Goal: Task Accomplishment & Management: Use online tool/utility

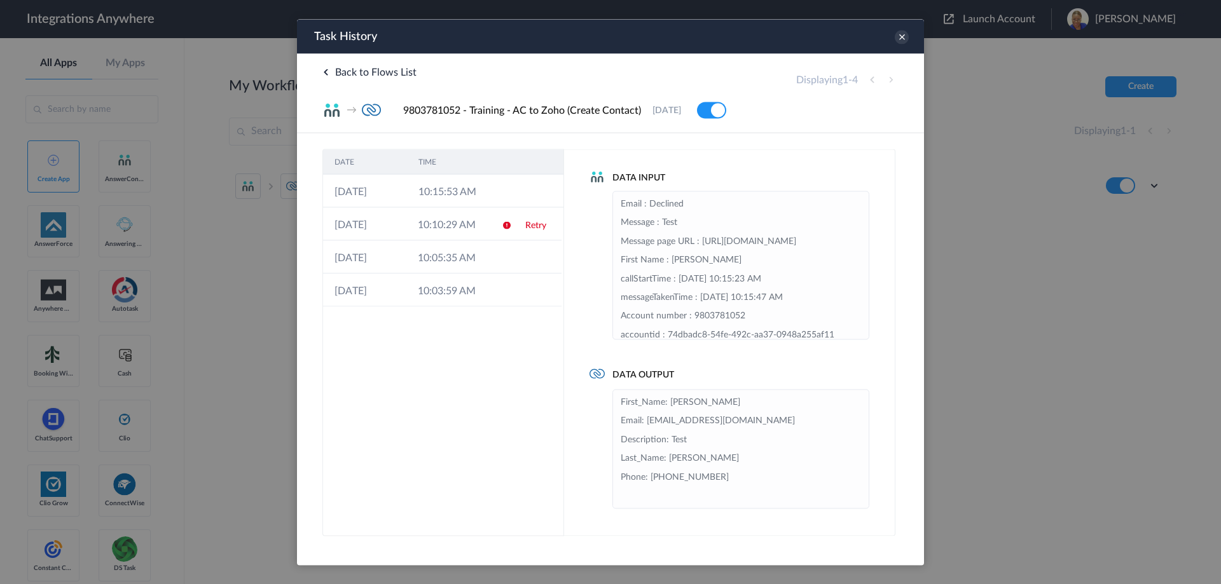
scroll to position [204, 0]
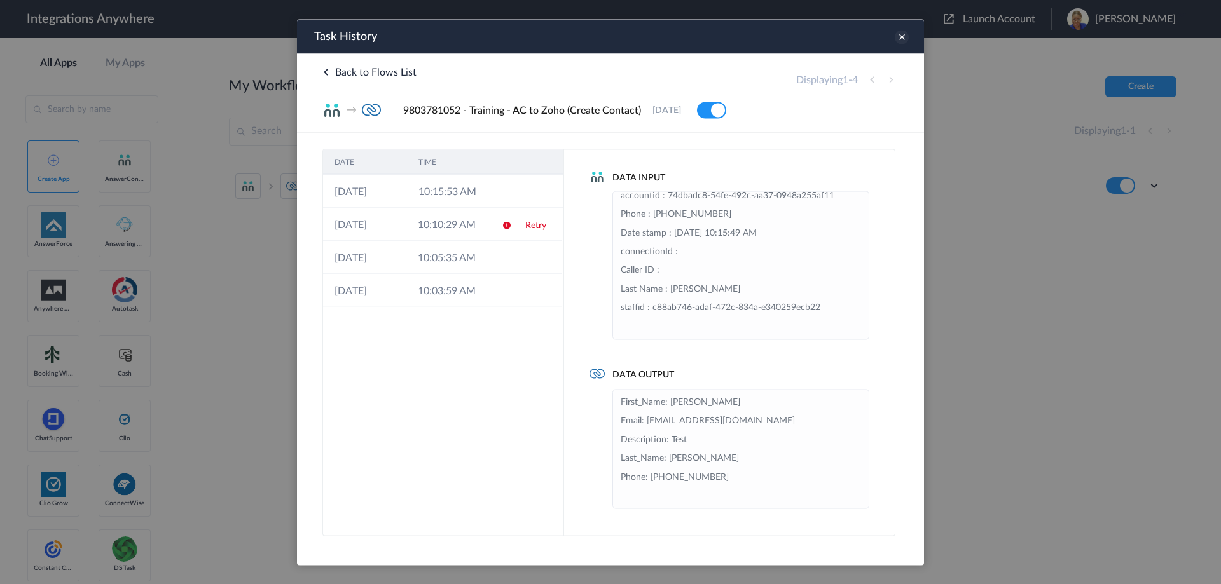
click at [397, 36] on icon at bounding box center [901, 37] width 14 height 14
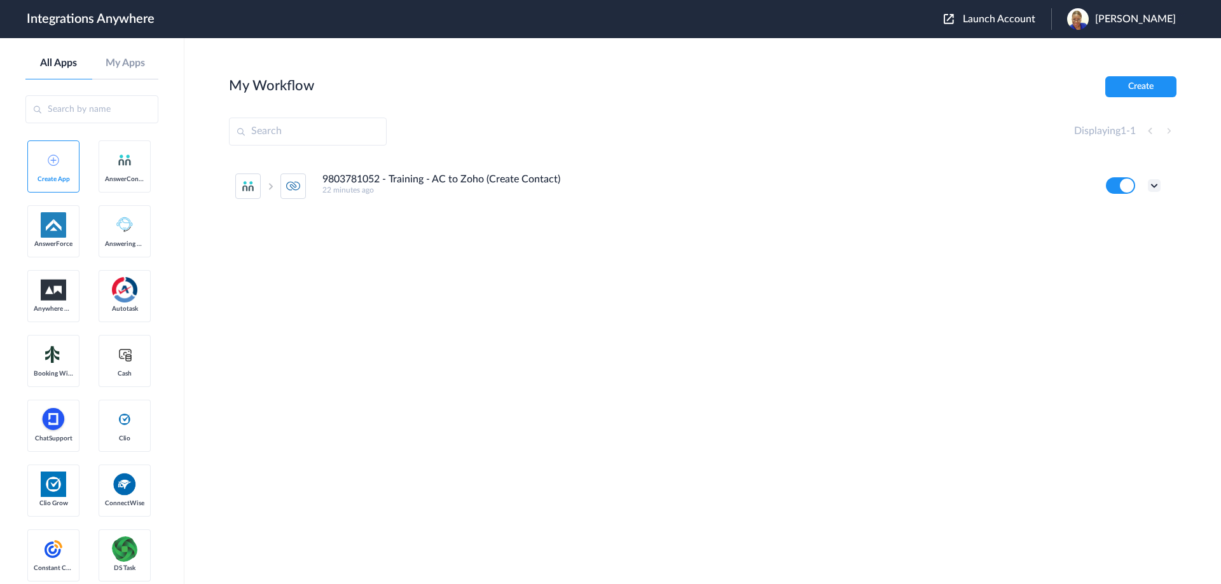
click at [397, 187] on icon at bounding box center [1153, 185] width 13 height 13
click at [397, 260] on span "Delete" at bounding box center [1114, 261] width 25 height 9
click at [397, 270] on span "Are you sure?" at bounding box center [1109, 267] width 45 height 20
click at [104, 113] on input "text" at bounding box center [91, 109] width 133 height 28
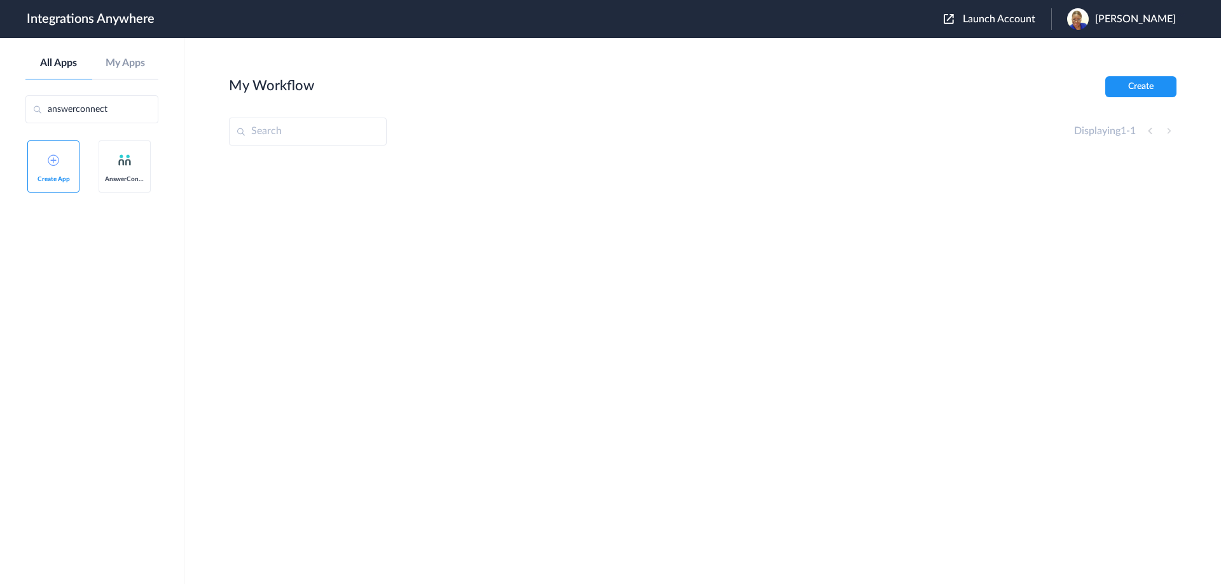
type input "answerconnect"
click at [116, 163] on link "AnswerConnect" at bounding box center [125, 166] width 52 height 52
click at [124, 161] on img at bounding box center [124, 160] width 15 height 15
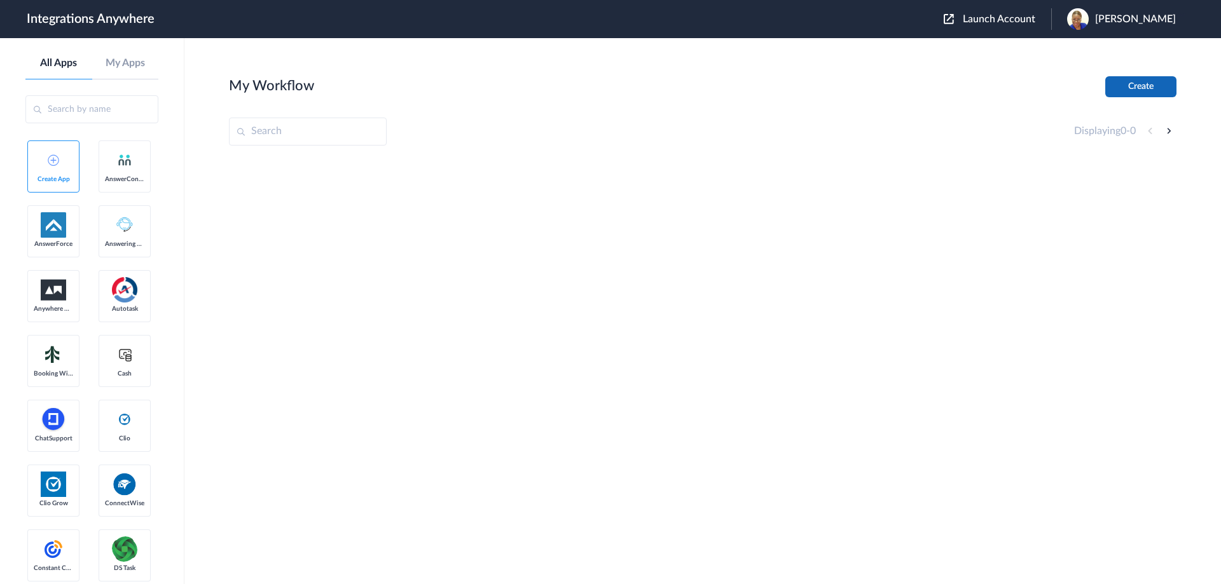
click at [1146, 82] on button "Create" at bounding box center [1140, 86] width 71 height 21
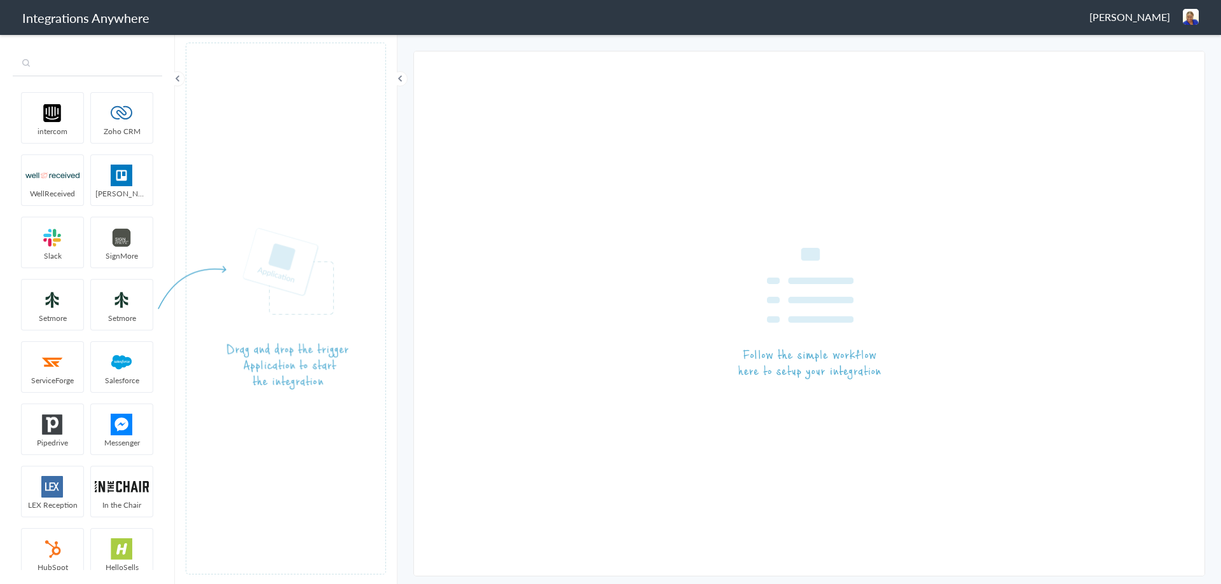
click at [91, 66] on input "text" at bounding box center [87, 64] width 149 height 24
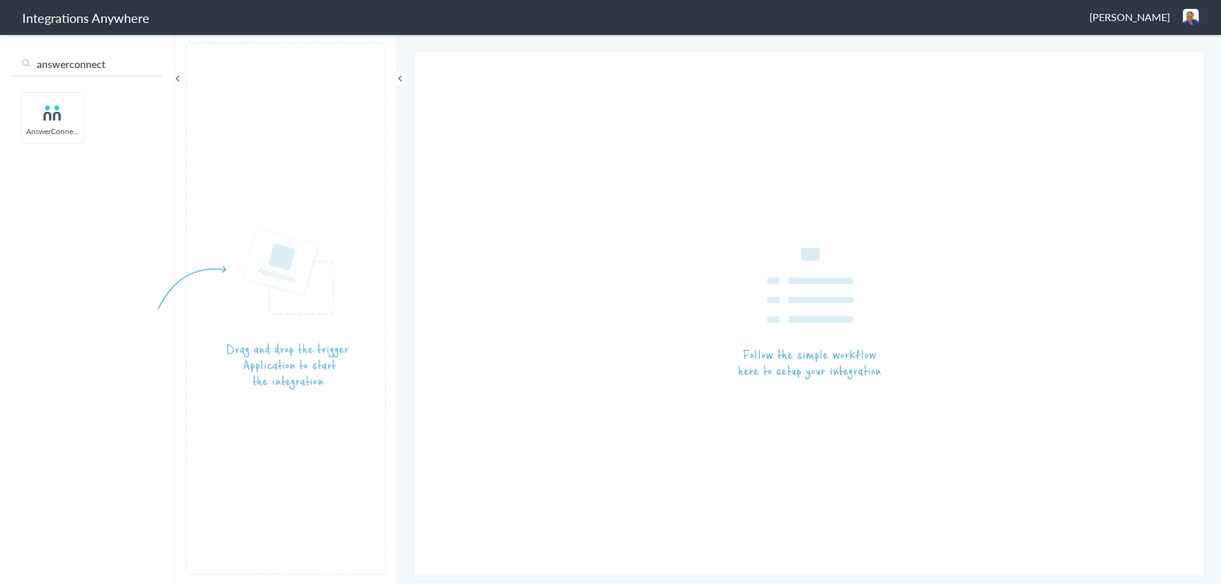
type input "answerconnect"
click at [62, 109] on img at bounding box center [52, 113] width 54 height 22
click at [54, 117] on img at bounding box center [52, 113] width 54 height 22
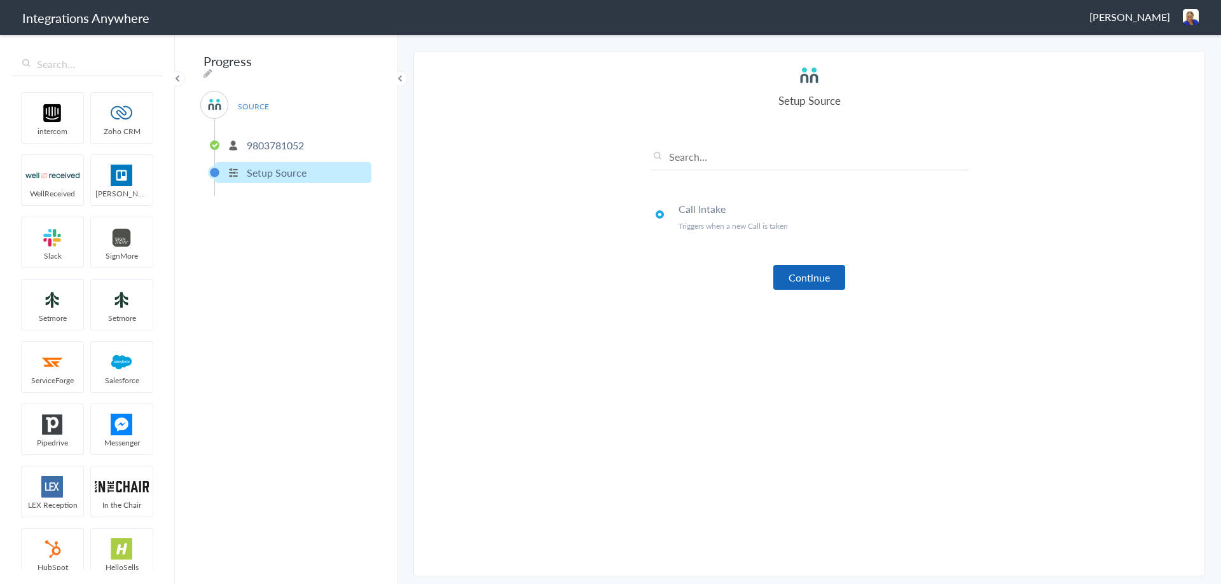
click at [801, 282] on button "Continue" at bounding box center [809, 277] width 72 height 25
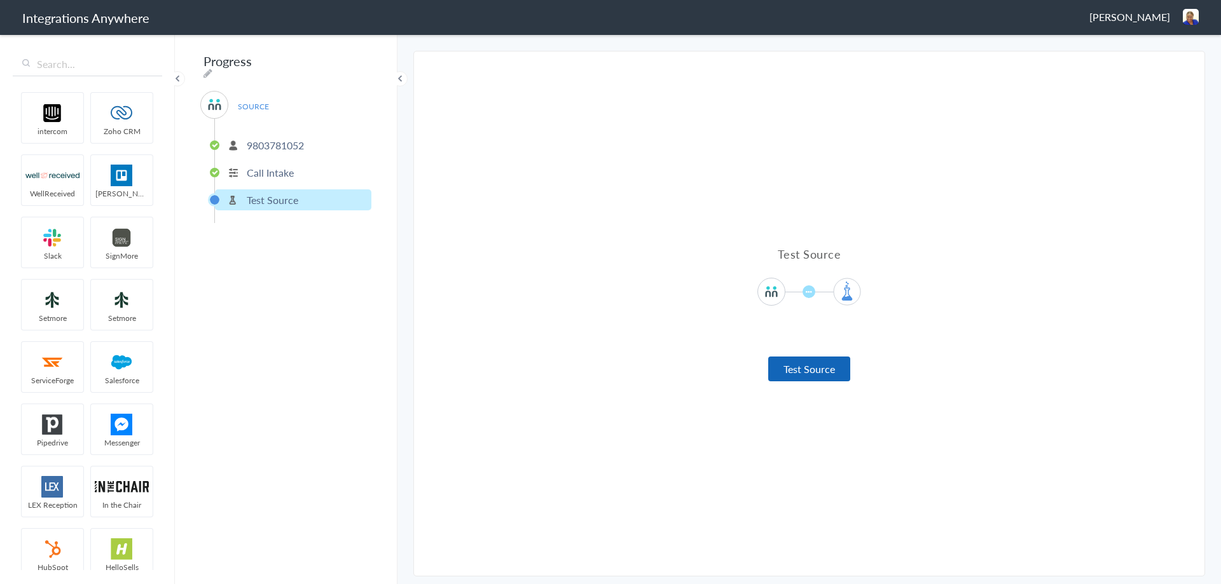
click at [795, 367] on button "Test Source" at bounding box center [809, 369] width 82 height 25
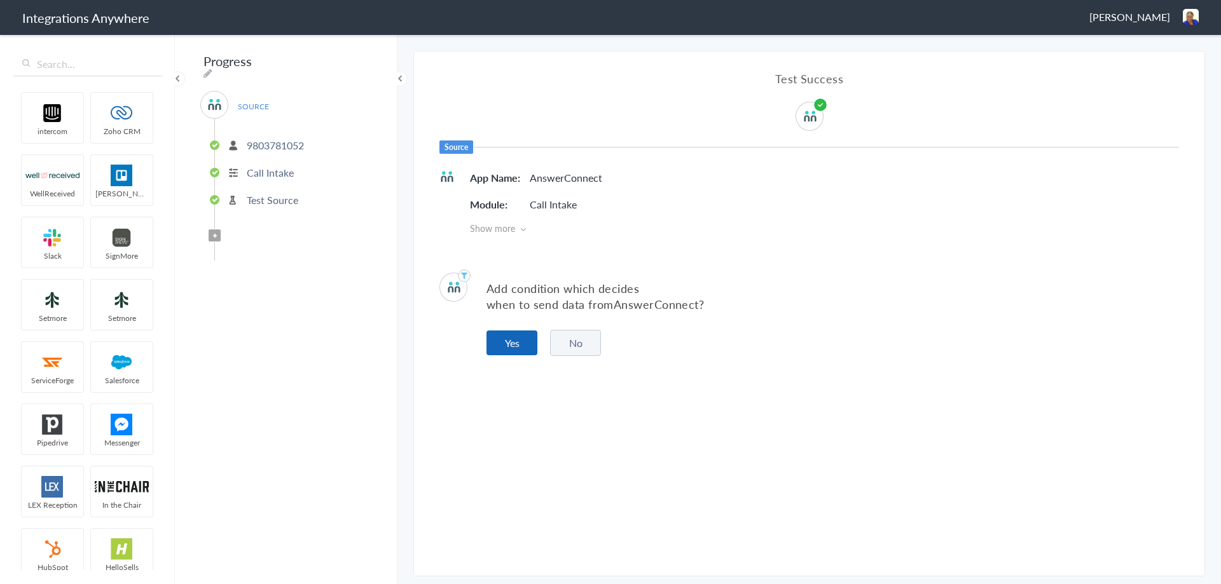
click at [509, 337] on button "Yes" at bounding box center [511, 343] width 51 height 25
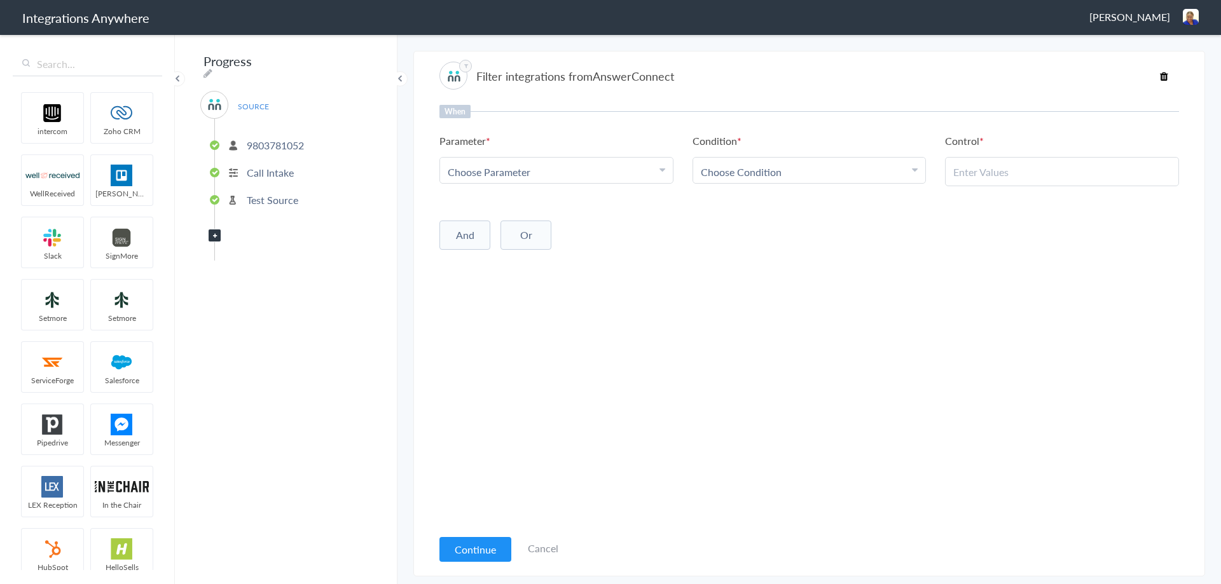
click at [521, 174] on span "Choose Parameter" at bounding box center [489, 172] width 83 height 15
click at [512, 211] on input "text" at bounding box center [556, 206] width 233 height 27
type input "call clo"
click at [484, 240] on link "Call Closing Note" at bounding box center [556, 234] width 233 height 27
click at [727, 176] on span "Choose Condition" at bounding box center [741, 172] width 81 height 15
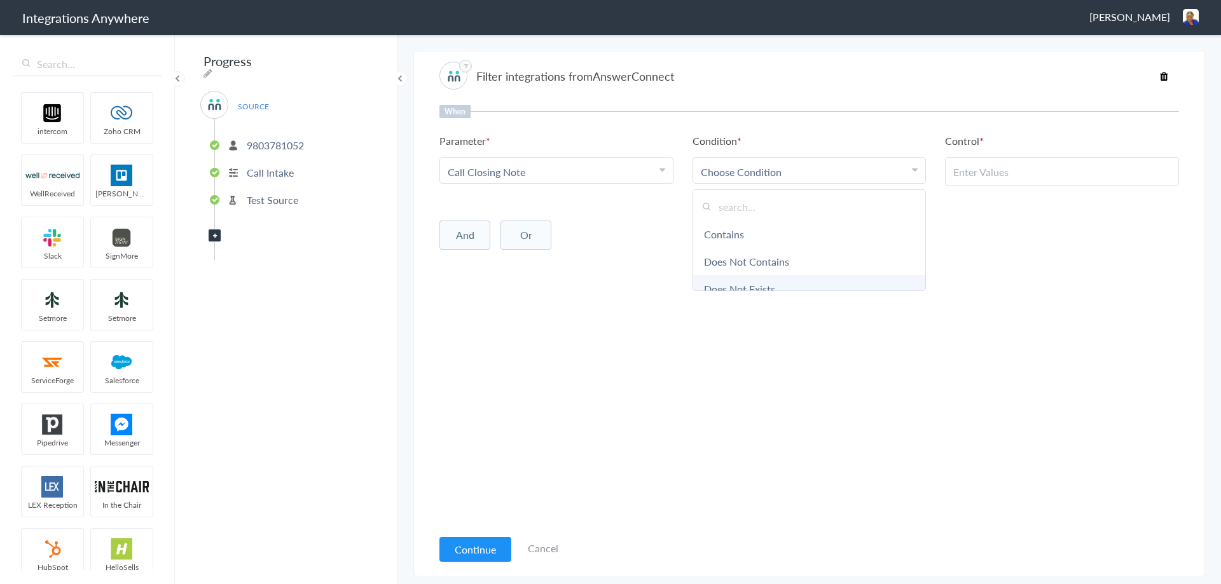
click at [747, 286] on link "Does Not Exists" at bounding box center [809, 288] width 233 height 27
click at [463, 547] on button "Continue" at bounding box center [475, 549] width 72 height 25
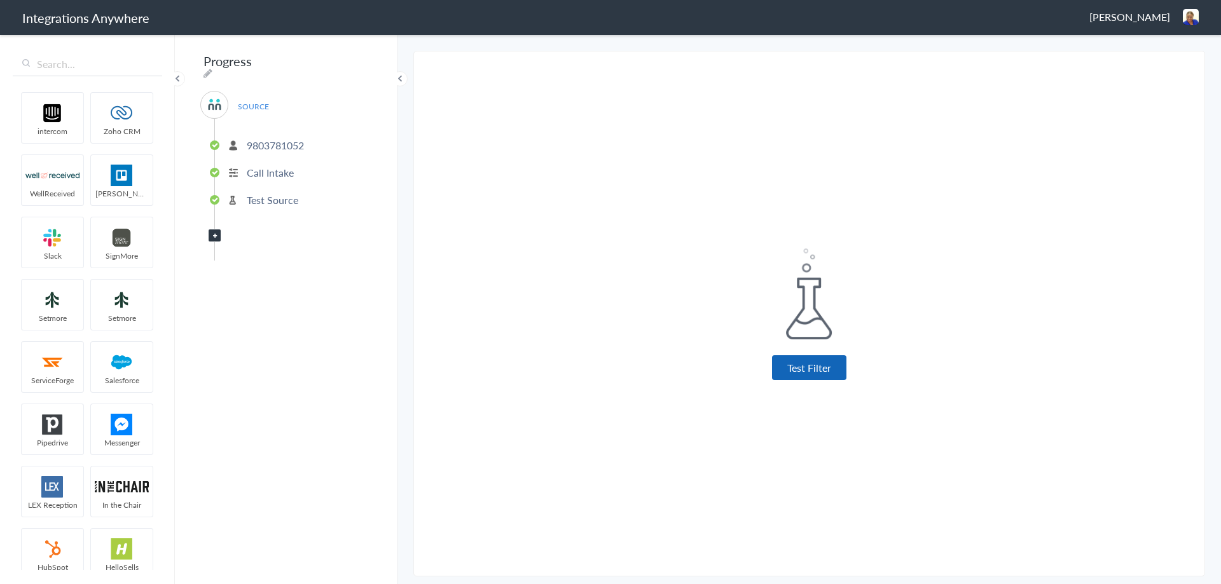
click at [815, 364] on button "Test Filter" at bounding box center [809, 367] width 74 height 25
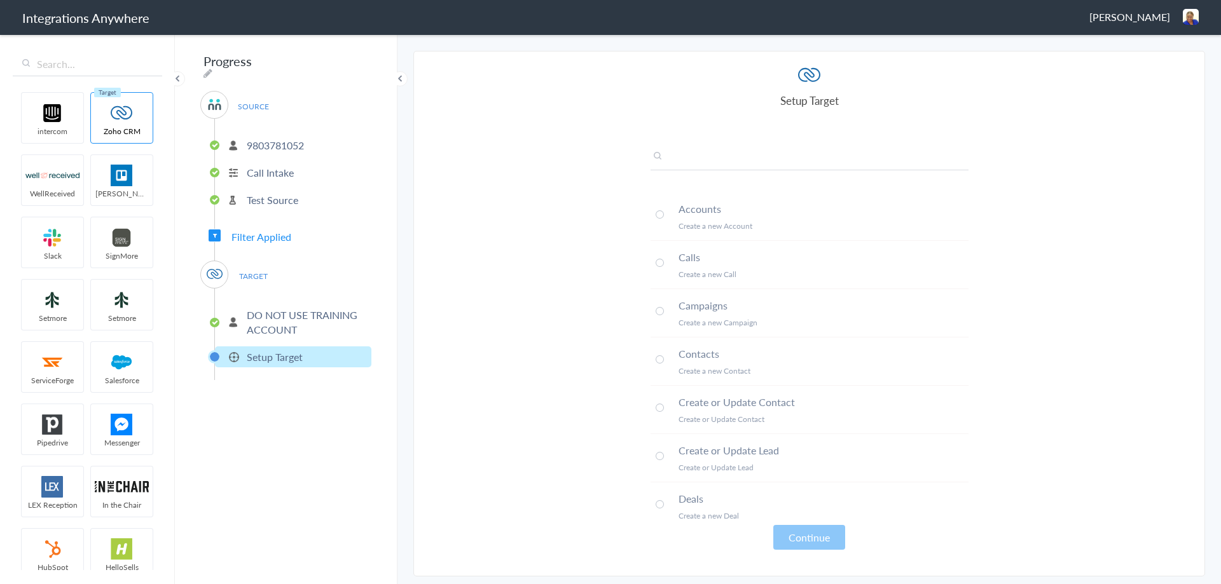
click at [701, 159] on input "text" at bounding box center [809, 159] width 318 height 21
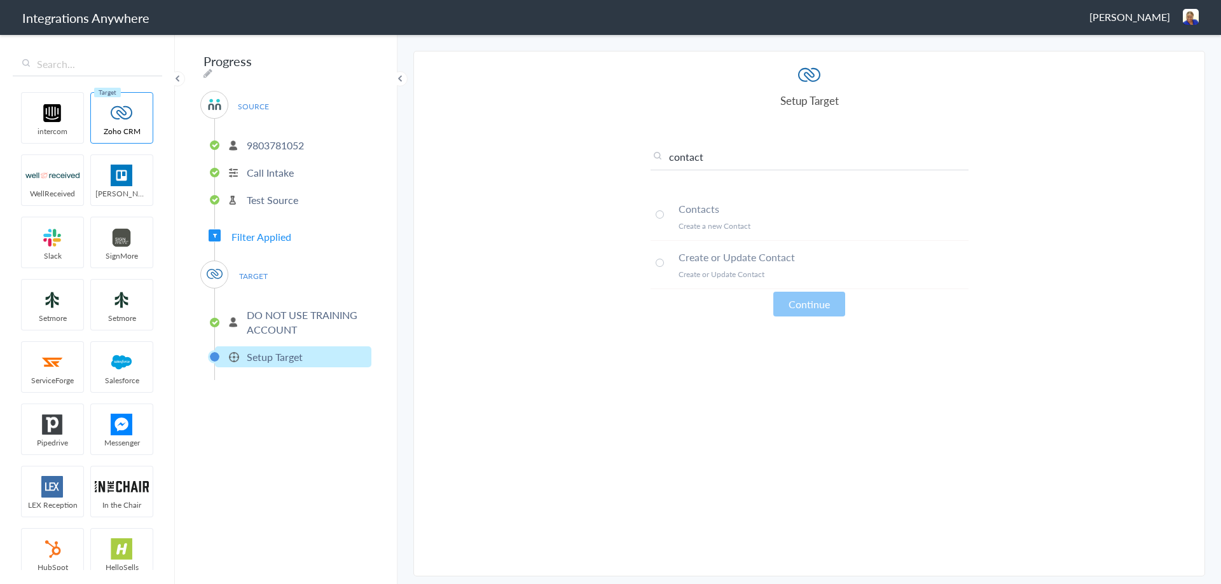
type input "contact"
click at [704, 209] on h4 "Contacts" at bounding box center [823, 209] width 290 height 15
click at [788, 304] on button "Continue" at bounding box center [809, 304] width 72 height 25
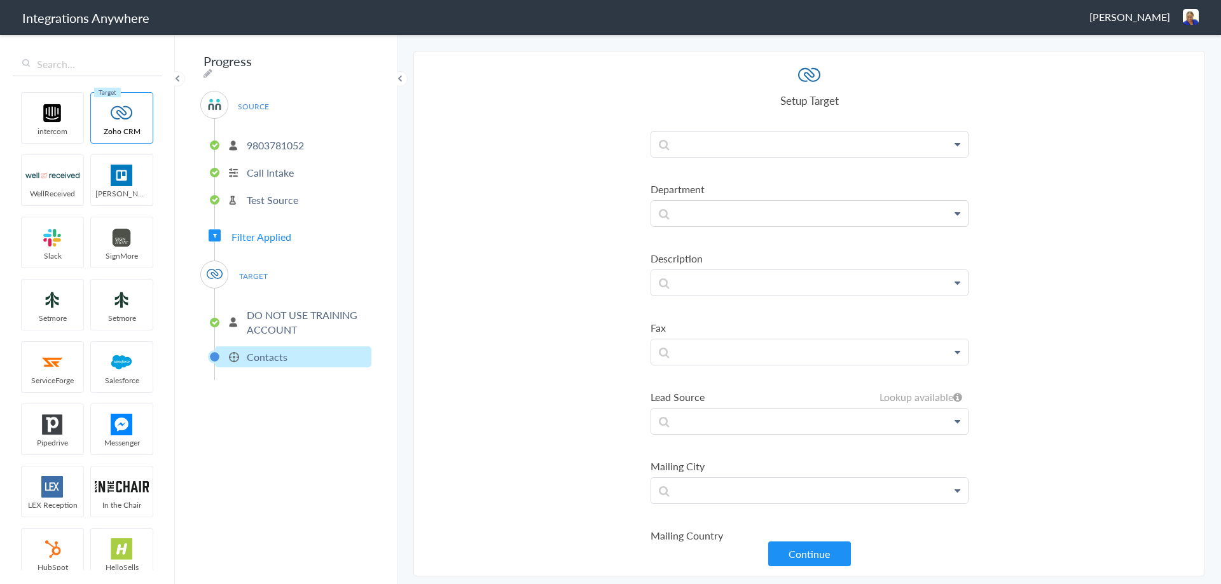
scroll to position [1081, 0]
click at [686, 286] on p at bounding box center [809, 281] width 317 height 25
click at [677, 314] on link "Message" at bounding box center [809, 317] width 317 height 27
click at [805, 552] on button "Continue" at bounding box center [809, 554] width 83 height 25
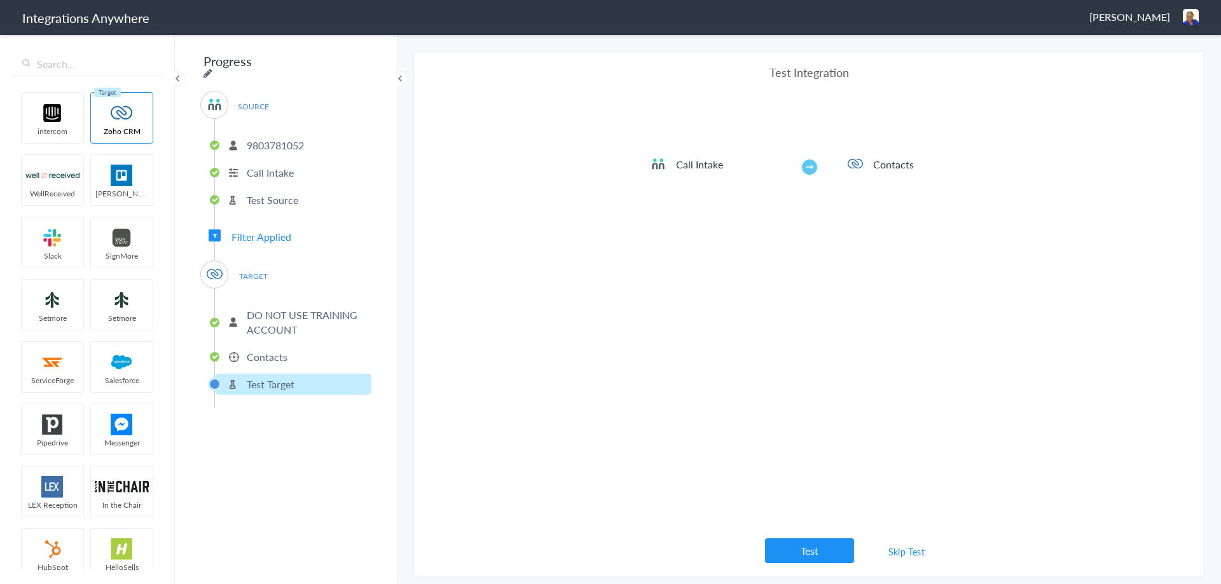
click at [212, 68] on icon at bounding box center [207, 73] width 9 height 10
drag, startPoint x: 268, startPoint y: 61, endPoint x: 202, endPoint y: 64, distance: 66.8
click at [202, 64] on input "Progress" at bounding box center [278, 61] width 157 height 24
paste input "Account Number - Business Name - Brand Abbreviation to CRM [(Create Contact)]"
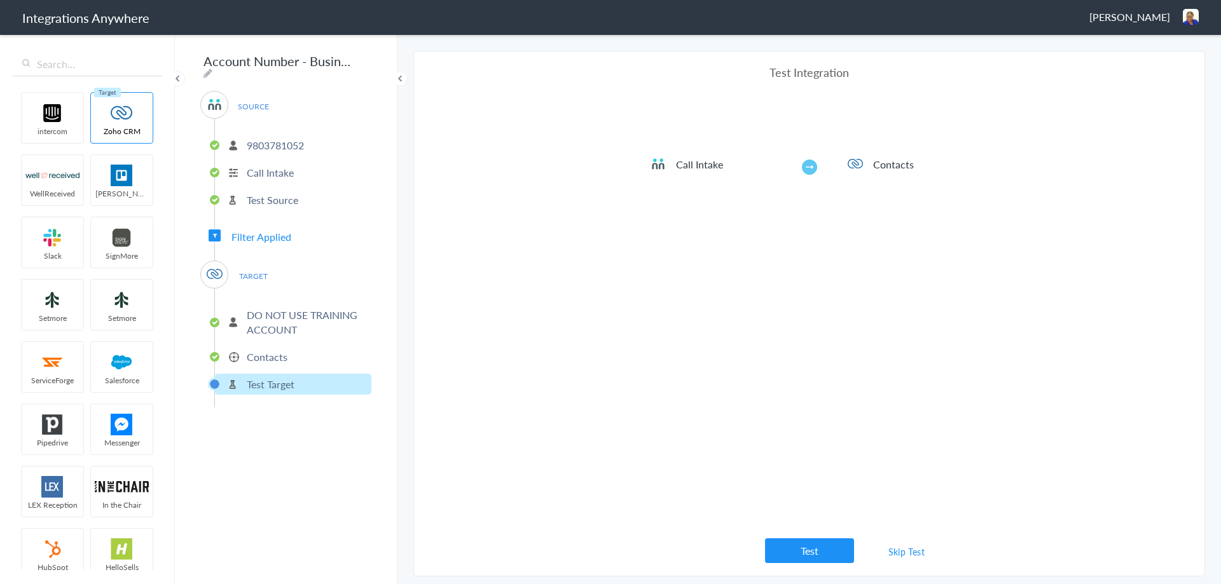
drag, startPoint x: 299, startPoint y: 58, endPoint x: 198, endPoint y: 59, distance: 100.4
click at [198, 59] on div "Account Number - Business Name - Brand Abbreviation to CRM [(Create Contact)] S…" at bounding box center [286, 308] width 222 height 551
click at [212, 68] on icon at bounding box center [207, 73] width 9 height 10
drag, startPoint x: 298, startPoint y: 60, endPoint x: 202, endPoint y: 60, distance: 96.6
click at [202, 60] on input "Account Number - Business Name - Brand Abbreviation to CRM [(Create Contact)]" at bounding box center [278, 61] width 157 height 24
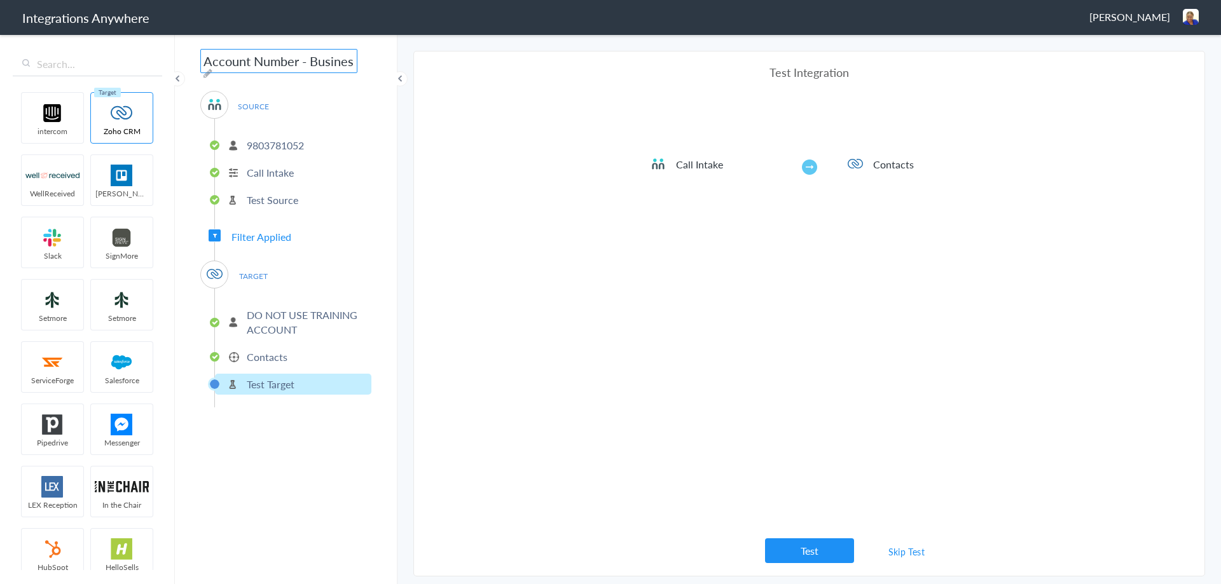
paste input "9803781052"
drag, startPoint x: 299, startPoint y: 59, endPoint x: 219, endPoint y: 60, distance: 80.7
click at [219, 60] on input "9803781052 - Business Name - Brand Abbreviation to CRM [(Create Contact)]" at bounding box center [278, 61] width 157 height 24
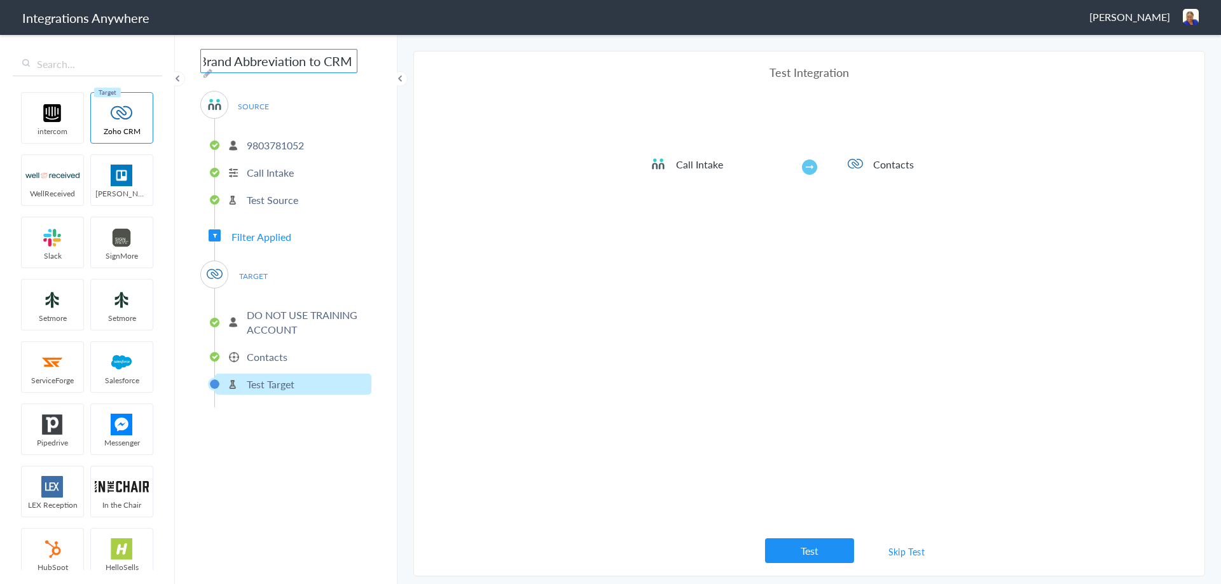
drag, startPoint x: 271, startPoint y: 58, endPoint x: 303, endPoint y: 57, distance: 31.2
click at [303, 57] on input "9803781052 - Training - Brand Abbreviation to CRM [(Create Contact)]" at bounding box center [278, 61] width 157 height 24
drag, startPoint x: 258, startPoint y: 60, endPoint x: 235, endPoint y: 57, distance: 23.7
click at [235, 57] on input "9803781052 - Training - AC to CRM [(Create Contact)]" at bounding box center [278, 61] width 157 height 24
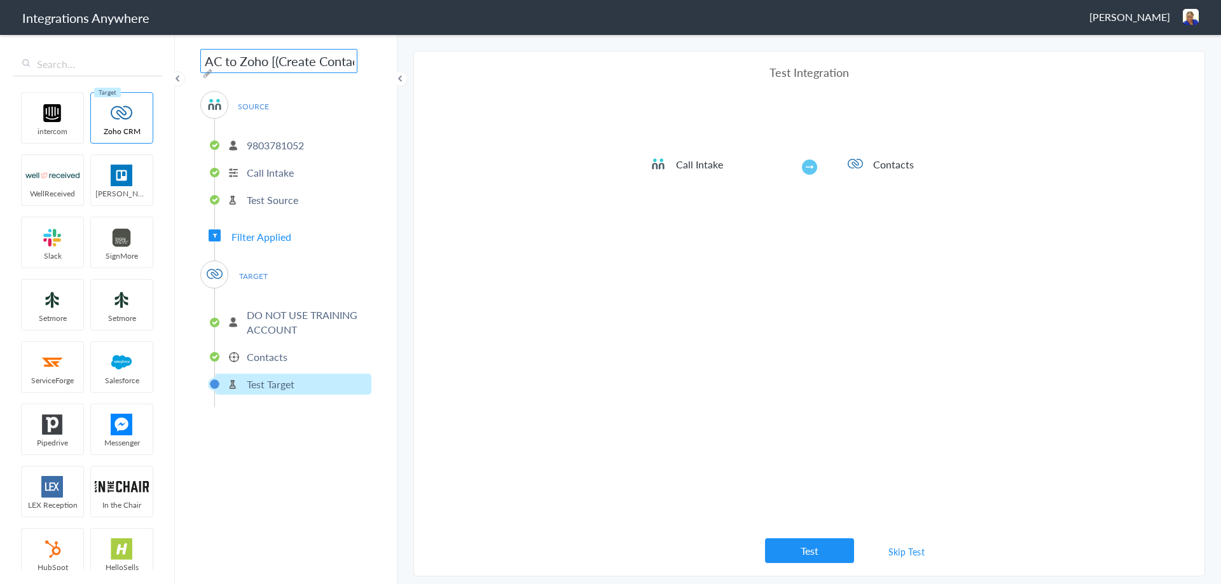
click at [274, 60] on input "9803781052 - Training - AC to Zoho [(Create Contact)]" at bounding box center [278, 61] width 157 height 24
type input "9803781052 - Training - AC to Zoho (Create Contact)"
click at [660, 313] on div "Test Integration Call Intake Contacts View test data Your Integration has been …" at bounding box center [809, 313] width 318 height 499
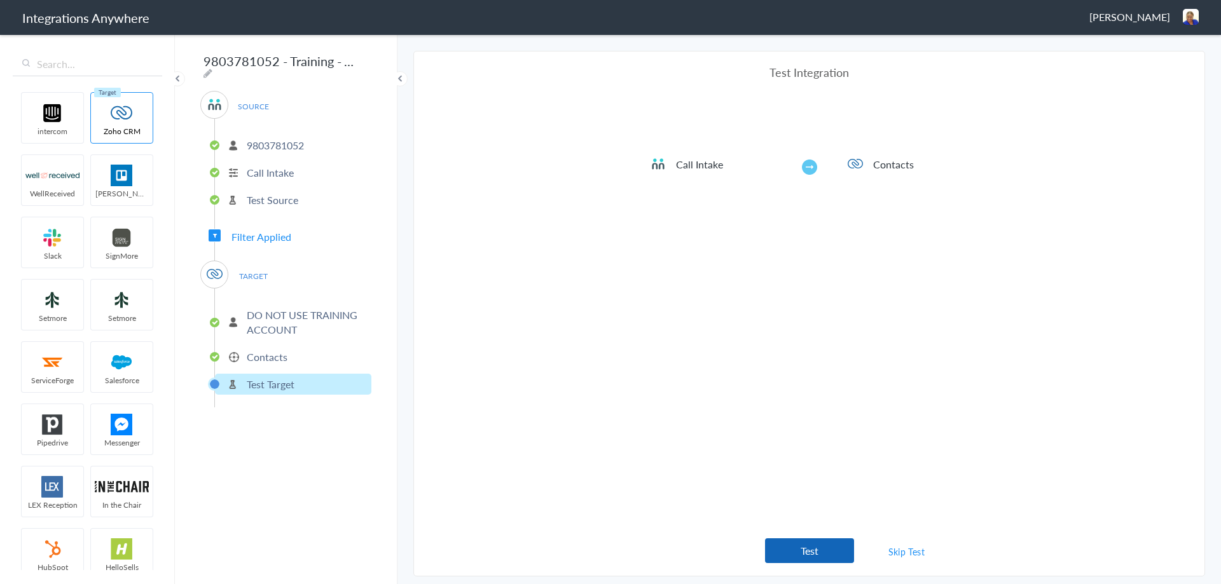
click at [785, 543] on button "Test" at bounding box center [809, 550] width 89 height 25
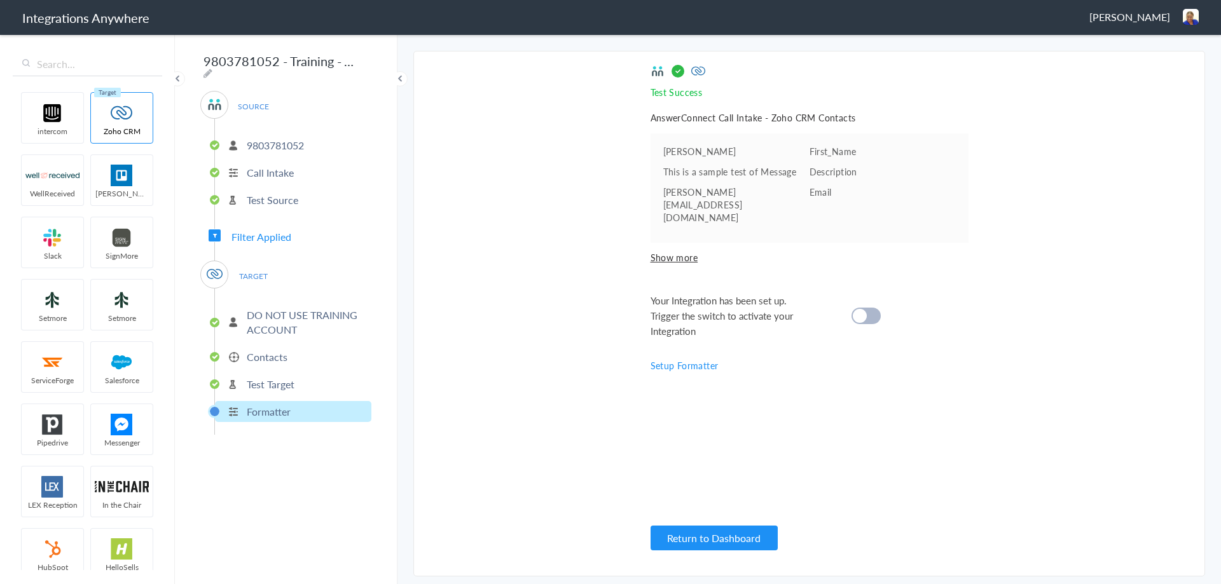
click at [866, 308] on div at bounding box center [865, 316] width 29 height 17
click at [699, 537] on button "Return to Dashboard" at bounding box center [713, 538] width 127 height 25
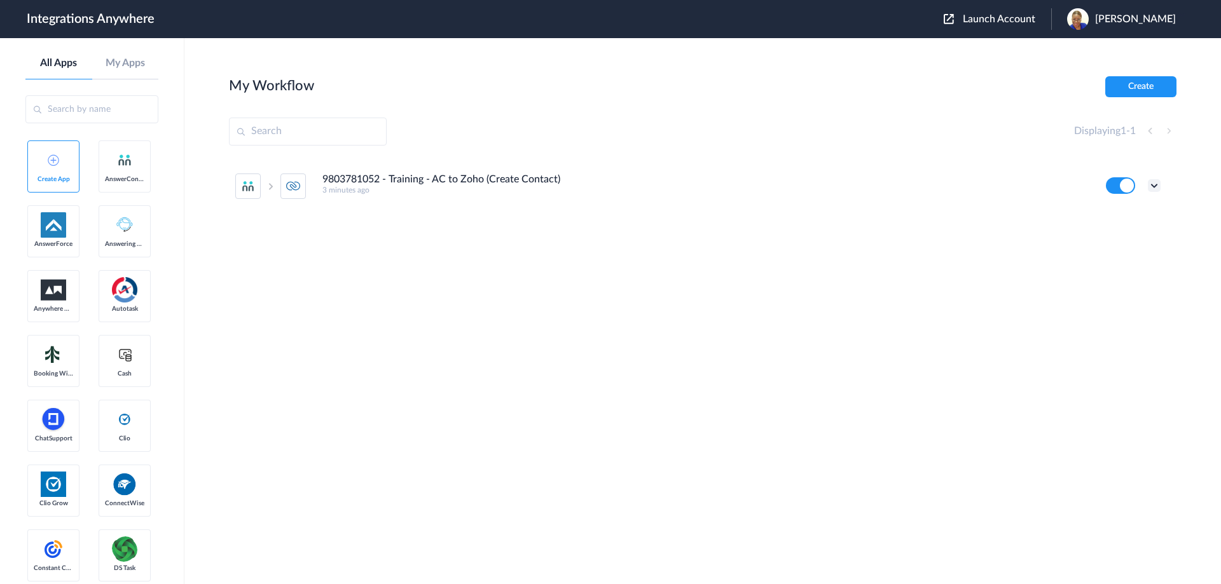
click at [1153, 188] on icon at bounding box center [1153, 185] width 13 height 13
click at [1111, 236] on link "Task history" at bounding box center [1117, 238] width 61 height 9
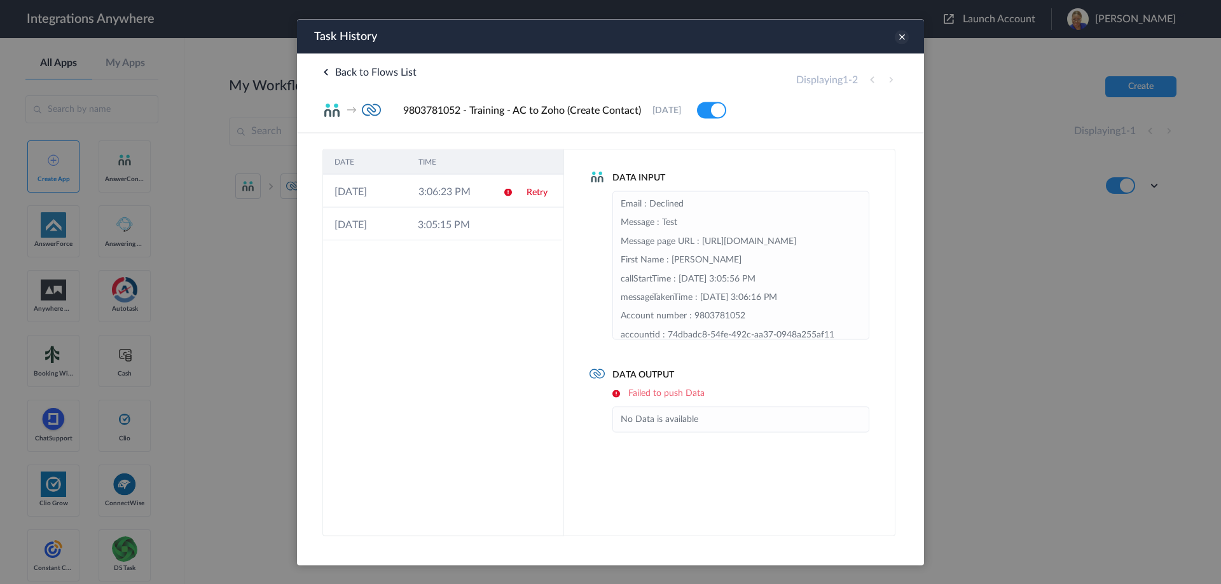
click at [905, 34] on icon at bounding box center [901, 37] width 14 height 14
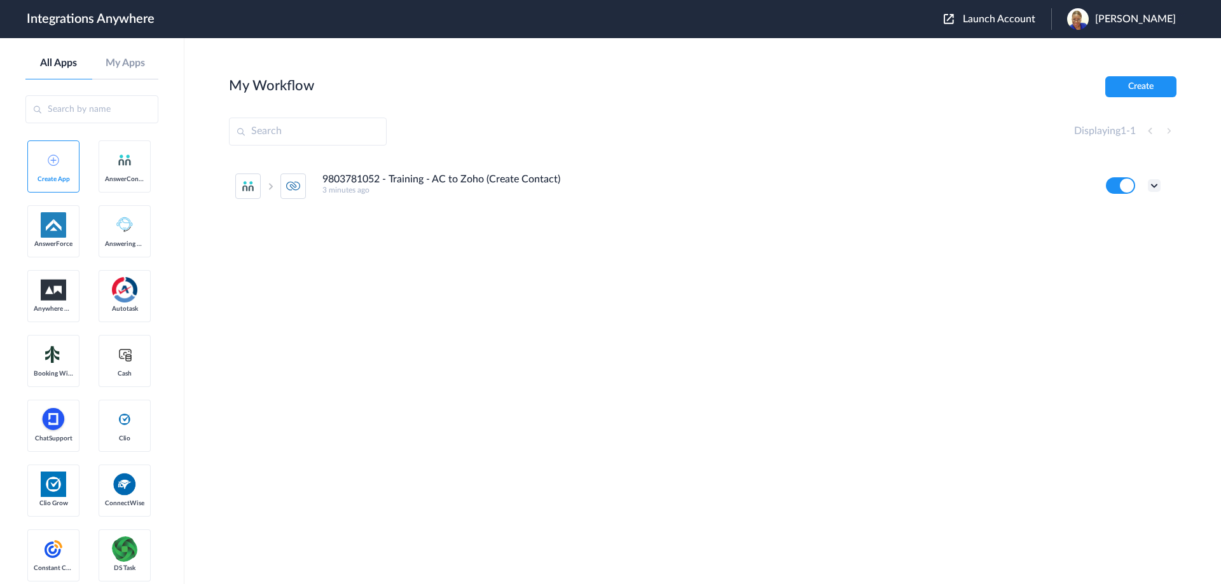
click at [1153, 184] on icon at bounding box center [1153, 185] width 13 height 13
click at [1110, 215] on link "Edit" at bounding box center [1102, 214] width 31 height 9
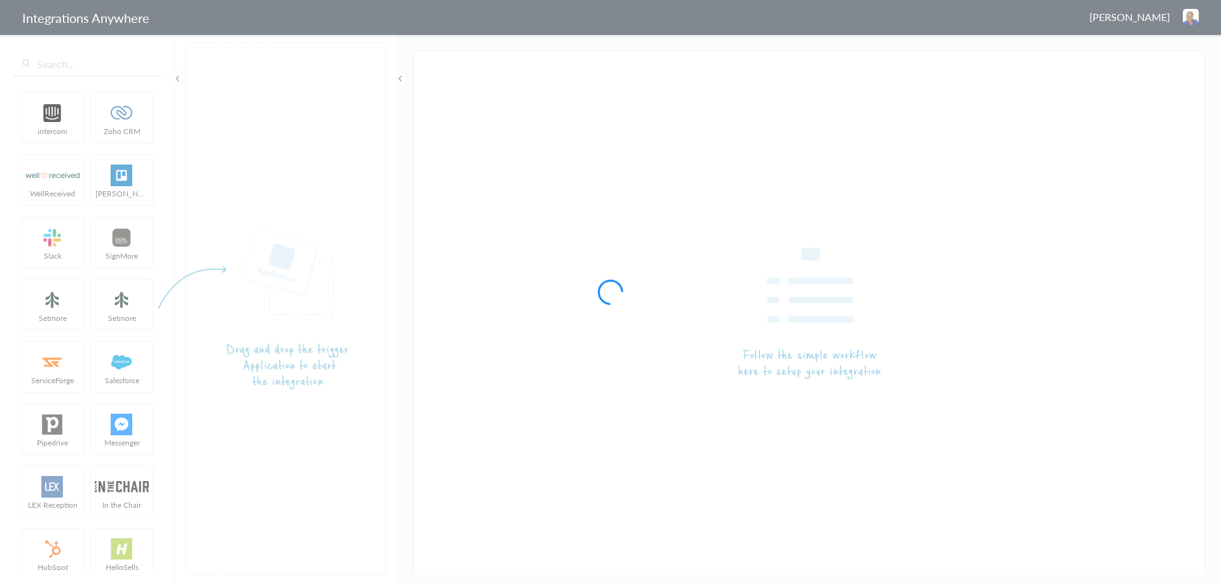
type input "9803781052 - Training - AC to Zoho (Create Contact)"
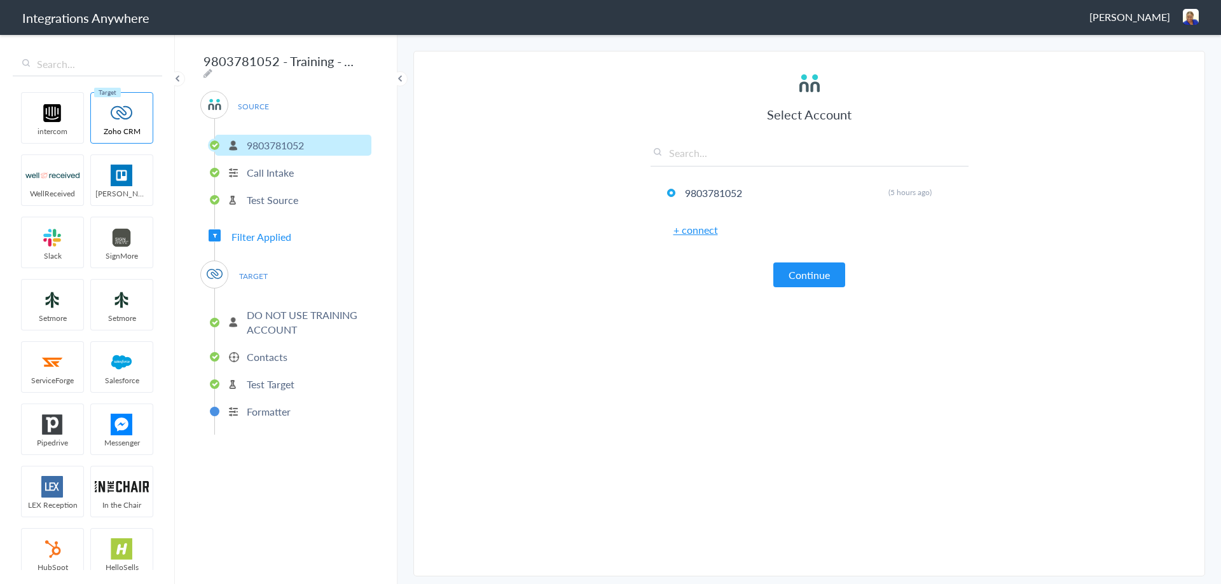
click at [274, 410] on p "Formatter" at bounding box center [269, 411] width 44 height 15
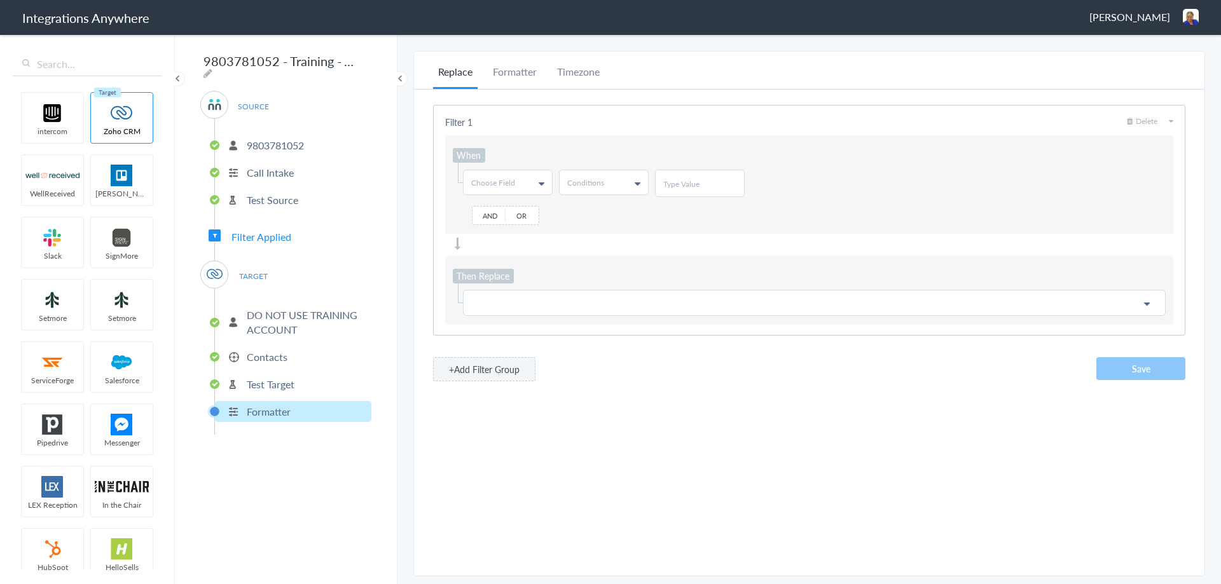
click at [512, 183] on span "Choose Field" at bounding box center [493, 182] width 44 height 11
click at [497, 213] on input "text" at bounding box center [506, 209] width 87 height 25
type input "email"
click at [488, 232] on link "Email" at bounding box center [506, 234] width 87 height 24
click at [591, 192] on link "Conditions" at bounding box center [603, 182] width 88 height 24
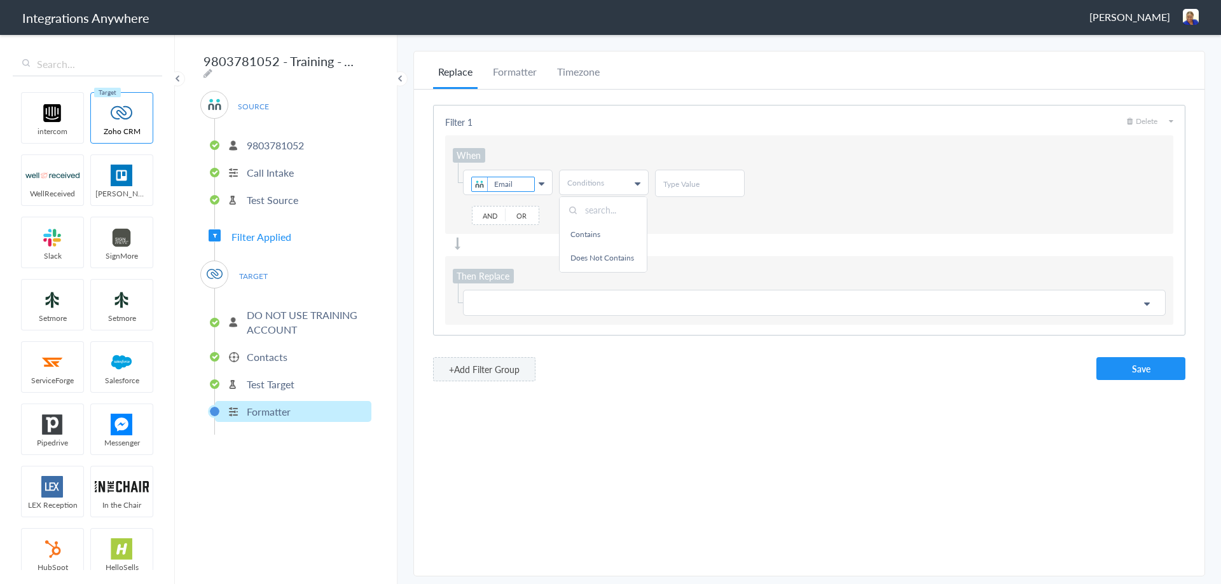
drag, startPoint x: 592, startPoint y: 209, endPoint x: 607, endPoint y: 203, distance: 15.7
click at [592, 209] on input "text" at bounding box center [602, 209] width 87 height 25
type input "does"
click at [586, 240] on link "Does Not Contains" at bounding box center [602, 234] width 87 height 24
click at [675, 182] on input "text" at bounding box center [699, 184] width 73 height 11
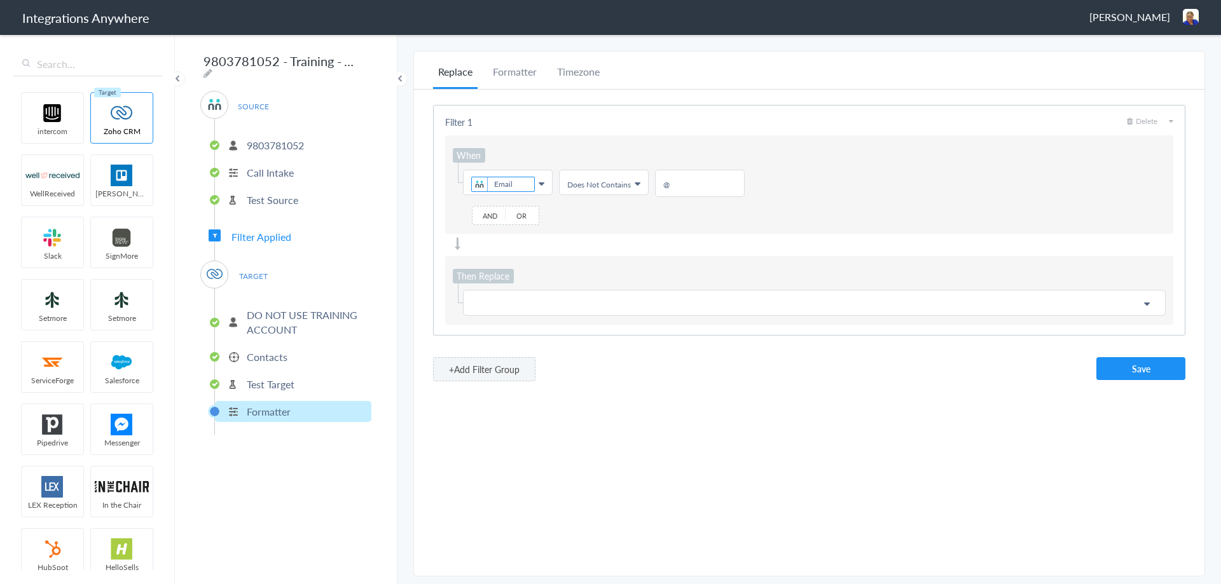
type input "@"
click at [582, 247] on div at bounding box center [809, 244] width 728 height 13
click at [484, 300] on p at bounding box center [814, 303] width 686 height 16
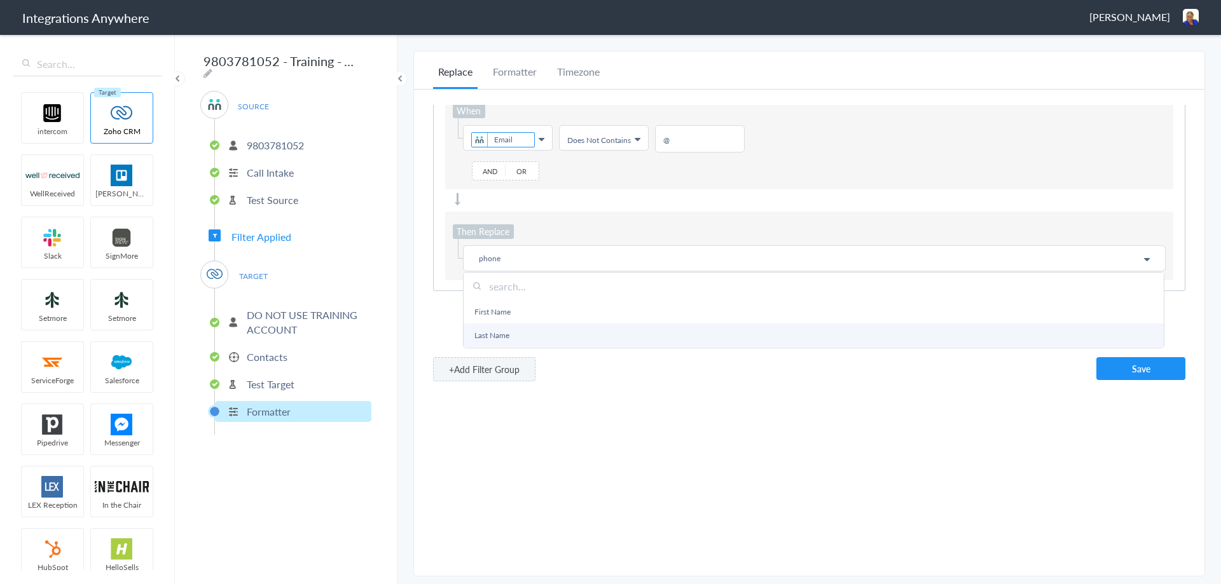
scroll to position [64, 0]
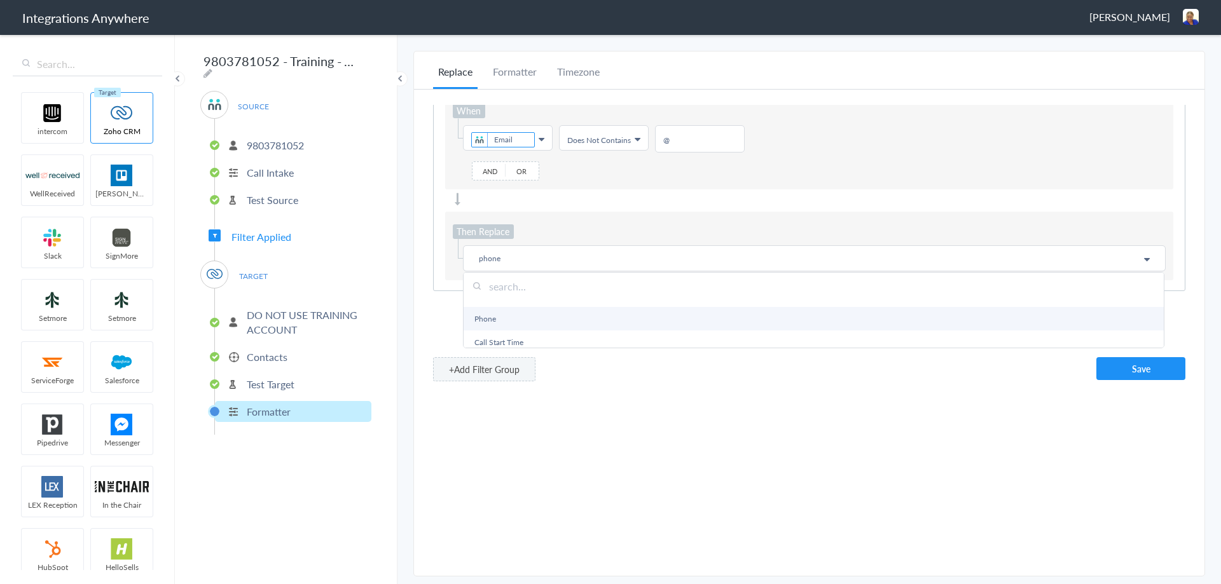
click at [483, 318] on link "Phone" at bounding box center [813, 319] width 700 height 24
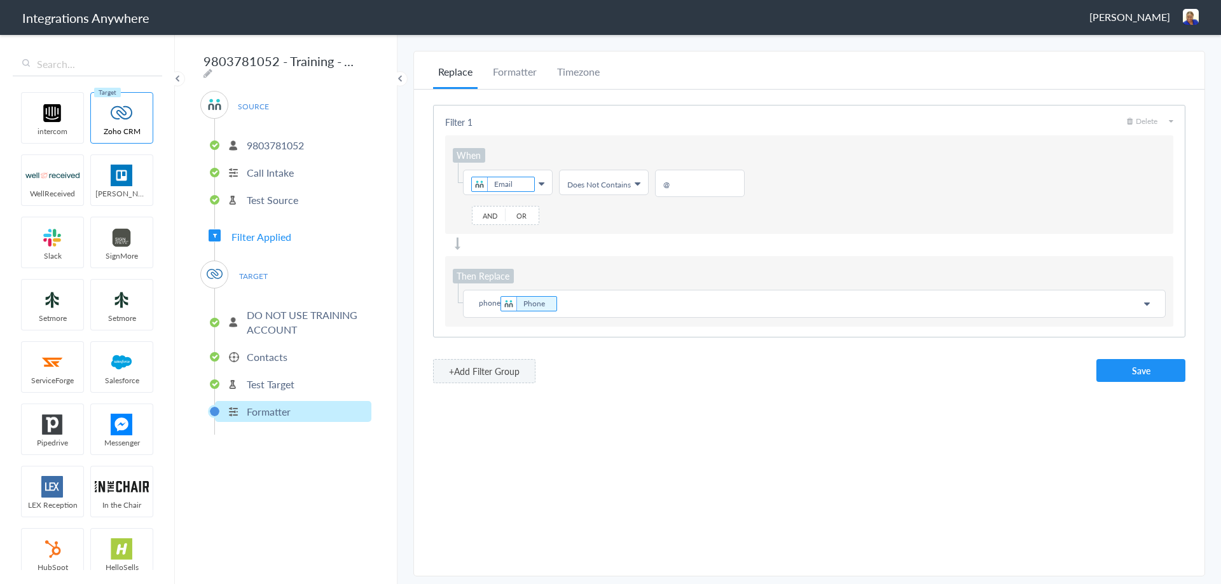
click at [497, 302] on p "phone Phone" at bounding box center [814, 304] width 686 height 18
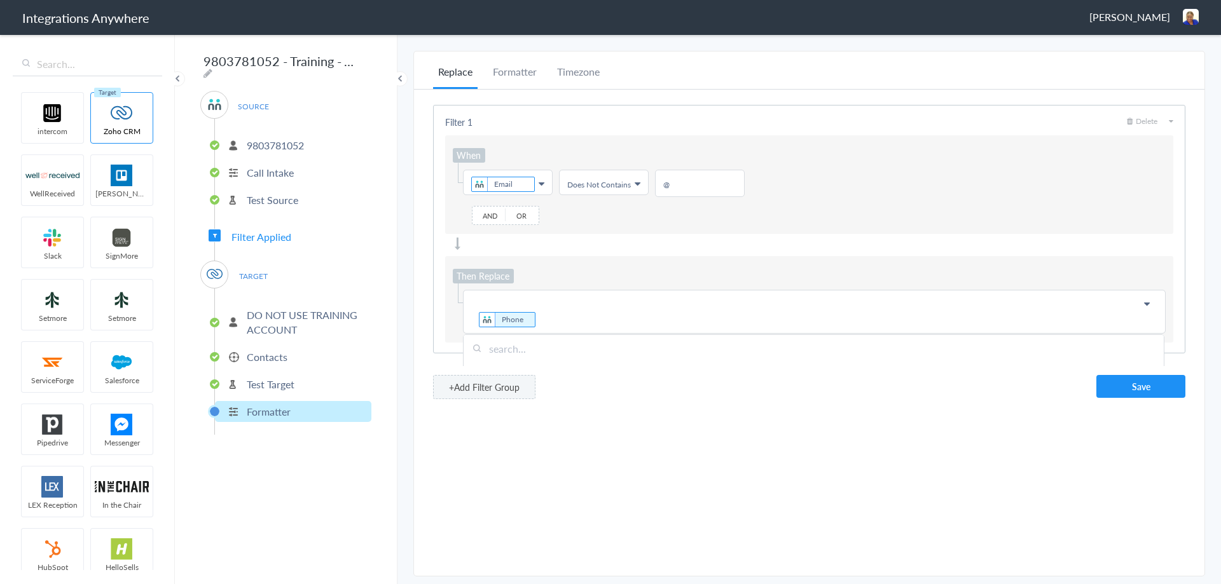
click at [535, 324] on p "Phone" at bounding box center [814, 312] width 686 height 34
click at [537, 321] on icon at bounding box center [536, 319] width 14 height 13
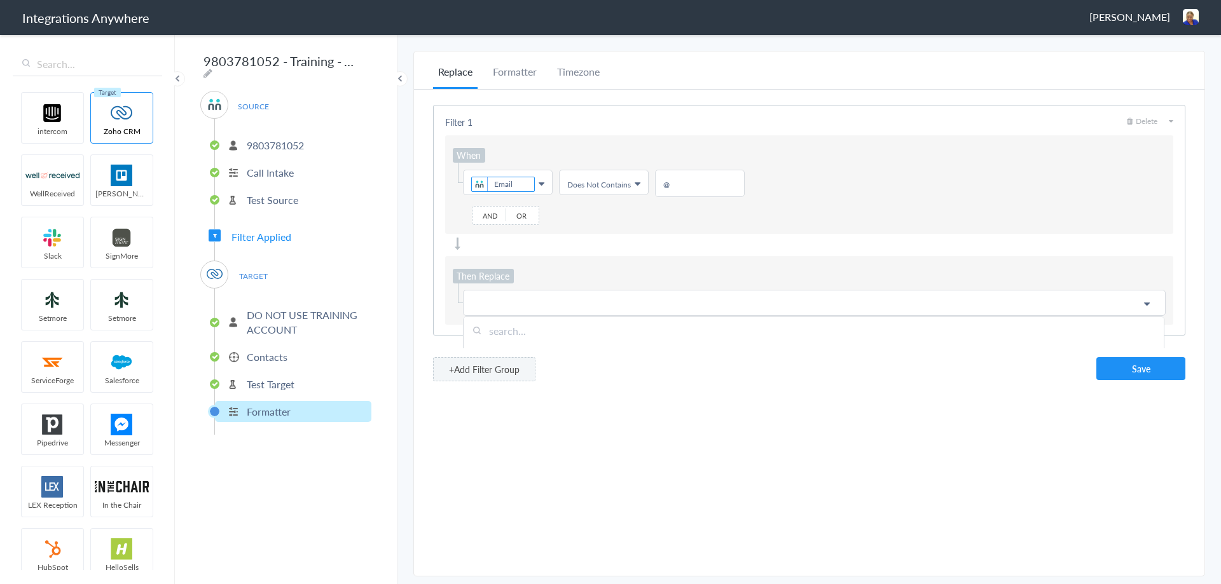
click at [485, 295] on p at bounding box center [814, 303] width 686 height 16
click at [481, 298] on p at bounding box center [814, 303] width 686 height 16
click at [495, 332] on input "text" at bounding box center [813, 330] width 700 height 27
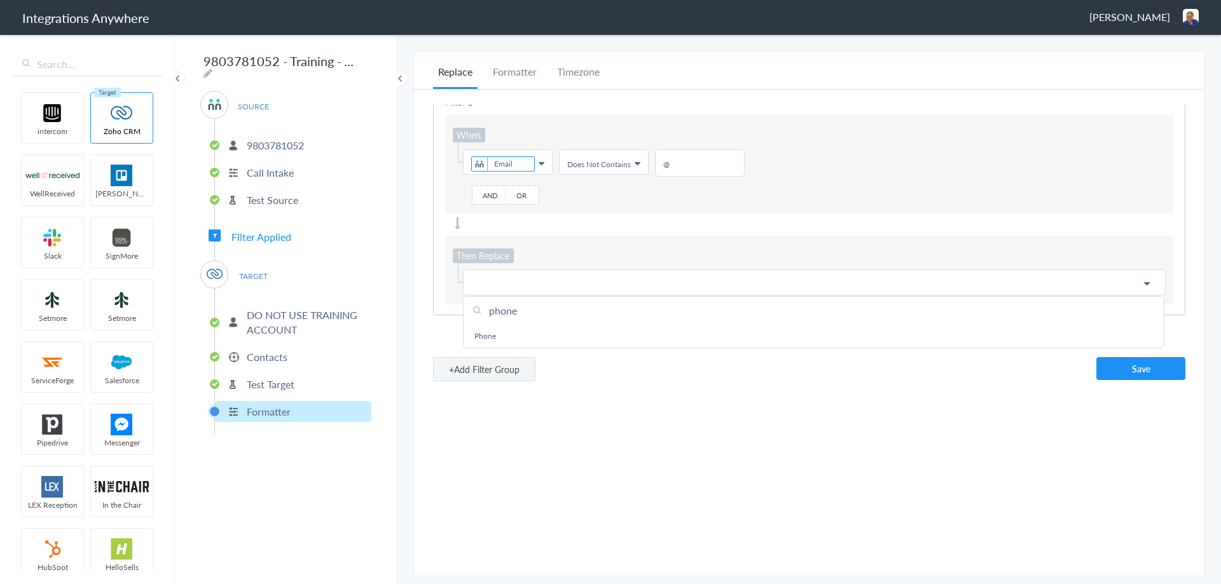
scroll to position [30, 0]
type input "phone"
click at [485, 327] on link "Phone" at bounding box center [813, 336] width 700 height 24
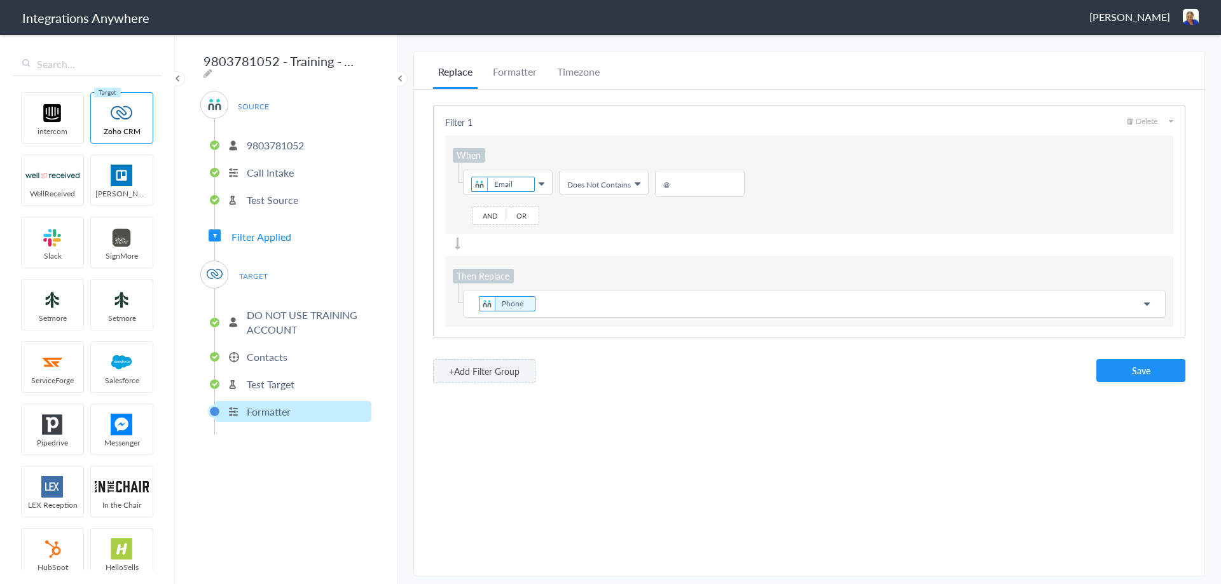
click at [537, 302] on p "Phone" at bounding box center [814, 304] width 686 height 18
click at [1149, 374] on button "Save" at bounding box center [1140, 370] width 89 height 23
click at [283, 378] on p "Test Target" at bounding box center [271, 384] width 48 height 15
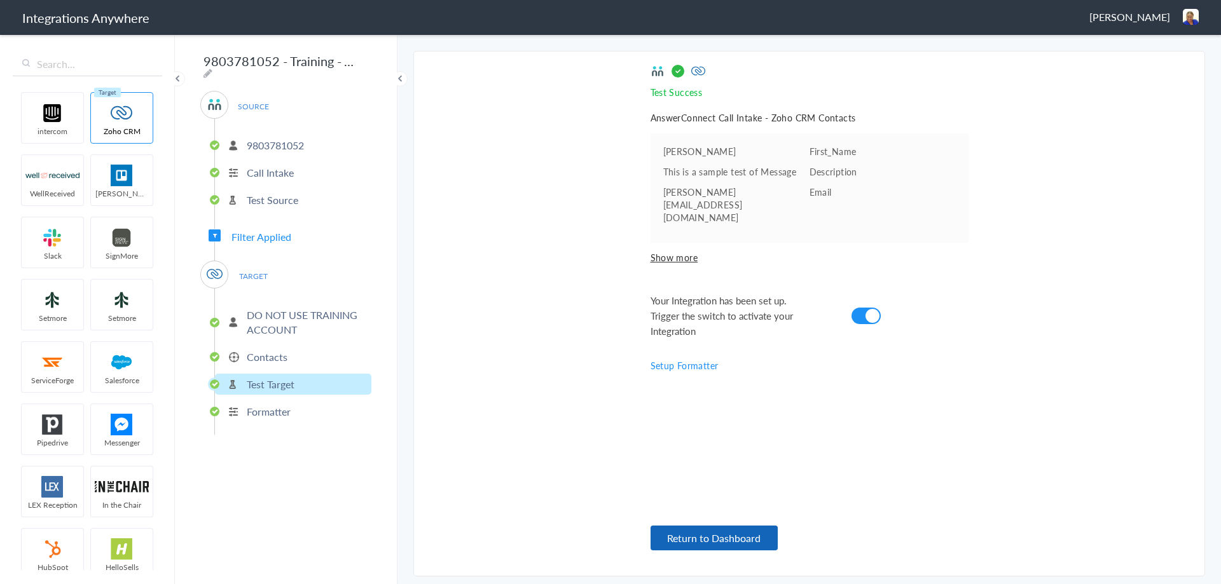
click at [718, 530] on button "Return to Dashboard" at bounding box center [713, 538] width 127 height 25
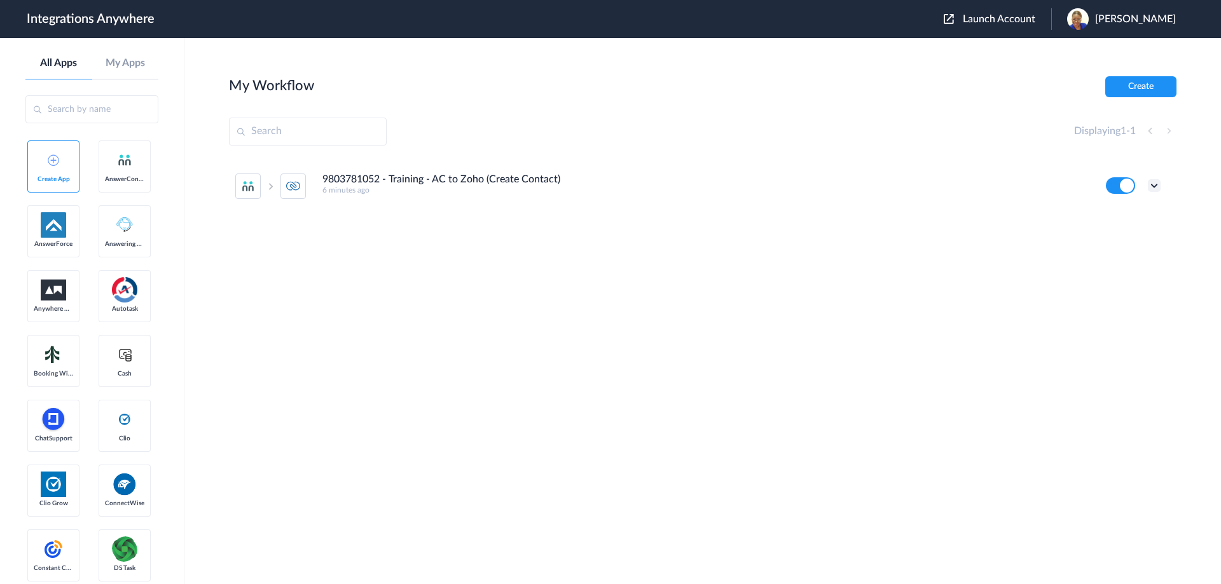
click at [1155, 185] on icon at bounding box center [1153, 185] width 13 height 13
click at [1112, 235] on link "Task history" at bounding box center [1117, 238] width 61 height 9
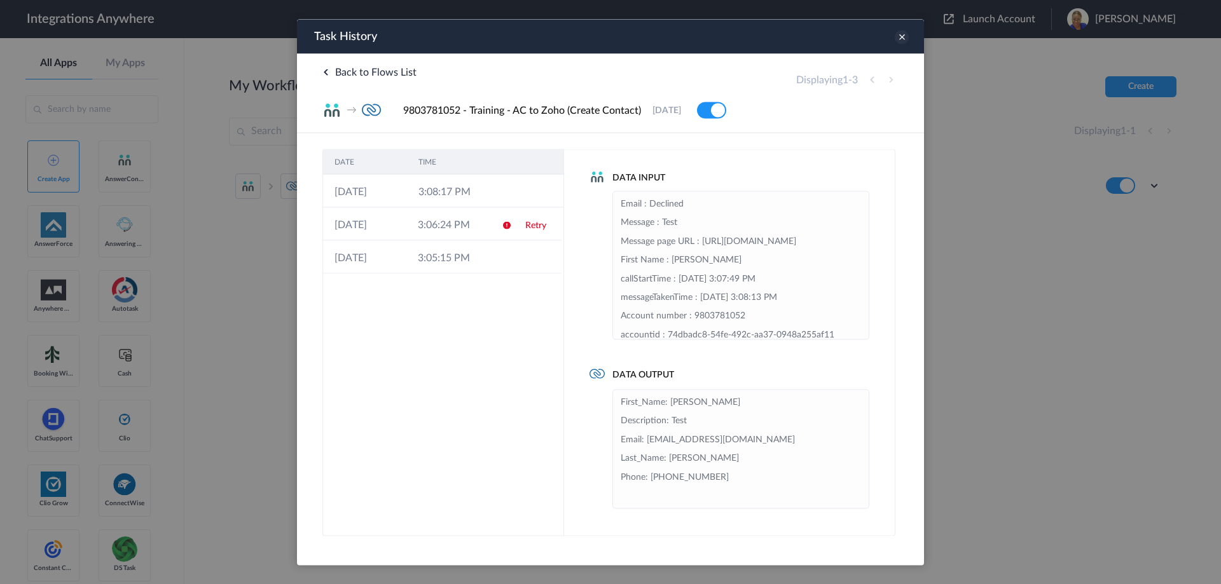
click at [905, 36] on icon at bounding box center [901, 37] width 14 height 14
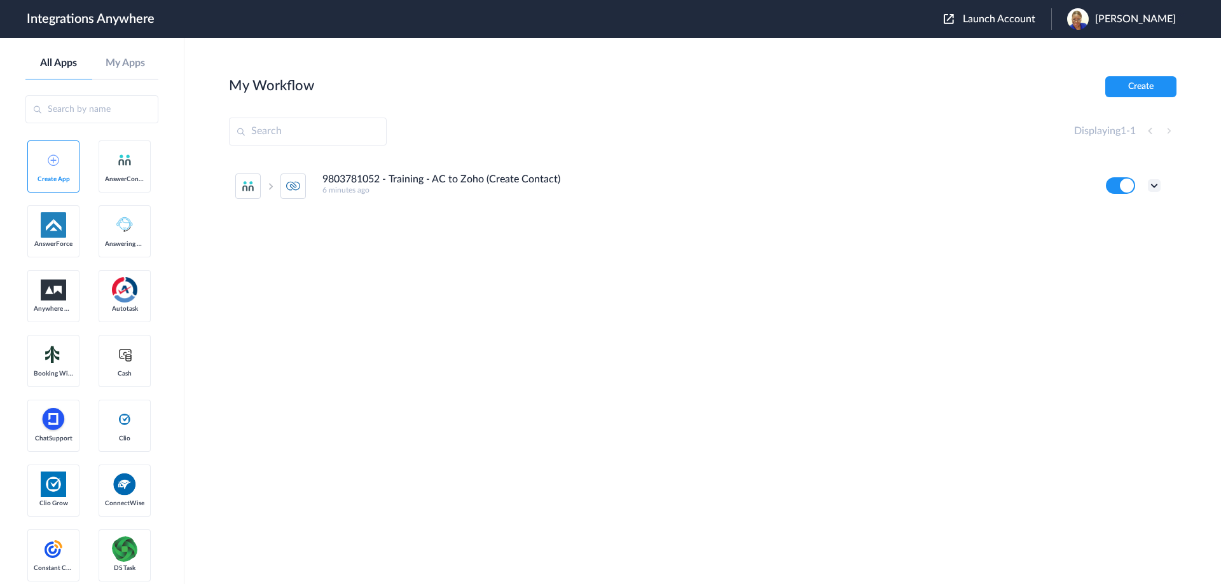
click at [1156, 184] on icon at bounding box center [1153, 185] width 13 height 13
click at [1123, 238] on link "Task history" at bounding box center [1117, 238] width 61 height 9
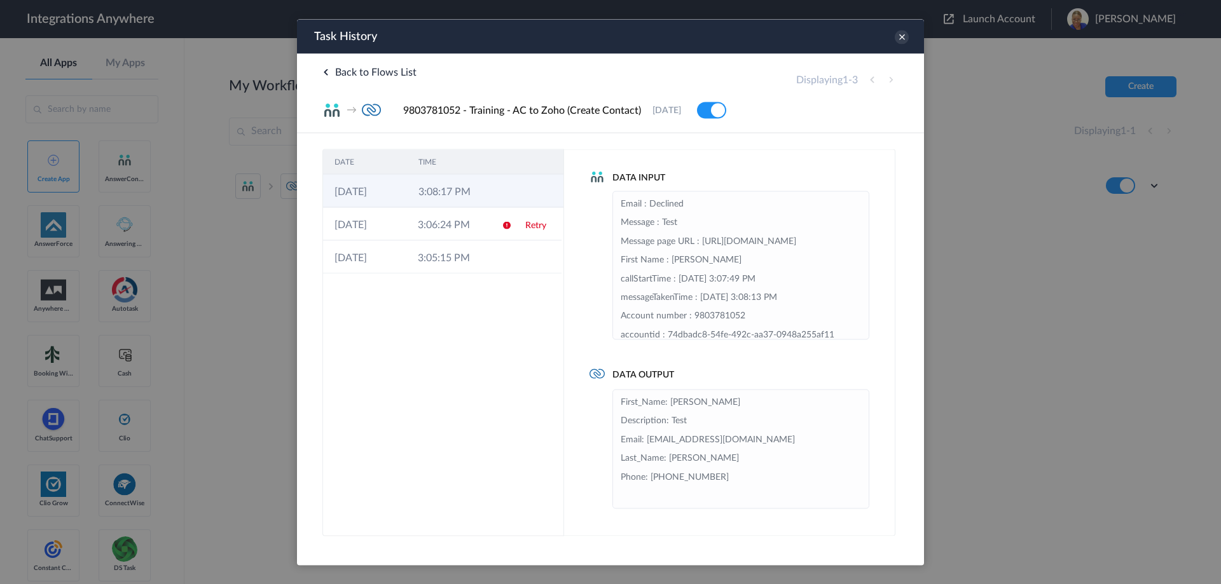
click at [450, 190] on td "3:08:17 PM" at bounding box center [449, 190] width 84 height 33
click at [424, 225] on td "3:06:24 PM" at bounding box center [447, 223] width 83 height 33
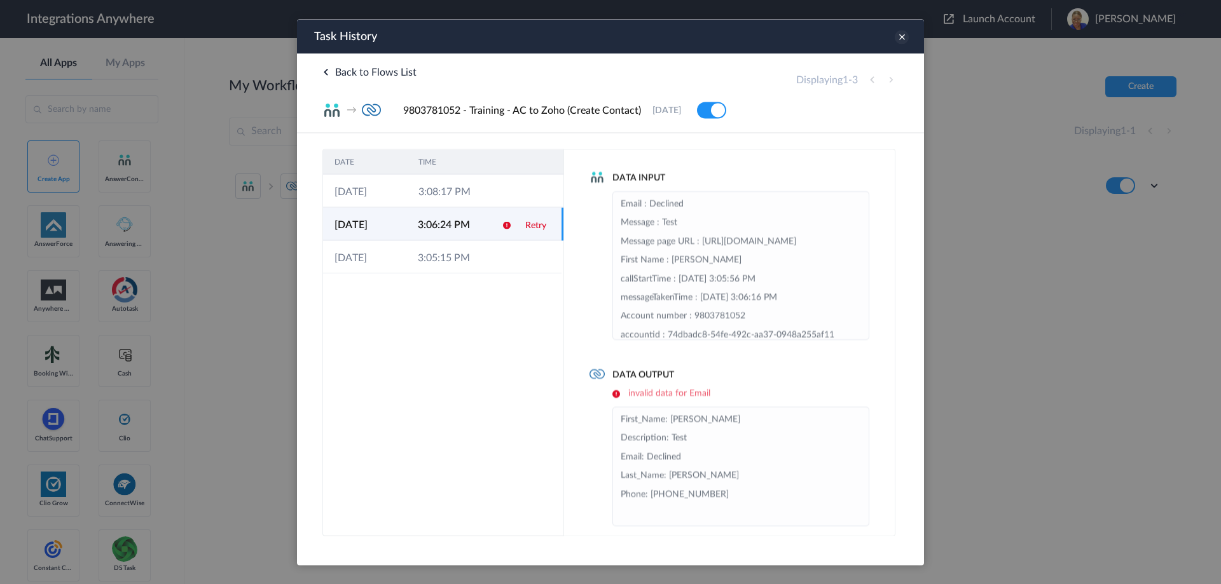
click at [903, 35] on icon at bounding box center [901, 37] width 14 height 14
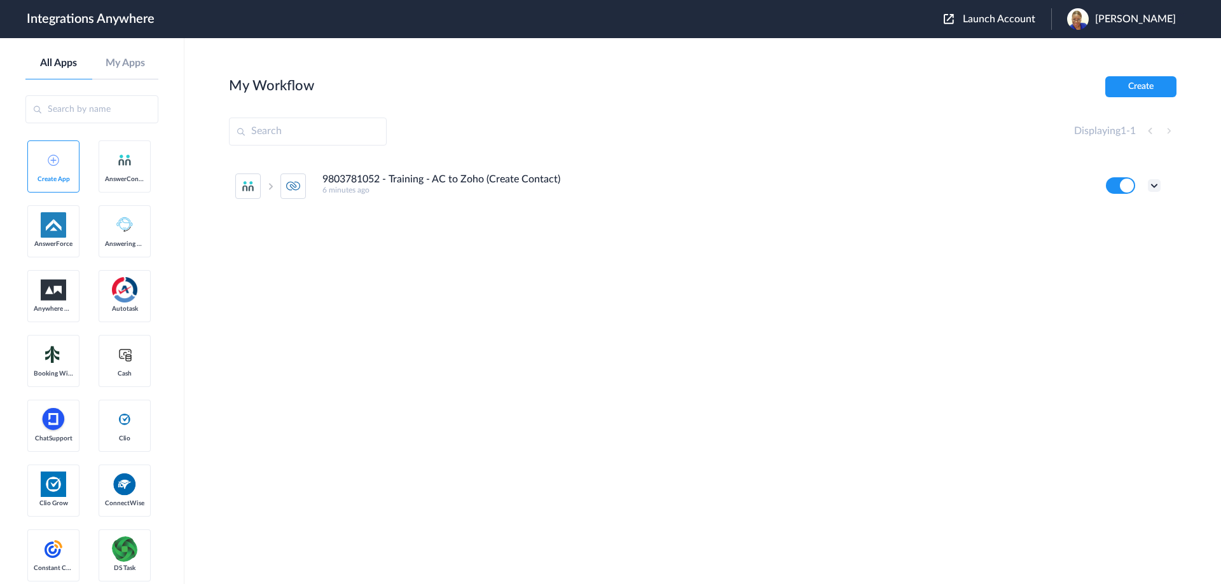
click at [1152, 185] on icon at bounding box center [1153, 185] width 13 height 13
click at [1118, 217] on li "Edit" at bounding box center [1118, 215] width 83 height 24
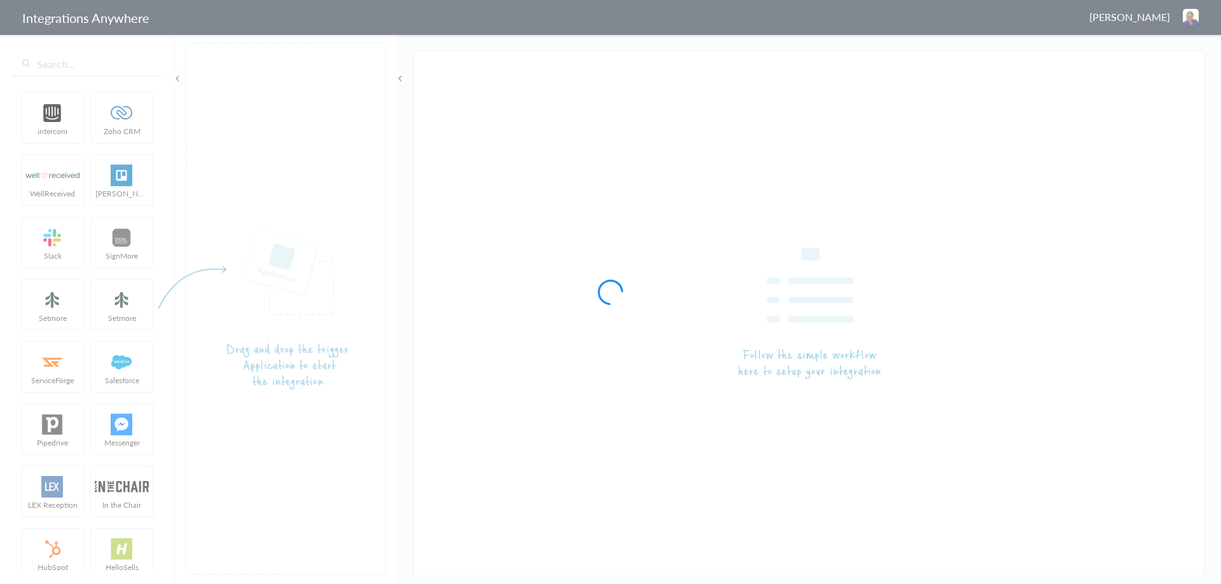
type input "9803781052 - Training - AC to Zoho (Create Contact)"
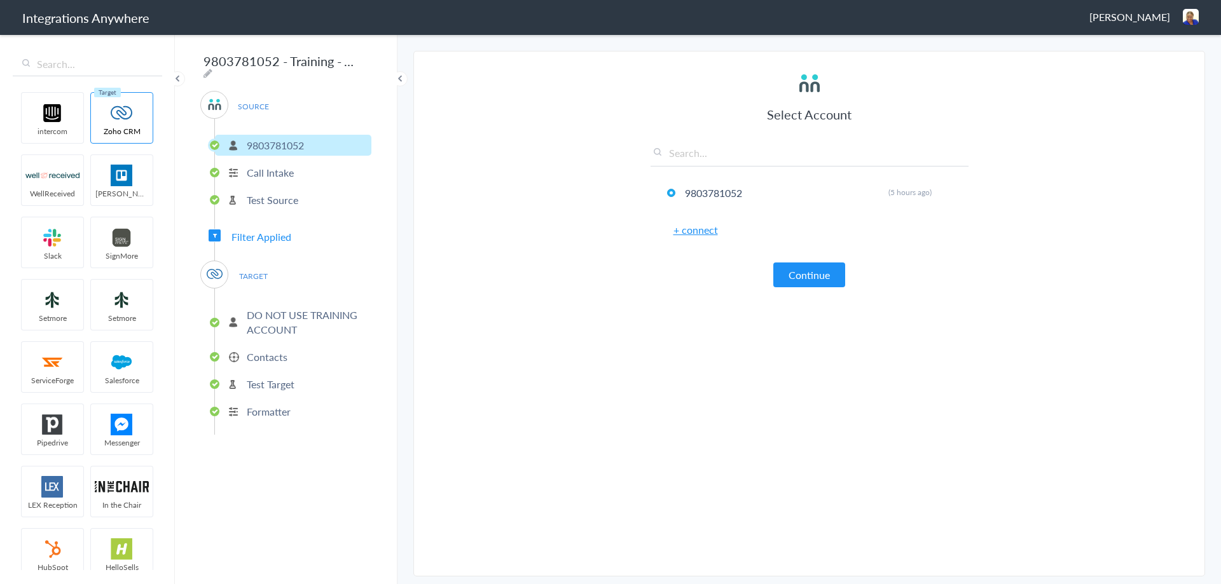
click at [266, 235] on span "Filter Applied" at bounding box center [261, 236] width 60 height 15
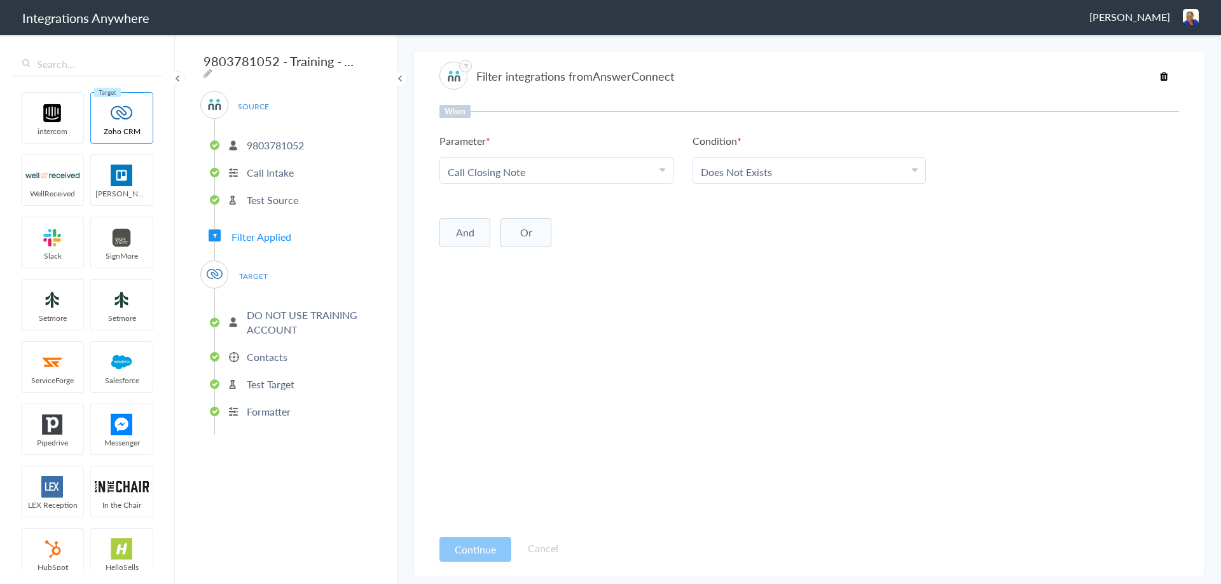
click at [264, 351] on p "Contacts" at bounding box center [267, 357] width 41 height 15
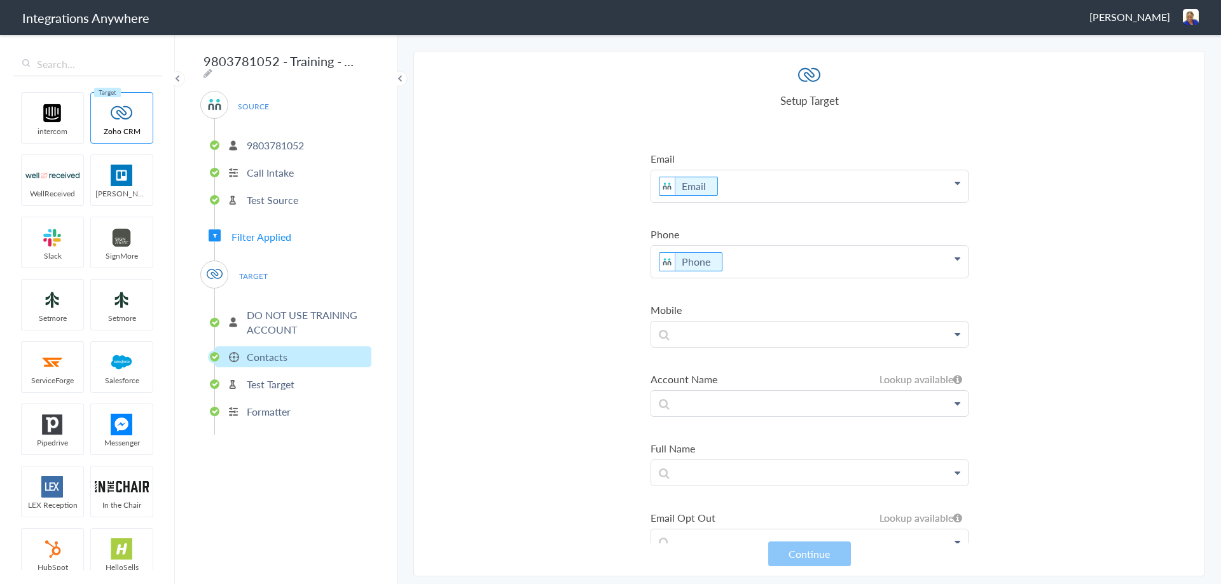
scroll to position [64, 0]
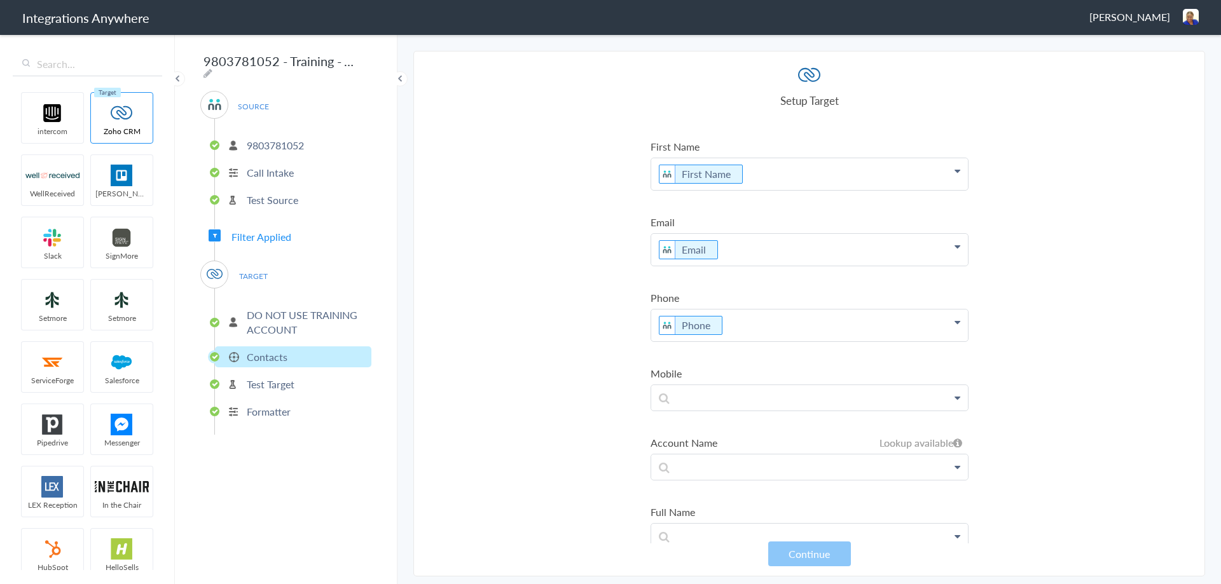
click at [1085, 198] on section "Select Account 9803781052 Rename Delete (5 hours ago) + connect Continue Setup …" at bounding box center [808, 314] width 791 height 526
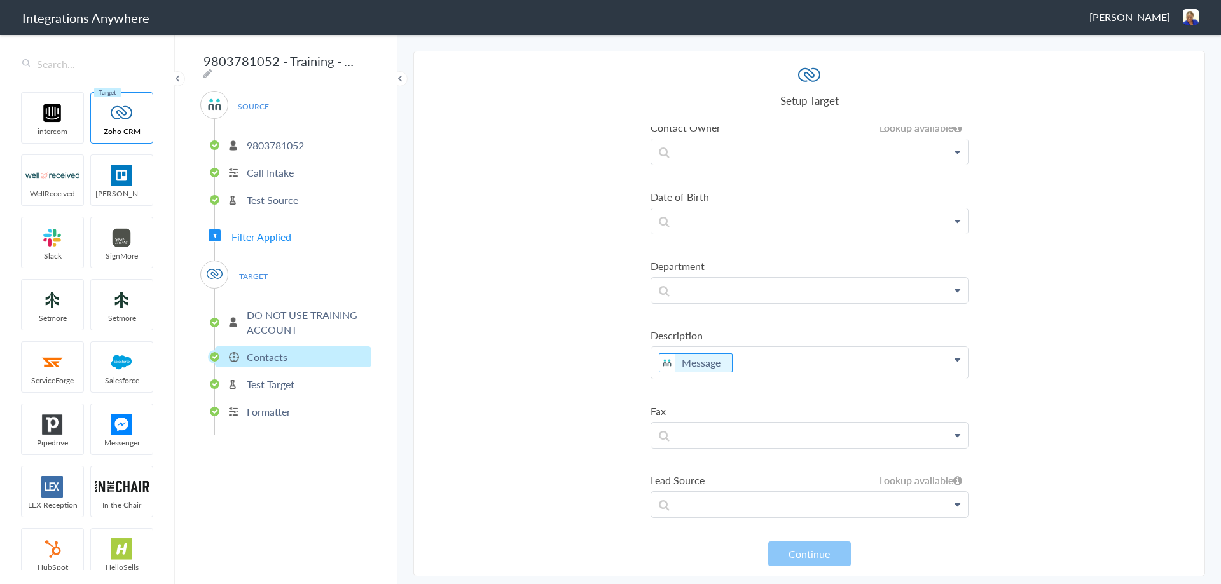
click at [254, 409] on p "Formatter" at bounding box center [269, 411] width 44 height 15
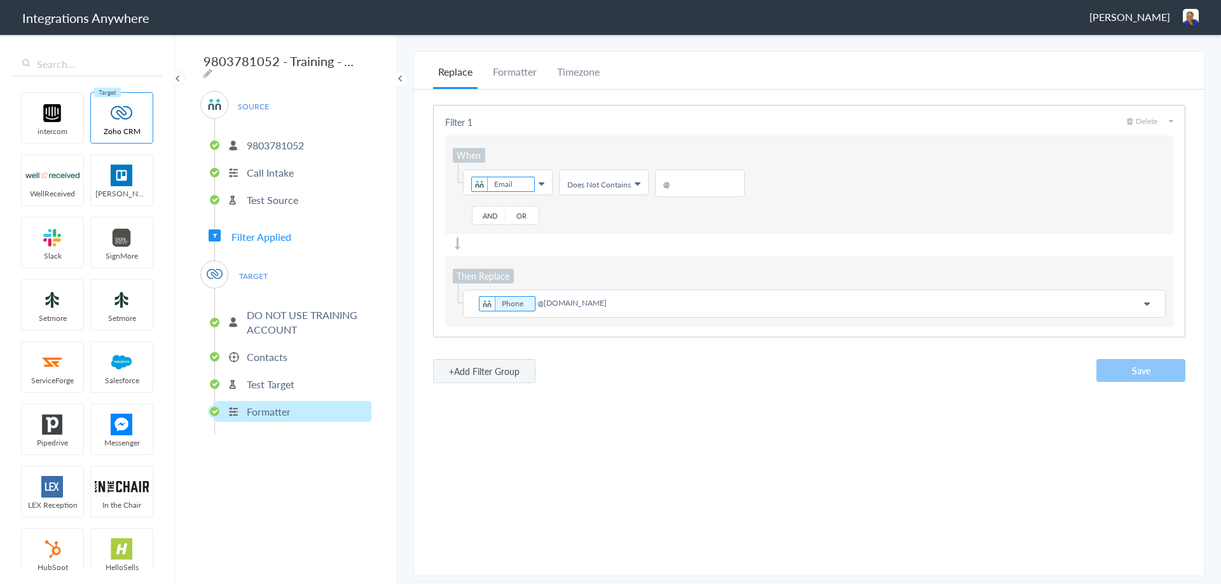
click at [1192, 15] on img at bounding box center [1190, 17] width 16 height 16
click at [1155, 66] on li "Dashboard" at bounding box center [1163, 65] width 88 height 19
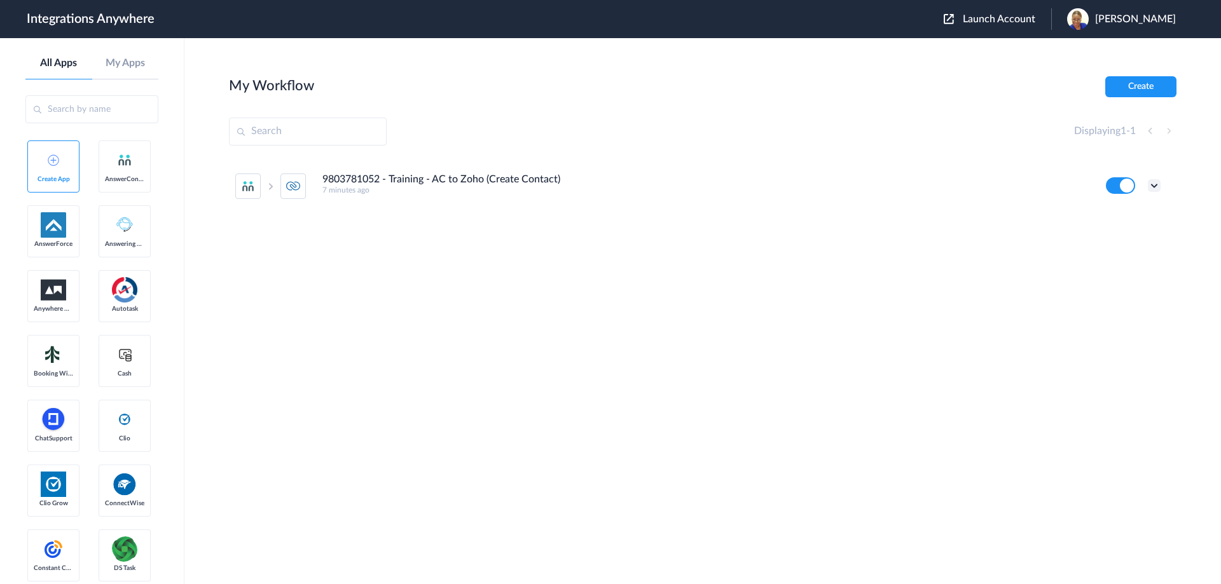
click at [1155, 188] on icon at bounding box center [1153, 185] width 13 height 13
click at [735, 383] on section "My Workflow Create Displaying 1 - 1 9803781052 - Training - AC to Zoho (Create …" at bounding box center [702, 349] width 947 height 546
click at [1154, 186] on icon at bounding box center [1153, 185] width 13 height 13
click at [1109, 212] on link "Edit" at bounding box center [1102, 214] width 31 height 9
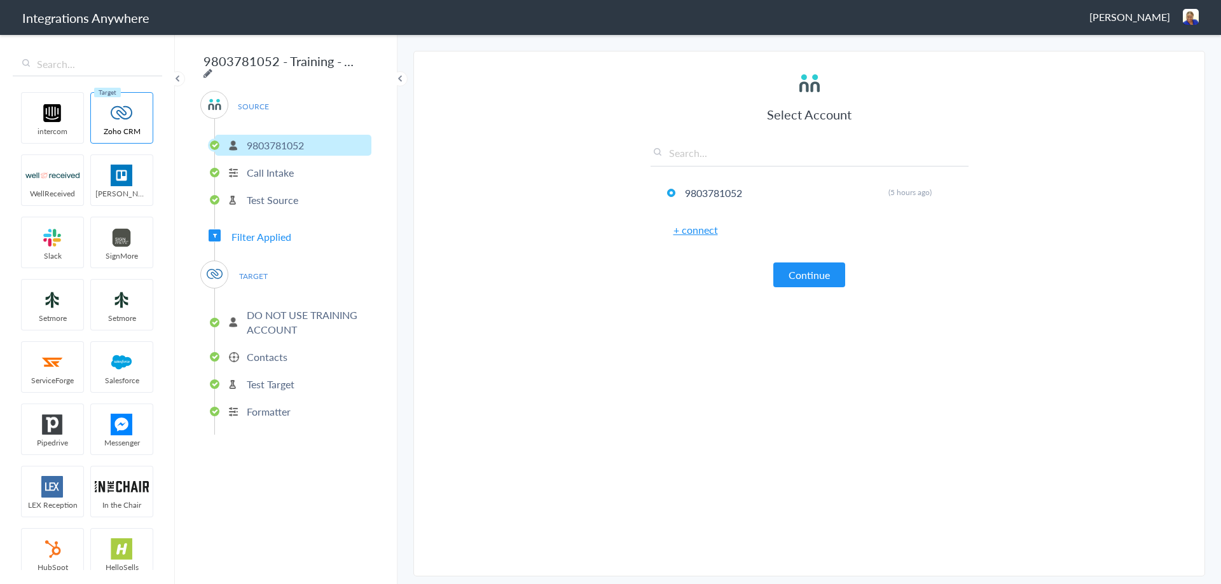
click at [212, 68] on icon at bounding box center [207, 73] width 9 height 10
paste input "[]"
drag, startPoint x: 339, startPoint y: 60, endPoint x: 258, endPoint y: 60, distance: 80.7
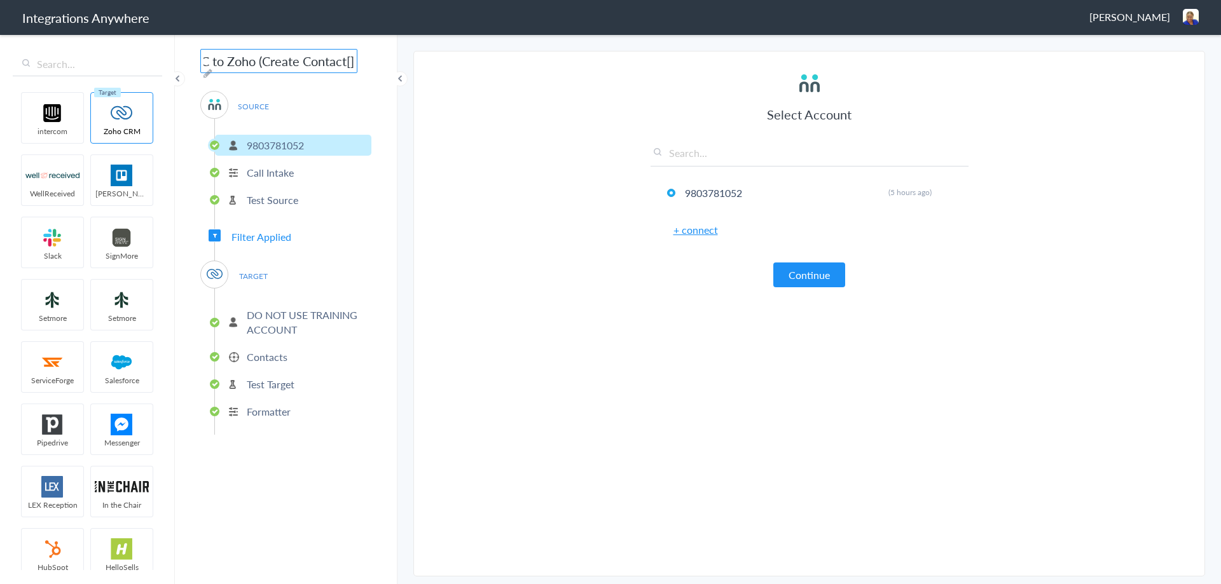
click at [258, 60] on input "9803781052 - Training - AC to Zoho (Create Contact[]" at bounding box center [278, 61] width 157 height 24
click at [342, 60] on input "9803781052 - Training - AC to Zoho (Create Contact[]" at bounding box center [278, 61] width 157 height 24
click at [345, 60] on input "9803781052 - Training - AC to Zoho (Create Contact[]" at bounding box center [278, 61] width 157 height 24
paste input "Create Contact"
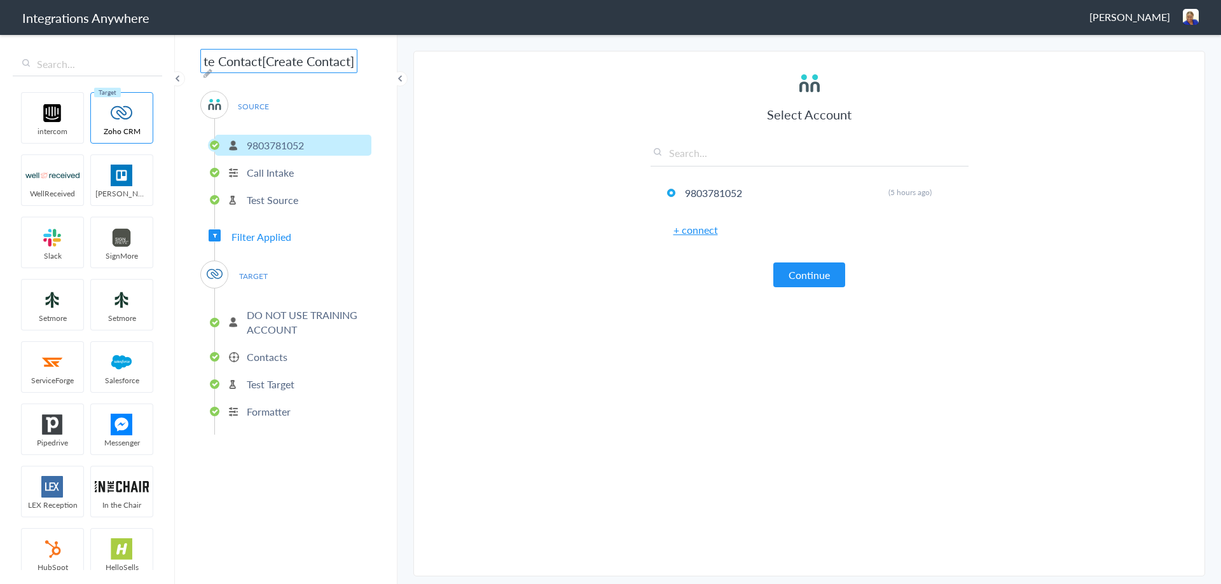
drag, startPoint x: 259, startPoint y: 58, endPoint x: 247, endPoint y: 58, distance: 12.7
click at [247, 58] on input "9803781052 - Training - AC to Zoho (Create Contact[Create Contact]" at bounding box center [278, 61] width 157 height 24
type input "9803781052 - Training - AC to Zoho [Create Contact]"
click at [663, 461] on article "Select Account 9803781052 Rename Delete (5 hours ago) + connect Continue Setup …" at bounding box center [809, 313] width 318 height 499
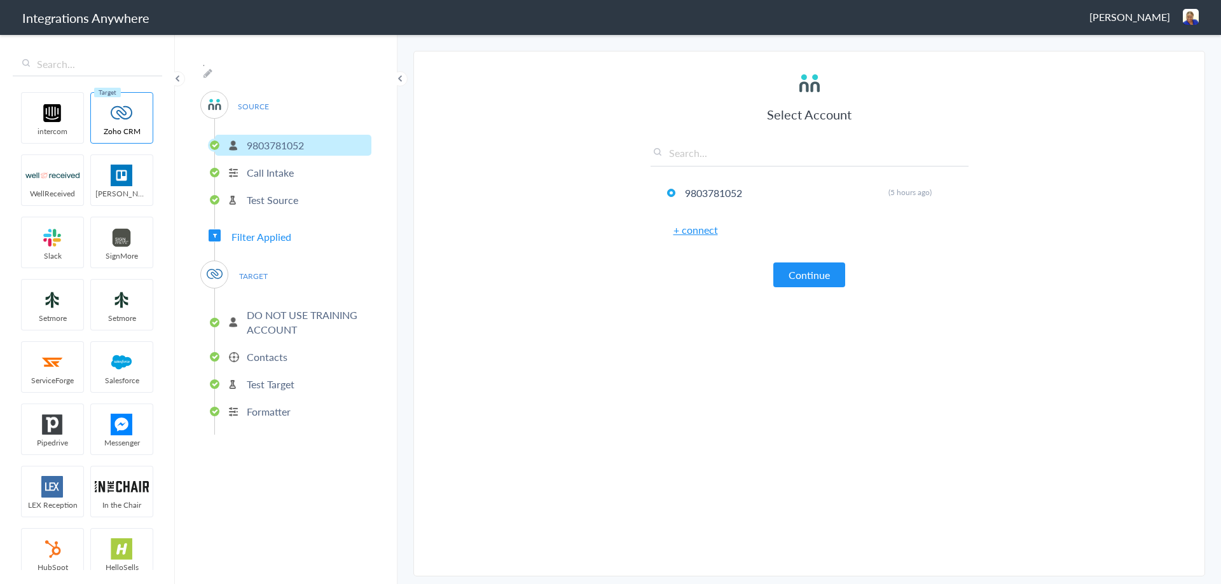
scroll to position [0, 0]
click at [291, 170] on p "Call Intake" at bounding box center [270, 172] width 47 height 15
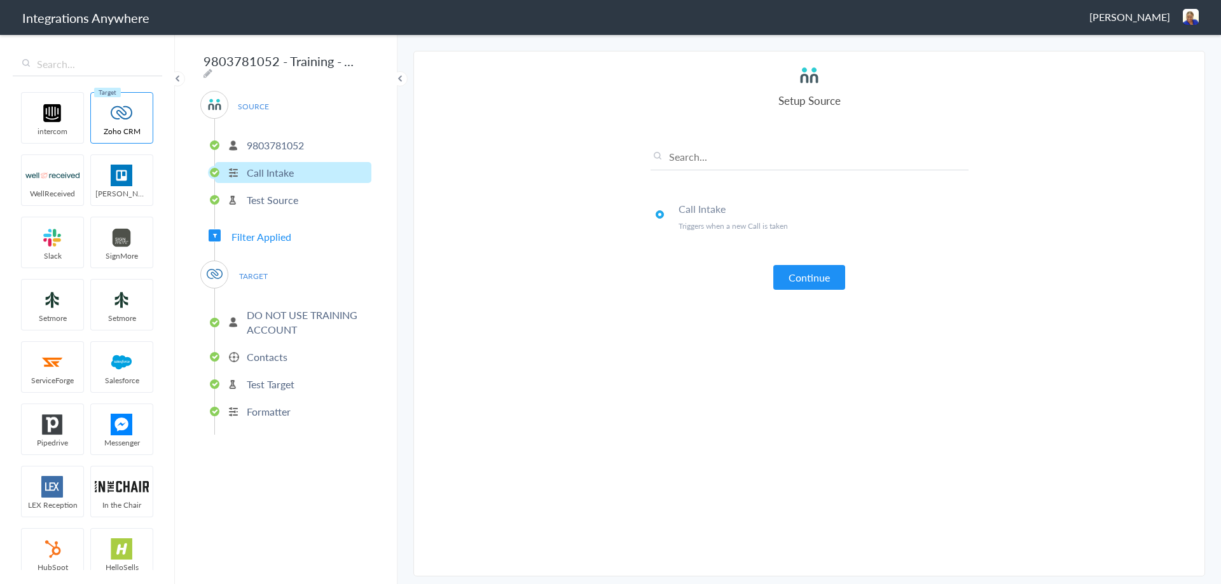
click at [284, 198] on p "Test Source" at bounding box center [272, 200] width 51 height 15
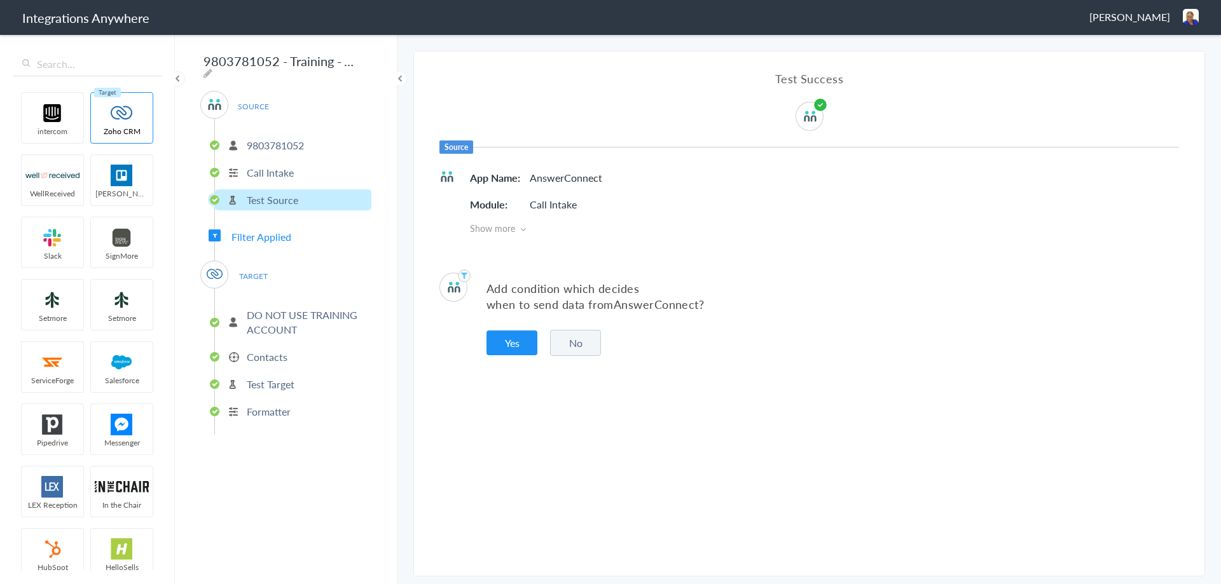
click at [259, 351] on p "Contacts" at bounding box center [267, 357] width 41 height 15
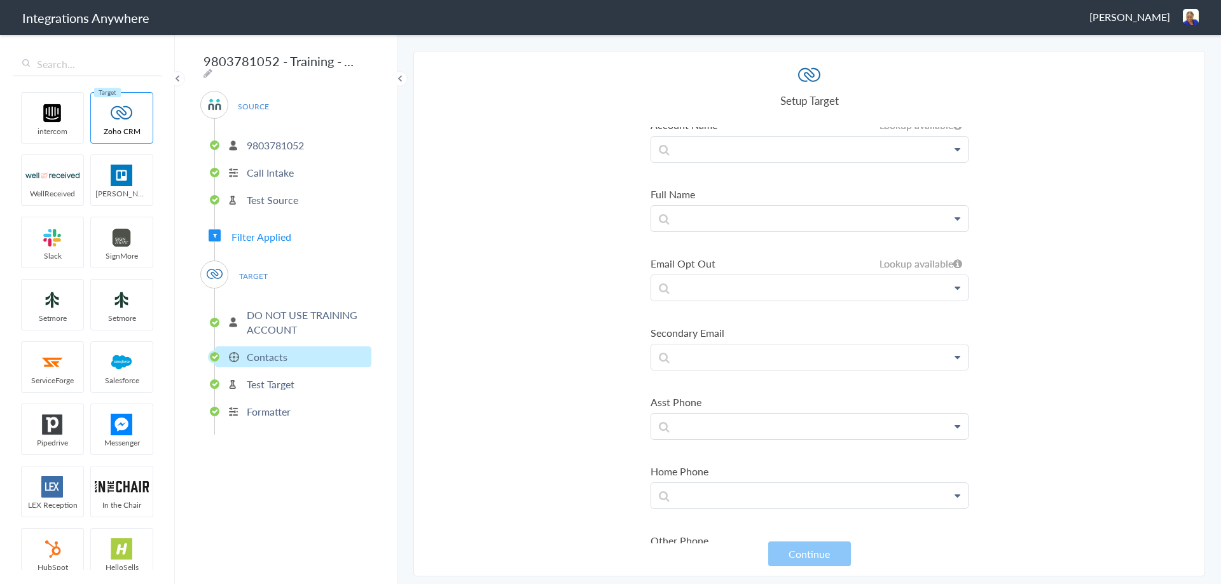
scroll to position [318, 0]
click at [1030, 90] on section "Select Account 9803781052 Rename Delete (5 hours ago) + connect Continue Setup …" at bounding box center [808, 314] width 791 height 526
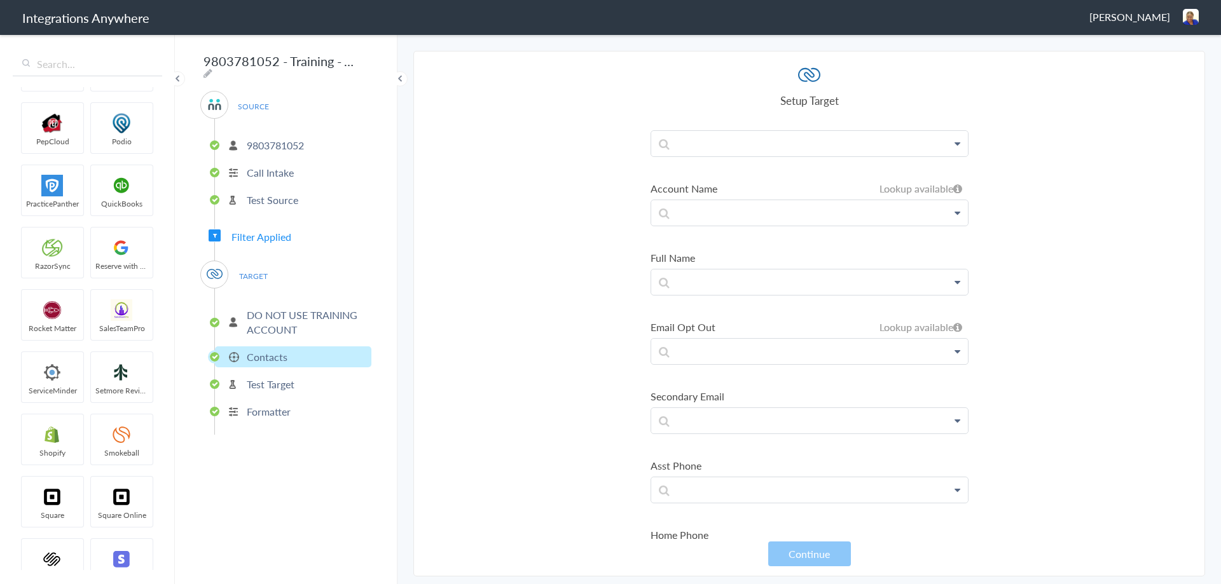
scroll to position [1002, 0]
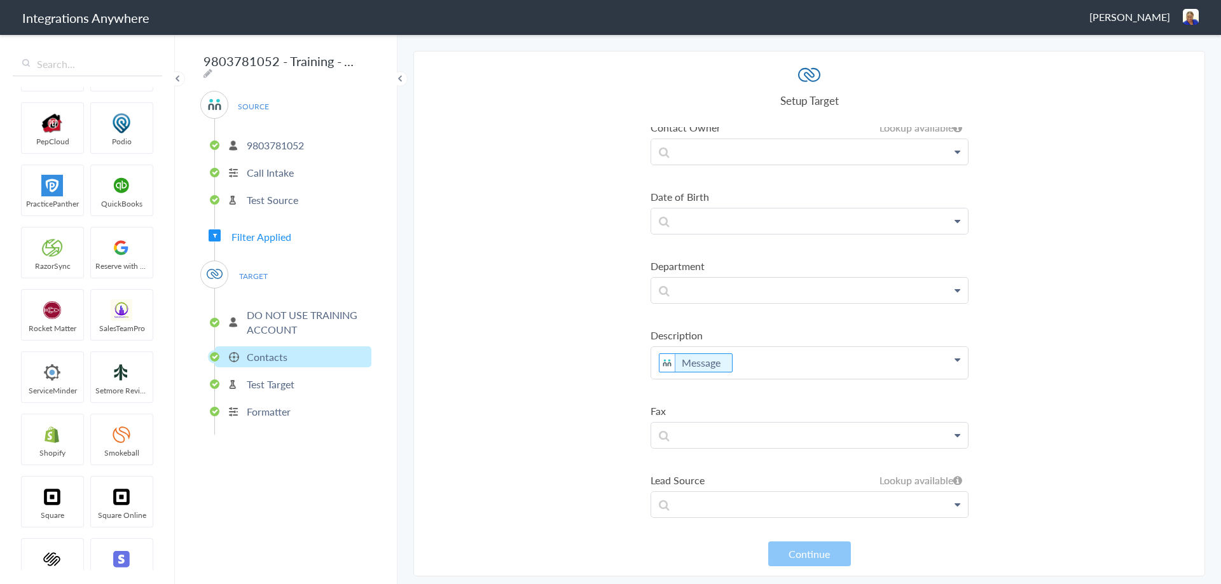
click at [738, 359] on p "Message" at bounding box center [809, 363] width 317 height 32
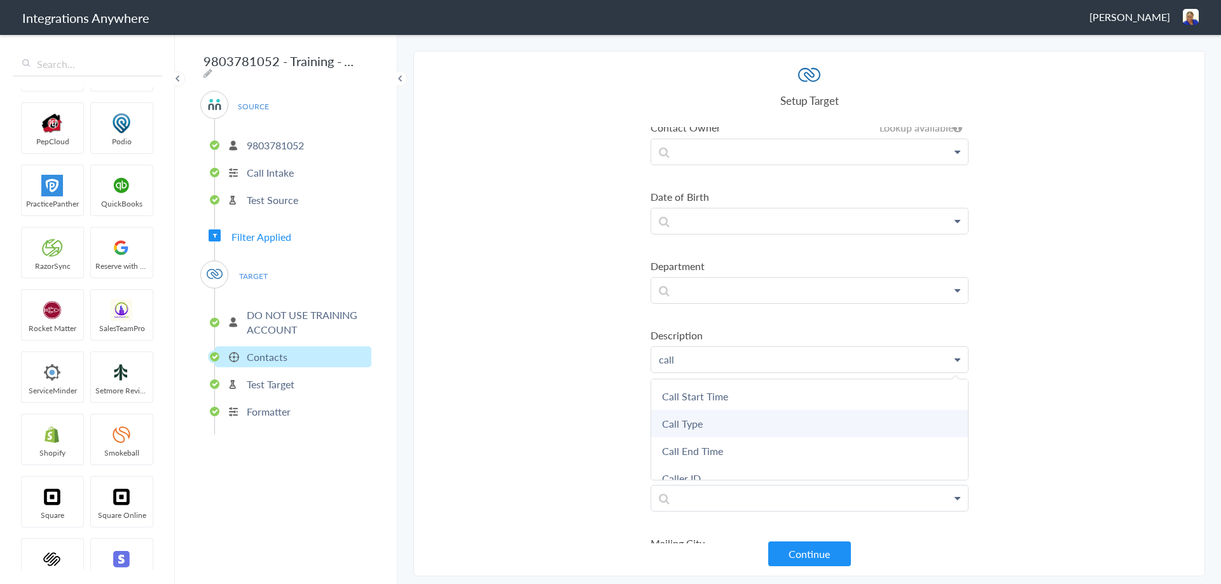
click at [692, 423] on link "Call Type" at bounding box center [809, 423] width 317 height 27
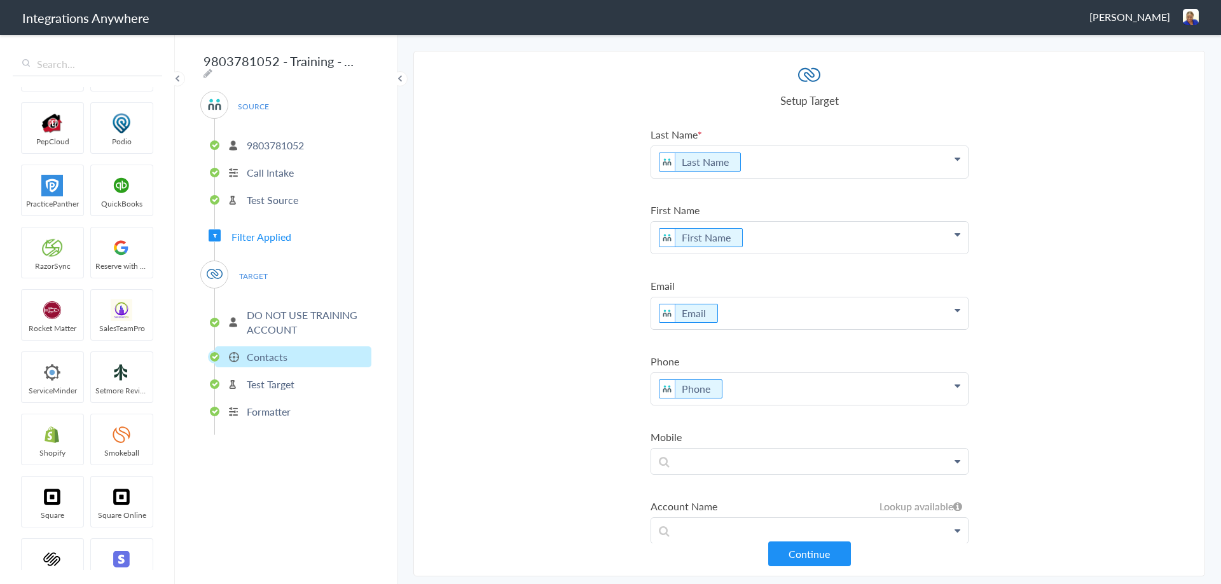
click at [954, 157] on icon at bounding box center [957, 159] width 6 height 10
click at [1051, 222] on section "Select Account 9803781052 Rename Delete (5 hours ago) + connect Continue Setup …" at bounding box center [808, 314] width 791 height 526
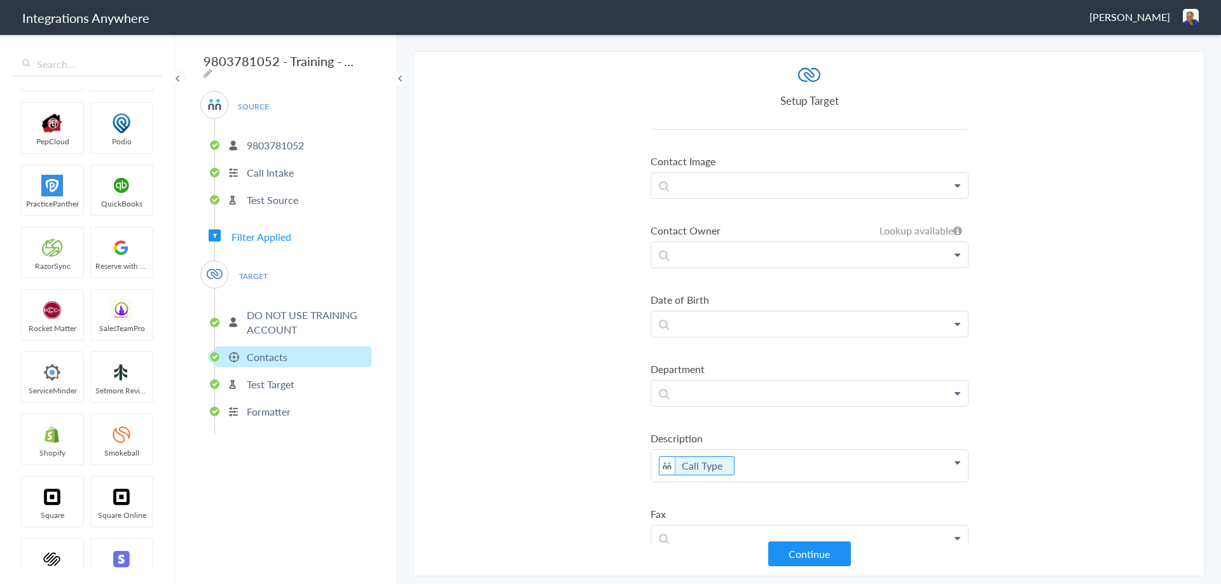
scroll to position [1017, 0]
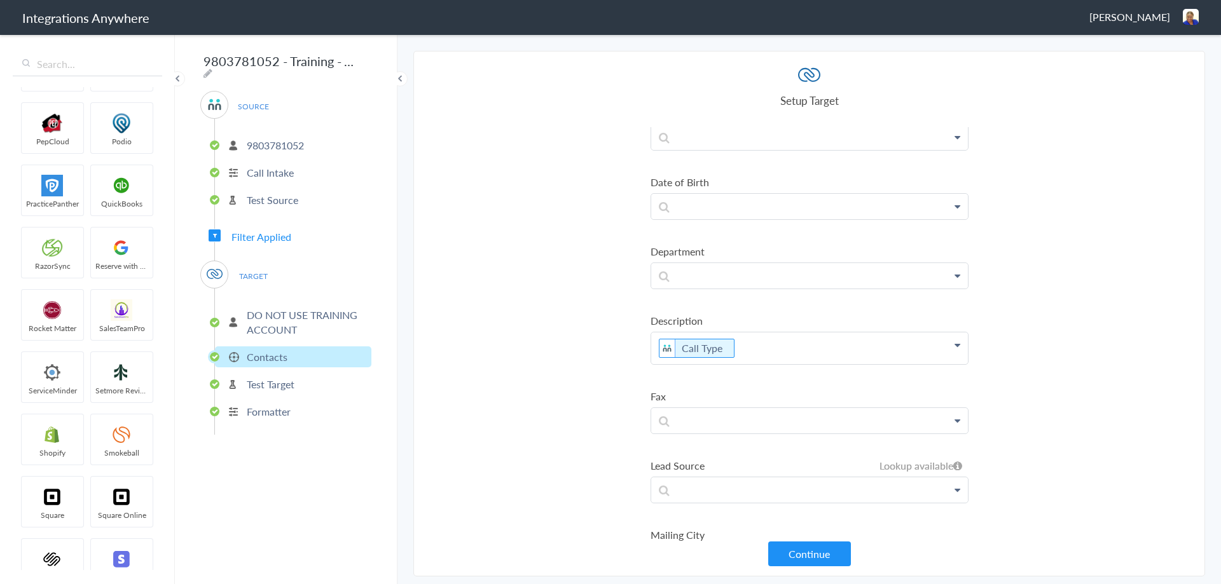
click at [755, 349] on p "Call Type" at bounding box center [809, 348] width 317 height 32
click at [702, 283] on p at bounding box center [809, 275] width 317 height 25
click at [575, 280] on section "Select Account 9803781052 Rename Delete (5 hours ago) + connect Continue Setup …" at bounding box center [808, 314] width 791 height 526
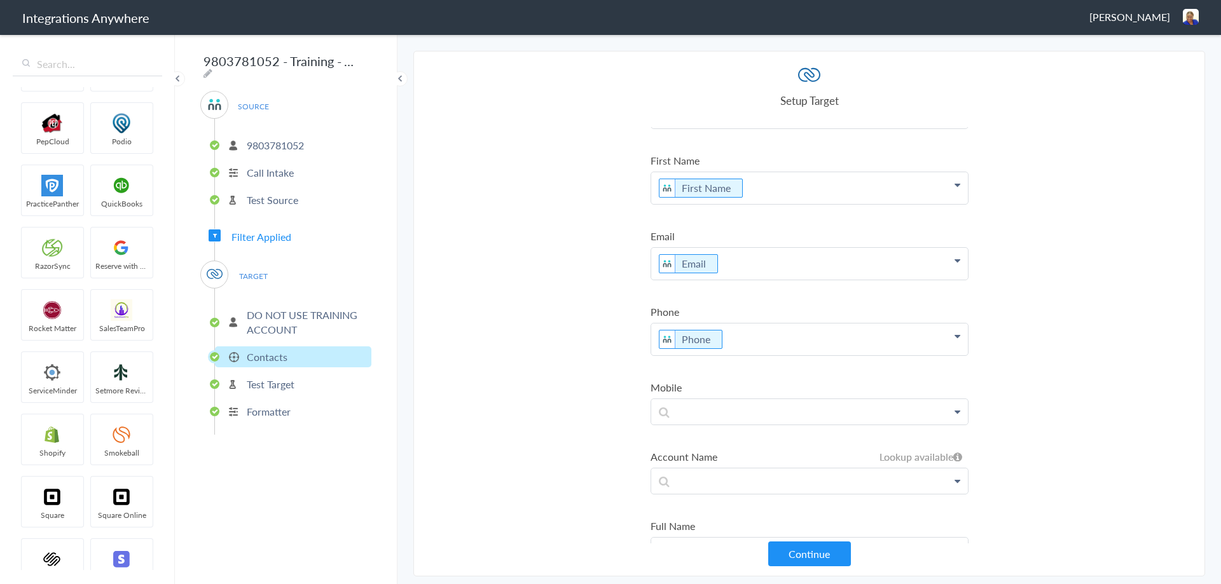
scroll to position [0, 0]
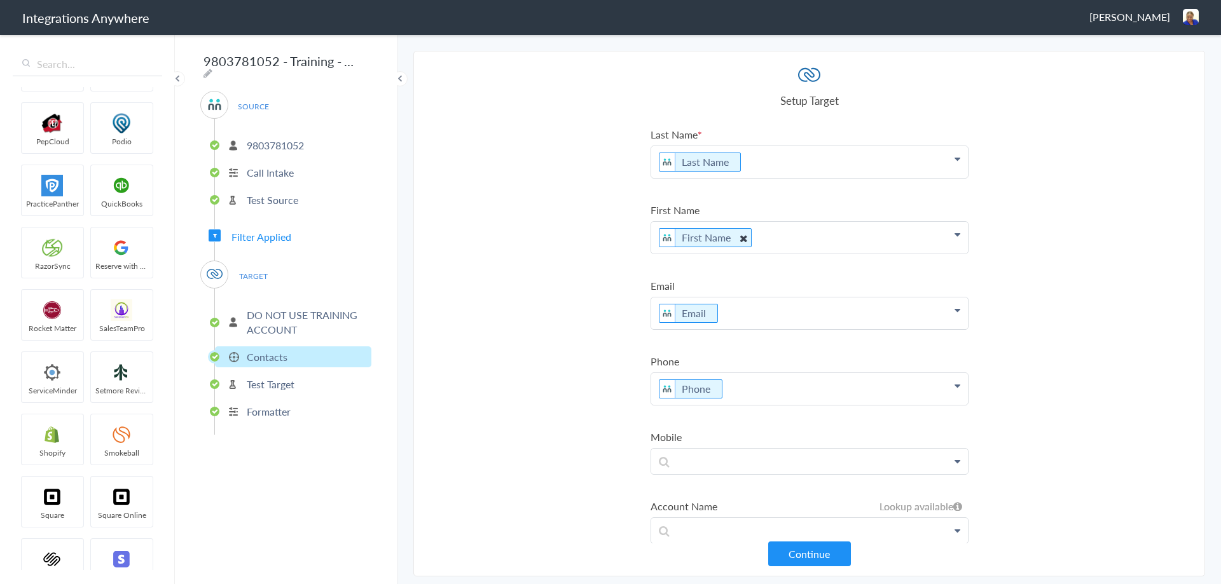
click at [743, 238] on icon at bounding box center [742, 238] width 14 height 16
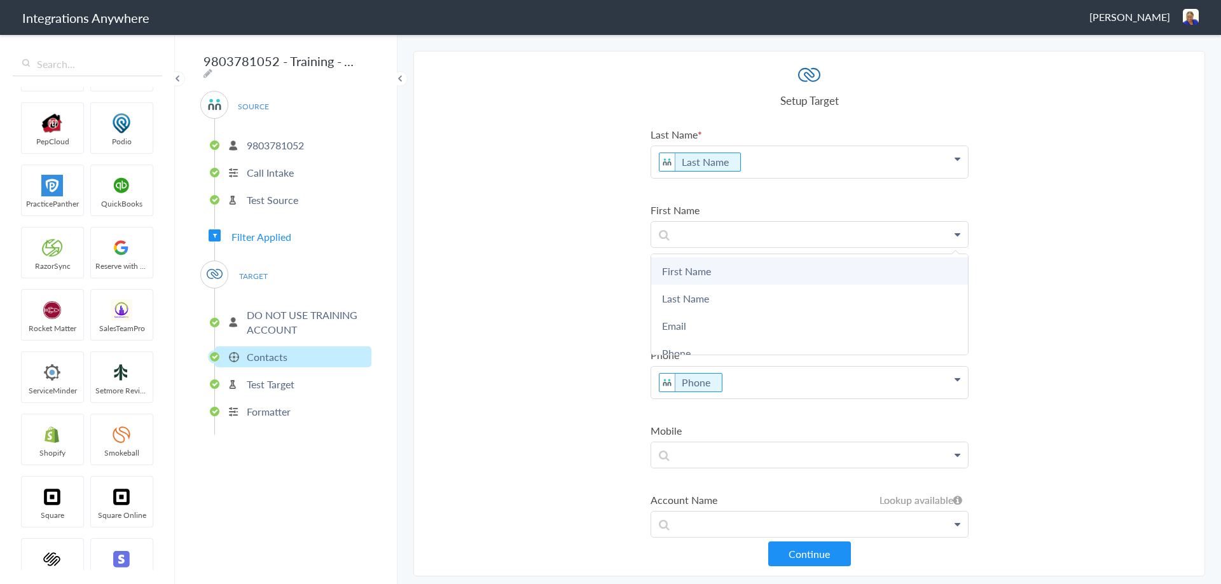
click at [692, 266] on link "First Name" at bounding box center [809, 270] width 317 height 27
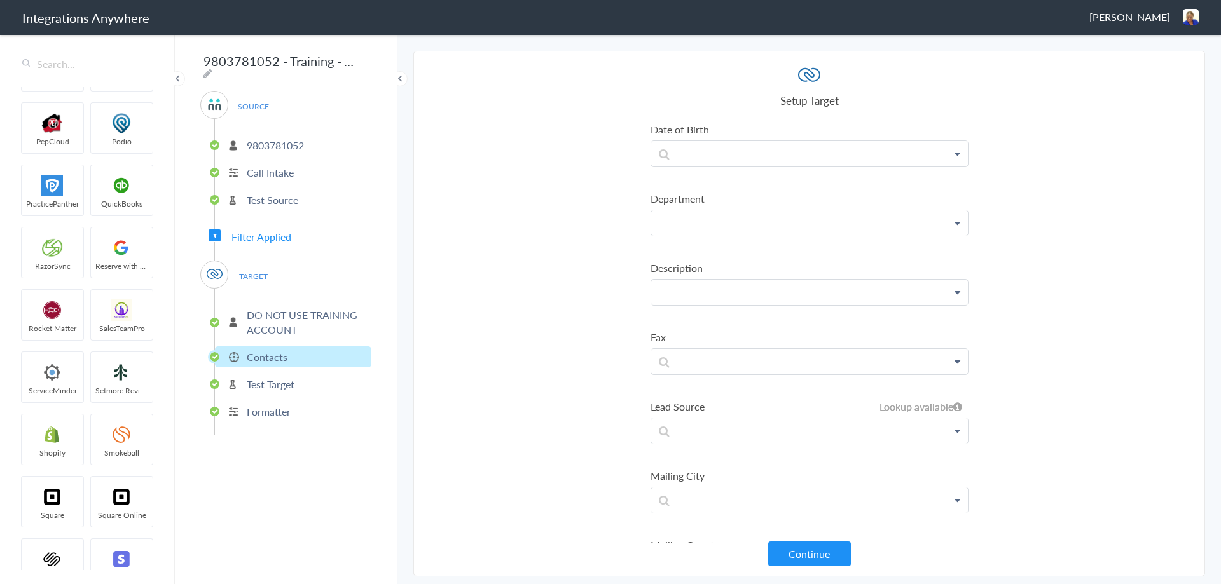
scroll to position [1017, 0]
click at [680, 352] on p at bounding box center [809, 344] width 317 height 25
drag, startPoint x: 684, startPoint y: 408, endPoint x: 692, endPoint y: 410, distance: 8.5
click at [685, 408] on link "Call Type" at bounding box center [809, 408] width 317 height 27
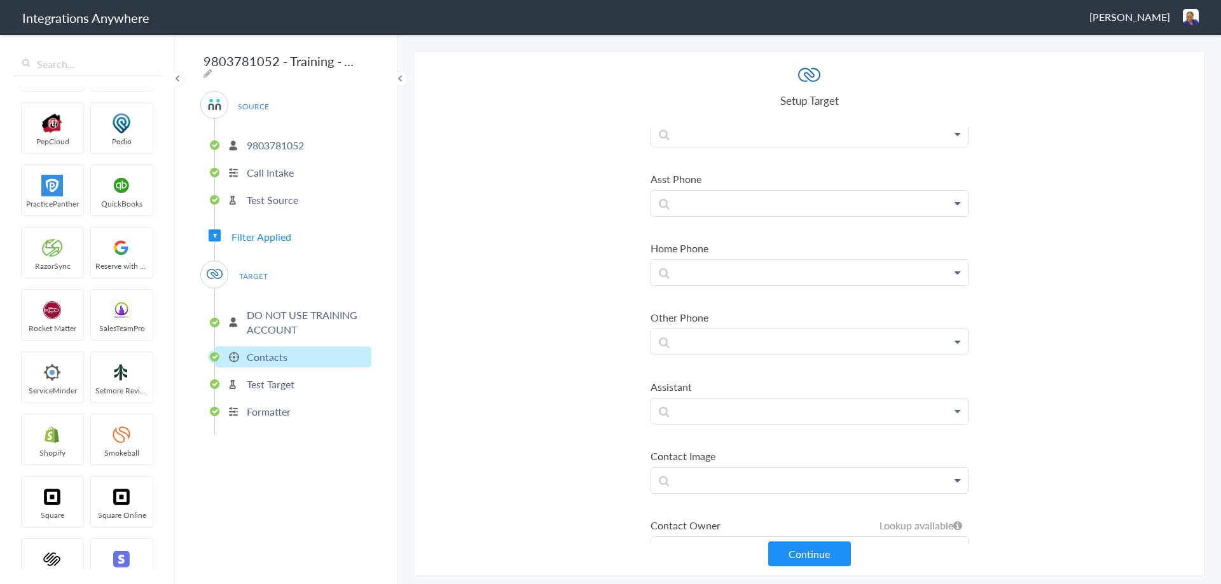
scroll to position [699, 0]
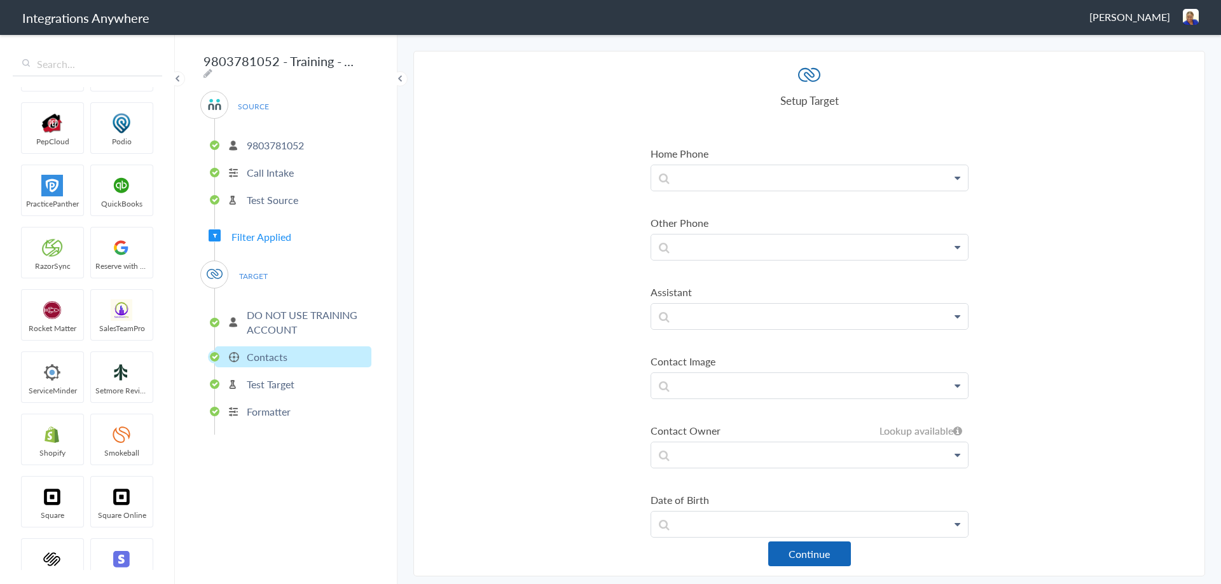
click at [823, 552] on button "Continue" at bounding box center [809, 554] width 83 height 25
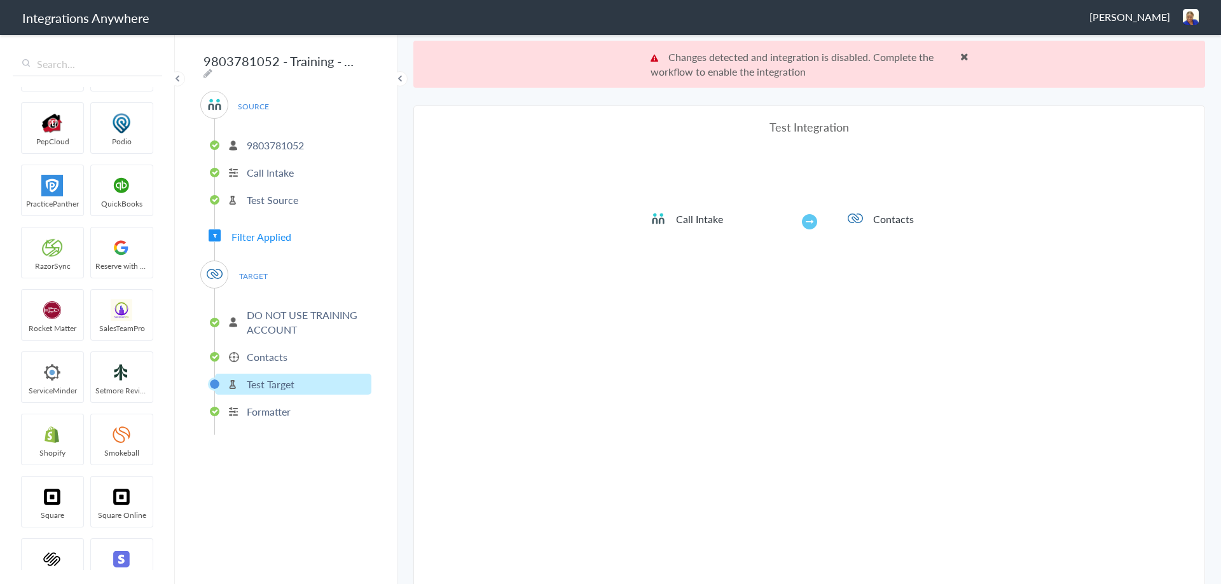
scroll to position [47, 0]
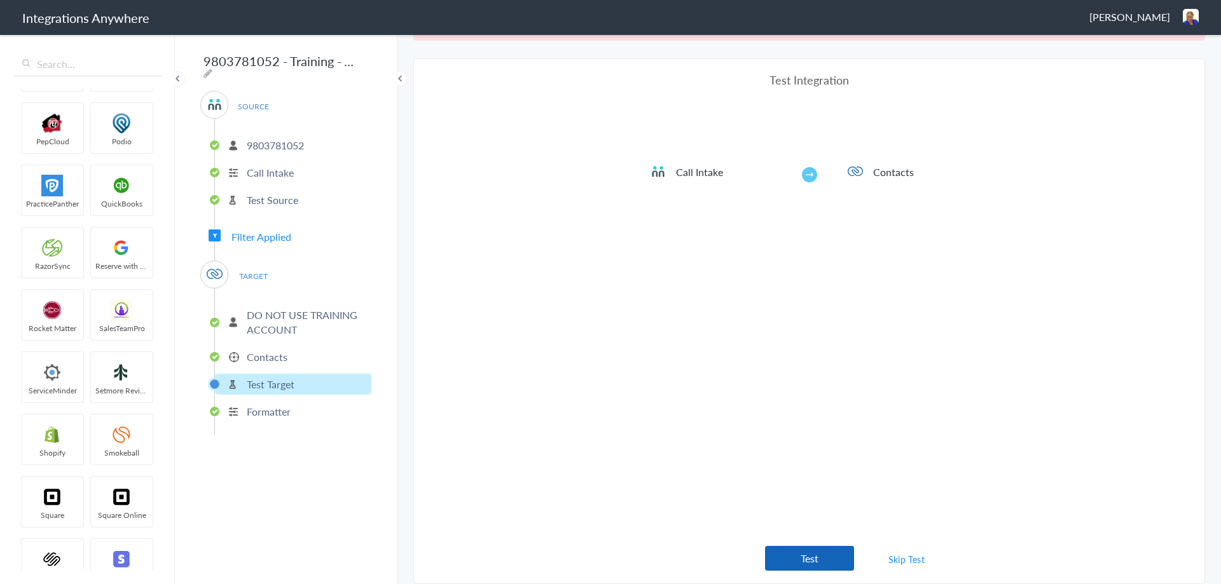
click at [804, 557] on button "Test" at bounding box center [809, 558] width 89 height 25
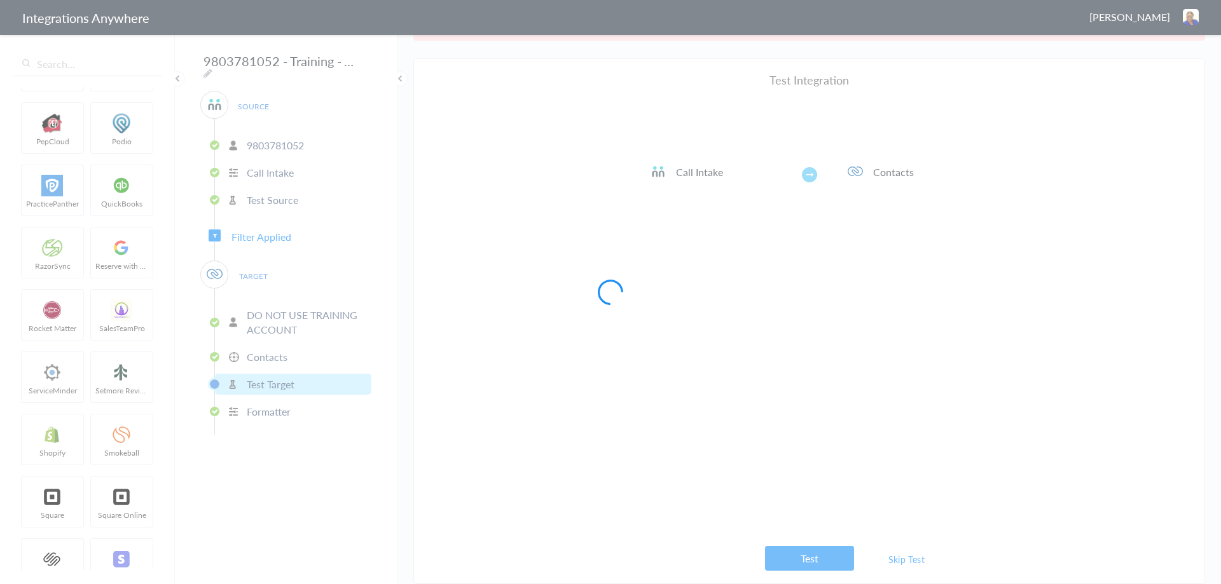
scroll to position [0, 0]
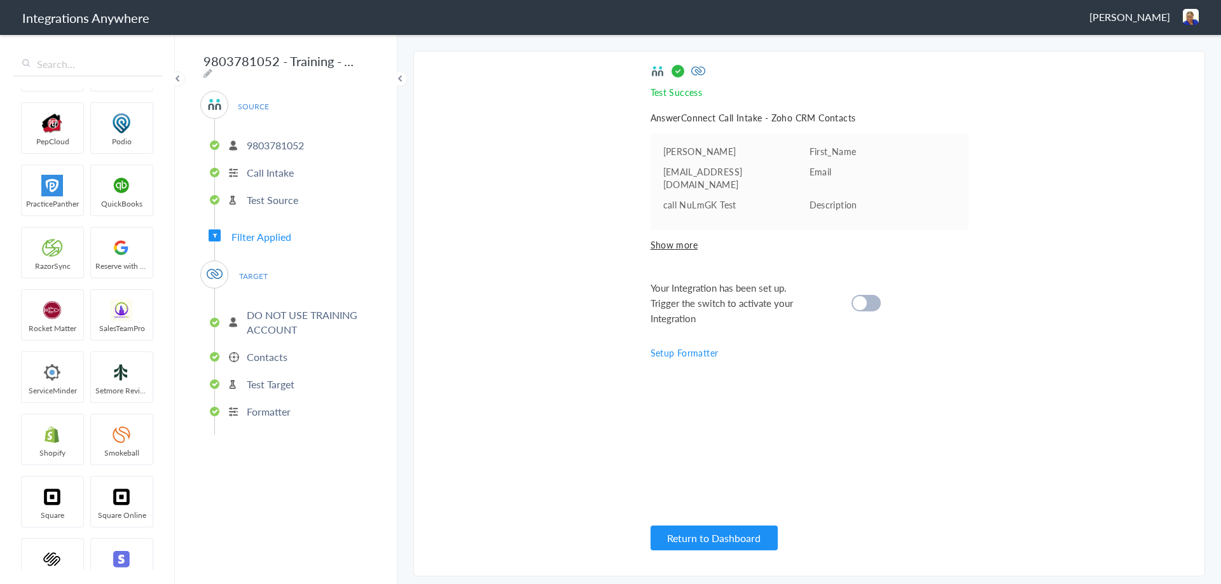
click at [871, 295] on div at bounding box center [865, 303] width 29 height 17
click at [701, 538] on button "Return to Dashboard" at bounding box center [713, 538] width 127 height 25
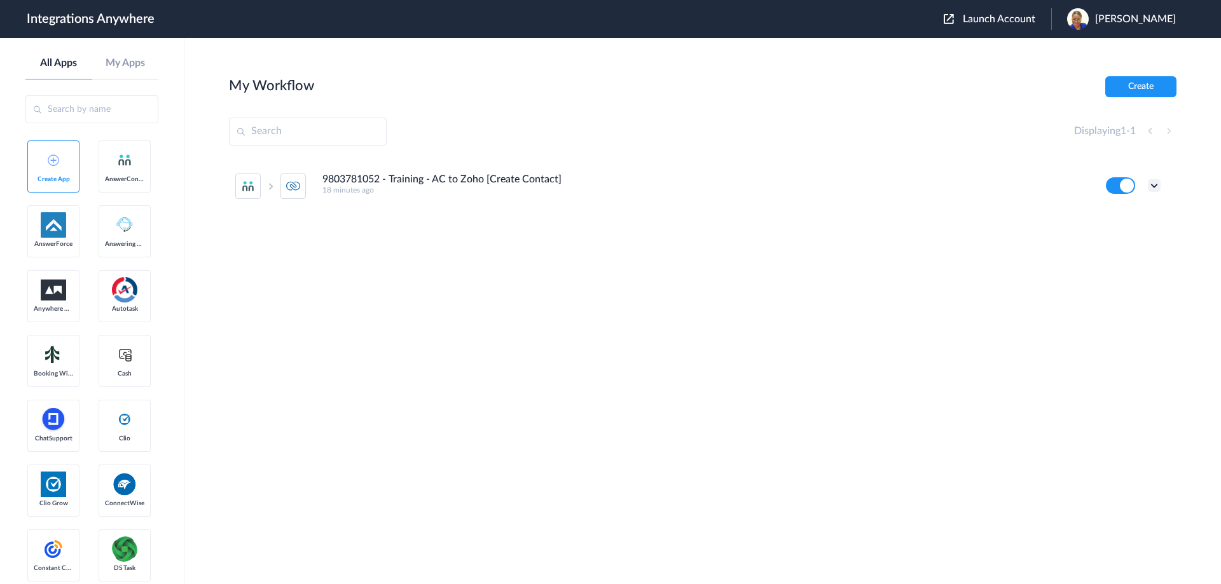
click at [1157, 188] on icon at bounding box center [1153, 185] width 13 height 13
click at [1117, 240] on link "Task history" at bounding box center [1117, 238] width 61 height 9
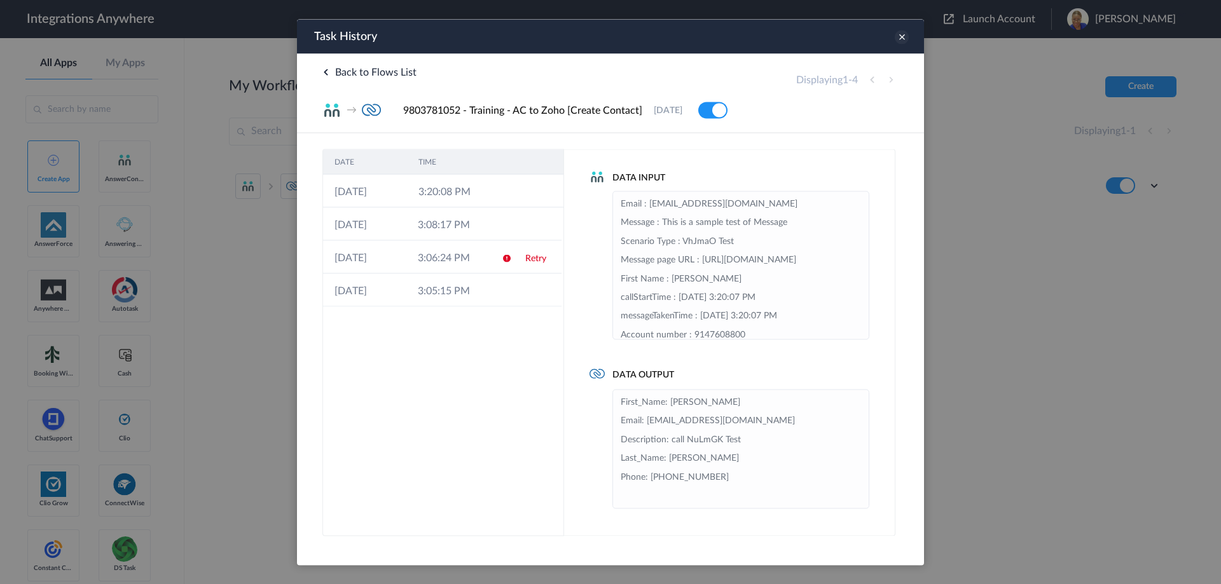
click at [900, 36] on icon at bounding box center [901, 37] width 14 height 14
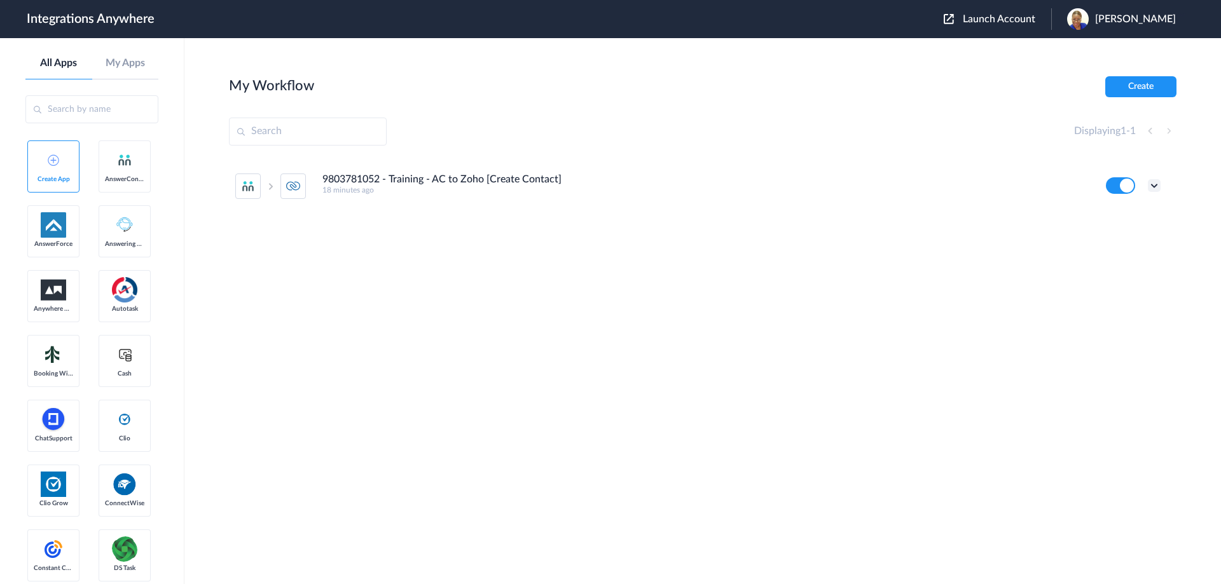
click at [1154, 188] on icon at bounding box center [1153, 185] width 13 height 13
click at [1125, 238] on link "Task history" at bounding box center [1117, 238] width 61 height 9
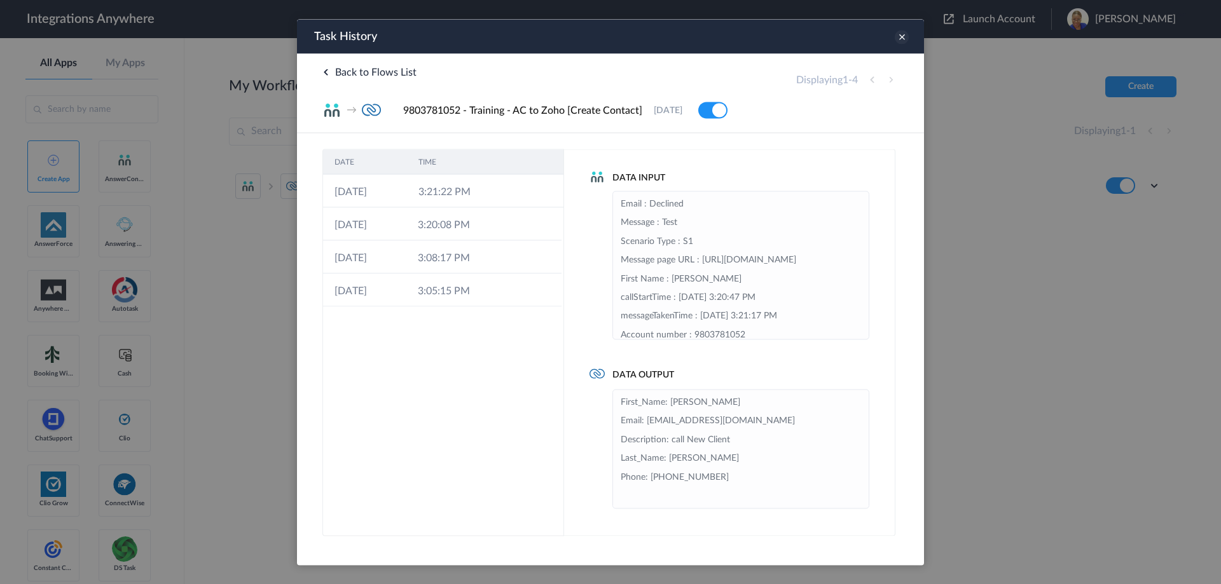
click at [903, 36] on icon at bounding box center [901, 37] width 14 height 14
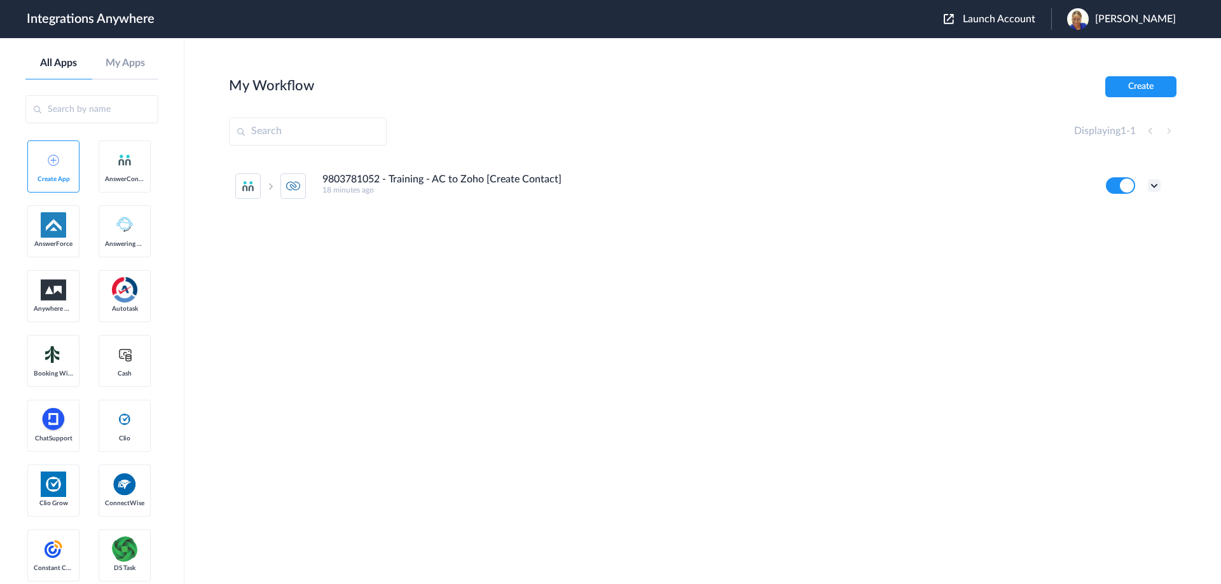
click at [1156, 186] on icon at bounding box center [1153, 185] width 13 height 13
click at [1110, 215] on link "Edit" at bounding box center [1102, 214] width 31 height 9
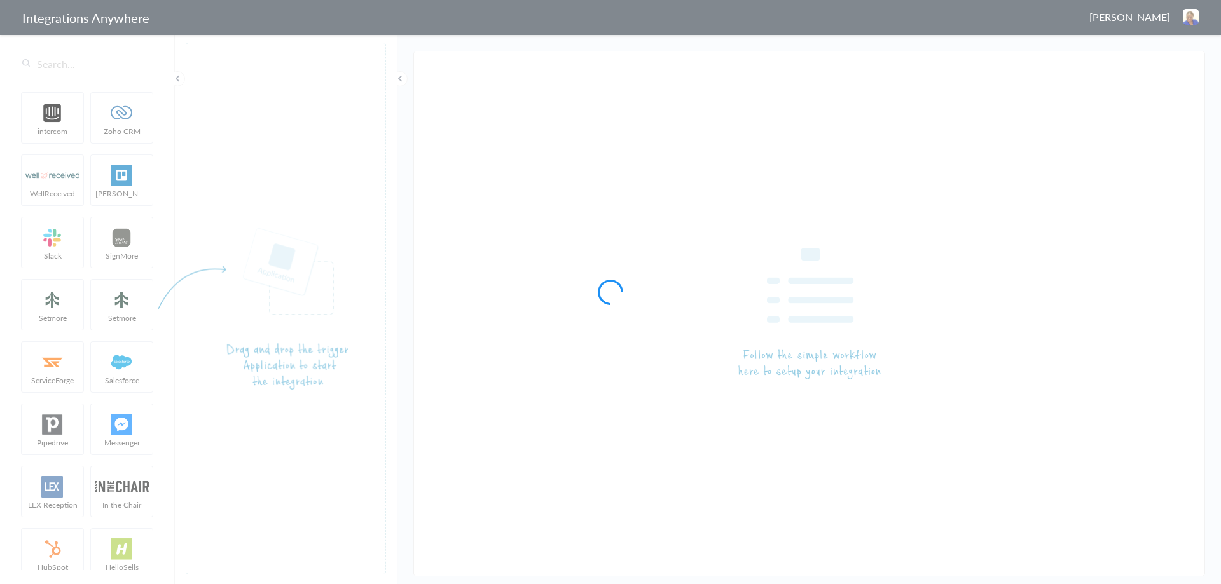
type input "9803781052 - Training - AC to Zoho [Create Contact]"
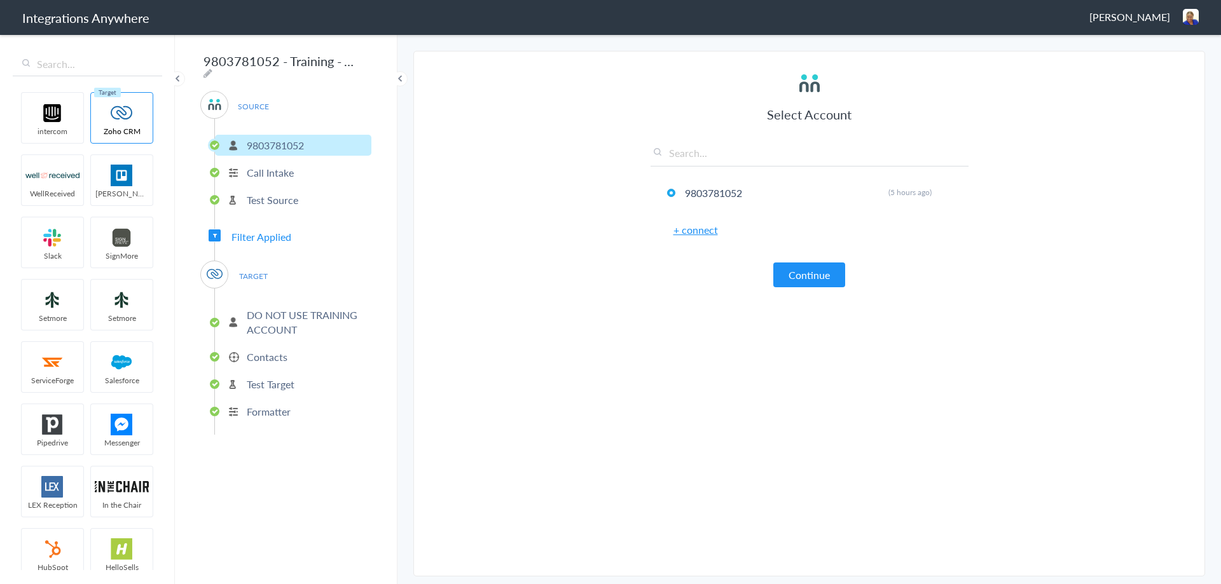
click at [262, 353] on p "Contacts" at bounding box center [267, 357] width 41 height 15
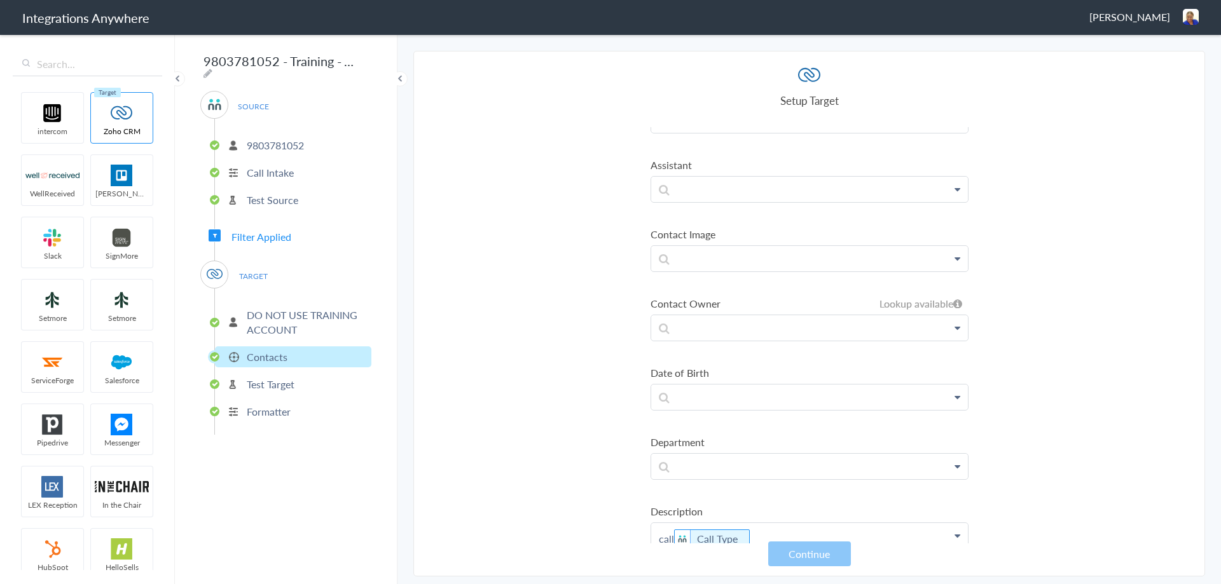
scroll to position [954, 0]
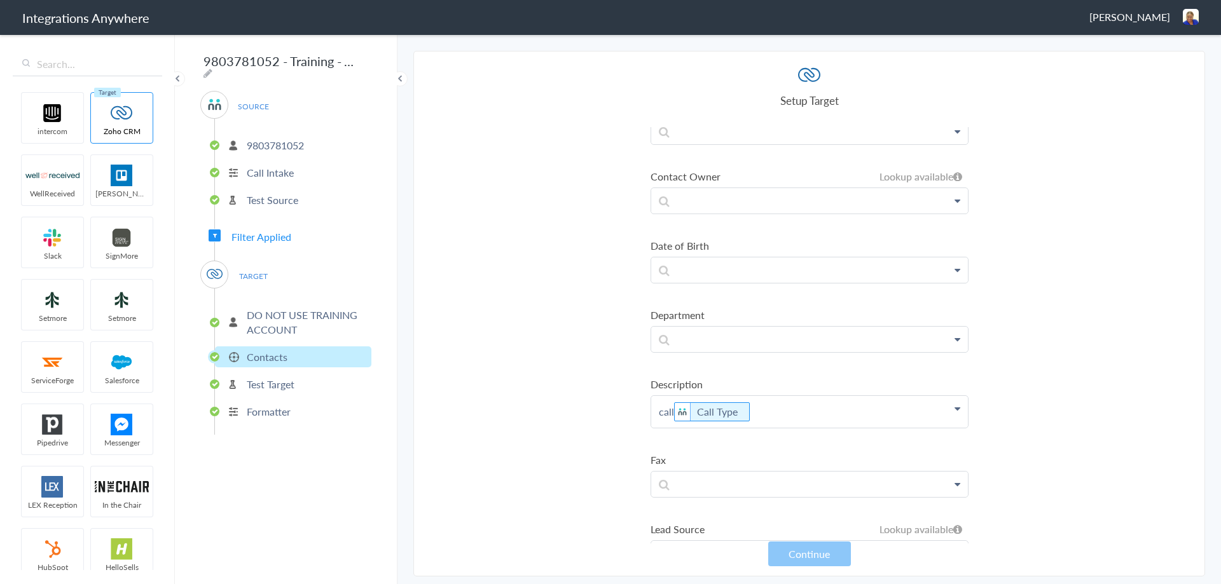
click at [777, 418] on p "call Call Type" at bounding box center [809, 412] width 317 height 32
click at [678, 455] on link "Message" at bounding box center [809, 451] width 317 height 27
click at [807, 556] on button "Continue" at bounding box center [809, 554] width 83 height 25
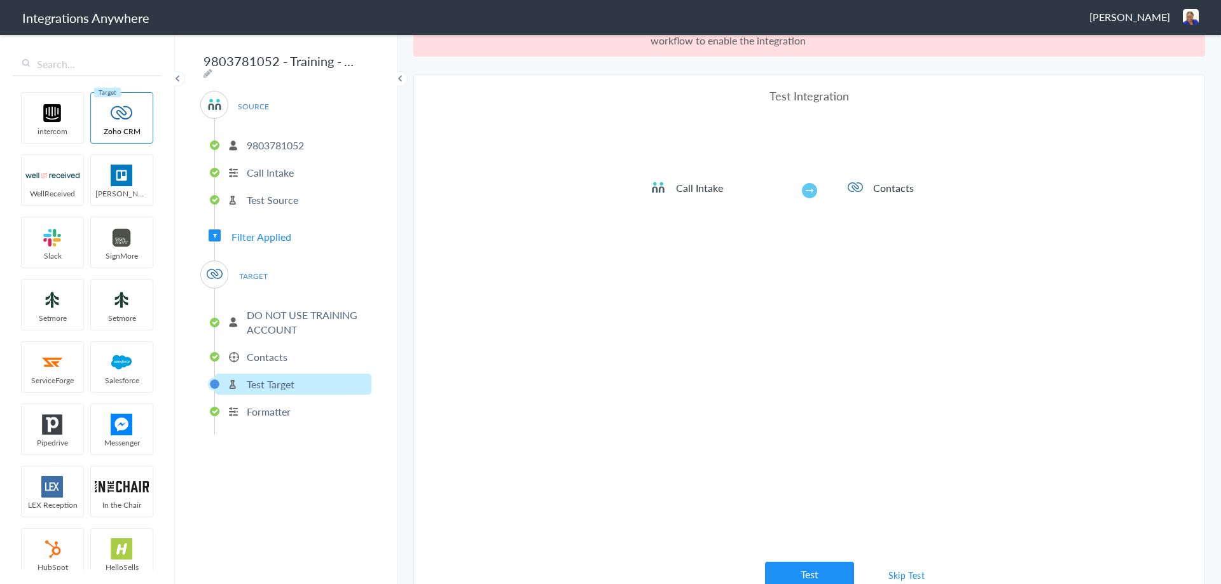
scroll to position [47, 0]
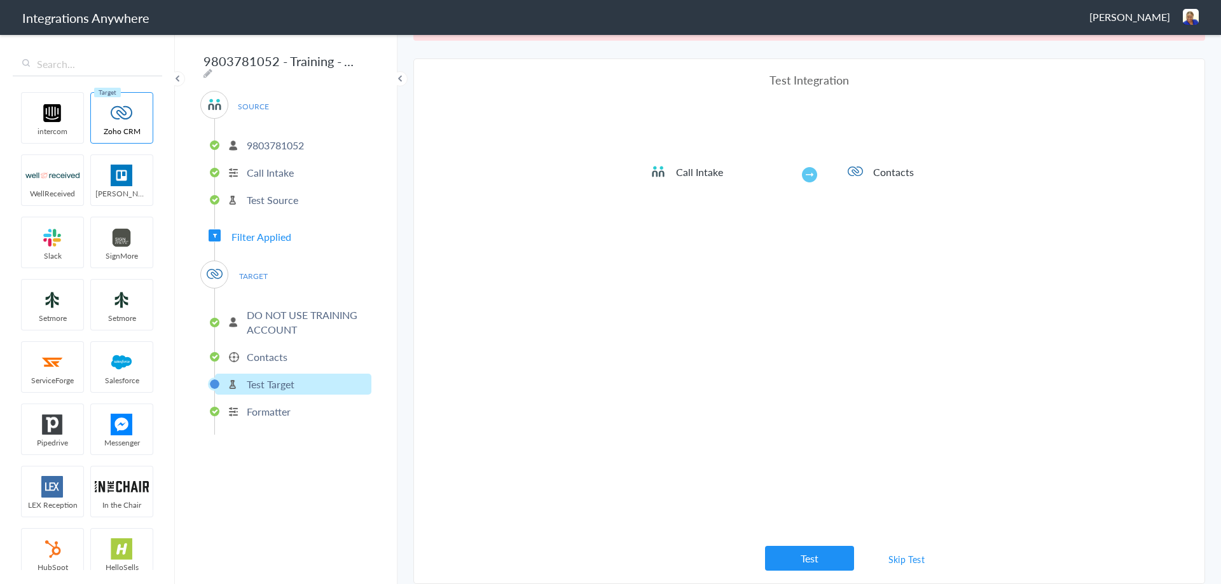
click at [801, 557] on button "Test" at bounding box center [809, 558] width 89 height 25
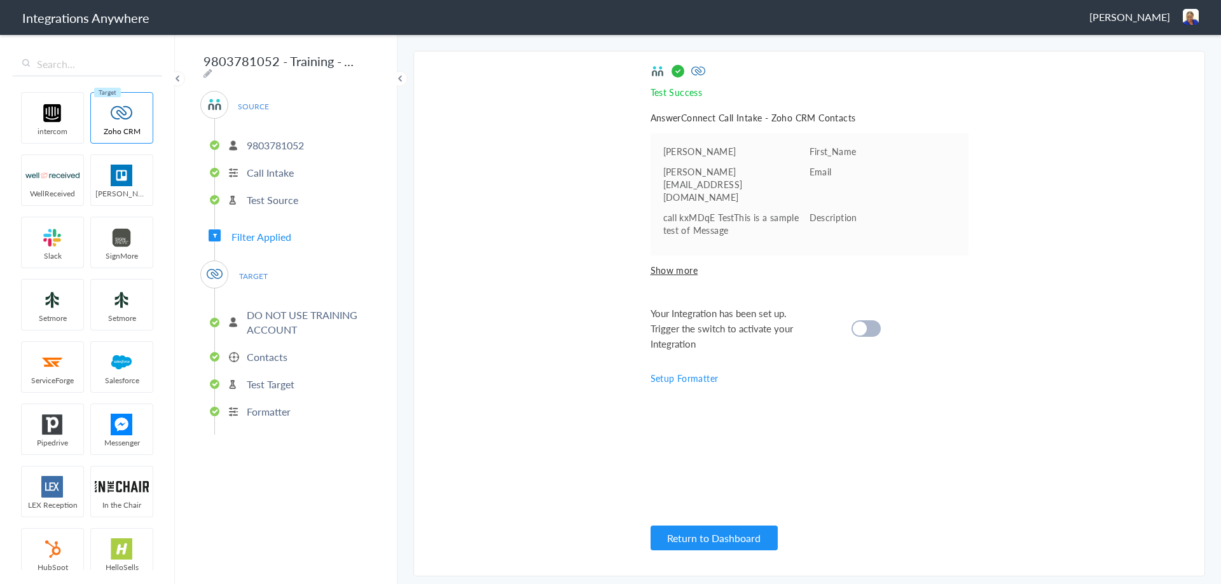
scroll to position [0, 0]
click at [268, 351] on p "Contacts" at bounding box center [267, 357] width 41 height 15
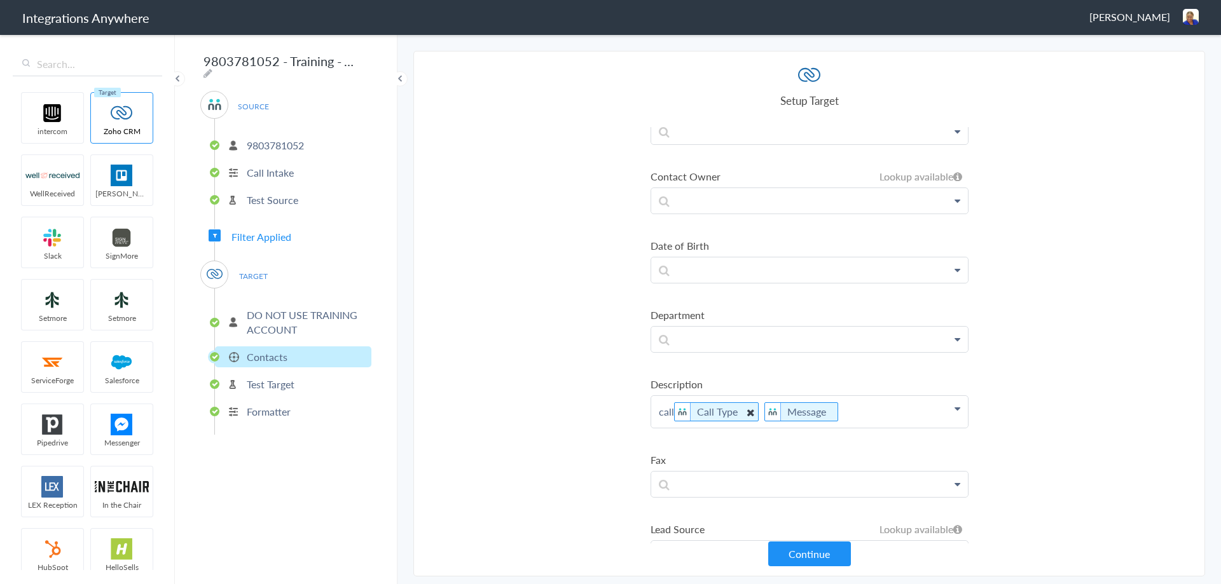
click at [675, 410] on Type "Call Type" at bounding box center [716, 411] width 85 height 19
drag, startPoint x: 673, startPoint y: 411, endPoint x: 678, endPoint y: 416, distance: 6.8
click at [673, 411] on p "call Call Type Message" at bounding box center [809, 412] width 317 height 32
click at [809, 553] on button "Continue" at bounding box center [809, 554] width 83 height 25
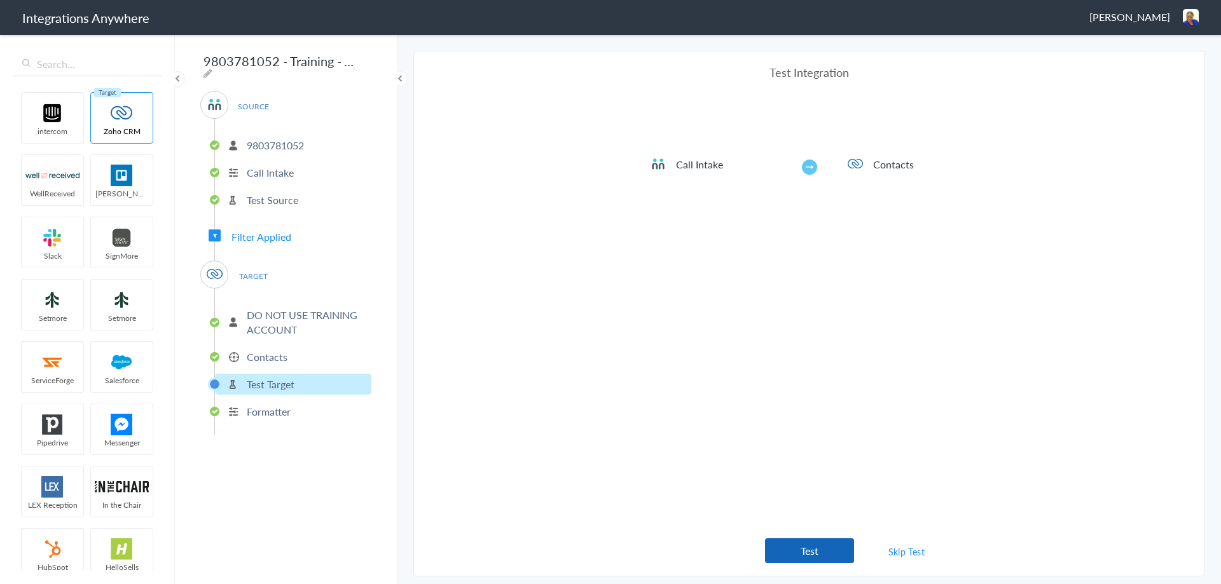
click at [798, 548] on button "Test" at bounding box center [809, 550] width 89 height 25
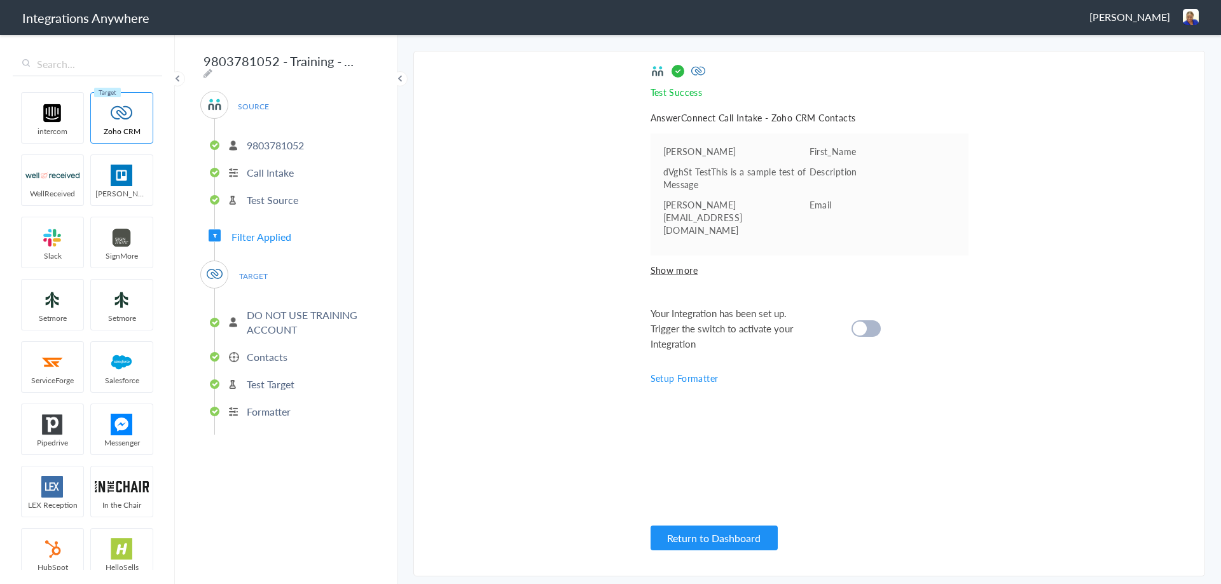
click at [282, 350] on p "Contacts" at bounding box center [267, 357] width 41 height 15
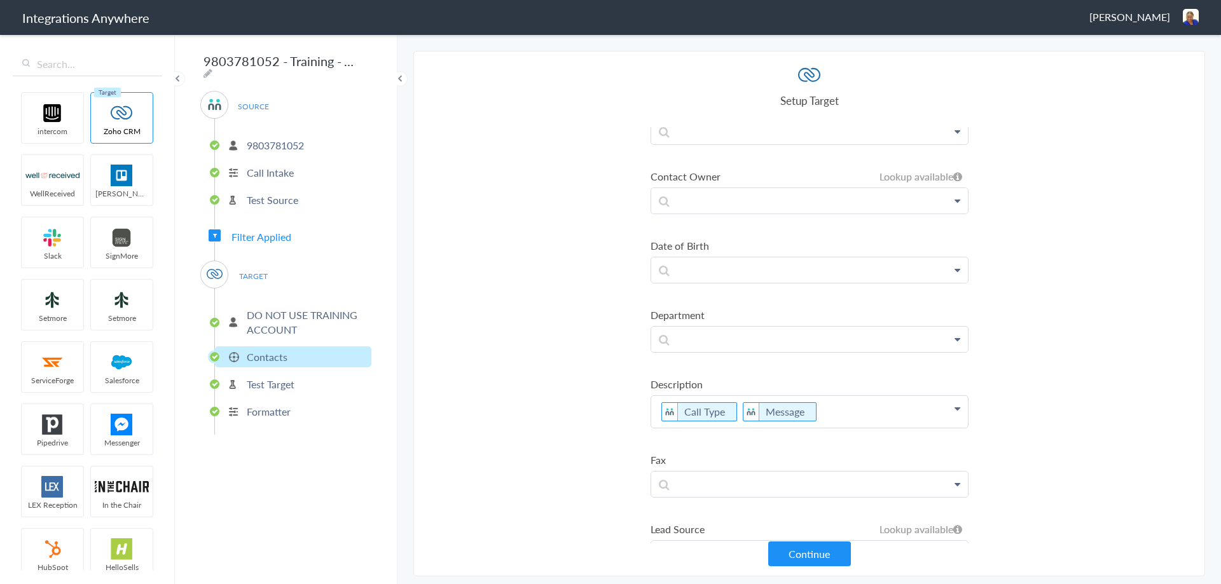
click at [734, 412] on p "Call Type Message" at bounding box center [809, 412] width 317 height 32
click at [811, 558] on button "Continue" at bounding box center [809, 554] width 83 height 25
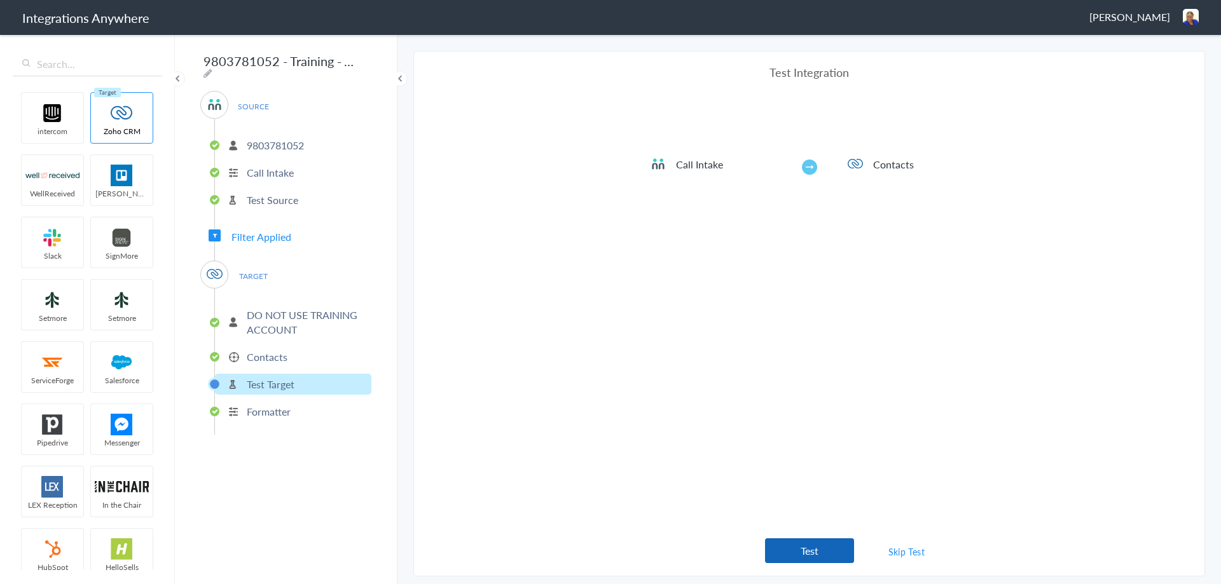
click at [797, 549] on button "Test" at bounding box center [809, 550] width 89 height 25
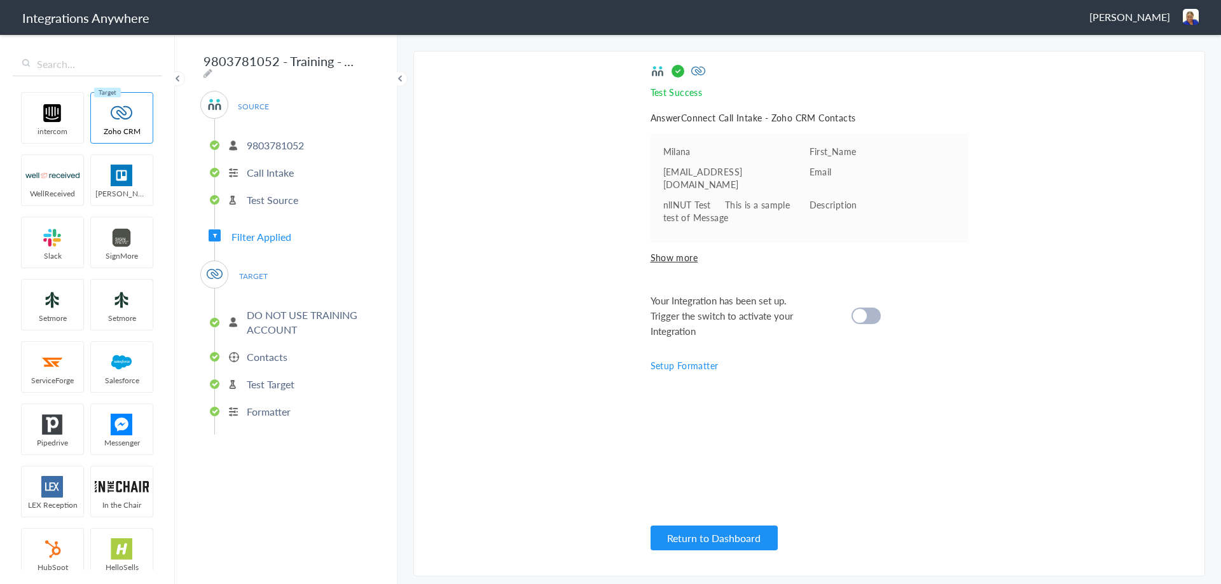
click at [280, 350] on p "Contacts" at bounding box center [267, 357] width 41 height 15
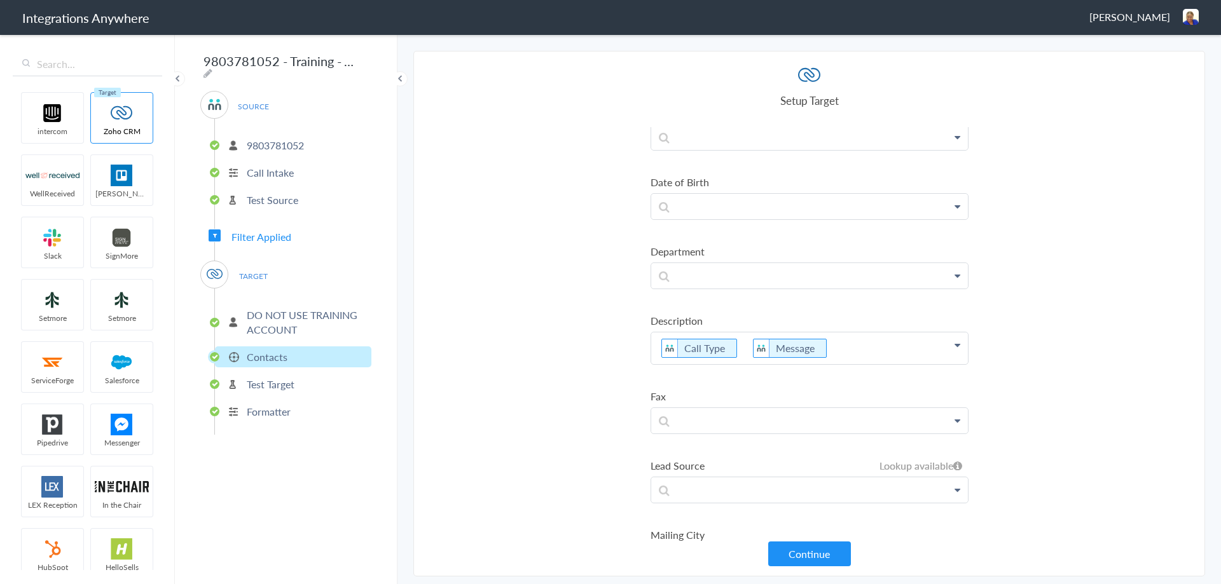
scroll to position [1081, 0]
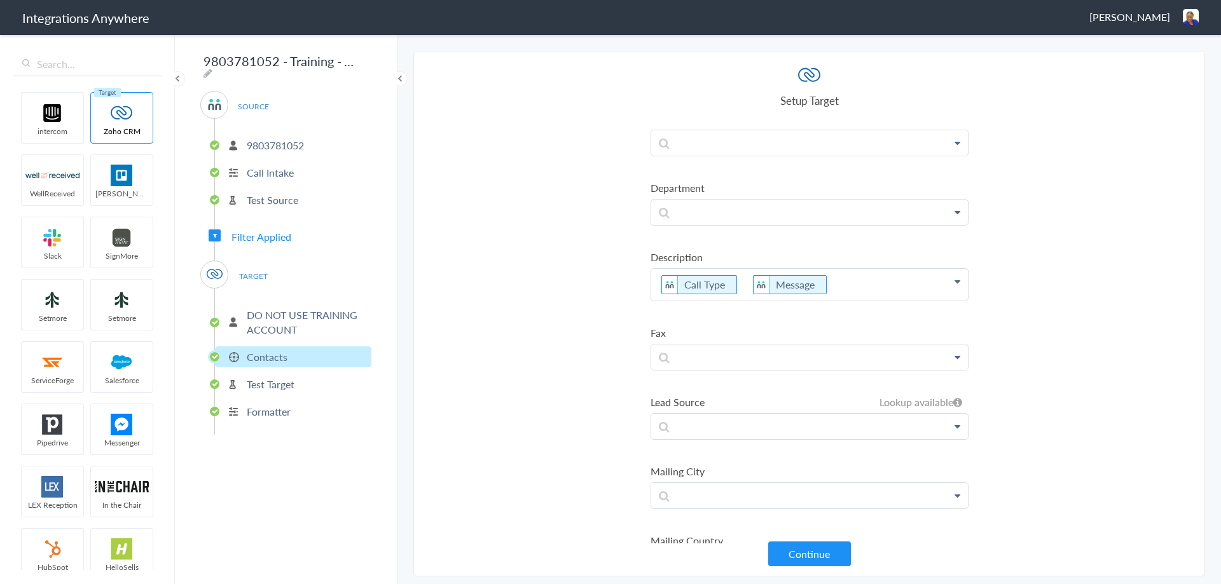
click at [954, 283] on icon at bounding box center [957, 282] width 6 height 10
click at [1037, 289] on section "Select Account 9803781052 Rename Delete (5 hours ago) + connect Continue Setup …" at bounding box center [808, 314] width 791 height 526
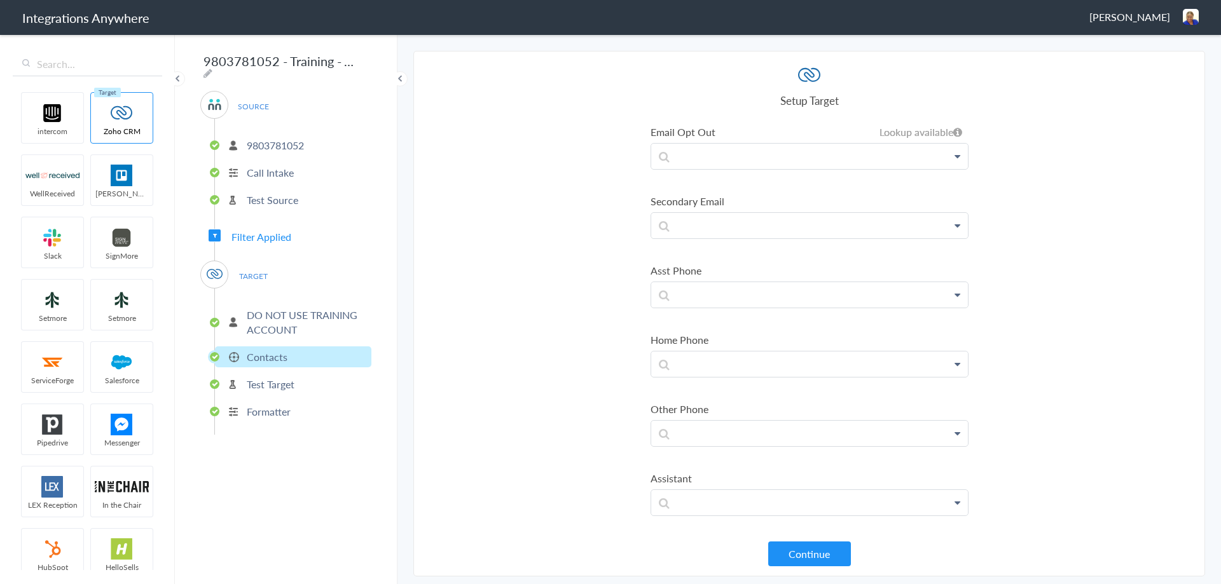
scroll to position [509, 0]
click at [257, 232] on span "Filter Applied" at bounding box center [261, 236] width 60 height 15
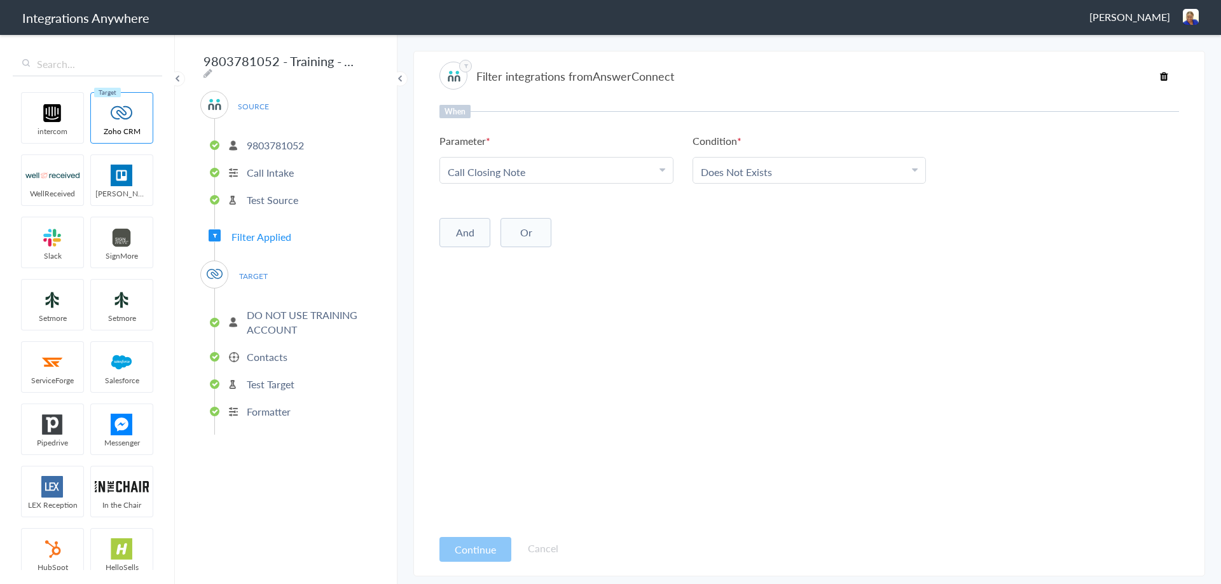
click at [467, 233] on button "And" at bounding box center [464, 232] width 51 height 29
click at [514, 257] on span "Choose Parameter" at bounding box center [489, 259] width 83 height 15
click at [498, 292] on input "text" at bounding box center [556, 293] width 233 height 27
type input "call"
click at [482, 350] on link "Call Type" at bounding box center [556, 348] width 233 height 27
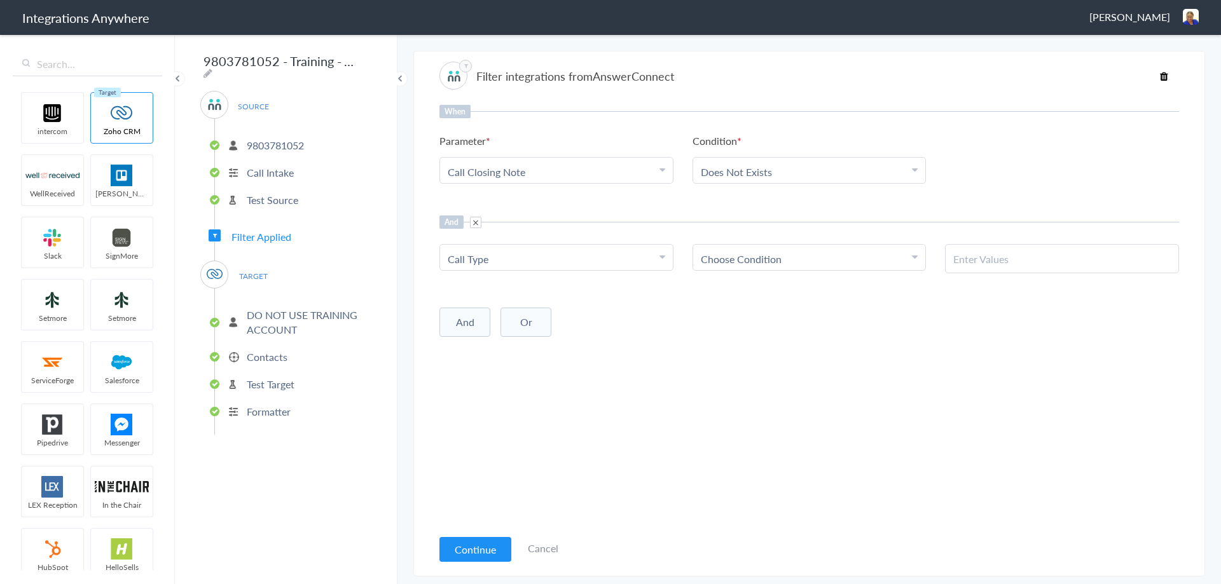
click at [849, 261] on div "Choose Condition" at bounding box center [809, 259] width 217 height 15
click at [734, 322] on link "Contains" at bounding box center [809, 321] width 233 height 27
click at [982, 254] on input "text" at bounding box center [1061, 259] width 217 height 15
type input "n"
click at [979, 252] on input "text" at bounding box center [1061, 259] width 217 height 15
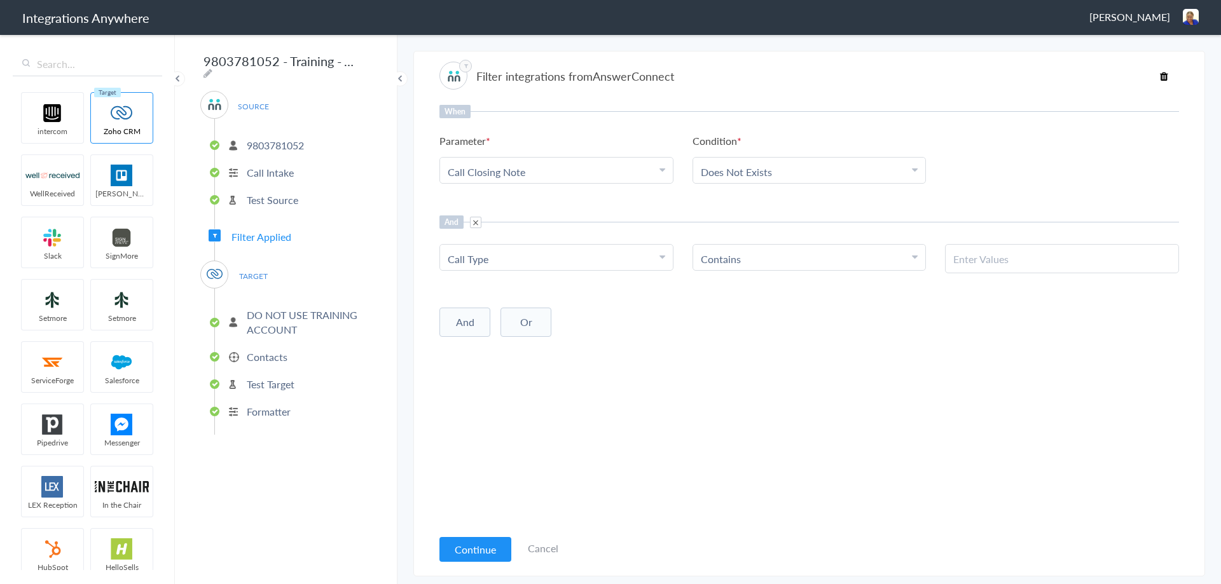
paste input "New Client"
type input "New Client"
click at [920, 404] on div "When Parameter Choose Parameter Call Closing Note First Name Last Name Email Ph…" at bounding box center [808, 316] width 739 height 423
click at [472, 550] on button "Continue" at bounding box center [475, 549] width 72 height 25
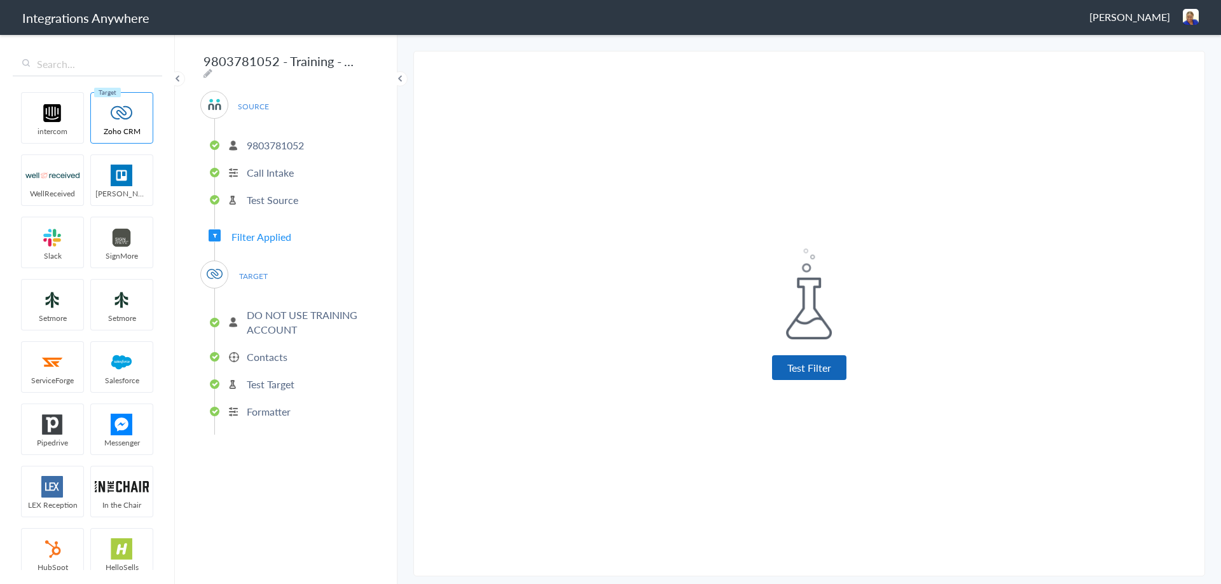
click at [815, 365] on button "Test Filter" at bounding box center [809, 367] width 74 height 25
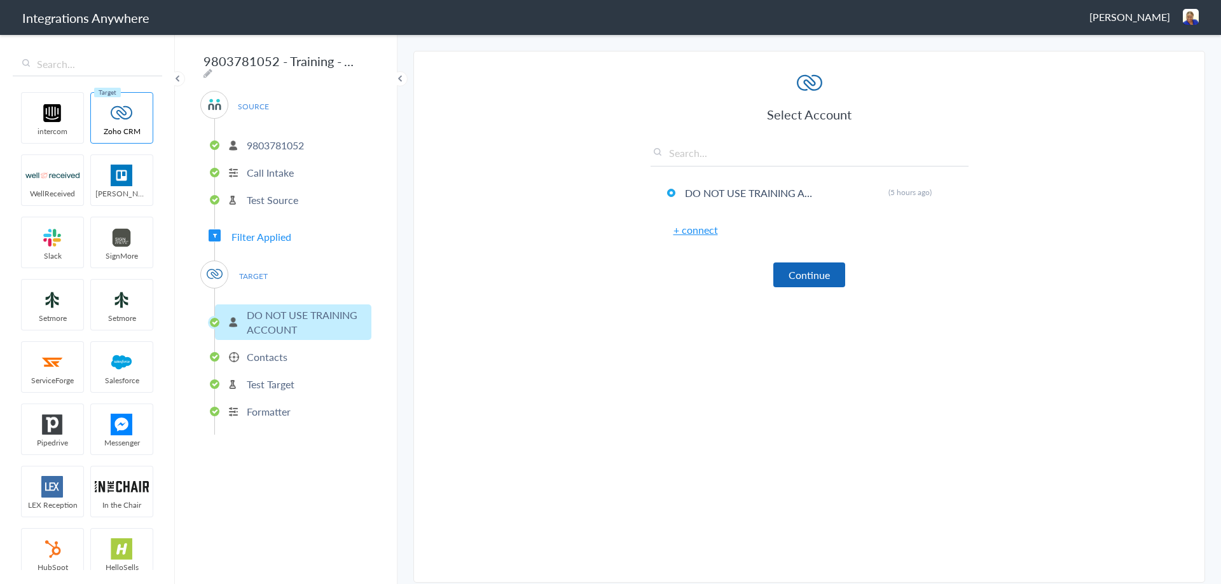
click at [804, 282] on button "Continue" at bounding box center [809, 275] width 72 height 25
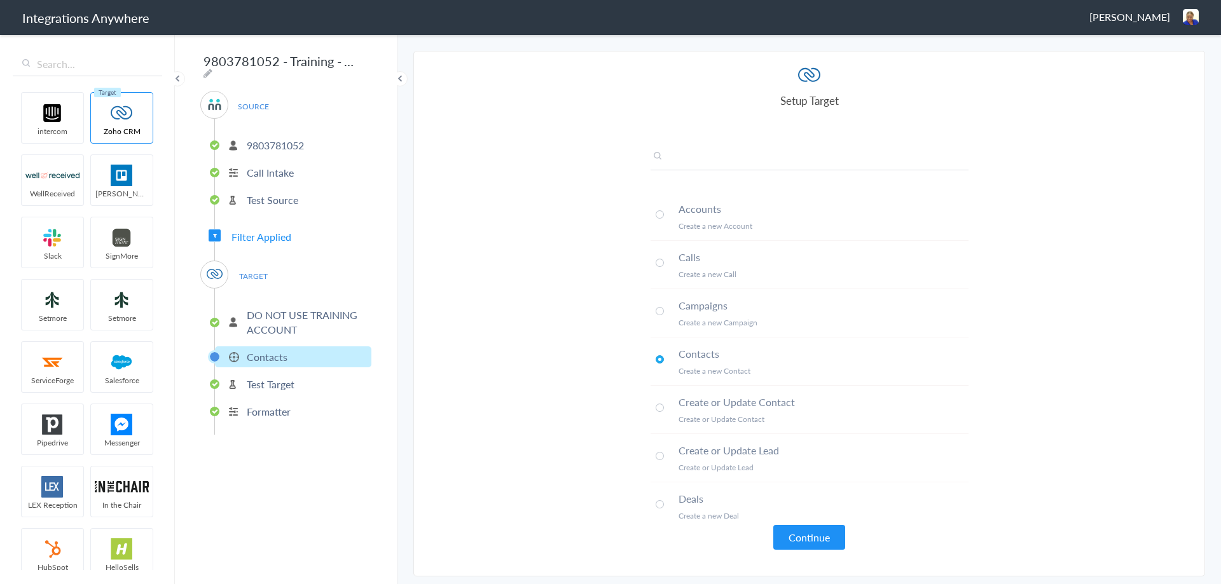
click at [698, 157] on input "text" at bounding box center [809, 159] width 318 height 21
click at [806, 537] on button "Continue" at bounding box center [809, 537] width 72 height 25
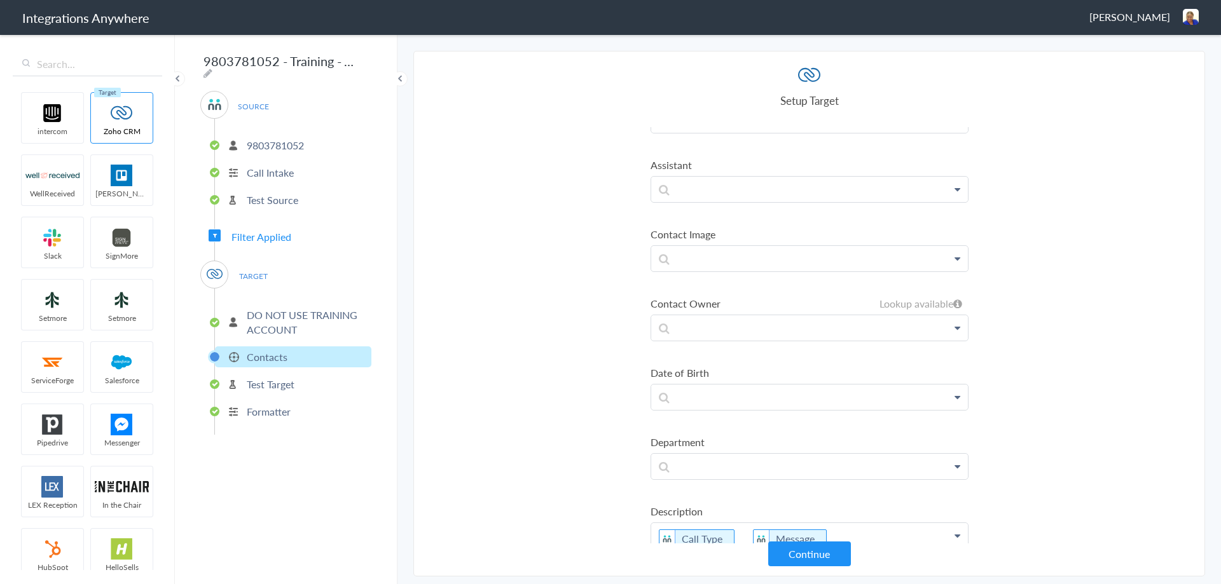
scroll to position [1081, 0]
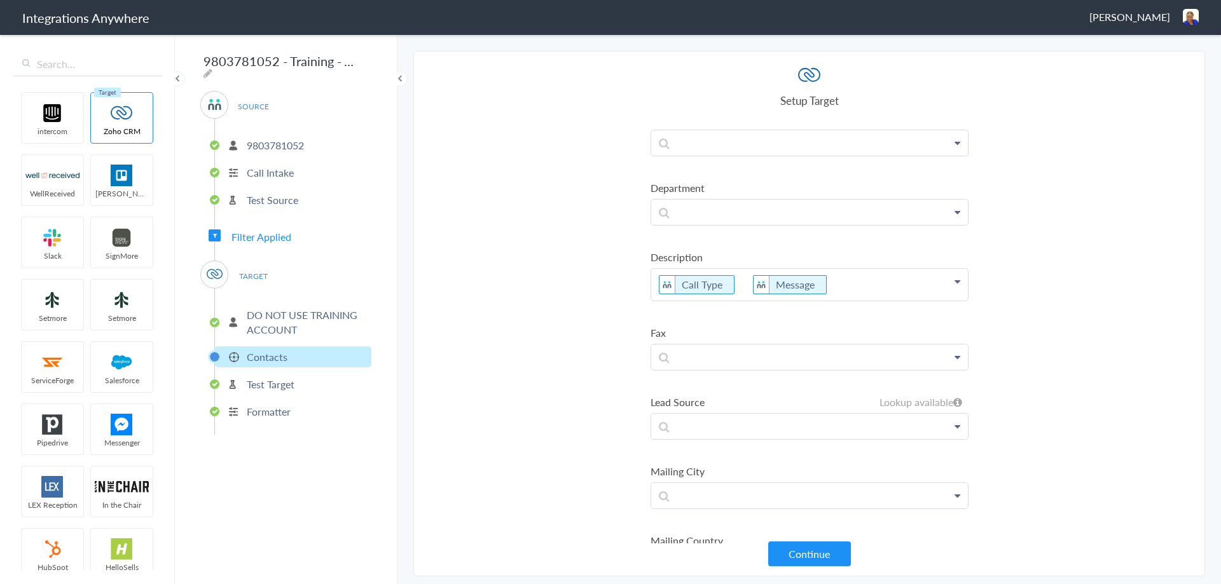
click at [656, 283] on p "Call Type Message" at bounding box center [809, 285] width 317 height 32
click at [790, 279] on p "Call Type : Call Type Message" at bounding box center [809, 285] width 317 height 32
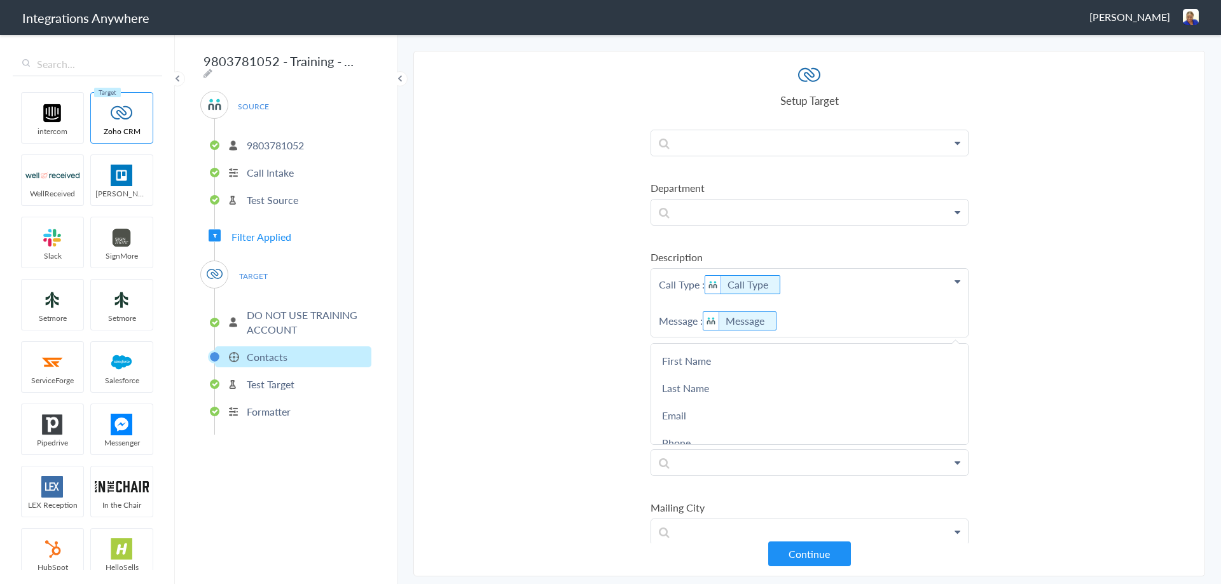
click at [691, 300] on p "Call Type : Call Type Message : Message" at bounding box center [809, 303] width 317 height 68
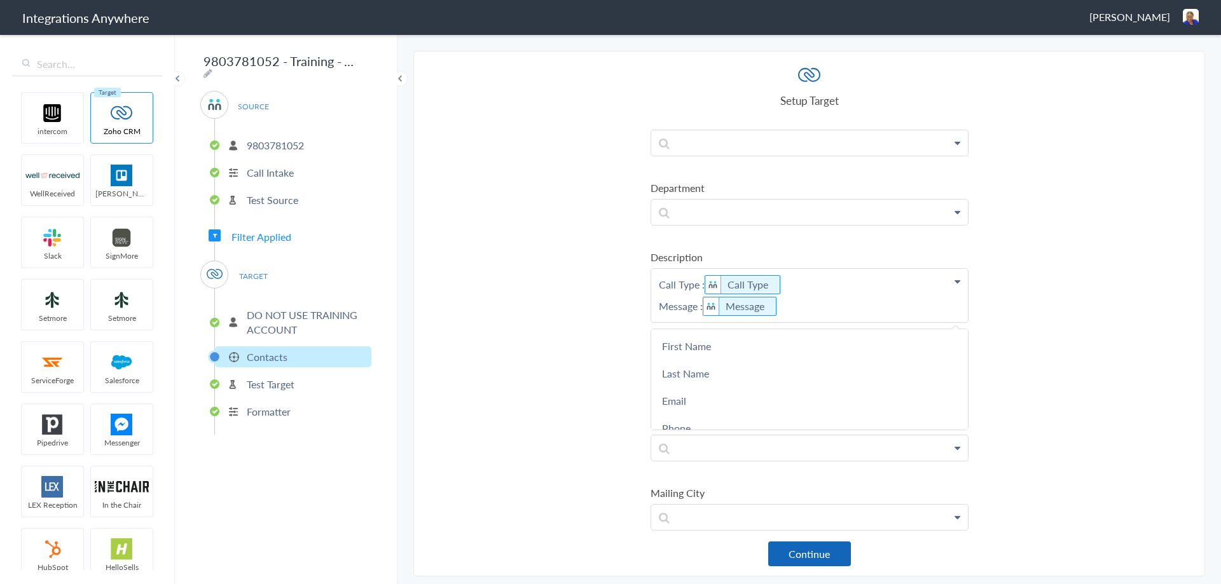
click at [812, 551] on button "Continue" at bounding box center [809, 554] width 83 height 25
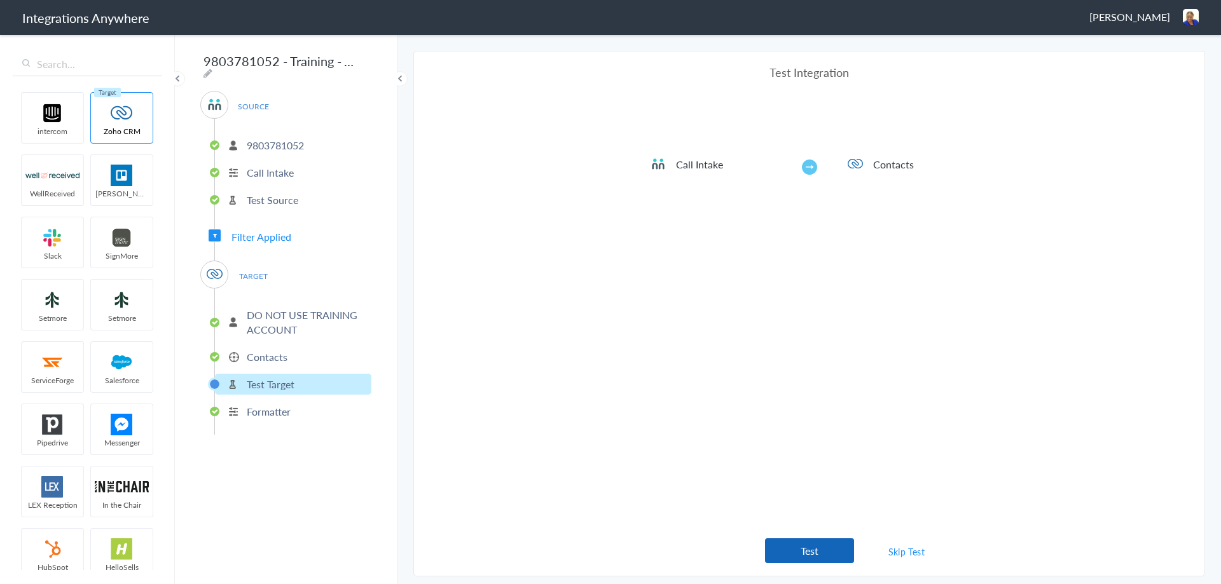
click at [801, 542] on button "Test" at bounding box center [809, 550] width 89 height 25
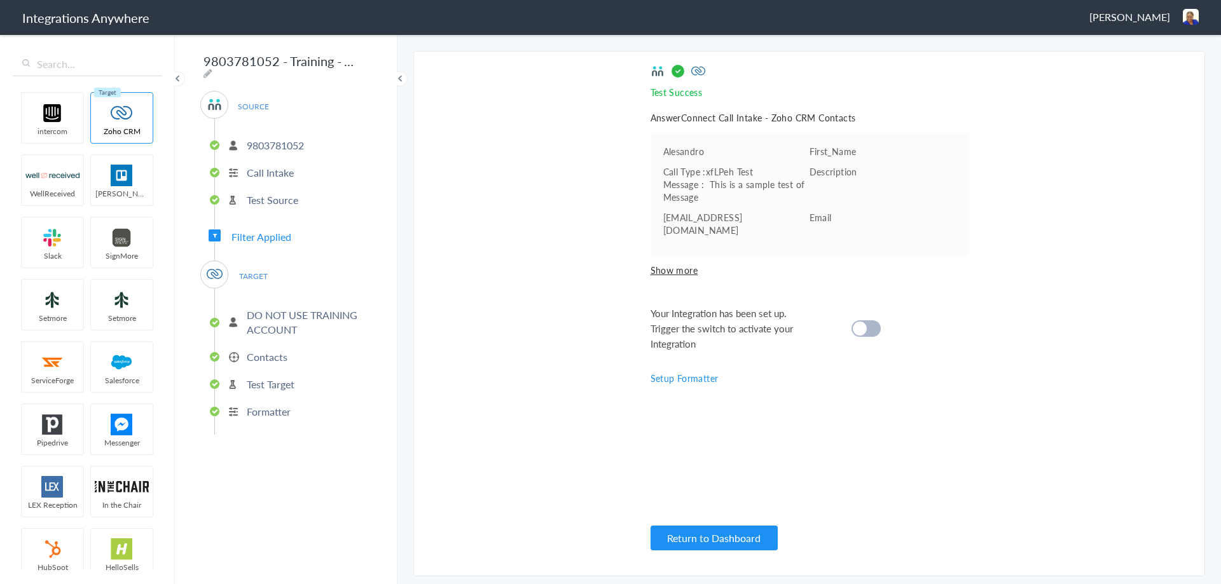
click at [862, 322] on cite at bounding box center [859, 329] width 14 height 14
click at [718, 534] on button "Return to Dashboard" at bounding box center [713, 538] width 127 height 25
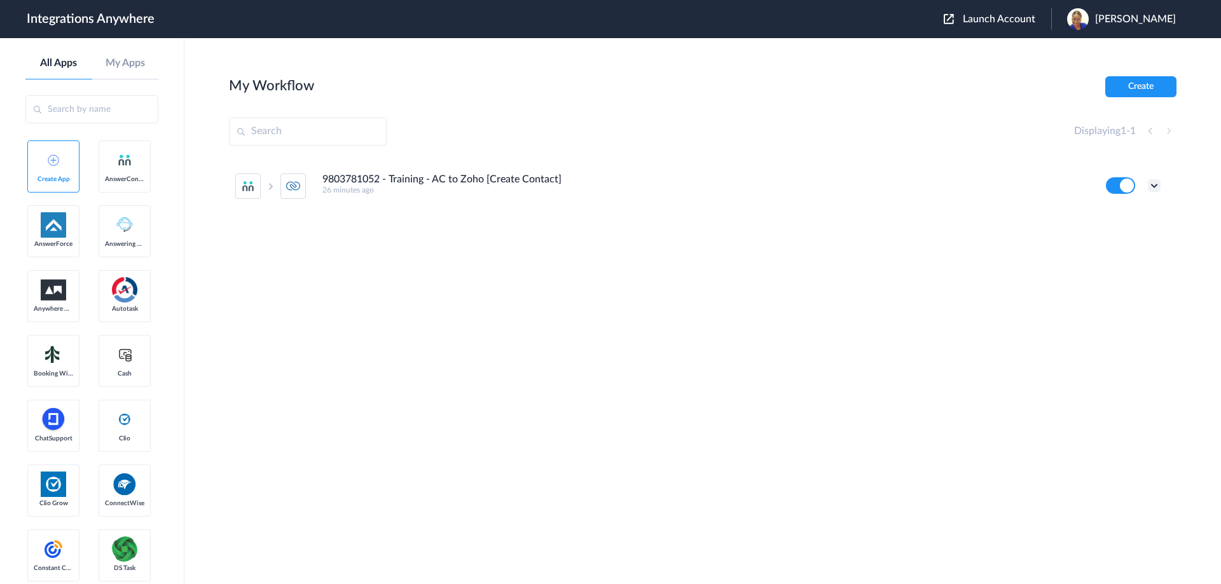
click at [1155, 188] on icon at bounding box center [1153, 185] width 13 height 13
click at [1112, 209] on li "Edit" at bounding box center [1118, 215] width 83 height 24
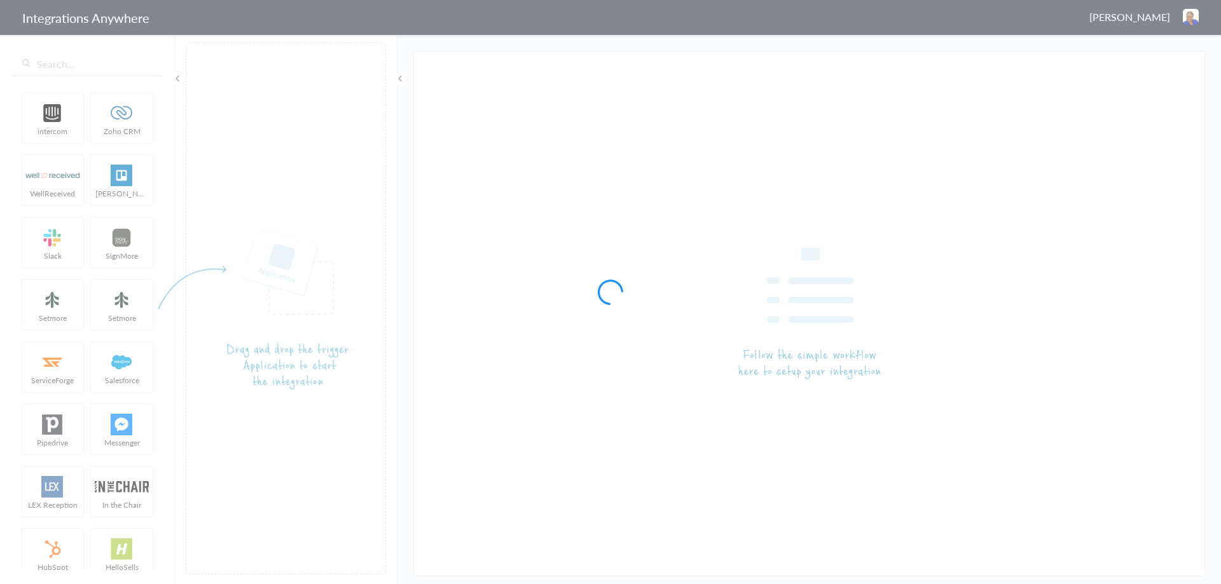
type input "9803781052 - Training - AC to Zoho [Create Contact]"
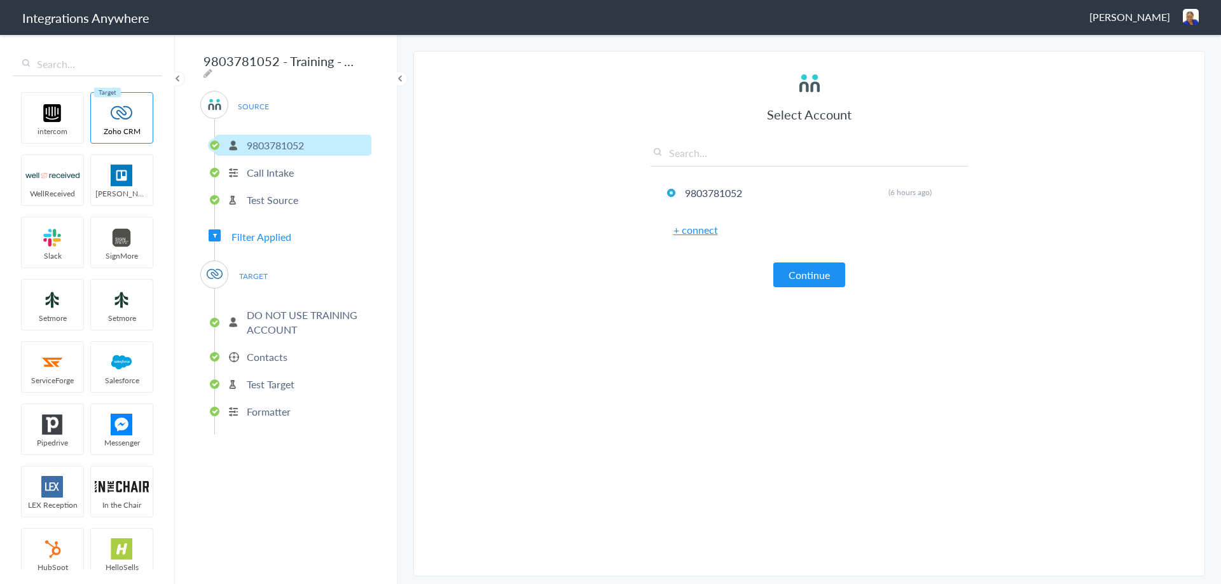
click at [271, 234] on span "Filter Applied" at bounding box center [261, 236] width 60 height 15
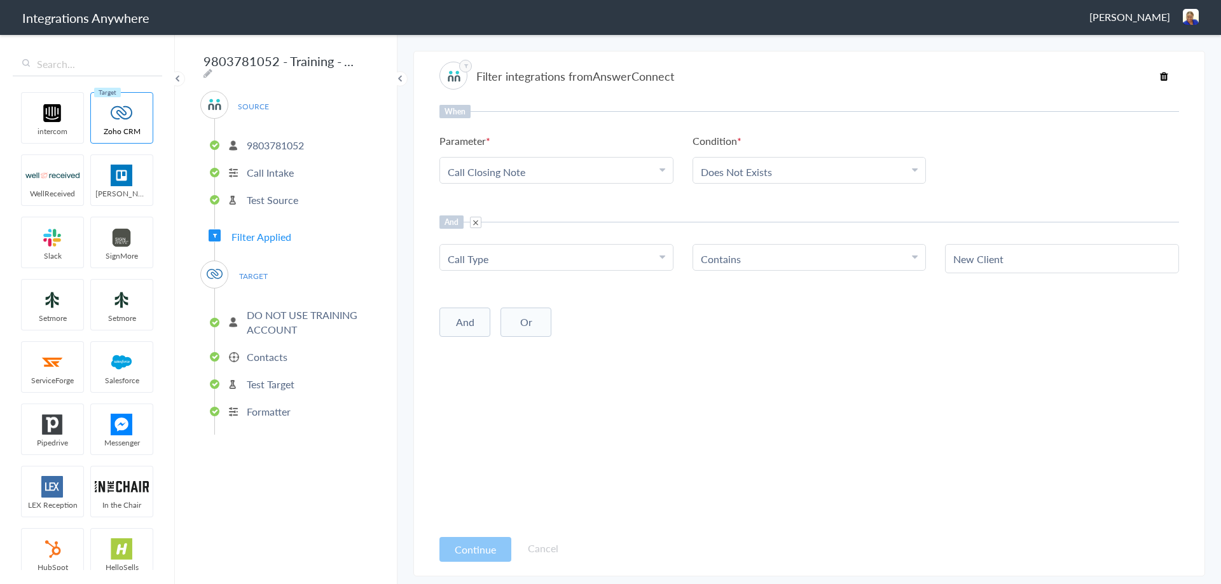
click at [276, 353] on p "Contacts" at bounding box center [267, 357] width 41 height 15
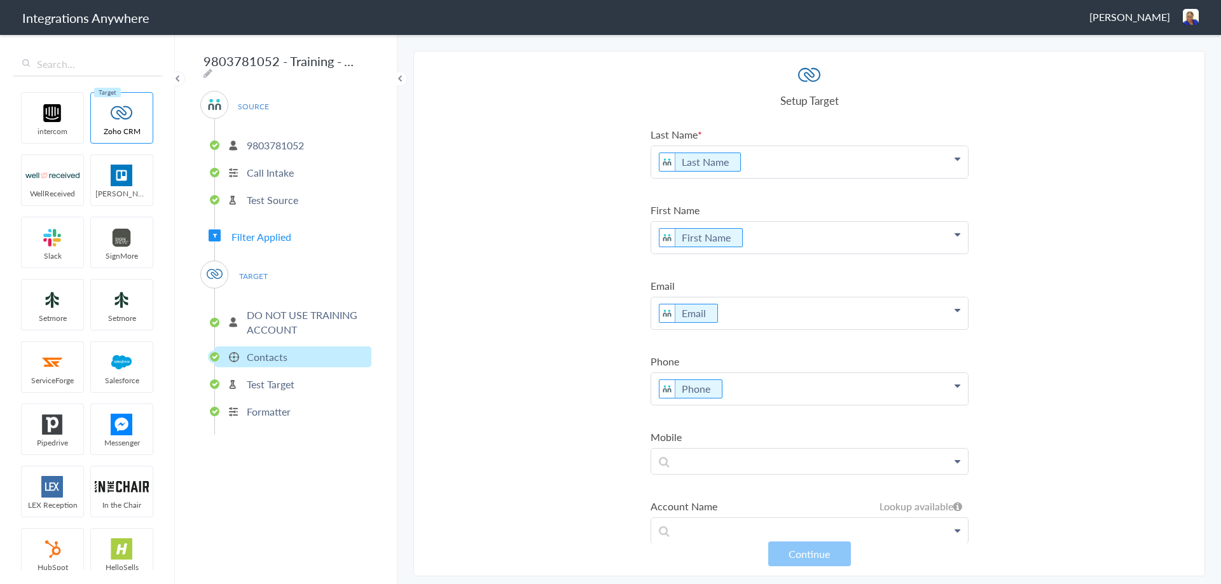
click at [1048, 100] on section "Select Account 9803781052 Rename Delete (6 hours ago) + connect Continue Setup …" at bounding box center [808, 314] width 791 height 526
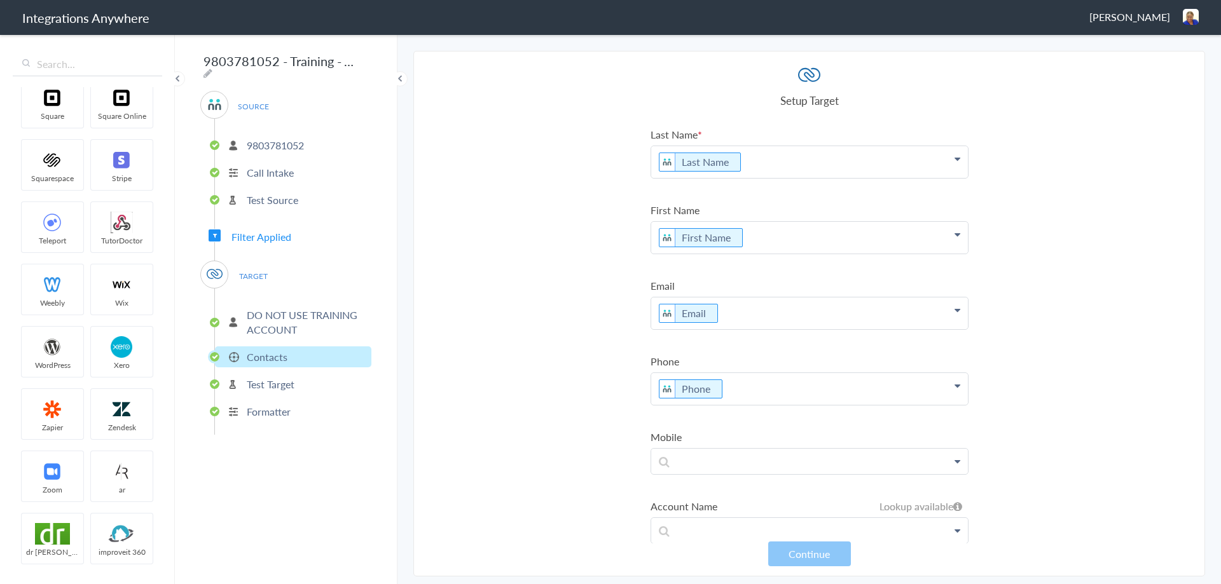
scroll to position [1002, 0]
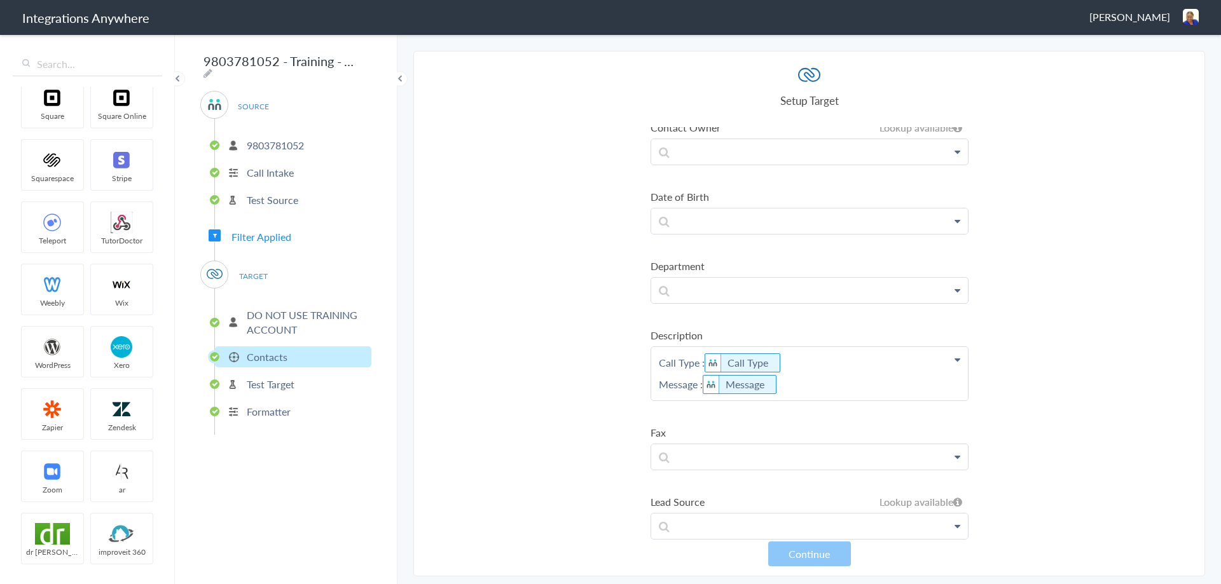
click at [1187, 18] on img at bounding box center [1190, 17] width 16 height 16
click at [1154, 65] on li "Dashboard" at bounding box center [1163, 65] width 88 height 19
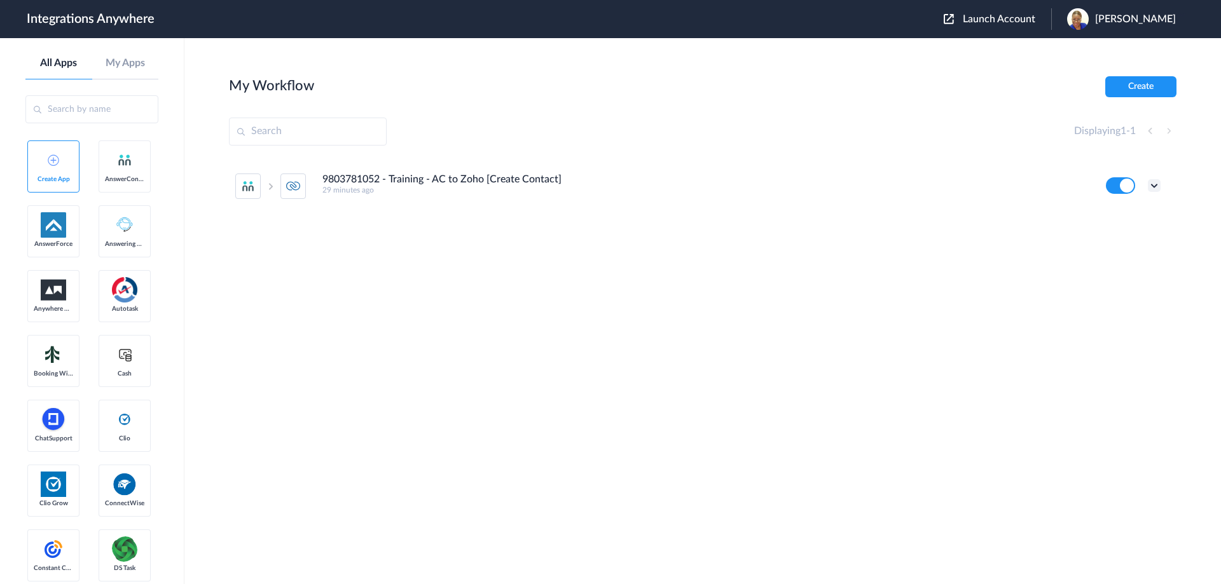
click at [1154, 184] on icon at bounding box center [1153, 185] width 13 height 13
click at [1116, 214] on link "Edit" at bounding box center [1102, 214] width 31 height 9
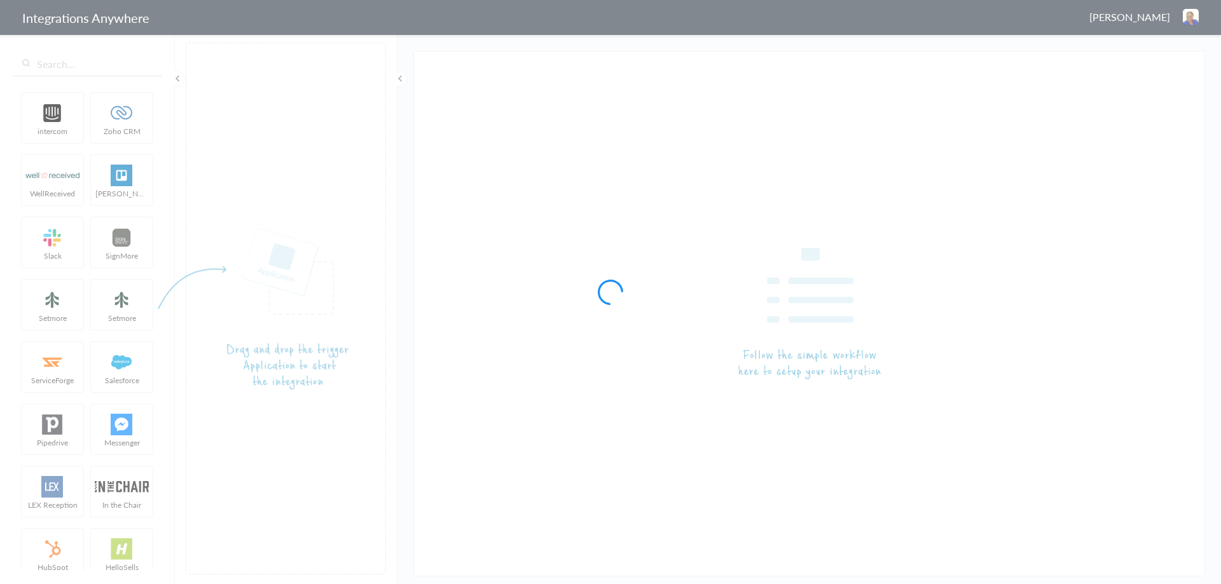
type input "9803781052 - Training - AC to Zoho [Create Contact]"
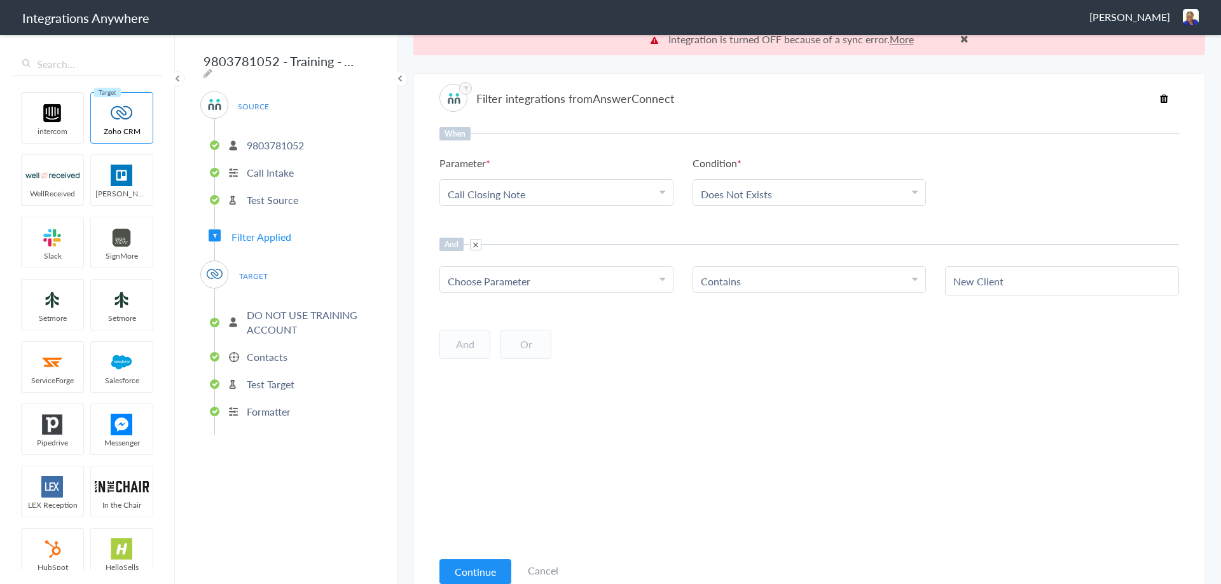
scroll to position [32, 0]
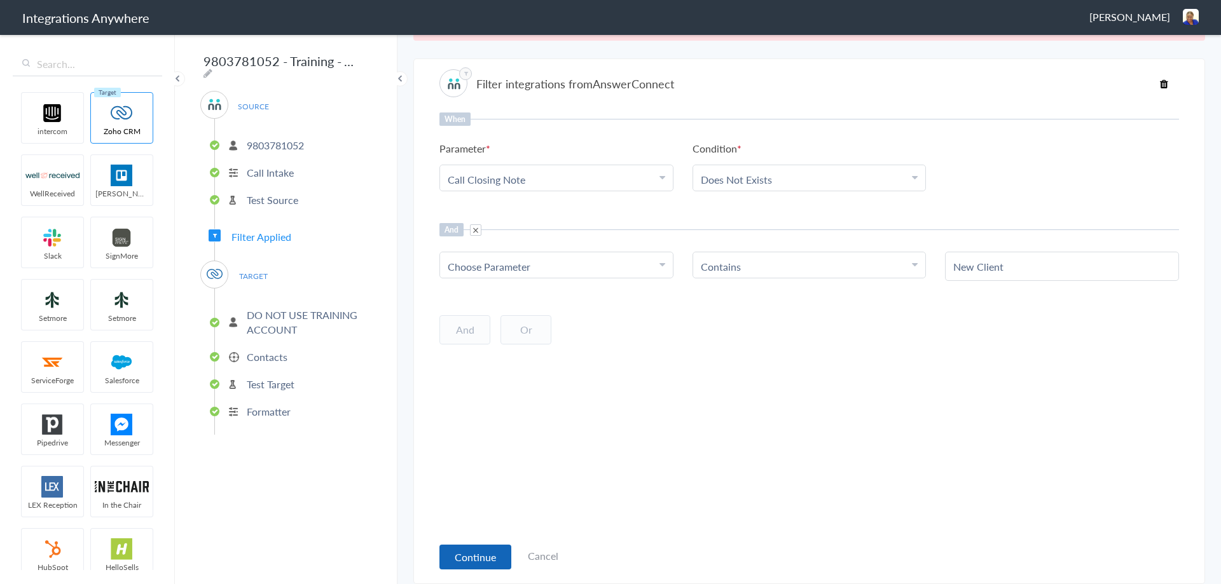
click at [467, 558] on button "Continue" at bounding box center [475, 557] width 72 height 25
click at [477, 555] on button "Continue" at bounding box center [475, 557] width 72 height 25
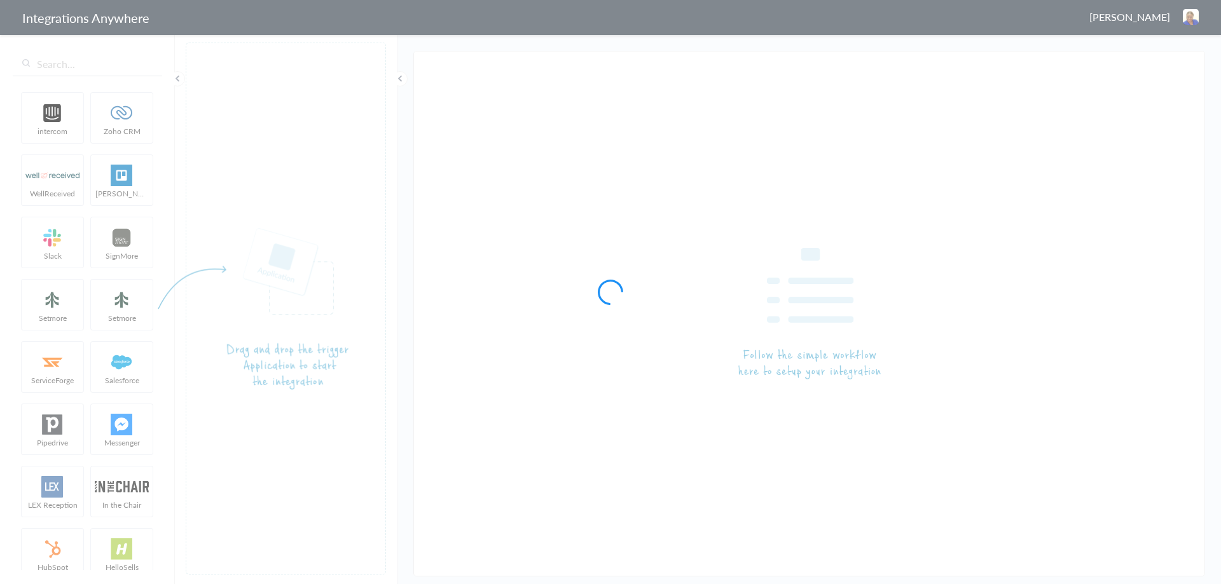
type input "9803781052 - Training - AC to Zoho [Create Contact]"
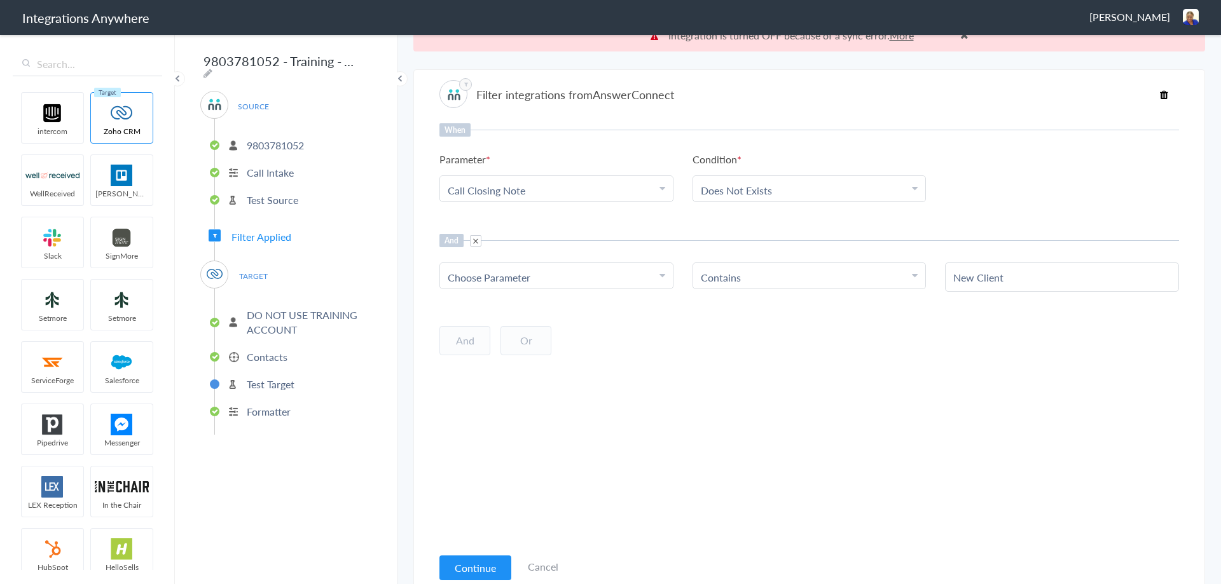
scroll to position [32, 0]
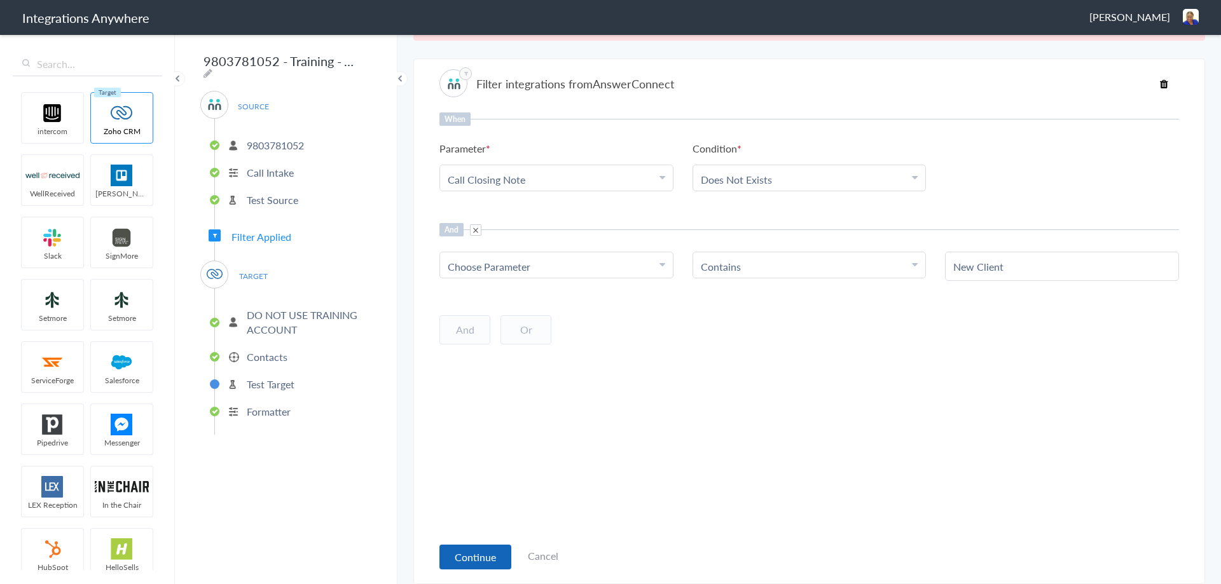
click at [454, 558] on button "Continue" at bounding box center [475, 557] width 72 height 25
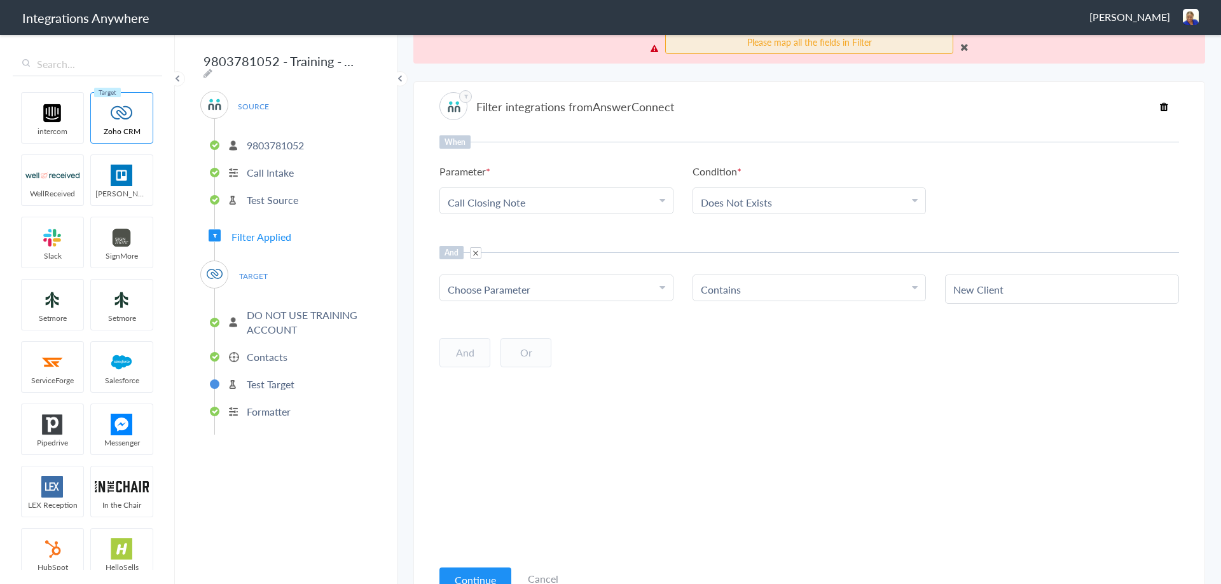
scroll to position [0, 0]
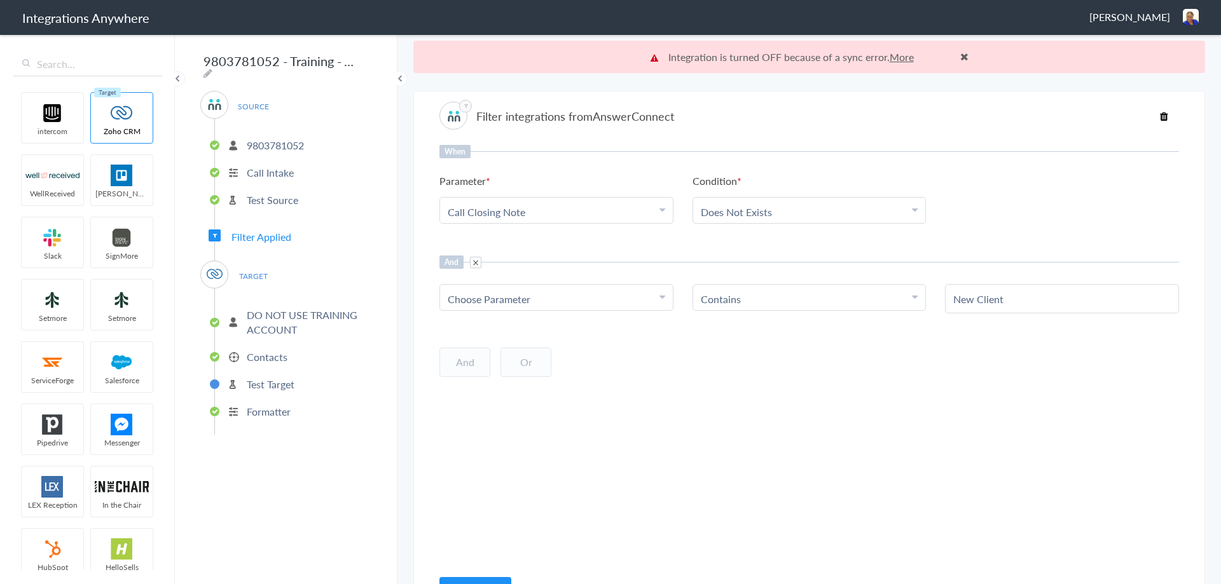
click at [261, 234] on span "Filter Applied" at bounding box center [261, 236] width 60 height 15
click at [961, 57] on span at bounding box center [964, 56] width 8 height 10
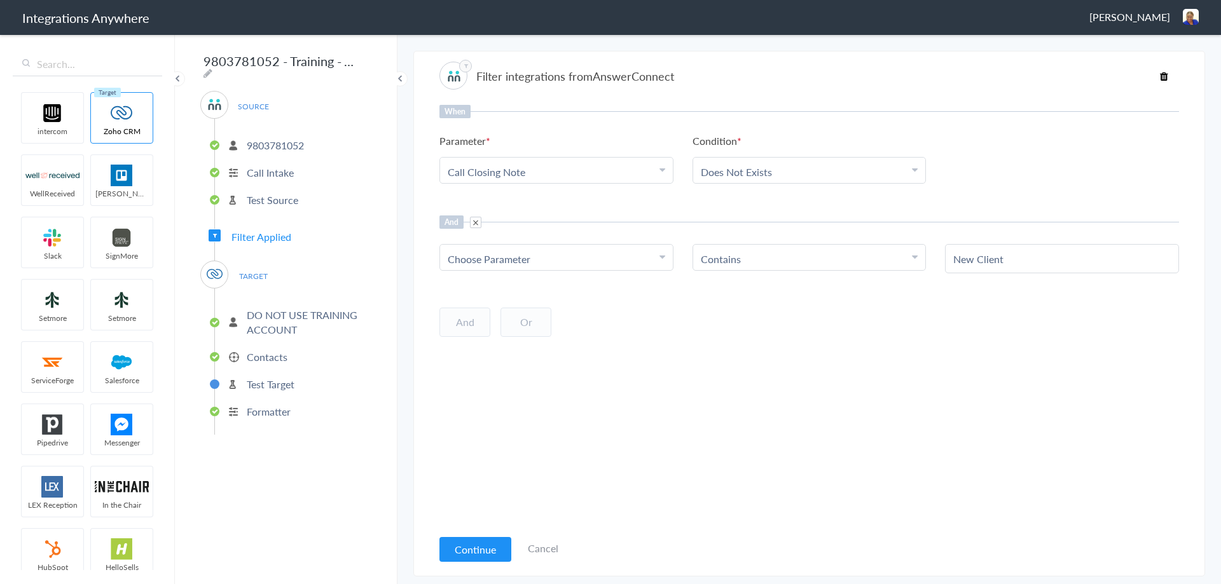
click at [277, 141] on p "9803781052" at bounding box center [275, 145] width 57 height 15
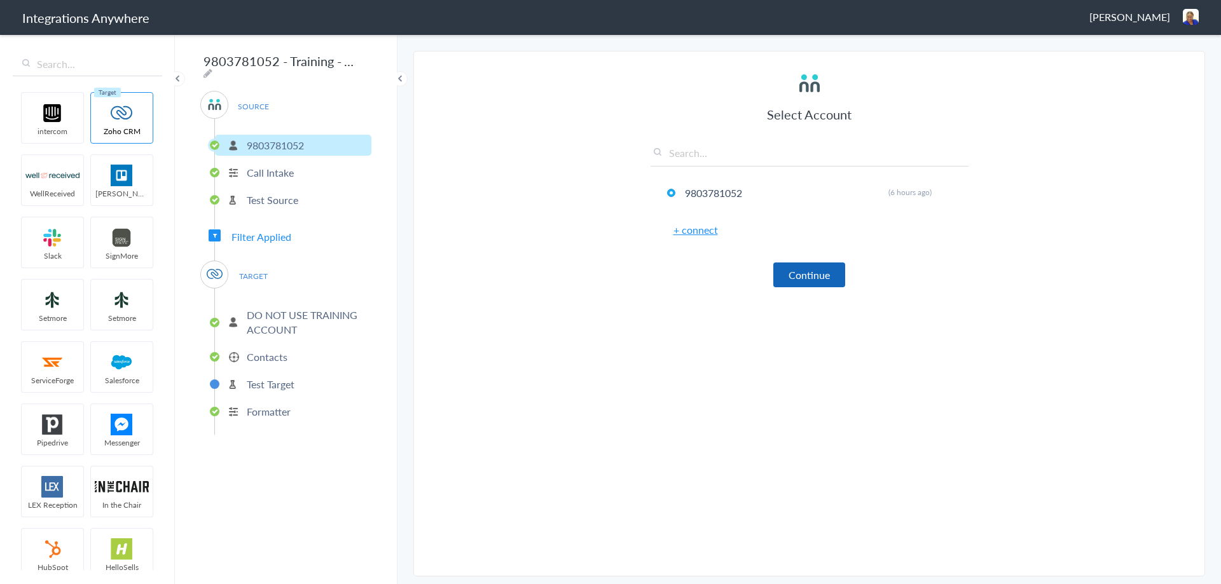
click at [819, 271] on button "Continue" at bounding box center [809, 275] width 72 height 25
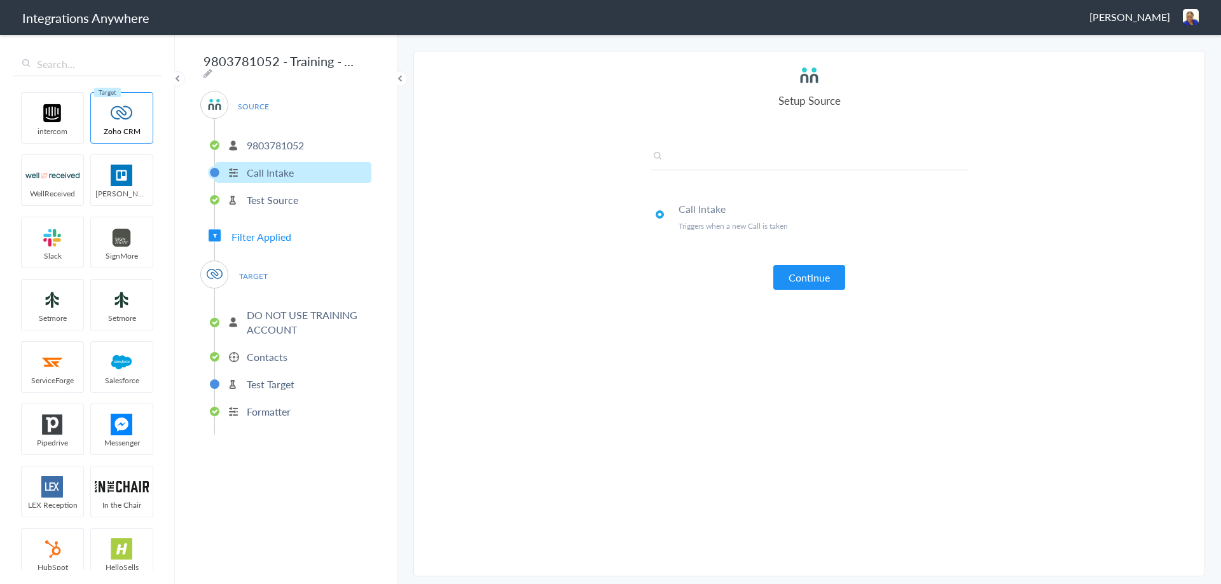
click at [719, 156] on input "text" at bounding box center [809, 159] width 318 height 21
type input "contact"
click at [790, 278] on button "Continue" at bounding box center [809, 277] width 72 height 25
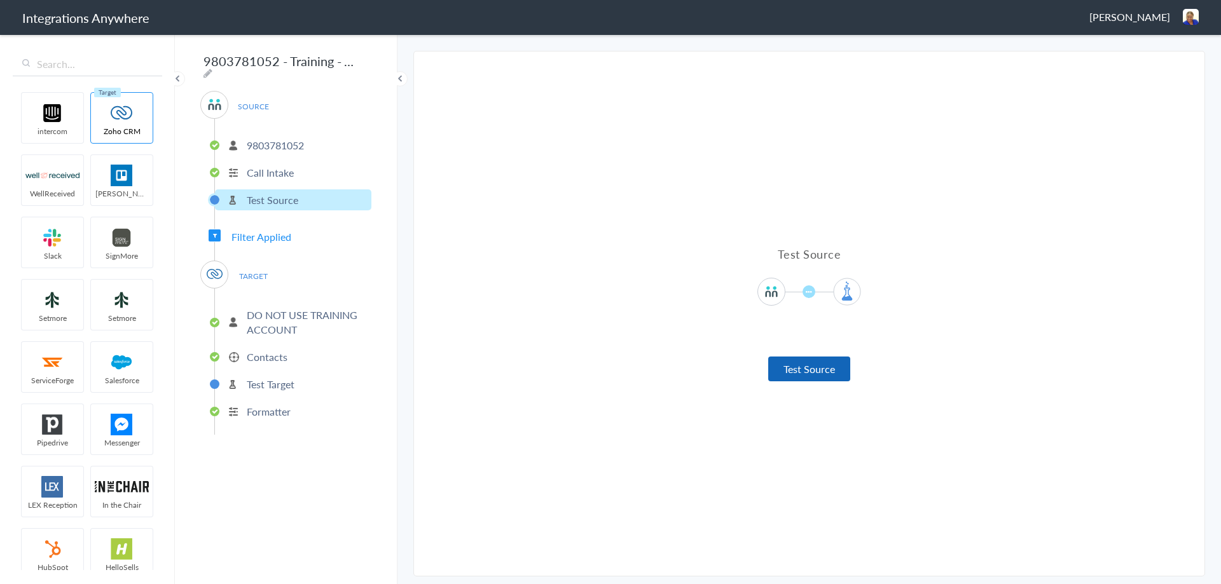
click at [812, 367] on button "Test Source" at bounding box center [809, 369] width 82 height 25
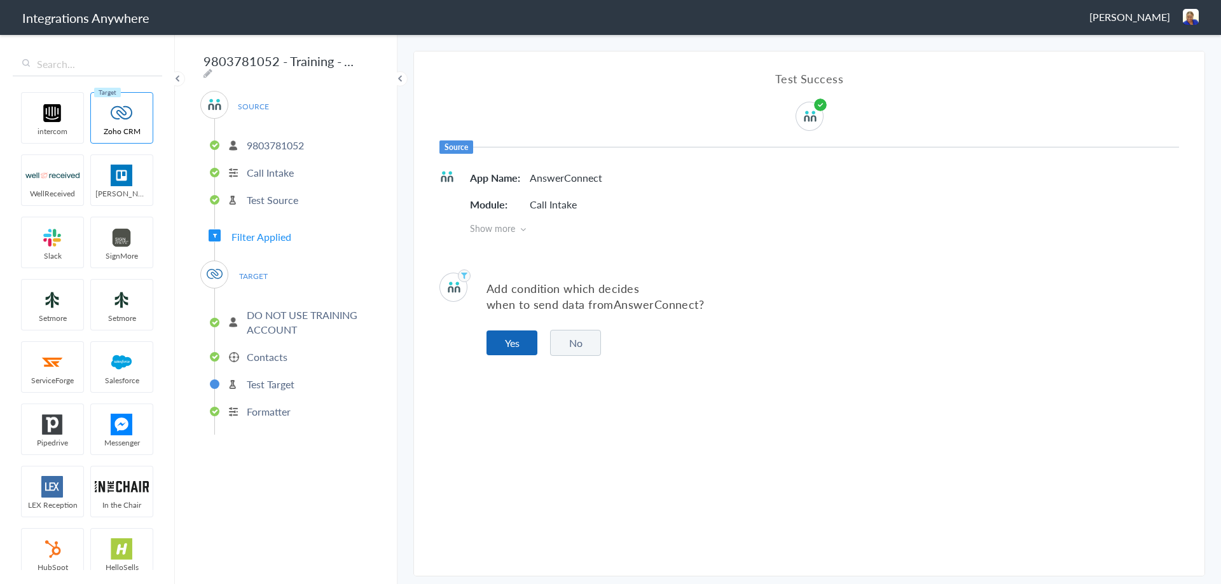
click at [498, 338] on button "Yes" at bounding box center [511, 343] width 51 height 25
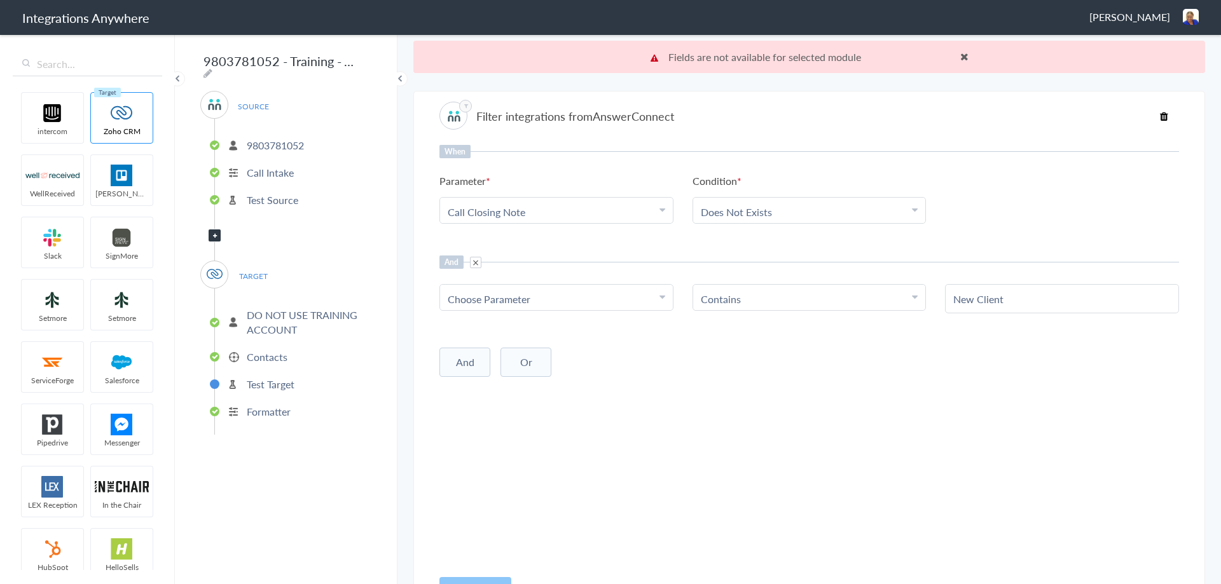
click at [456, 364] on button "And" at bounding box center [464, 362] width 51 height 29
click at [512, 302] on span "Choose Parameter" at bounding box center [489, 299] width 83 height 15
click at [492, 334] on input "text" at bounding box center [556, 333] width 233 height 27
type input "call ty"
click at [478, 360] on link "Call type" at bounding box center [556, 361] width 233 height 27
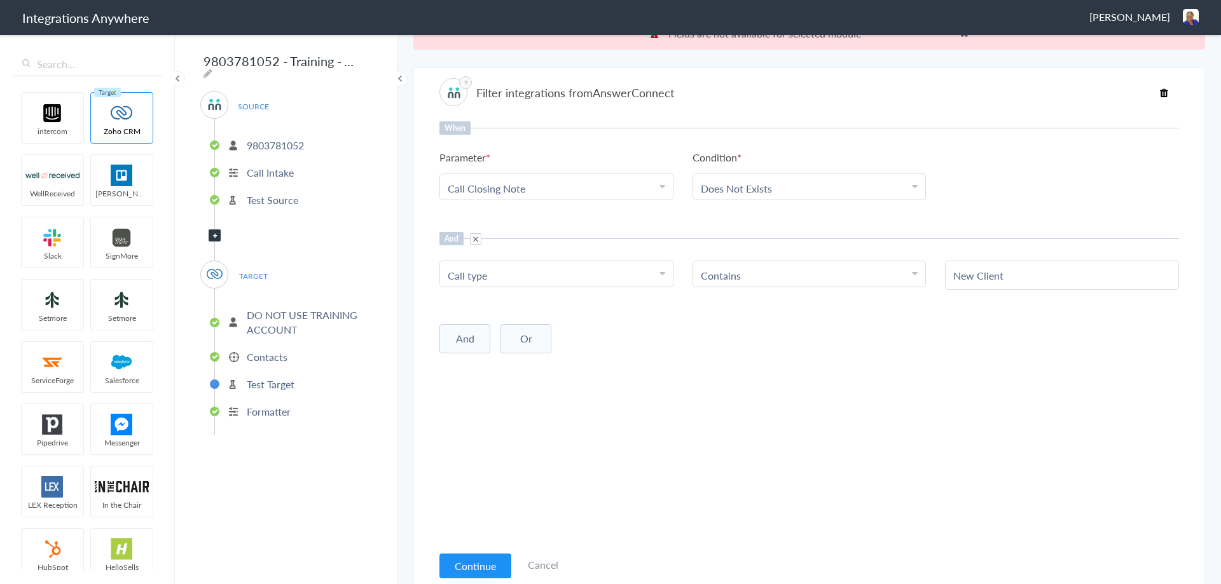
scroll to position [32, 0]
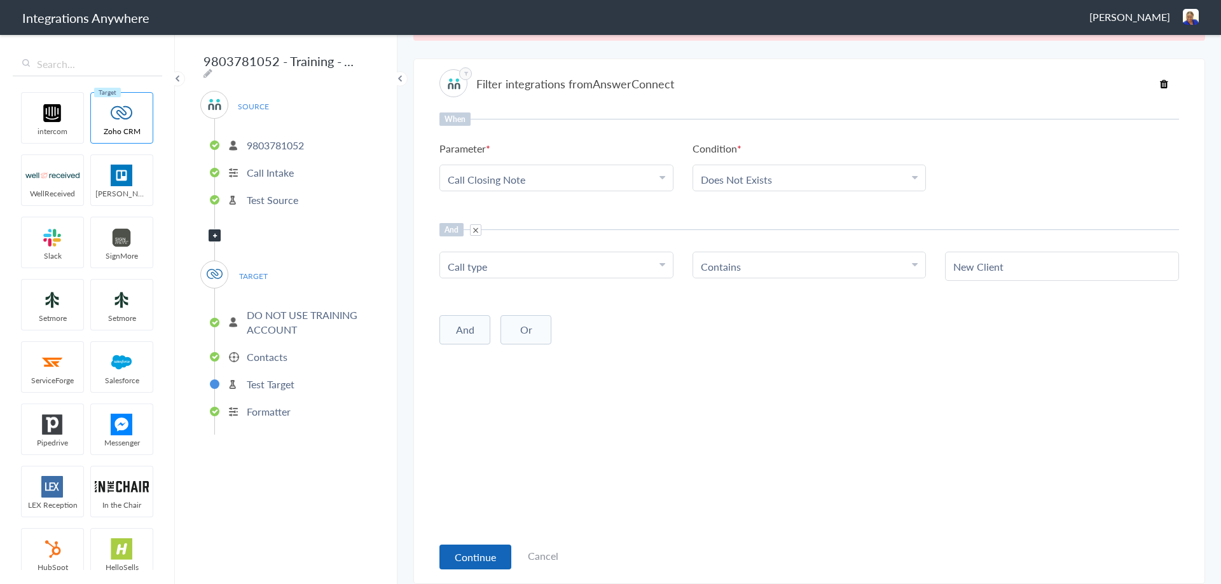
click at [494, 554] on button "Continue" at bounding box center [475, 557] width 72 height 25
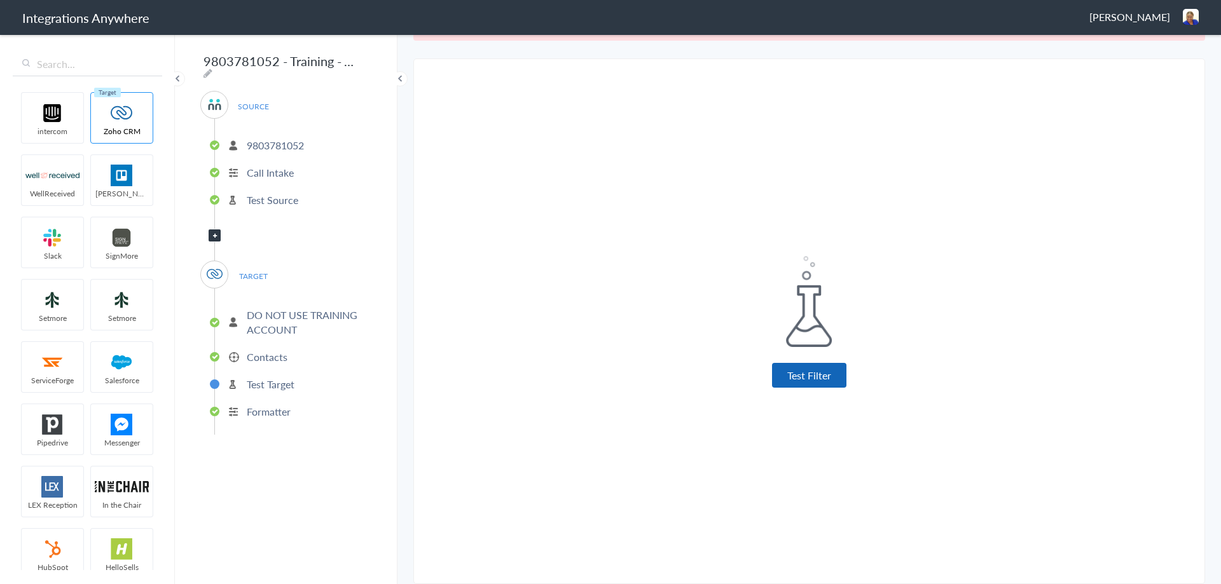
click at [800, 377] on button "Test Filter" at bounding box center [809, 375] width 74 height 25
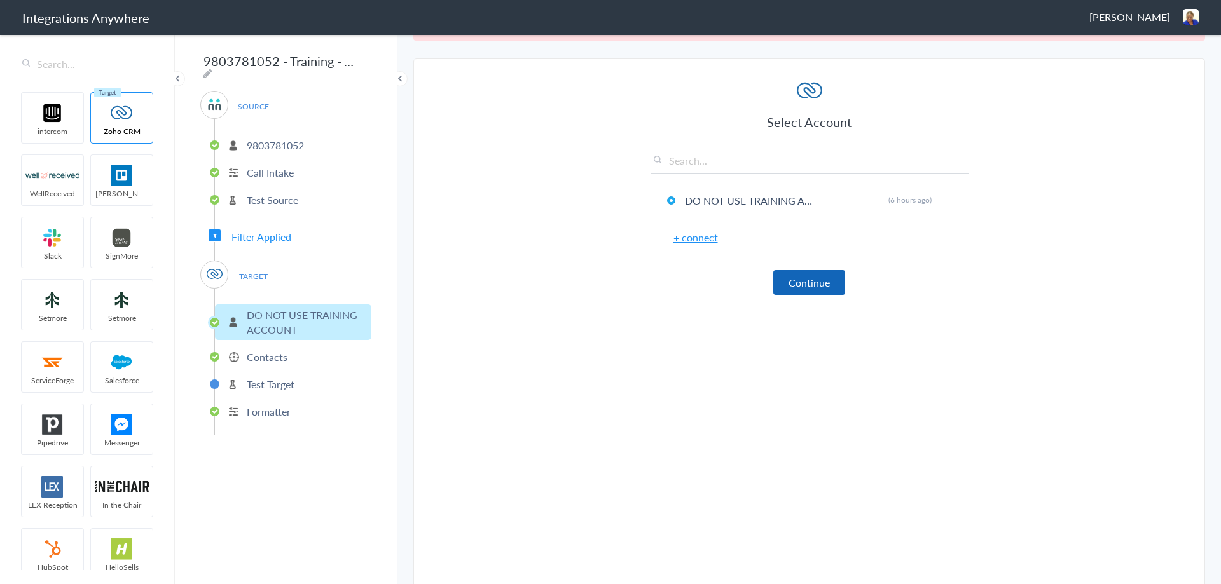
click at [789, 285] on button "Continue" at bounding box center [809, 282] width 72 height 25
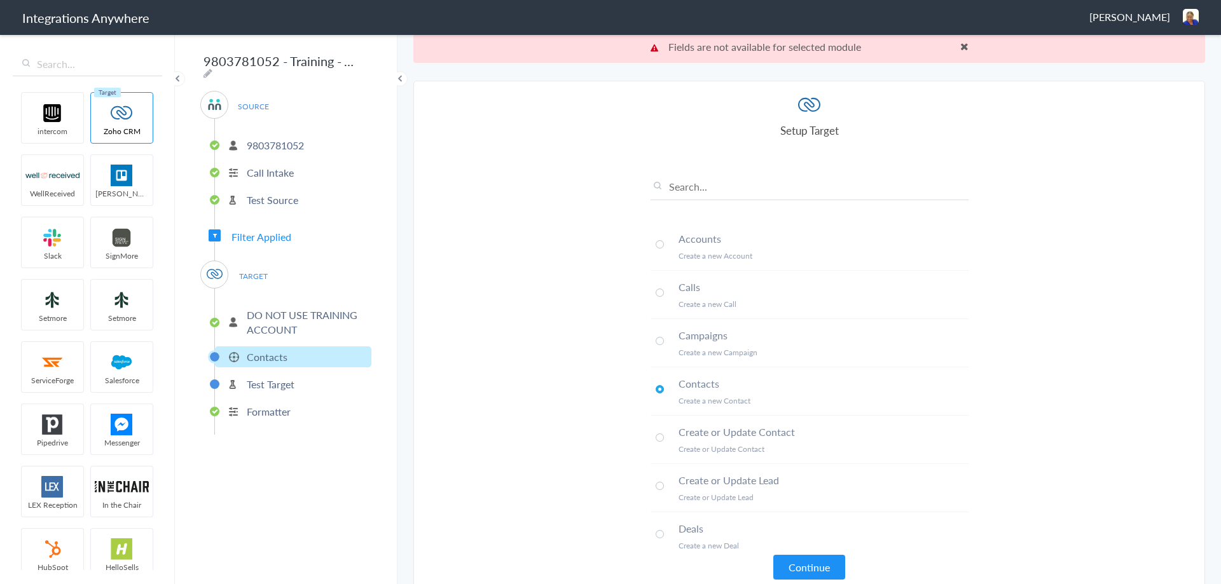
scroll to position [0, 0]
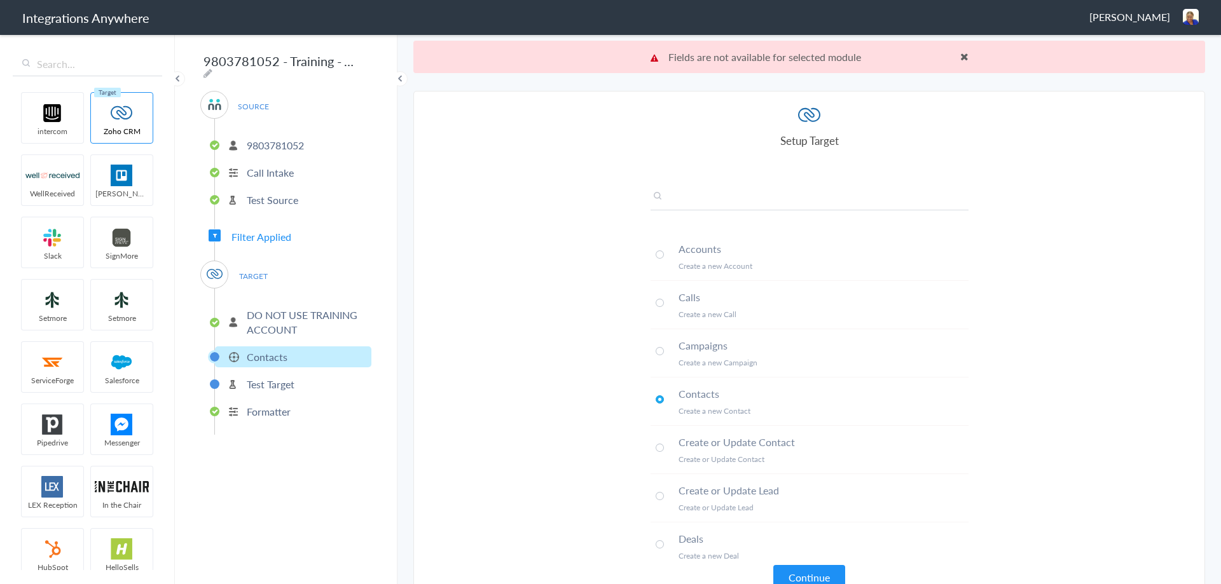
click at [697, 197] on input "text" at bounding box center [809, 199] width 318 height 21
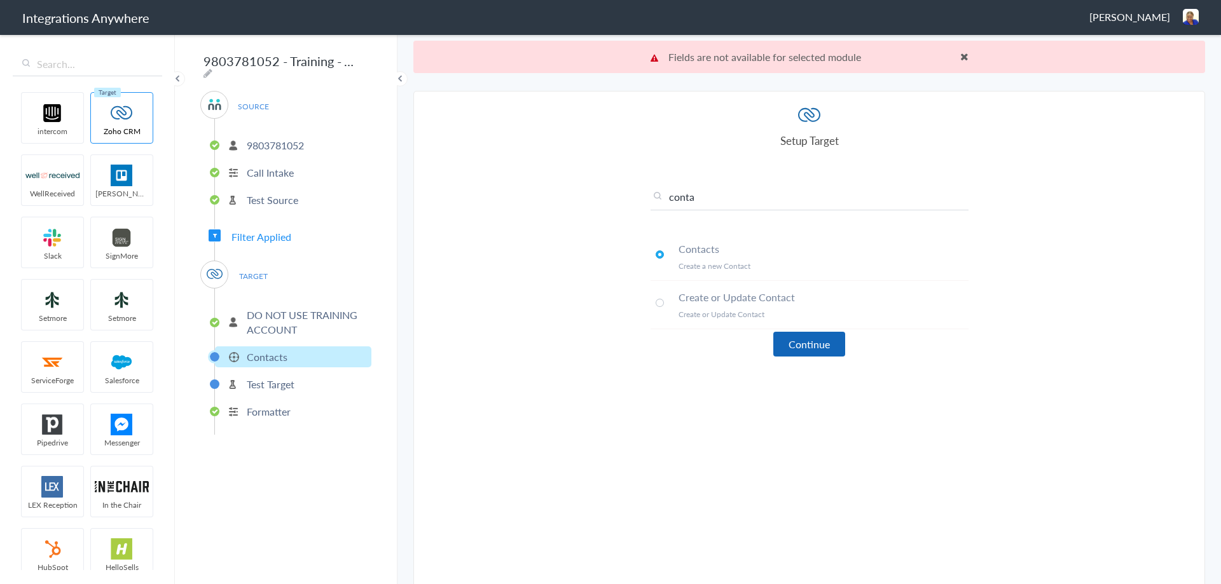
type input "conta"
click at [798, 340] on button "Continue" at bounding box center [809, 344] width 72 height 25
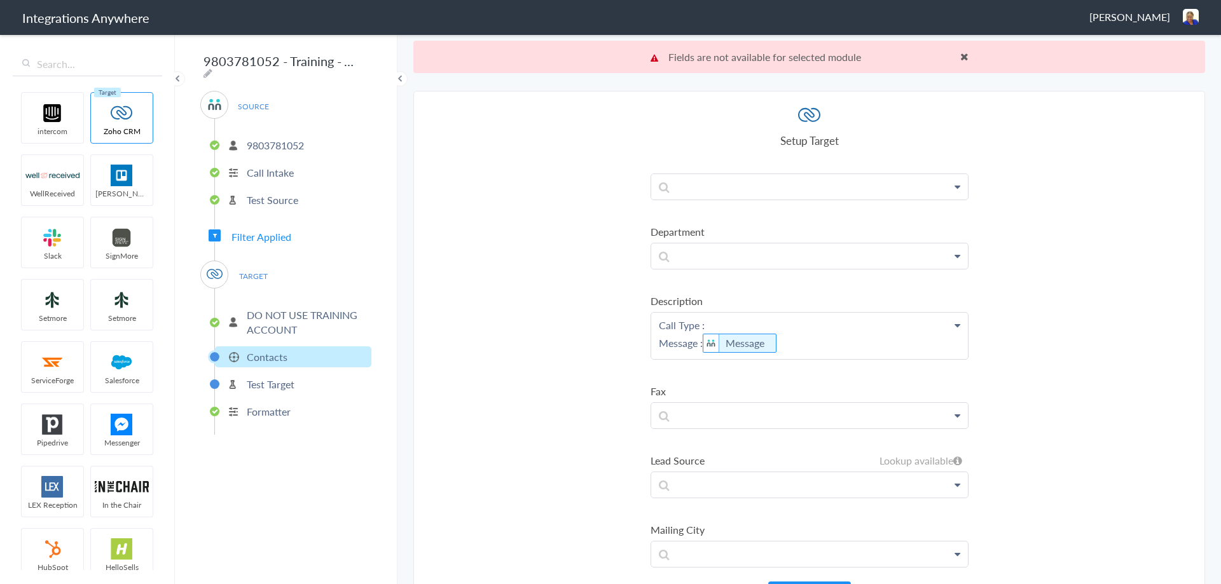
scroll to position [1081, 0]
click at [706, 320] on p "Call Type : Message : Message" at bounding box center [809, 332] width 317 height 46
drag, startPoint x: 729, startPoint y: 324, endPoint x: 702, endPoint y: 320, distance: 27.0
click at [702, 320] on p "Call Type : new Message : Message" at bounding box center [809, 332] width 317 height 46
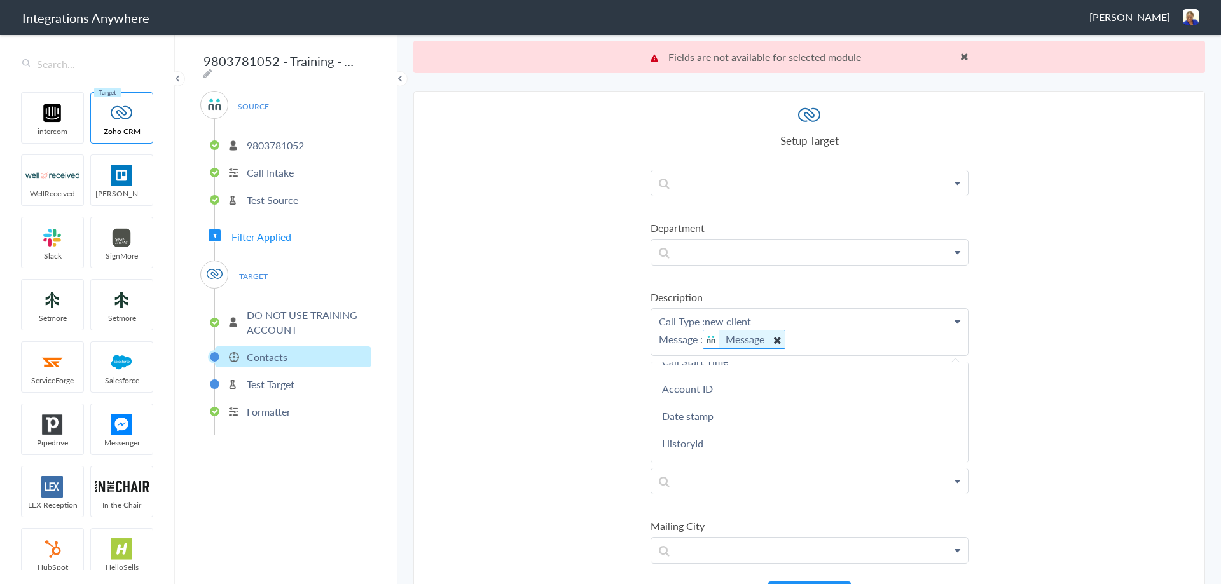
click at [779, 339] on icon at bounding box center [776, 340] width 14 height 16
drag, startPoint x: 707, startPoint y: 335, endPoint x: 646, endPoint y: 317, distance: 63.1
click at [651, 317] on p "Call Type : new client Message :" at bounding box center [809, 328] width 317 height 39
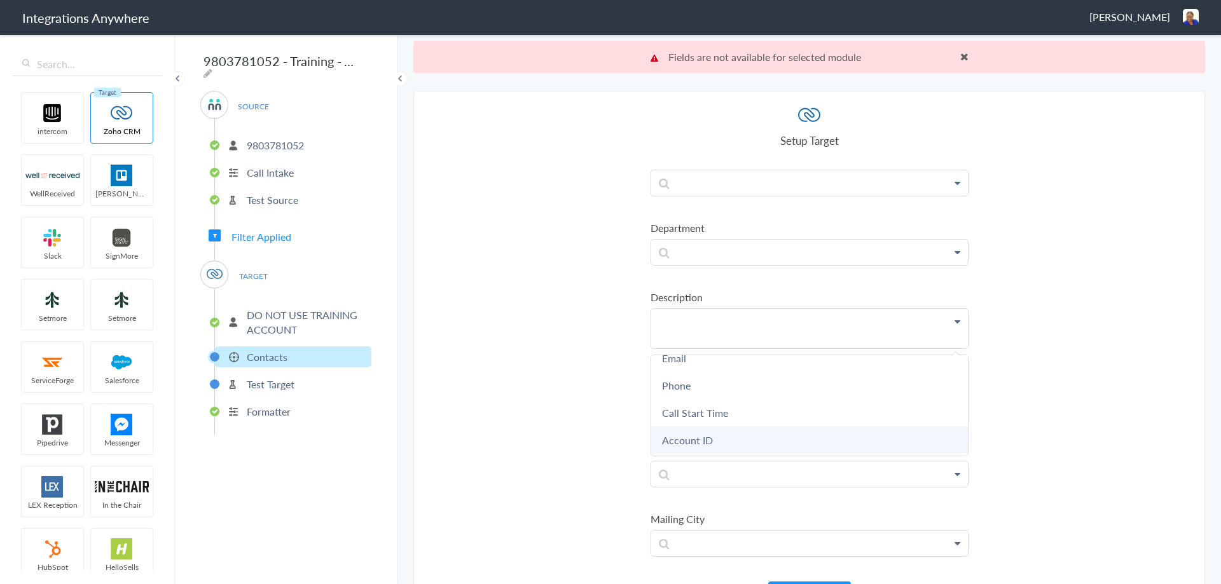
scroll to position [0, 0]
click at [660, 315] on p at bounding box center [809, 328] width 317 height 39
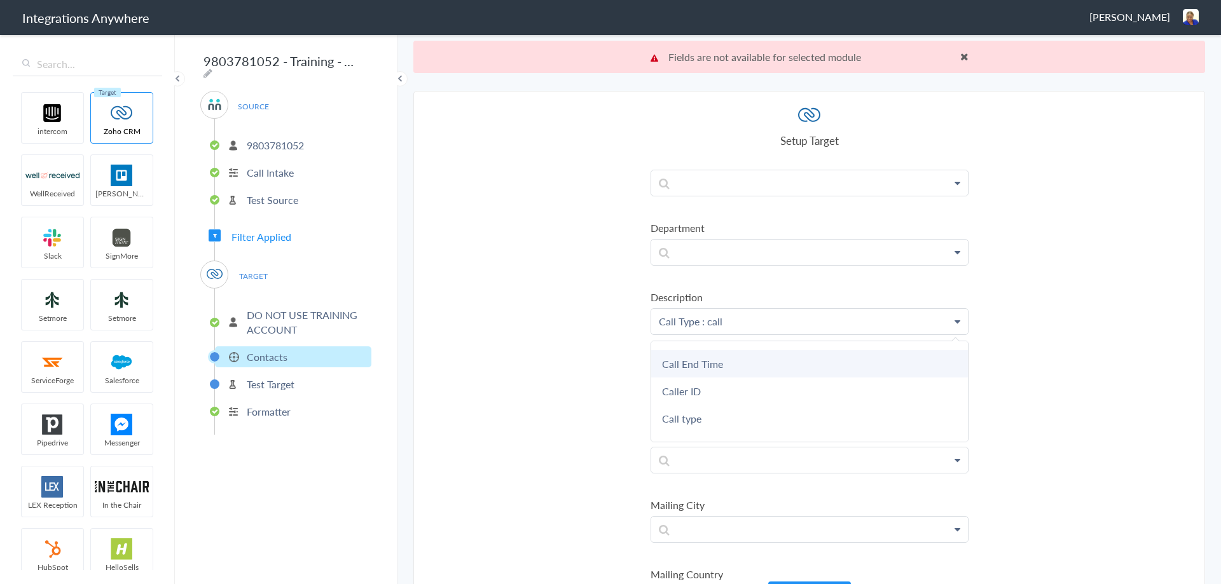
scroll to position [39, 0]
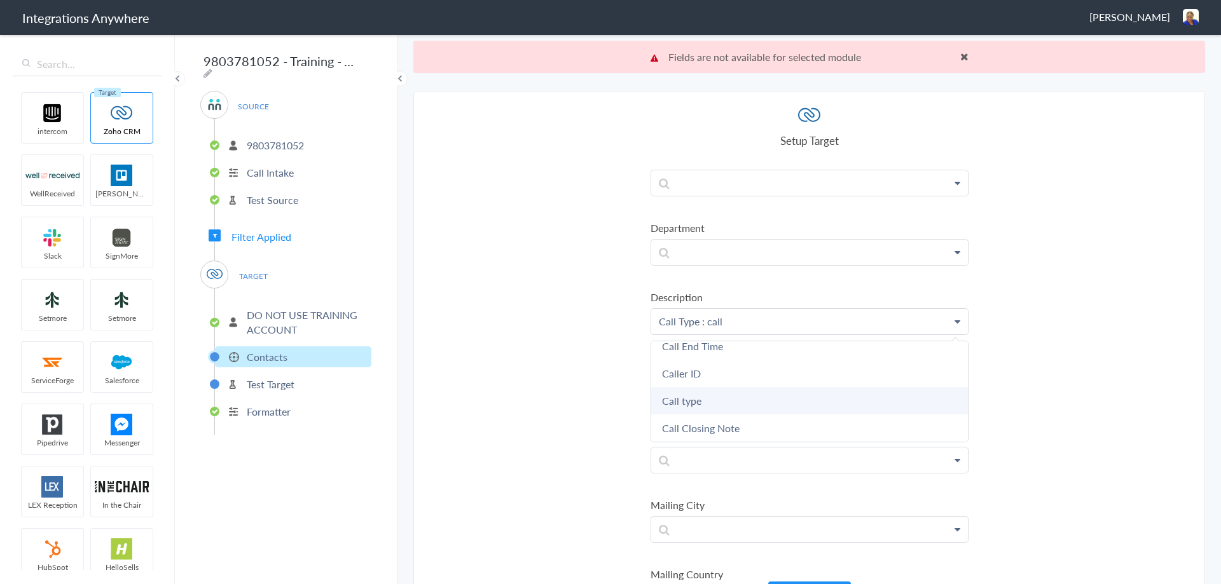
click at [686, 399] on link "Call type" at bounding box center [809, 400] width 317 height 27
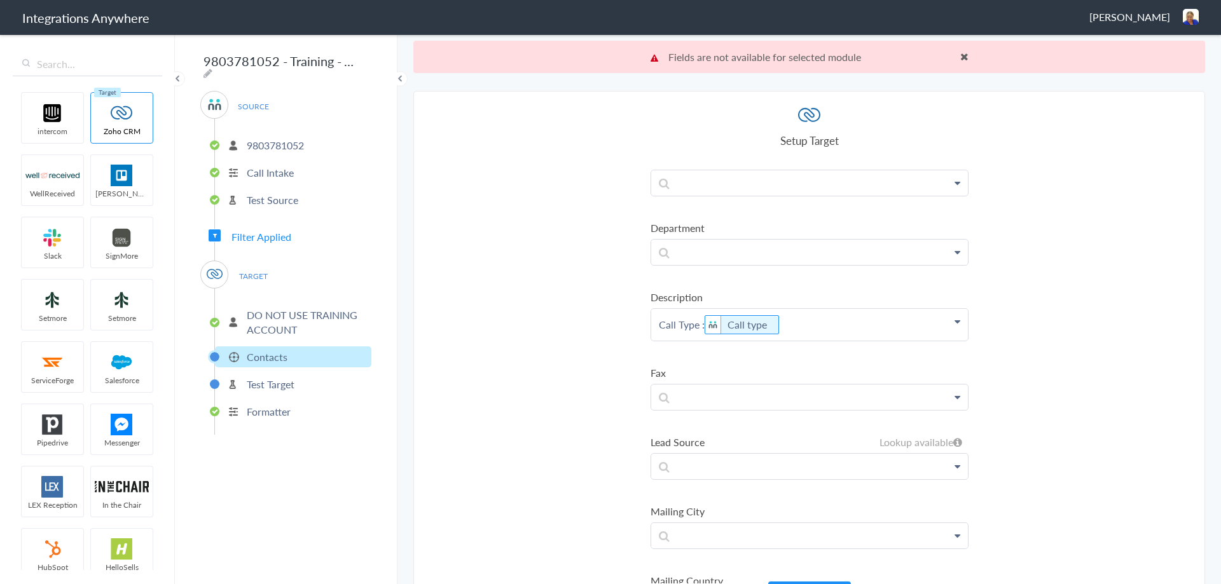
click at [795, 325] on p "Call Type : Call type" at bounding box center [809, 325] width 317 height 32
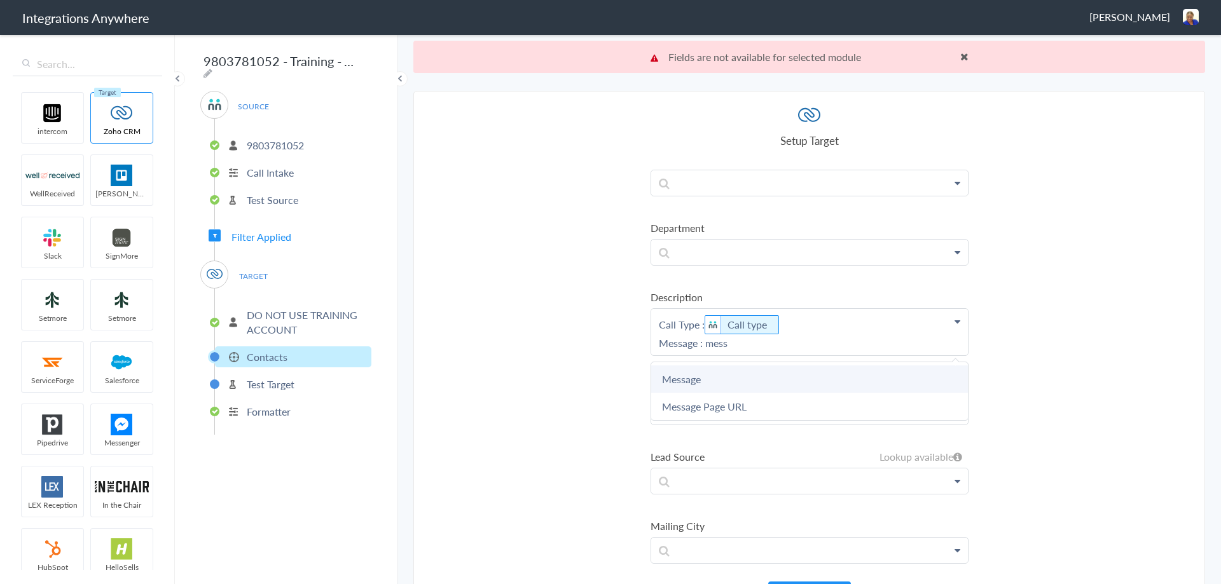
click at [681, 378] on link "Message" at bounding box center [809, 379] width 317 height 27
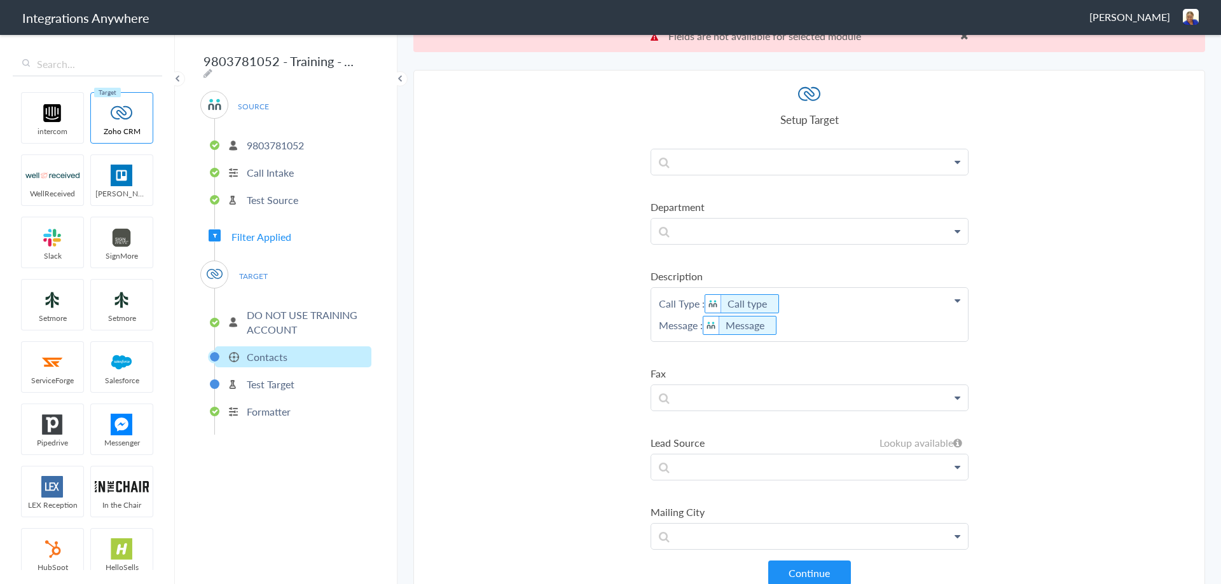
scroll to position [32, 0]
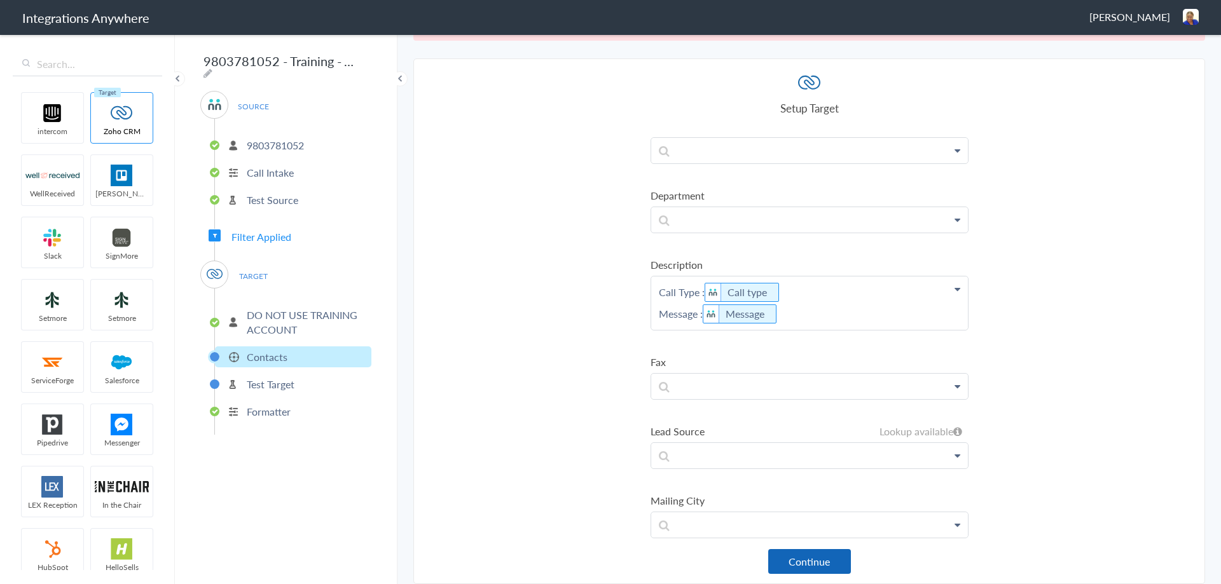
click at [782, 561] on button "Continue" at bounding box center [809, 561] width 83 height 25
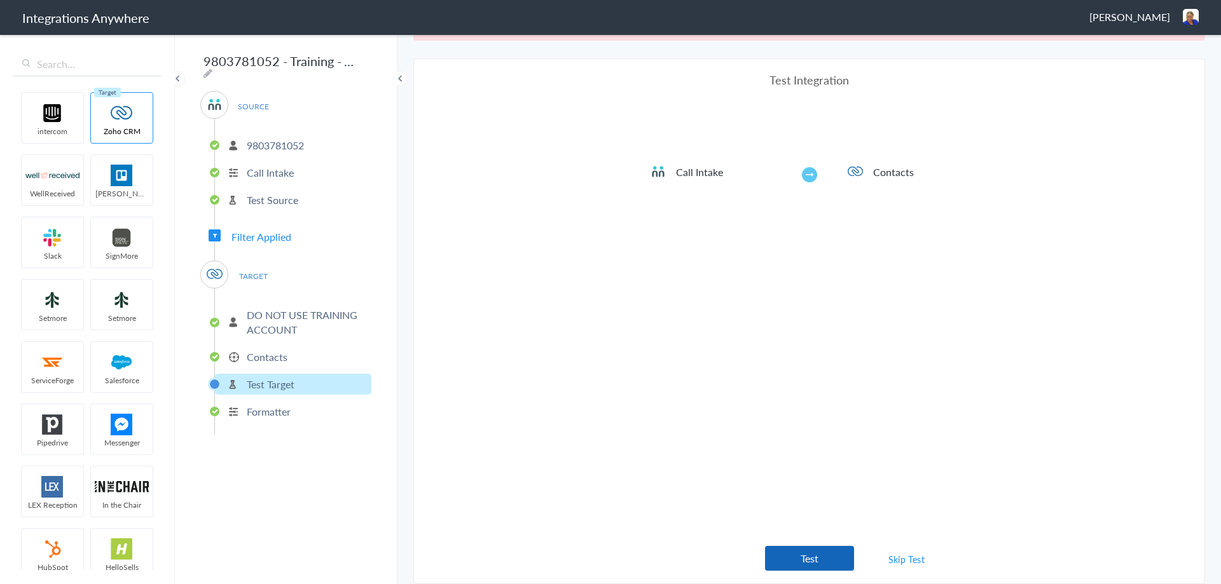
click at [800, 555] on button "Test" at bounding box center [809, 558] width 89 height 25
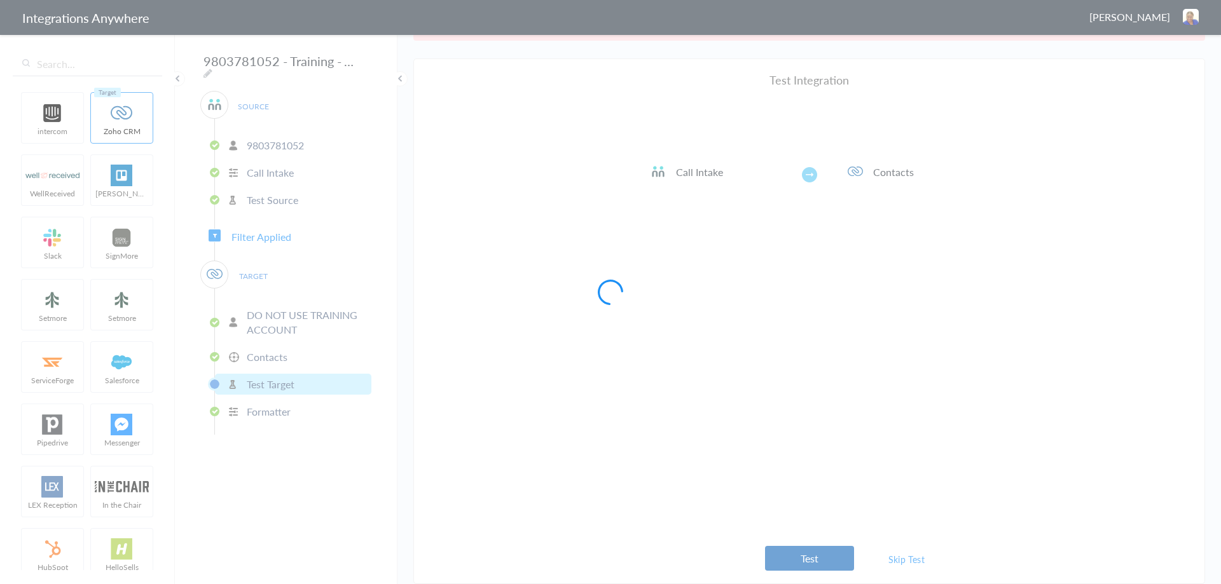
scroll to position [0, 0]
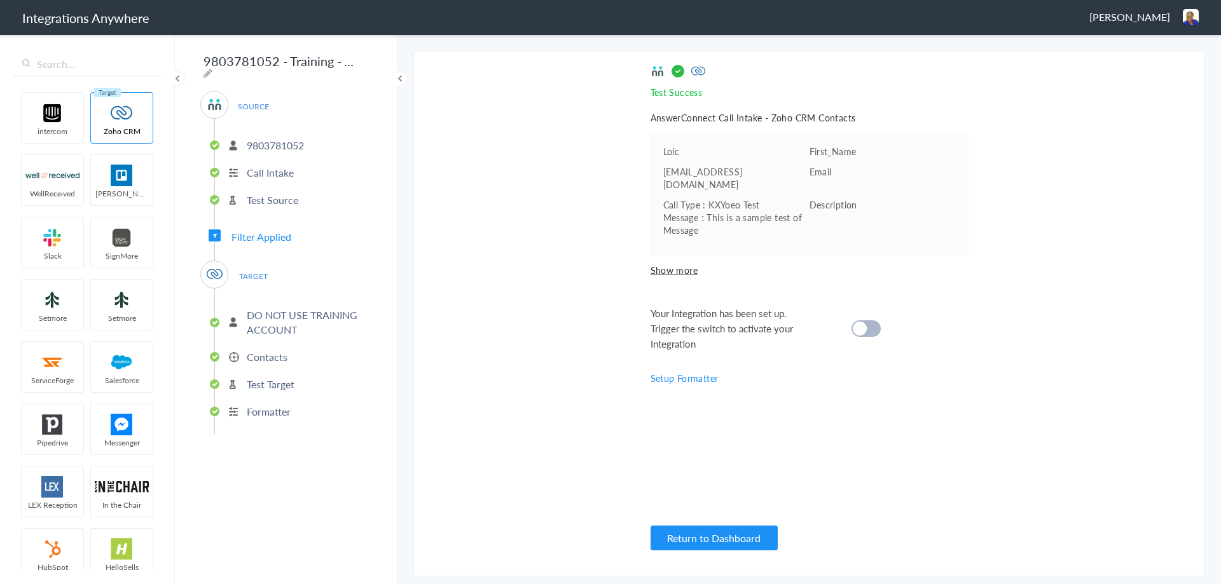
click at [865, 306] on div "Your Integration has been set up. Trigger the switch to activate your Integrati…" at bounding box center [793, 329] width 286 height 46
click at [865, 322] on cite at bounding box center [859, 329] width 14 height 14
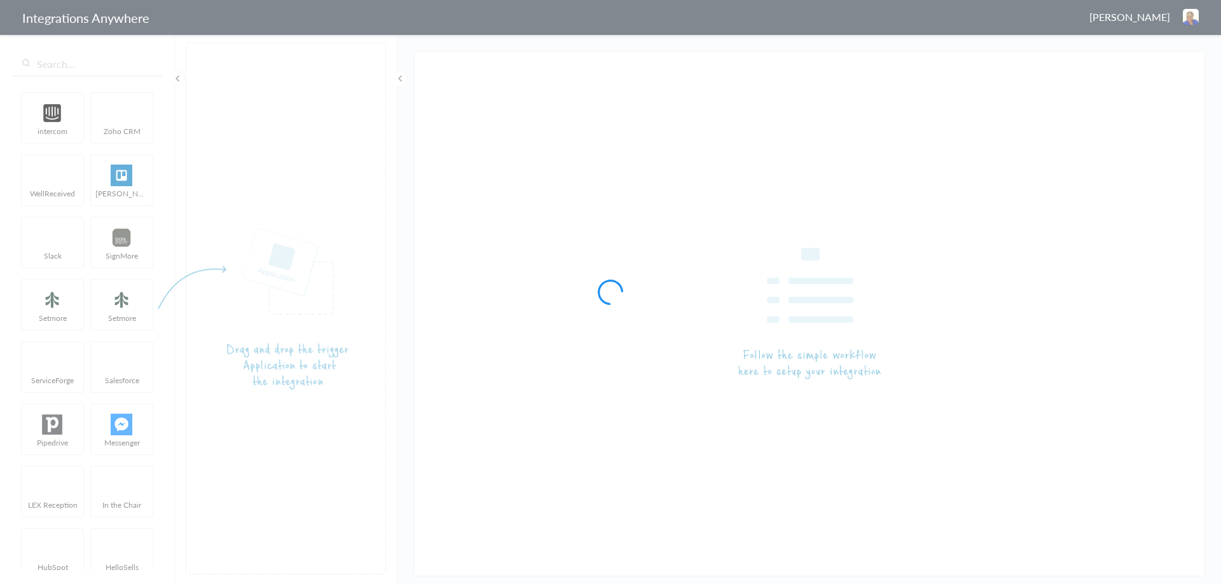
type input "9803781052 - Training - AC to Zoho [Create Contact]"
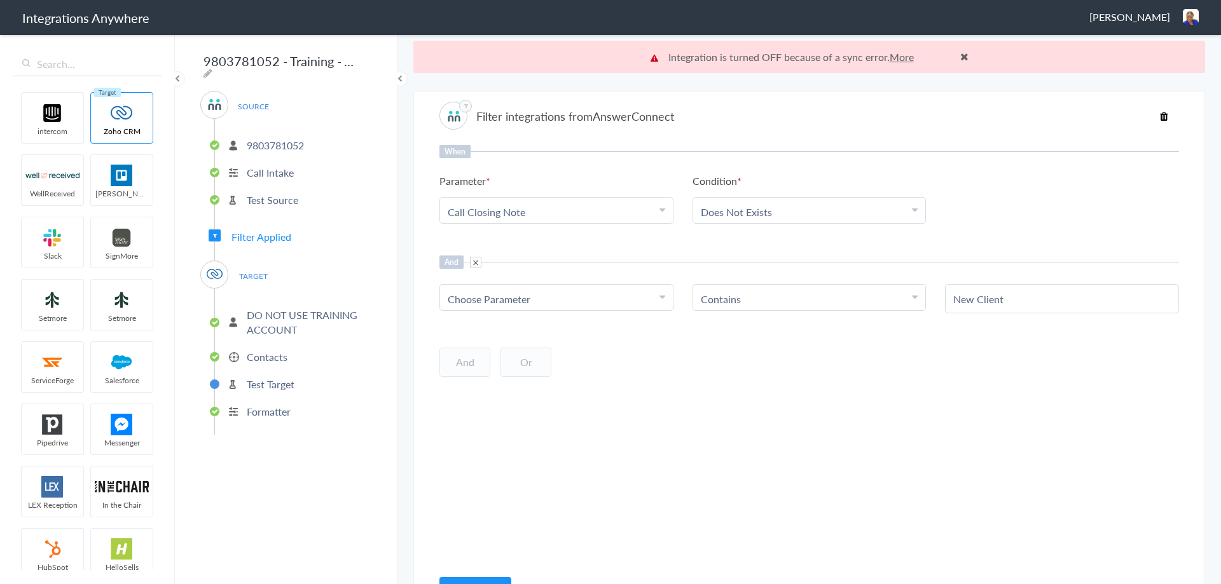
click at [961, 58] on span at bounding box center [964, 56] width 8 height 10
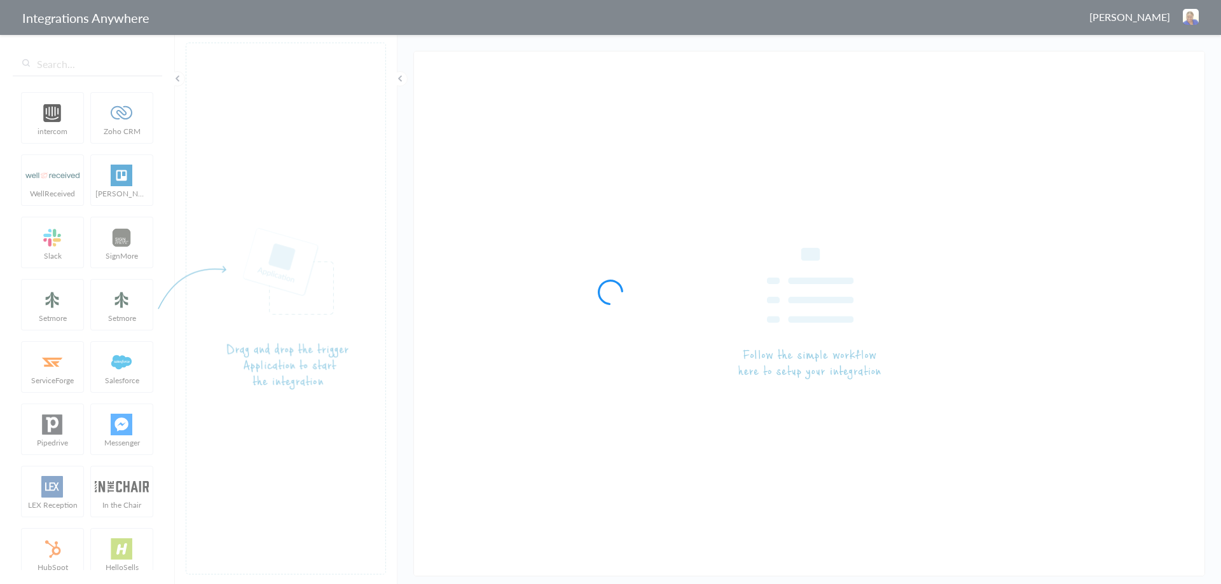
type input "9803781052 - Training - AC to Zoho [Create Contact]"
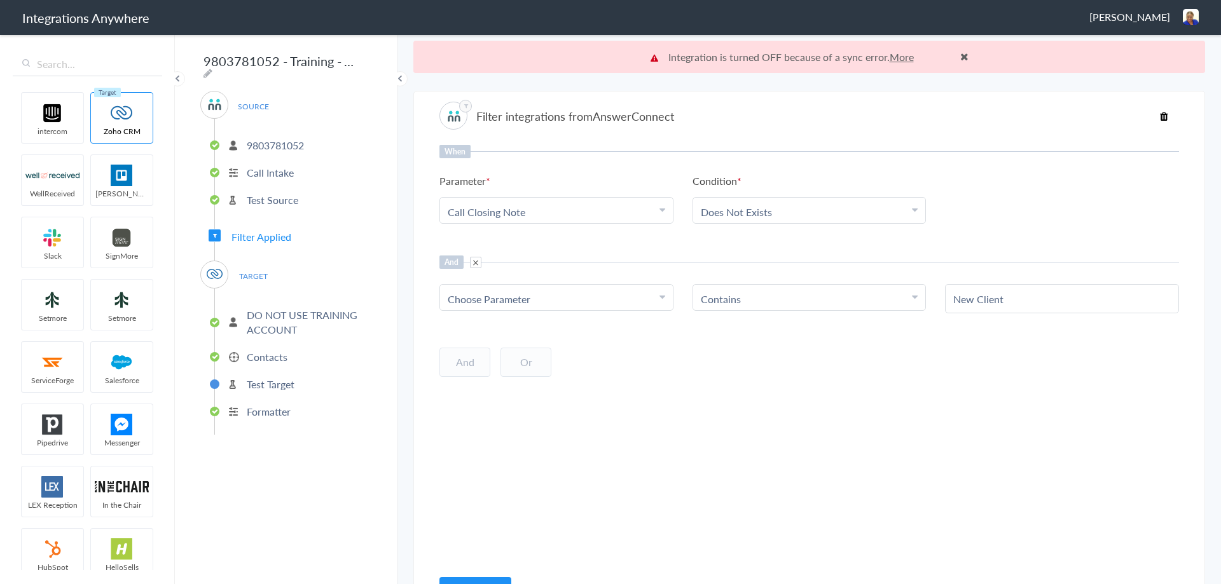
click at [265, 142] on p "9803781052" at bounding box center [275, 145] width 57 height 15
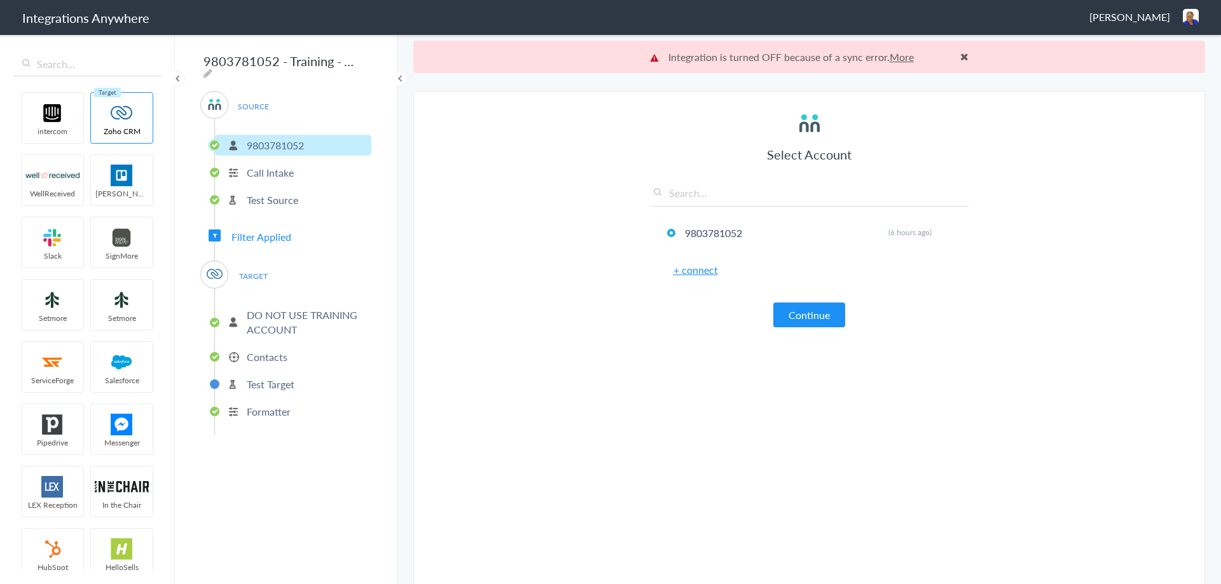
click at [1183, 17] on img at bounding box center [1190, 17] width 16 height 16
click at [1143, 69] on li "Dashboard" at bounding box center [1163, 65] width 88 height 19
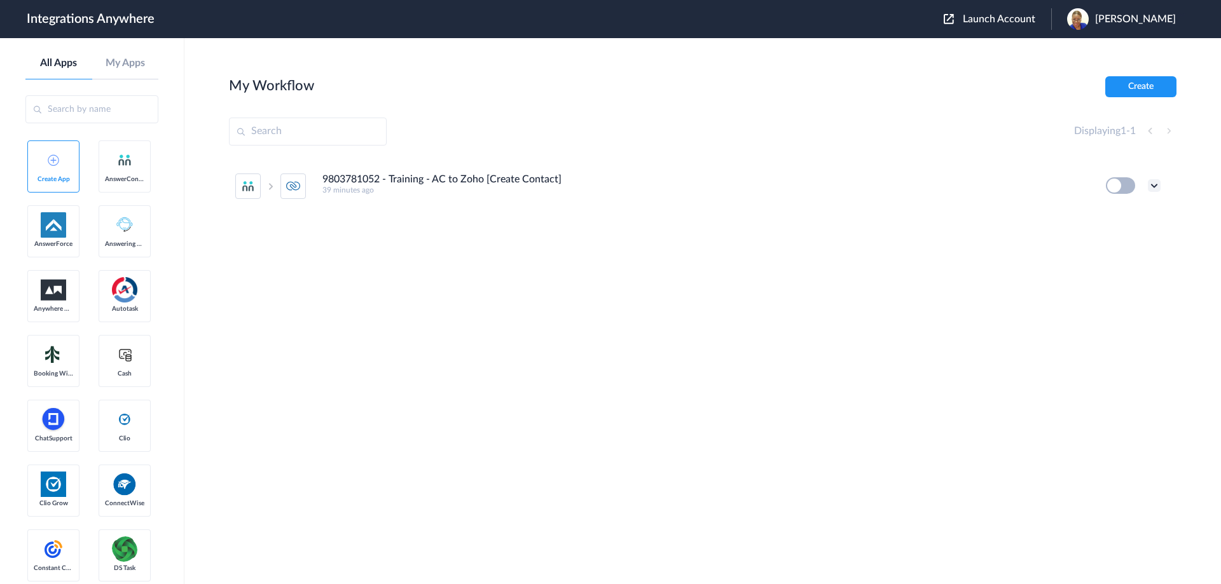
click at [1155, 184] on icon at bounding box center [1153, 185] width 13 height 13
click at [1107, 214] on link "Edit" at bounding box center [1102, 214] width 31 height 9
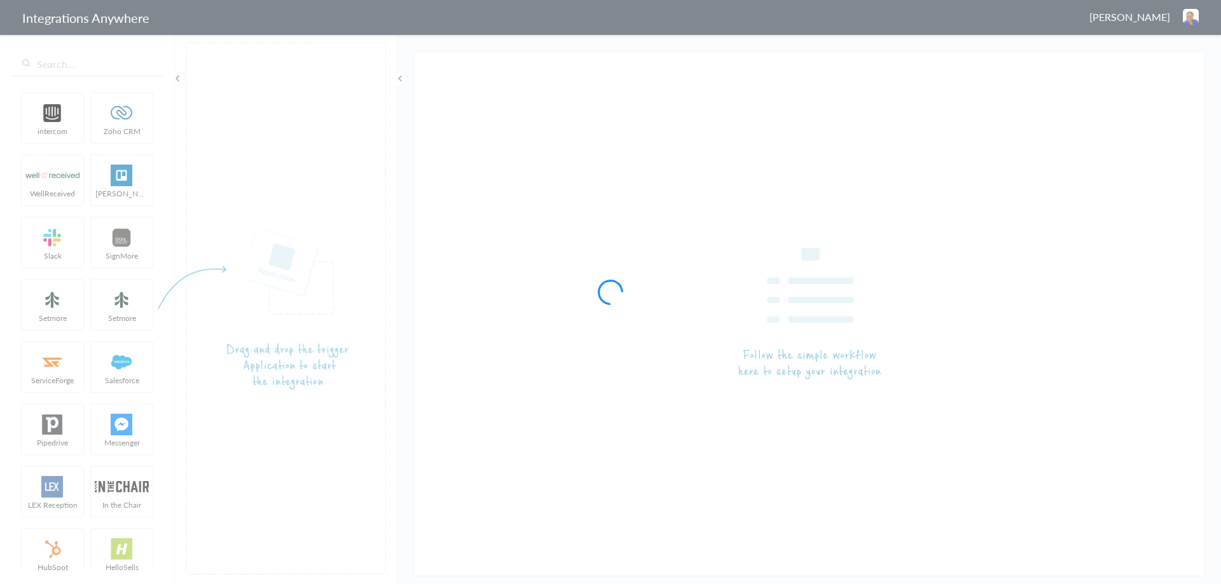
type input "9803781052 - Training - AC to Zoho [Create Contact]"
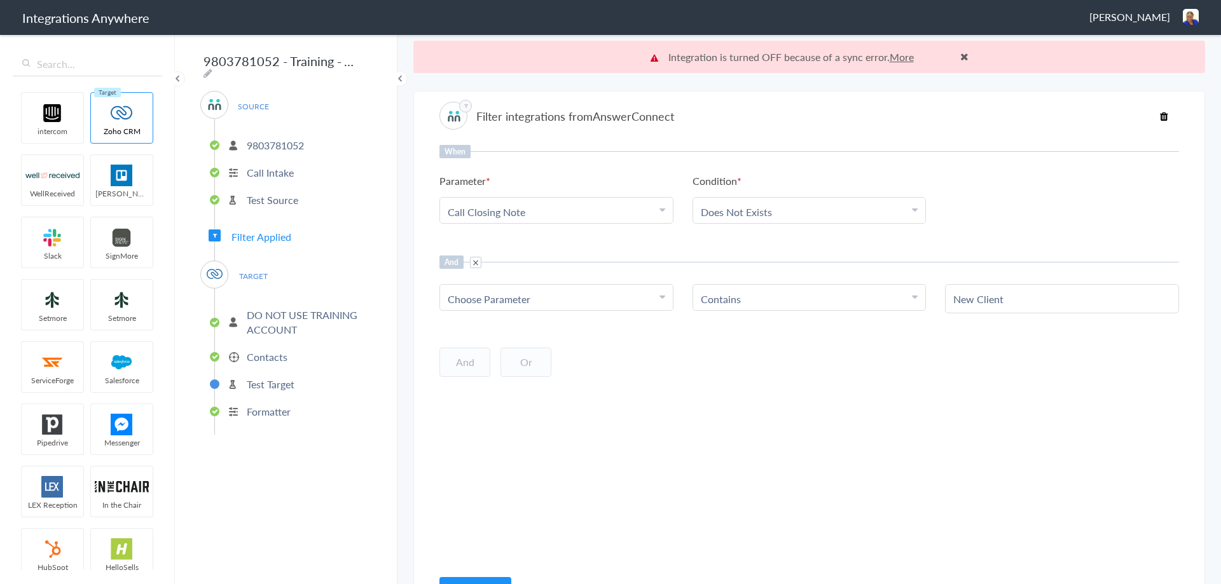
click at [1187, 20] on img at bounding box center [1190, 17] width 16 height 16
click at [1151, 68] on li "Dashboard" at bounding box center [1163, 65] width 88 height 19
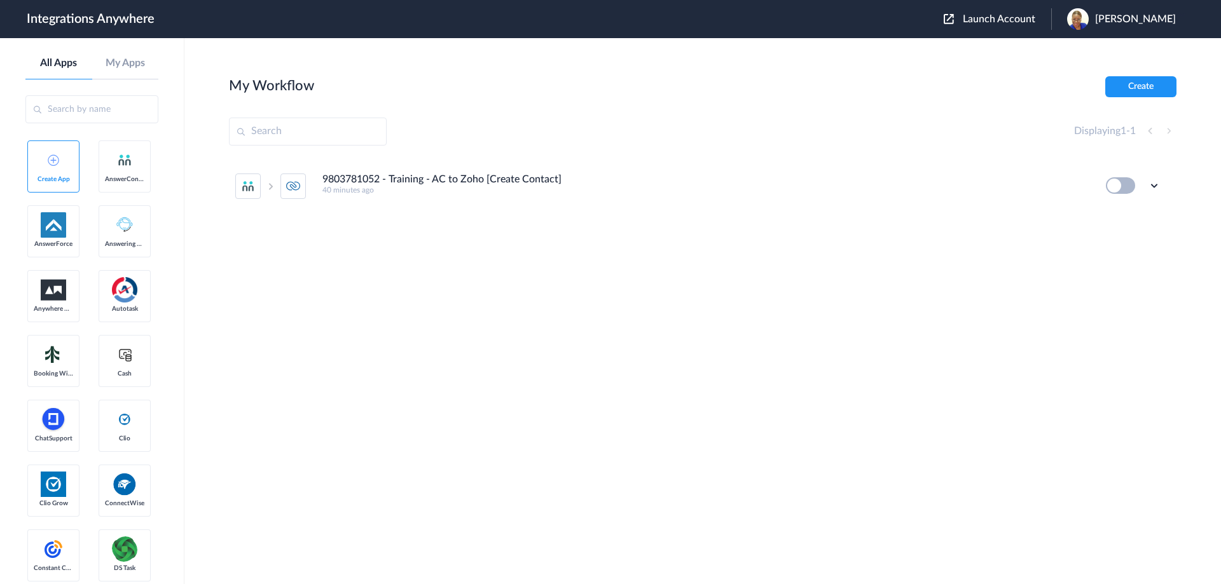
click at [1116, 186] on button at bounding box center [1119, 185] width 29 height 17
click at [1125, 180] on button at bounding box center [1119, 185] width 29 height 17
click at [1123, 180] on button at bounding box center [1119, 185] width 29 height 17
click at [1155, 184] on icon at bounding box center [1153, 185] width 13 height 13
click at [1109, 214] on link "Edit" at bounding box center [1102, 214] width 31 height 9
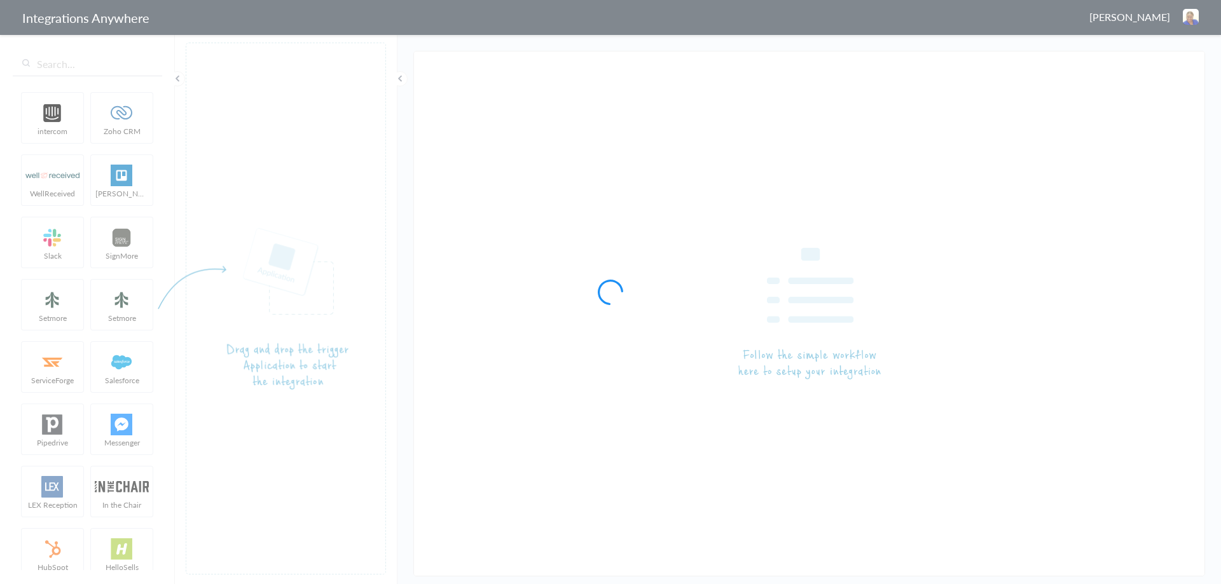
type input "9803781052 - Training - AC to Zoho [Create Contact]"
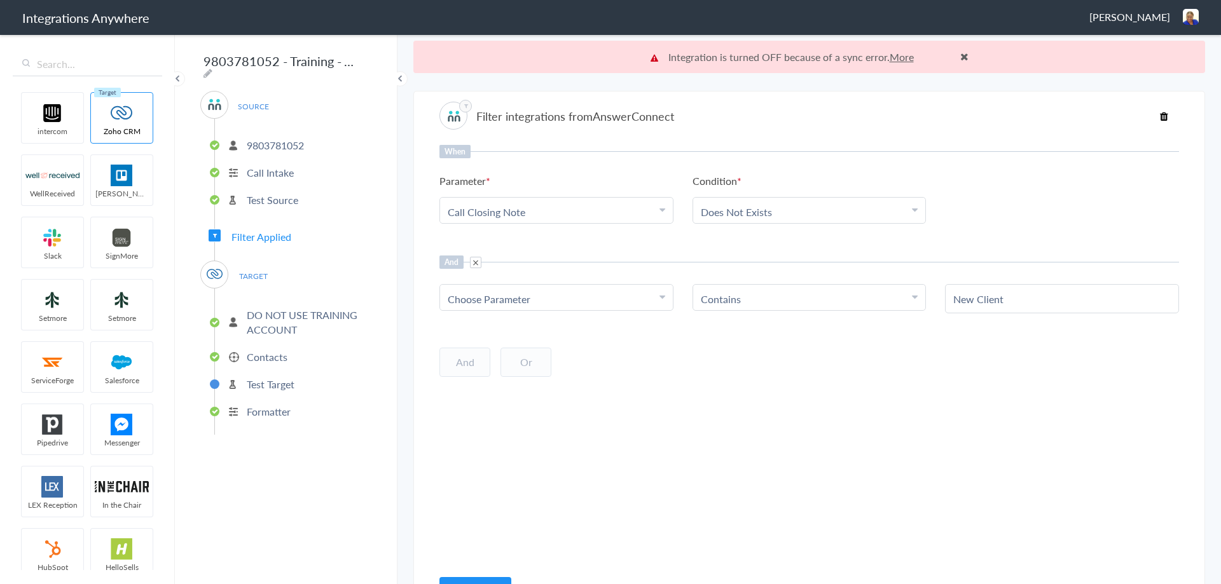
click at [521, 301] on span "Choose Parameter" at bounding box center [489, 299] width 83 height 15
click at [493, 329] on input "text" at bounding box center [556, 333] width 233 height 27
type input "CALL"
click at [489, 388] on link "Call Type" at bounding box center [556, 388] width 233 height 27
click at [688, 405] on div "When Parameter Choose Parameter Call Closing Note First Name Last Name Email Ph…" at bounding box center [808, 356] width 739 height 423
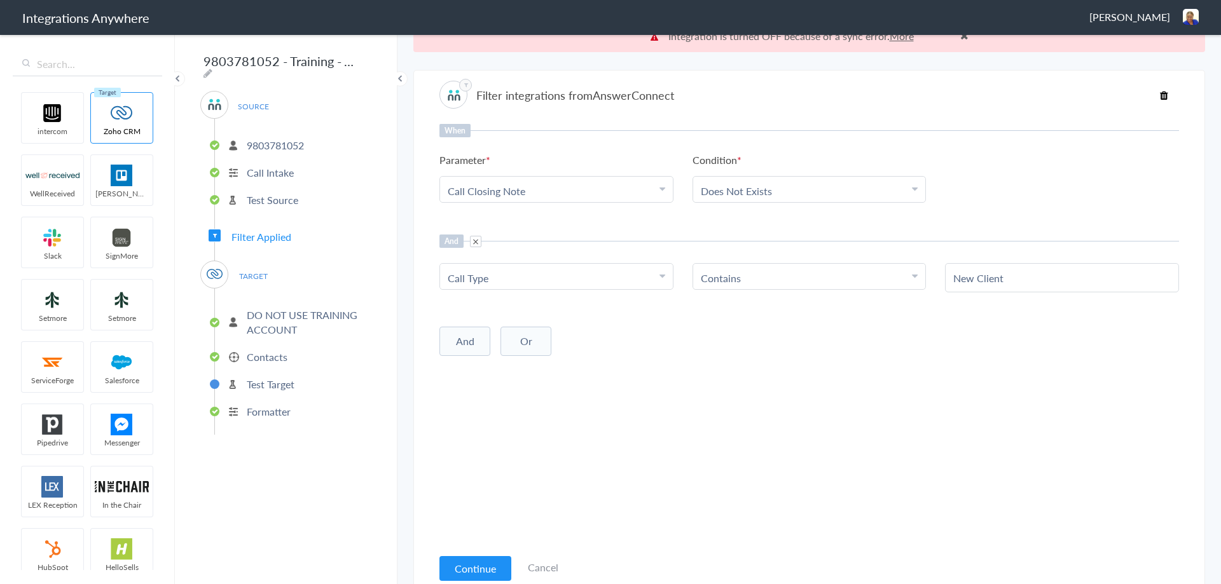
scroll to position [32, 0]
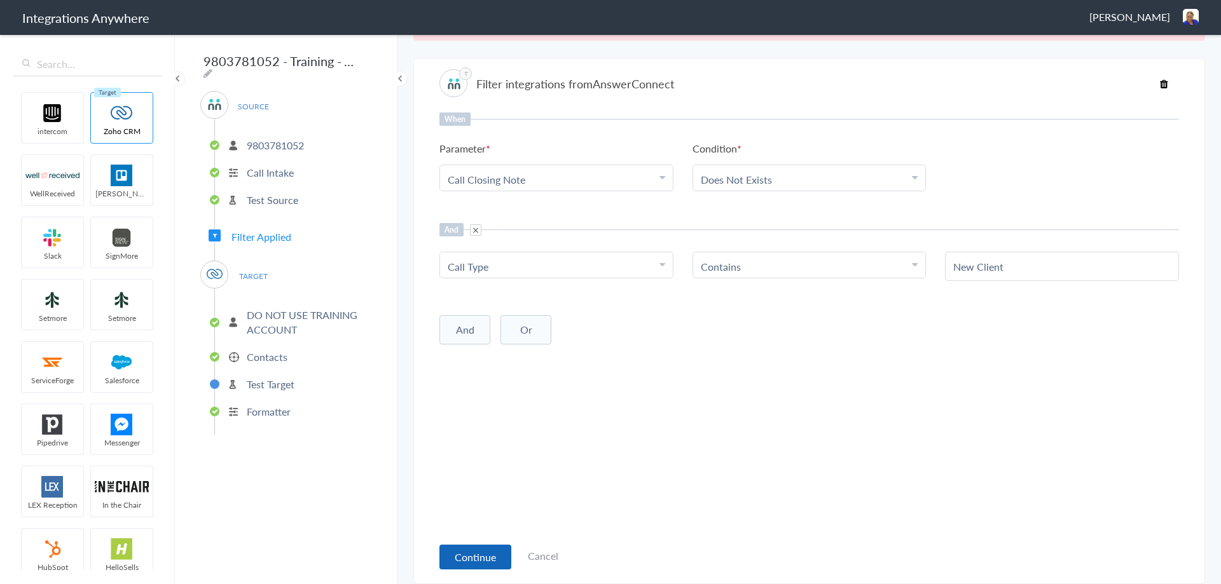
click at [475, 551] on button "Continue" at bounding box center [475, 557] width 72 height 25
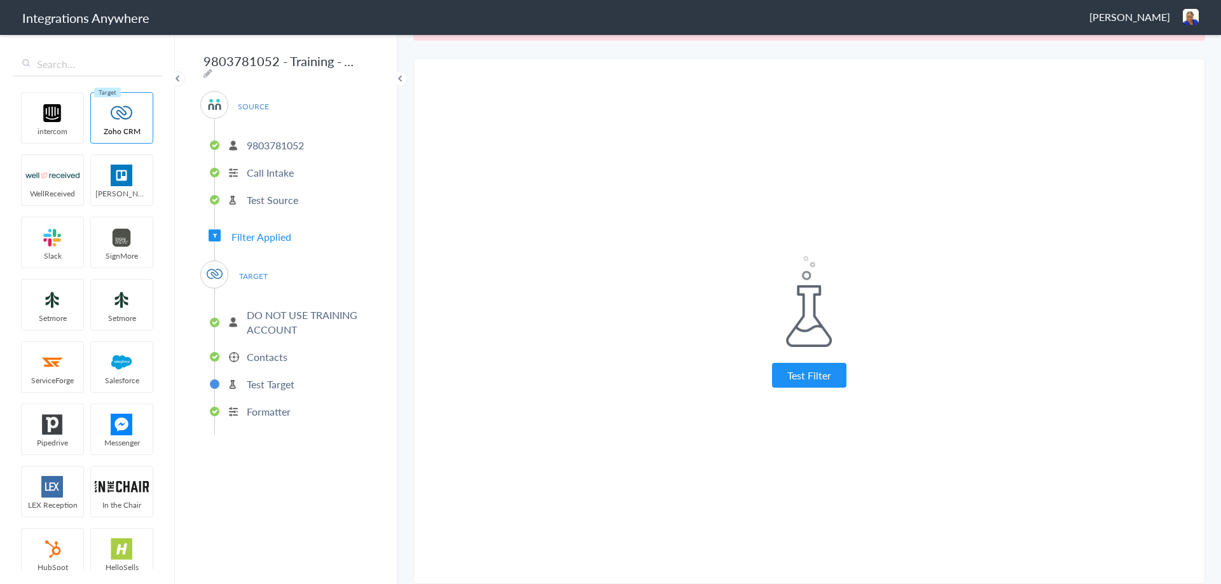
click at [791, 374] on button "Test Filter" at bounding box center [809, 375] width 74 height 25
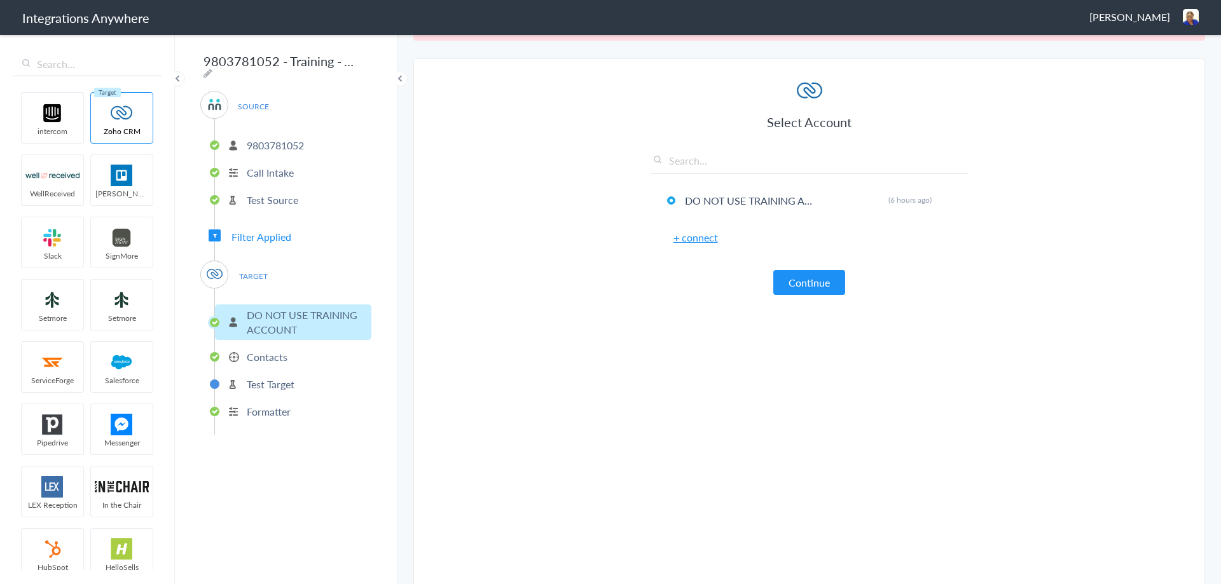
click at [788, 286] on button "Continue" at bounding box center [809, 282] width 72 height 25
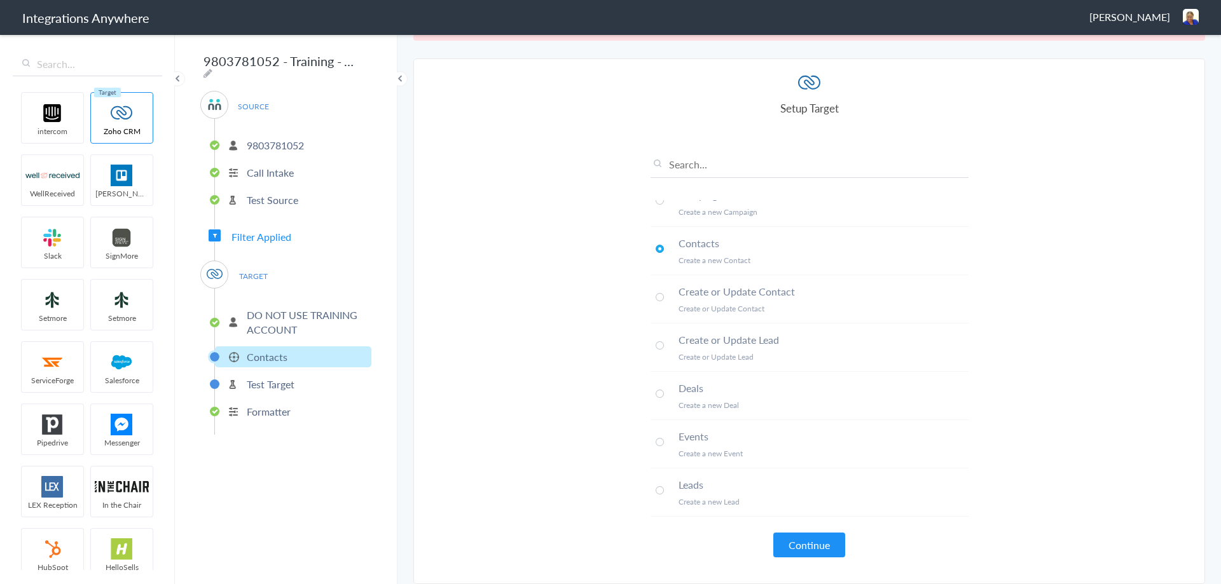
scroll to position [127, 0]
click at [779, 542] on button "Continue" at bounding box center [809, 545] width 72 height 25
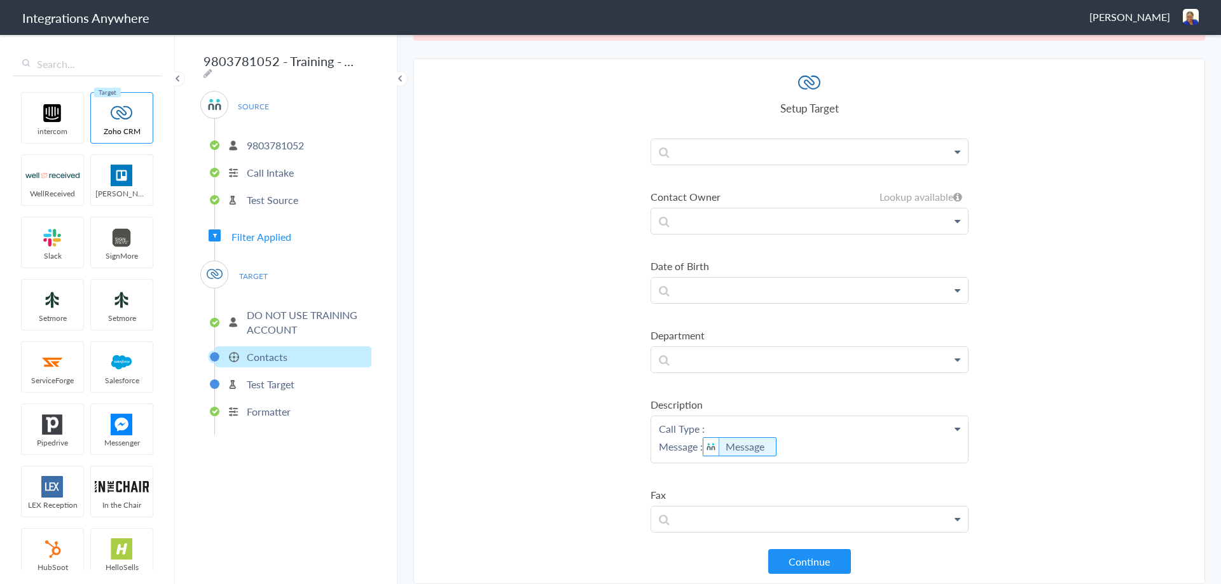
scroll to position [1081, 0]
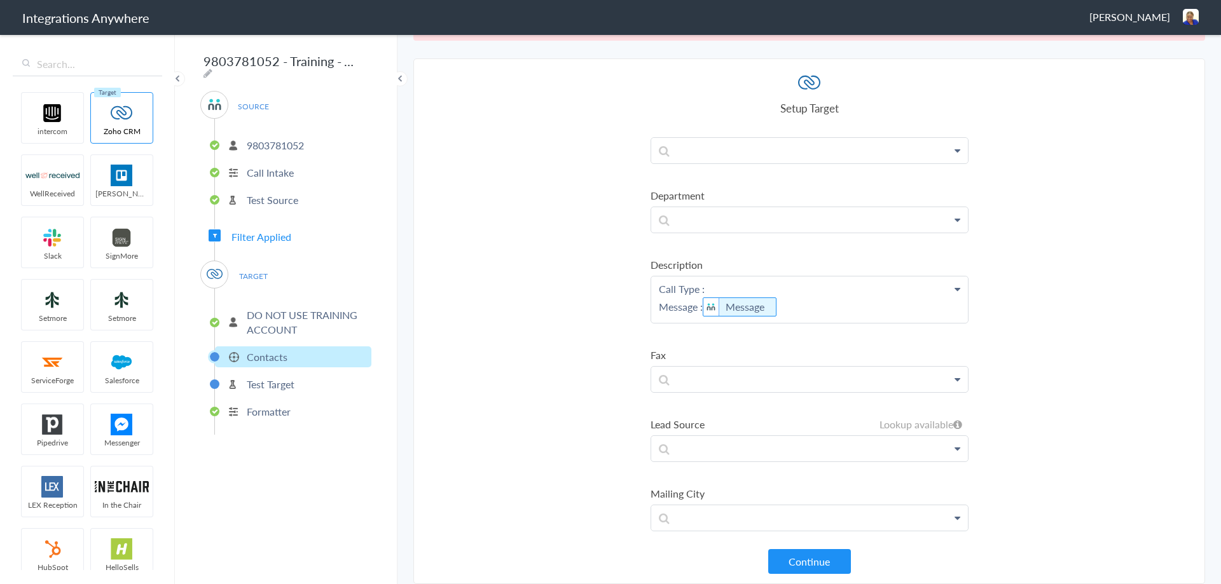
click at [709, 287] on p "Call Type : Message : Message" at bounding box center [809, 300] width 317 height 46
drag, startPoint x: 759, startPoint y: 285, endPoint x: 642, endPoint y: 280, distance: 117.1
click at [642, 280] on section "Select Account 9803781052 Rename Delete (6 hours ago) + connect Continue Setup …" at bounding box center [808, 321] width 791 height 526
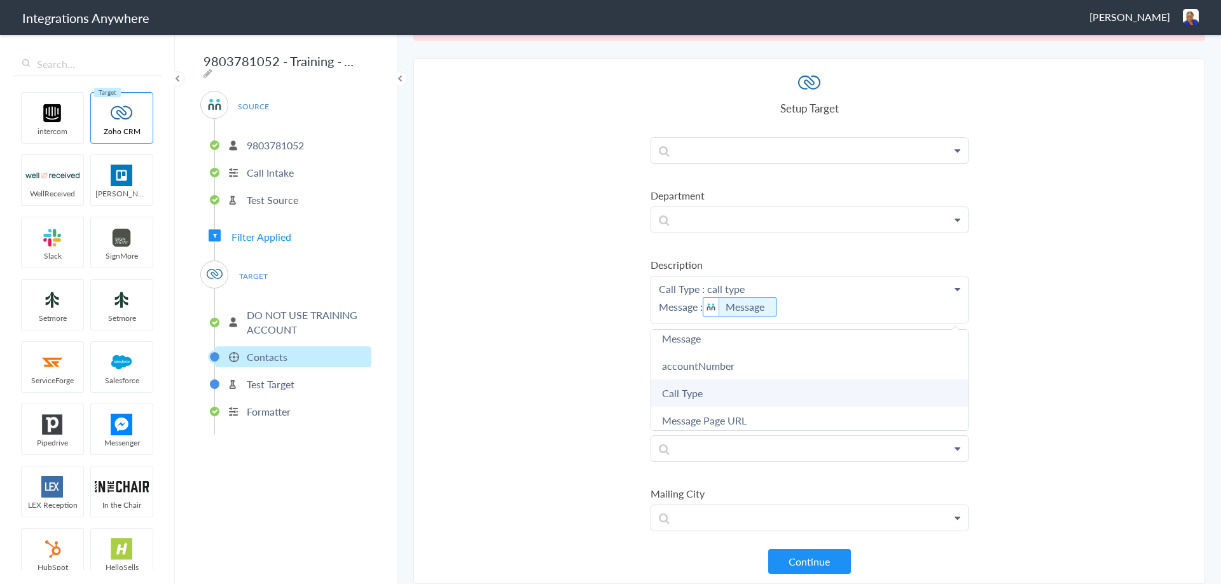
click at [687, 395] on link "Call Type" at bounding box center [809, 393] width 317 height 27
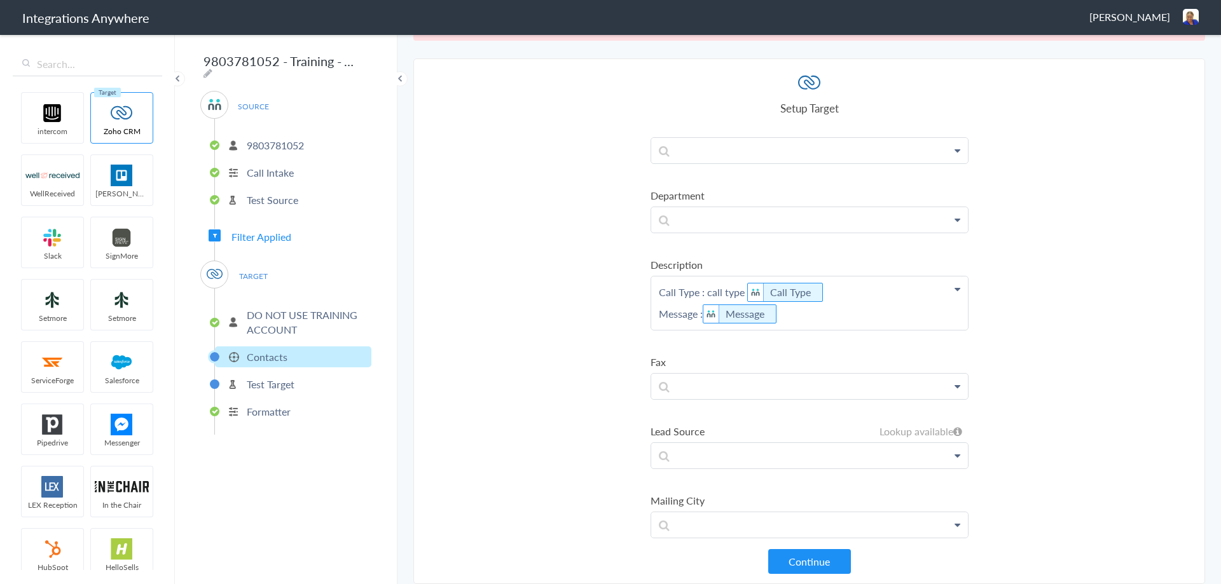
click at [737, 289] on p "Call Type : call type Call Type Message : Message" at bounding box center [809, 303] width 317 height 53
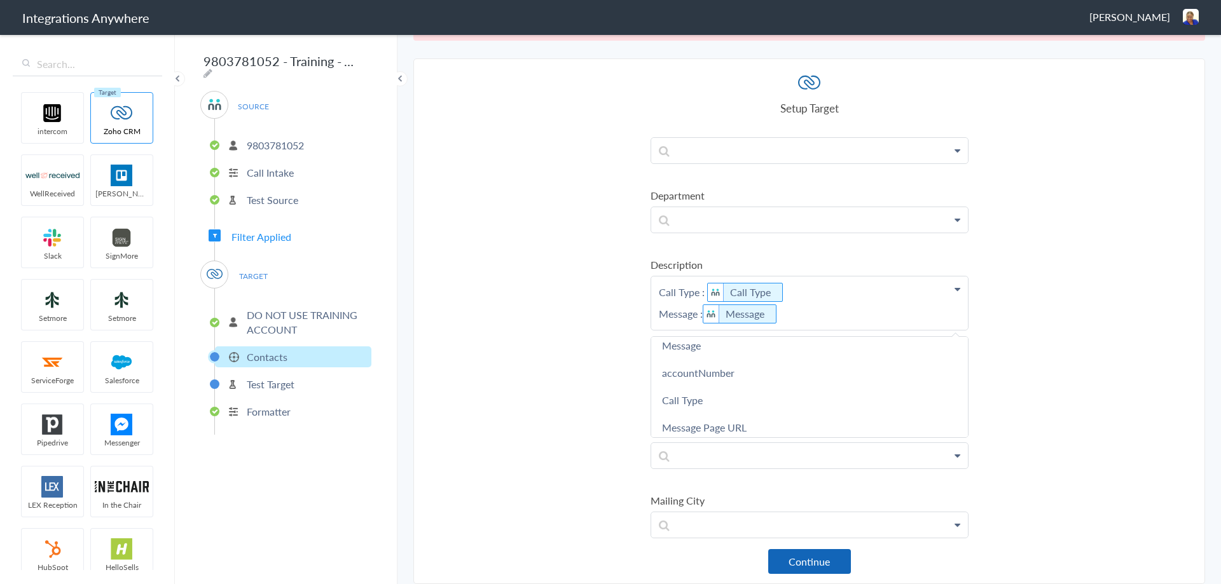
click at [801, 558] on button "Continue" at bounding box center [809, 561] width 83 height 25
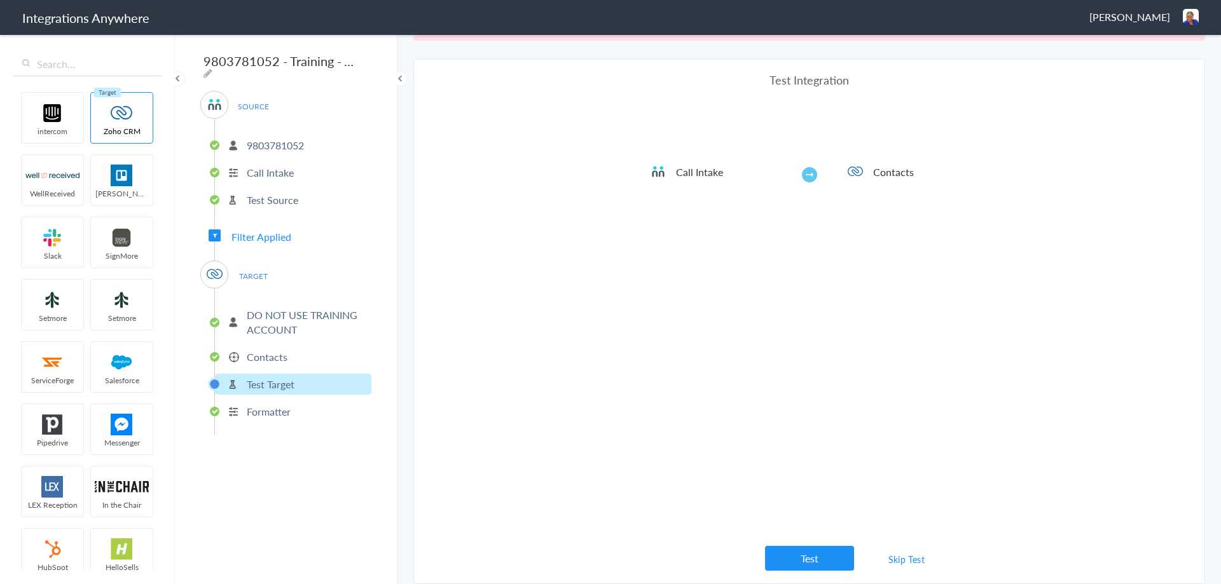
click at [799, 544] on div "Test Integration Call Intake Contacts View test data Your Integration has been …" at bounding box center [809, 321] width 318 height 499
click at [790, 555] on button "Test" at bounding box center [809, 558] width 89 height 25
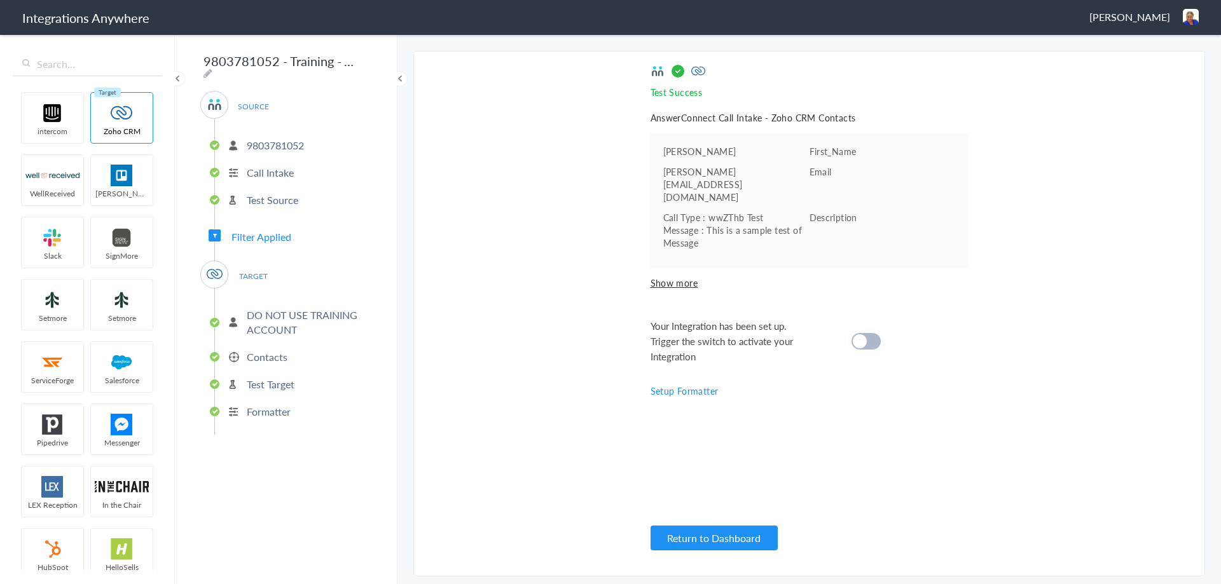
click at [863, 334] on cite at bounding box center [859, 341] width 14 height 14
click at [1189, 17] on img at bounding box center [1190, 17] width 16 height 16
click at [1157, 67] on li "Dashboard" at bounding box center [1163, 65] width 88 height 19
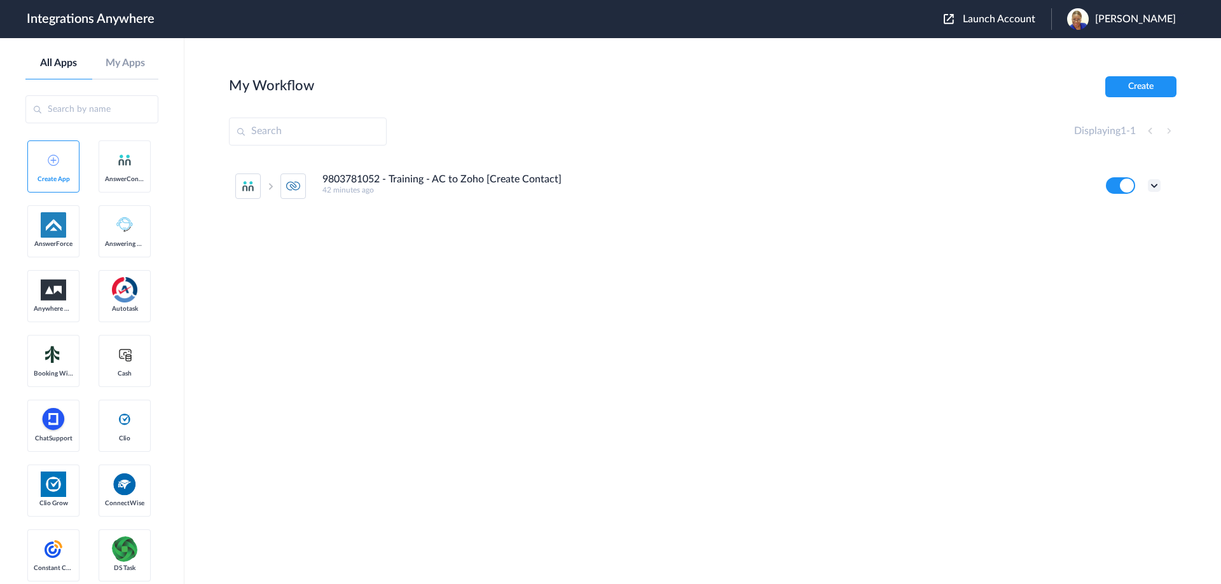
click at [1154, 186] on icon at bounding box center [1153, 185] width 13 height 13
click at [1108, 214] on link "Edit" at bounding box center [1102, 214] width 31 height 9
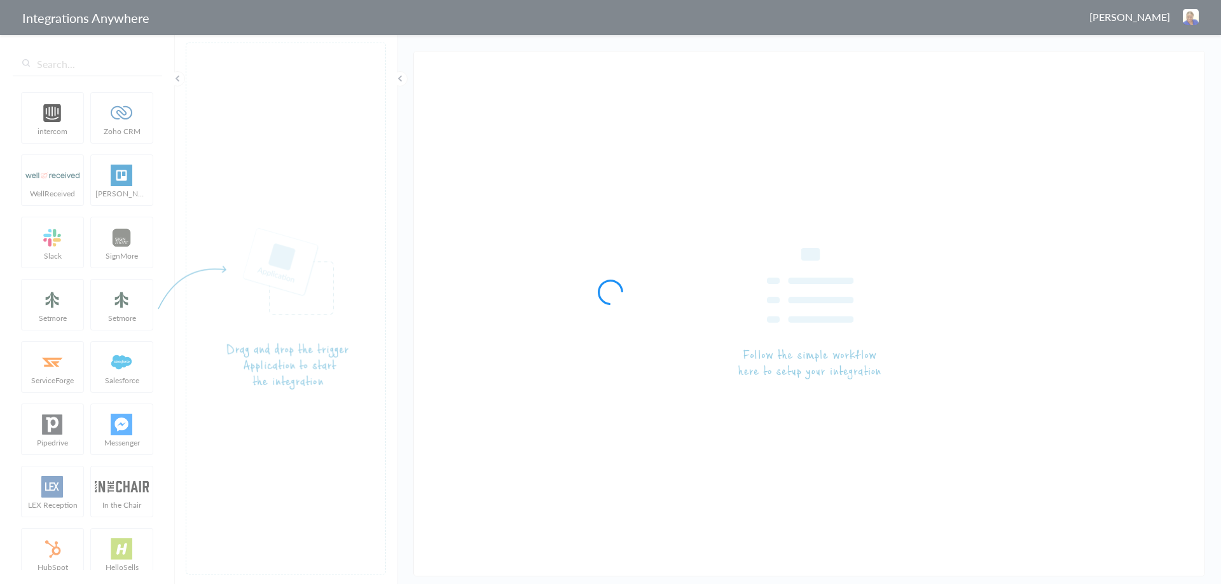
type input "9803781052 - Training - AC to Zoho [Create Contact]"
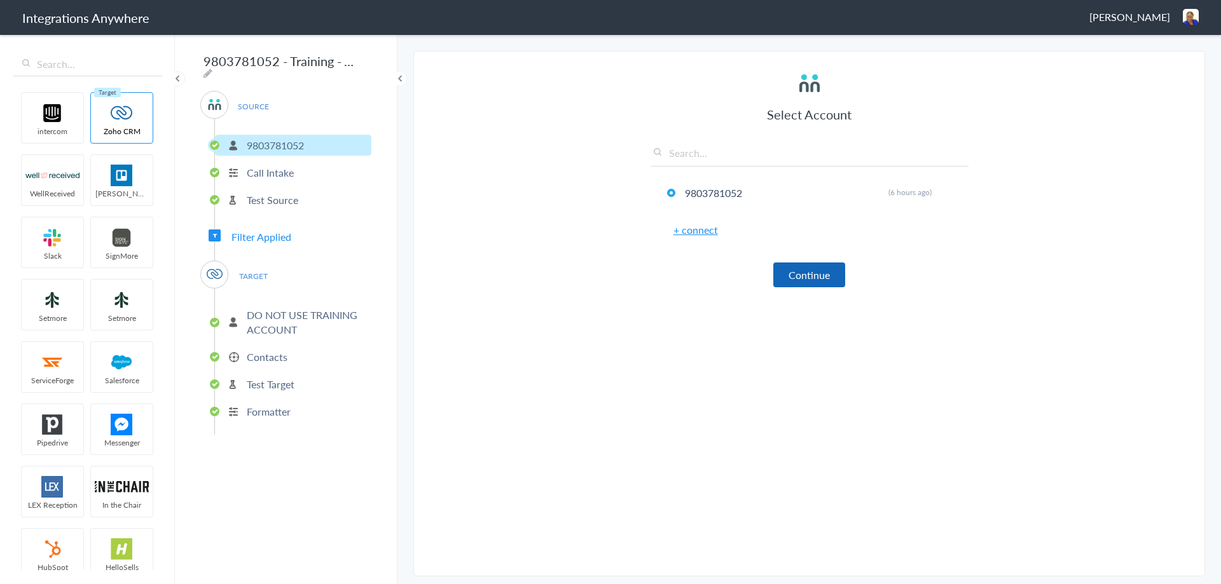
click at [804, 277] on button "Continue" at bounding box center [809, 275] width 72 height 25
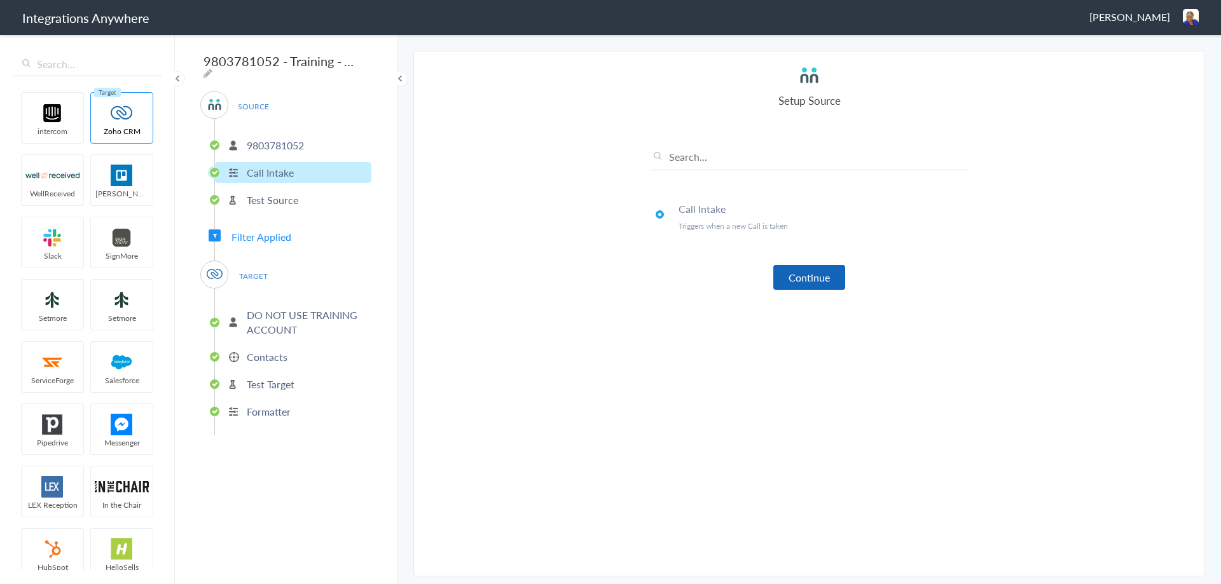
click at [801, 274] on button "Continue" at bounding box center [809, 277] width 72 height 25
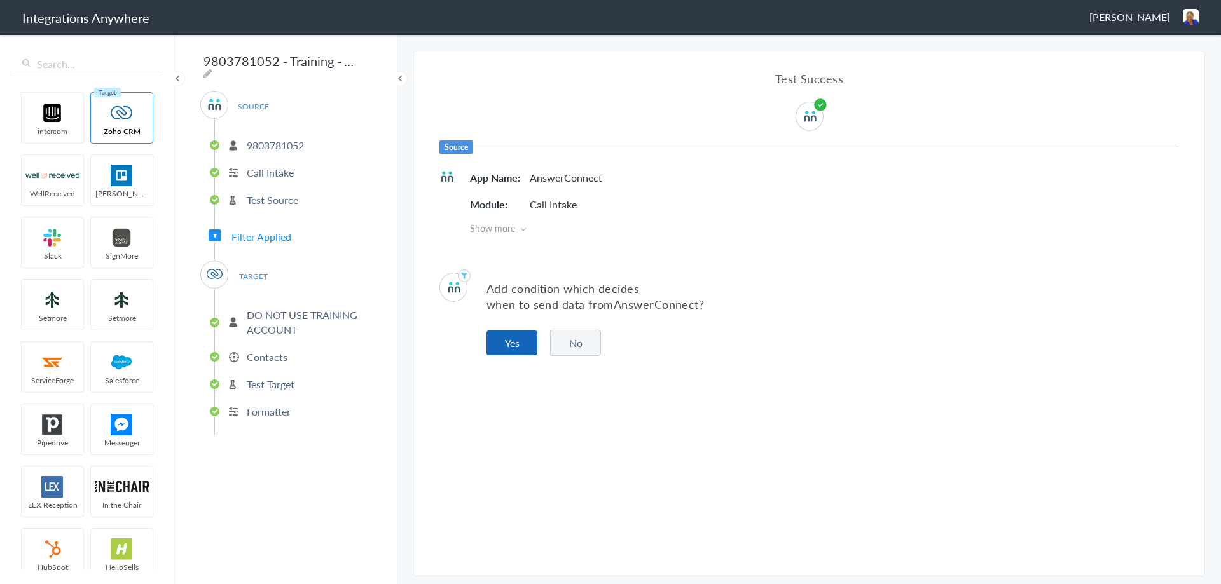
click at [510, 340] on button "Yes" at bounding box center [511, 343] width 51 height 25
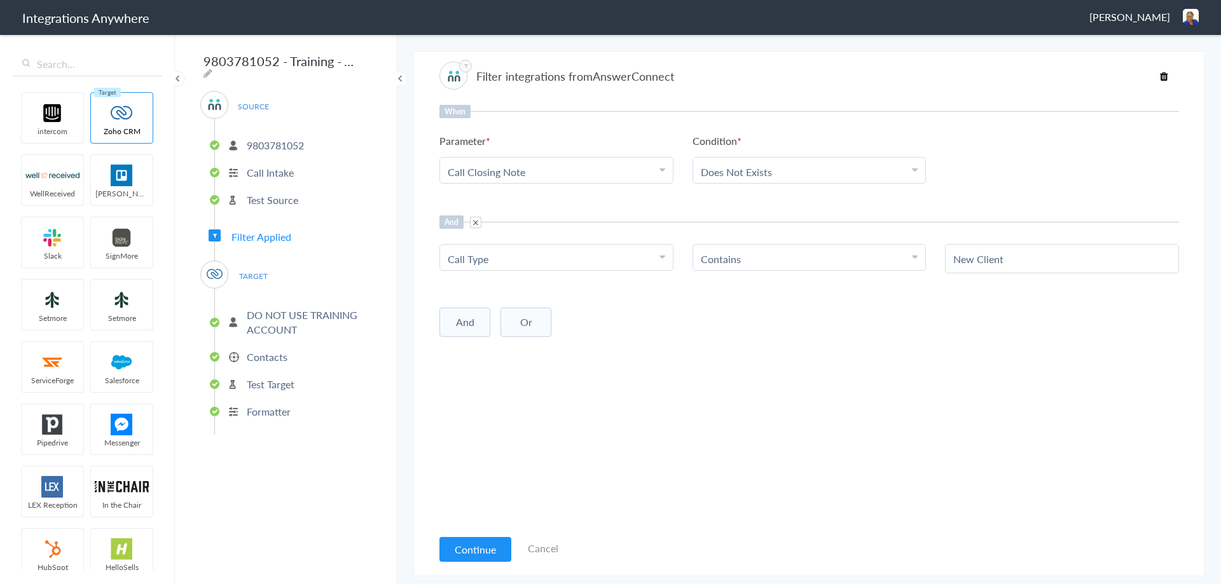
click at [465, 324] on button "And" at bounding box center [464, 322] width 51 height 29
click at [470, 347] on span "Choose Parameter" at bounding box center [489, 348] width 83 height 15
click at [526, 387] on input "text" at bounding box center [556, 383] width 233 height 27
type input "ADDRESS"
click at [481, 413] on link "Address 1" at bounding box center [556, 410] width 233 height 27
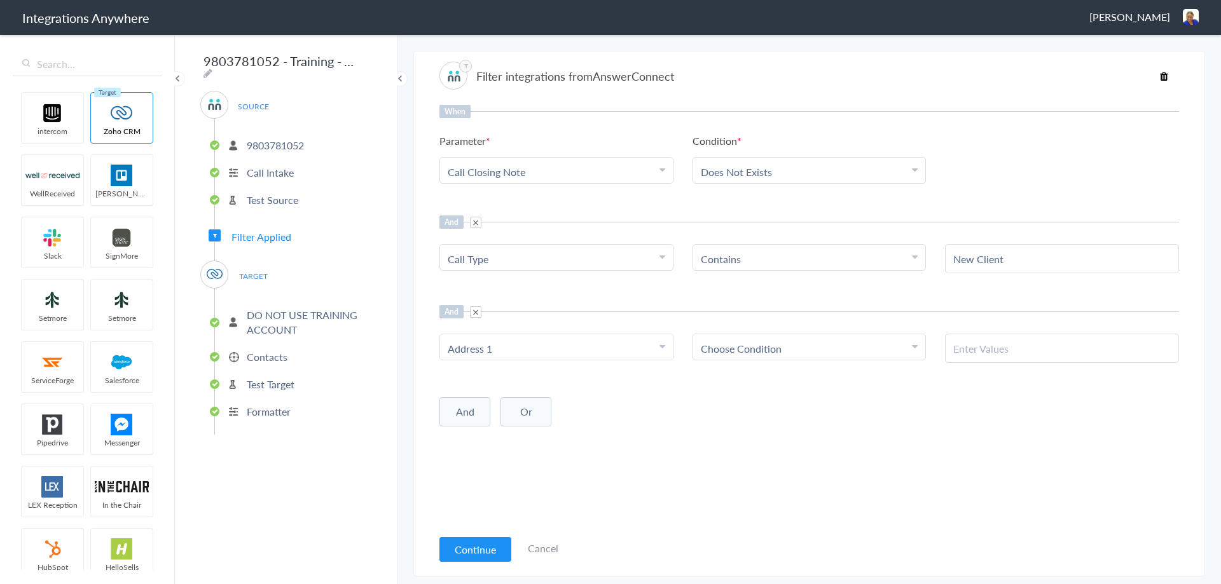
click at [913, 347] on icon at bounding box center [915, 346] width 6 height 10
click at [726, 409] on link "Contains" at bounding box center [809, 410] width 233 height 27
click at [1004, 348] on input "text" at bounding box center [1061, 348] width 217 height 15
type input "a"
click at [988, 346] on input "text" at bounding box center [1061, 348] width 217 height 15
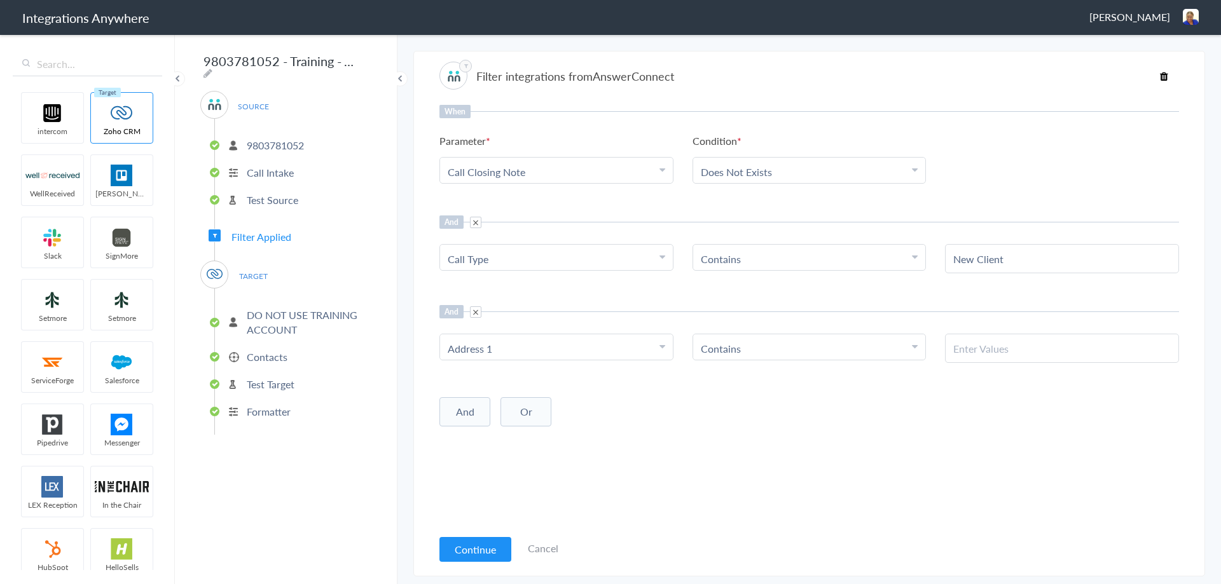
paste input "Address 1"
type input "Address 1"
click at [456, 409] on button "And" at bounding box center [464, 411] width 51 height 29
click at [503, 437] on span "Choose Parameter" at bounding box center [489, 438] width 83 height 15
click at [470, 469] on input "text" at bounding box center [556, 473] width 233 height 27
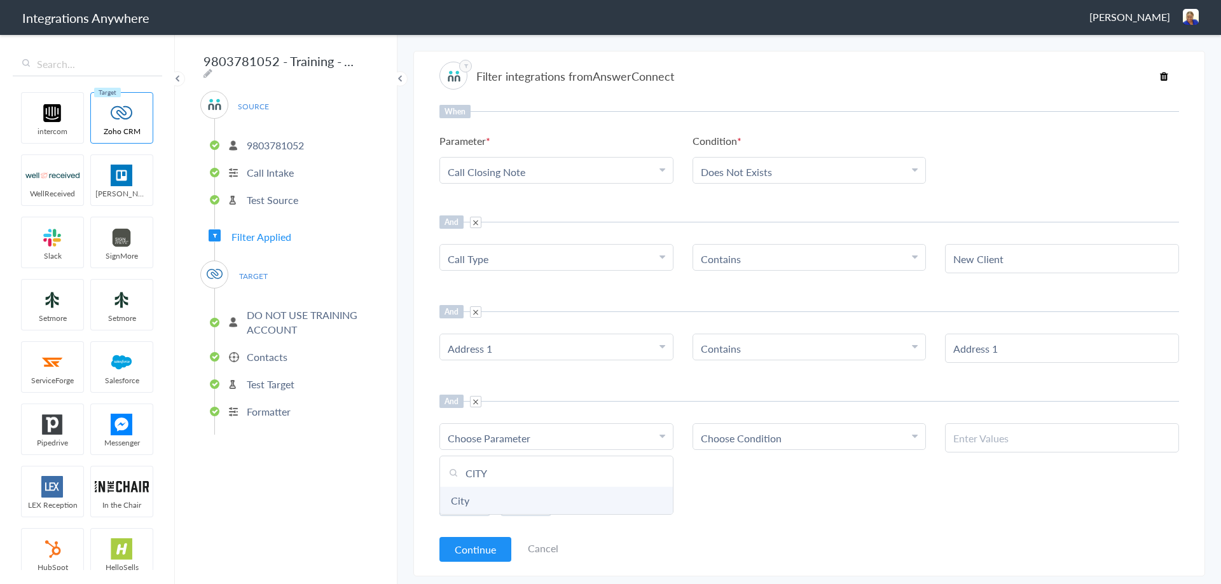
type input "CITY"
drag, startPoint x: 468, startPoint y: 500, endPoint x: 514, endPoint y: 497, distance: 46.5
click at [468, 501] on link "City" at bounding box center [556, 500] width 233 height 27
click at [779, 443] on span "Choose Condition" at bounding box center [741, 438] width 81 height 15
click at [737, 502] on link "Contains" at bounding box center [809, 500] width 233 height 27
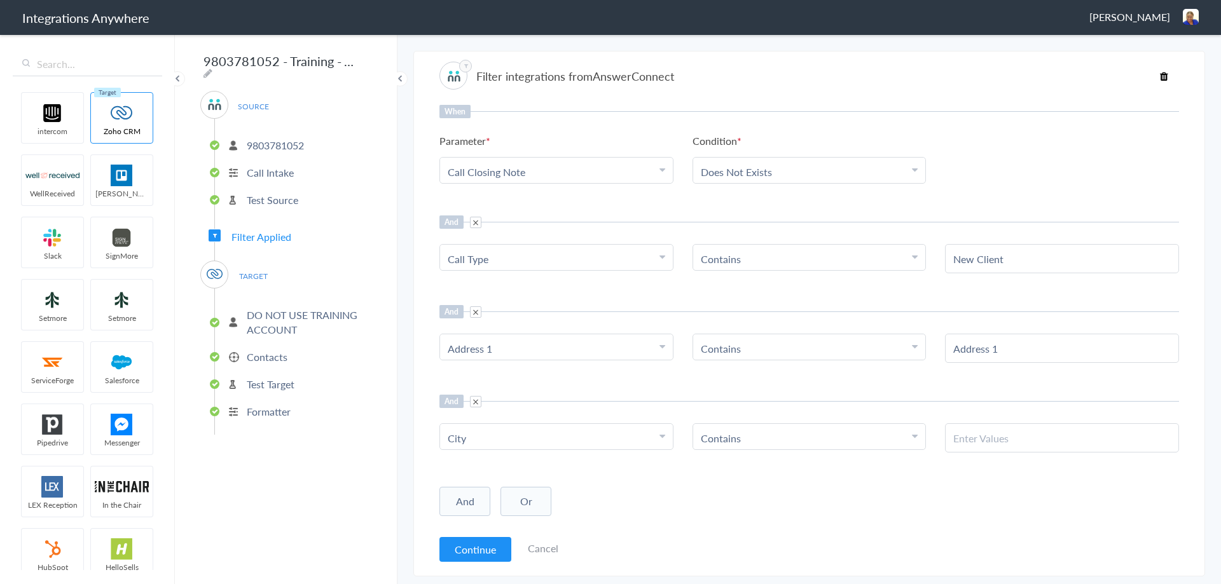
click at [967, 441] on input "text" at bounding box center [1061, 438] width 217 height 15
type input "City"
click at [460, 502] on button "And" at bounding box center [464, 501] width 51 height 29
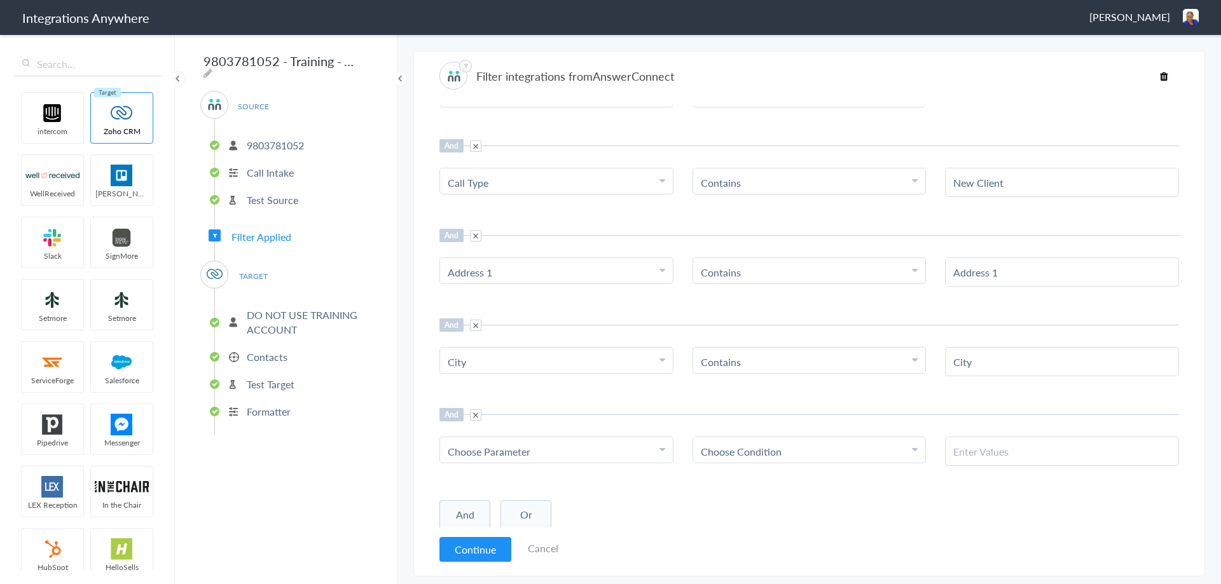
scroll to position [78, 0]
click at [484, 451] on span "Choose Parameter" at bounding box center [489, 449] width 83 height 15
click at [484, 481] on input "text" at bounding box center [556, 484] width 233 height 27
type input "state"
click at [465, 507] on link "State" at bounding box center [556, 511] width 233 height 27
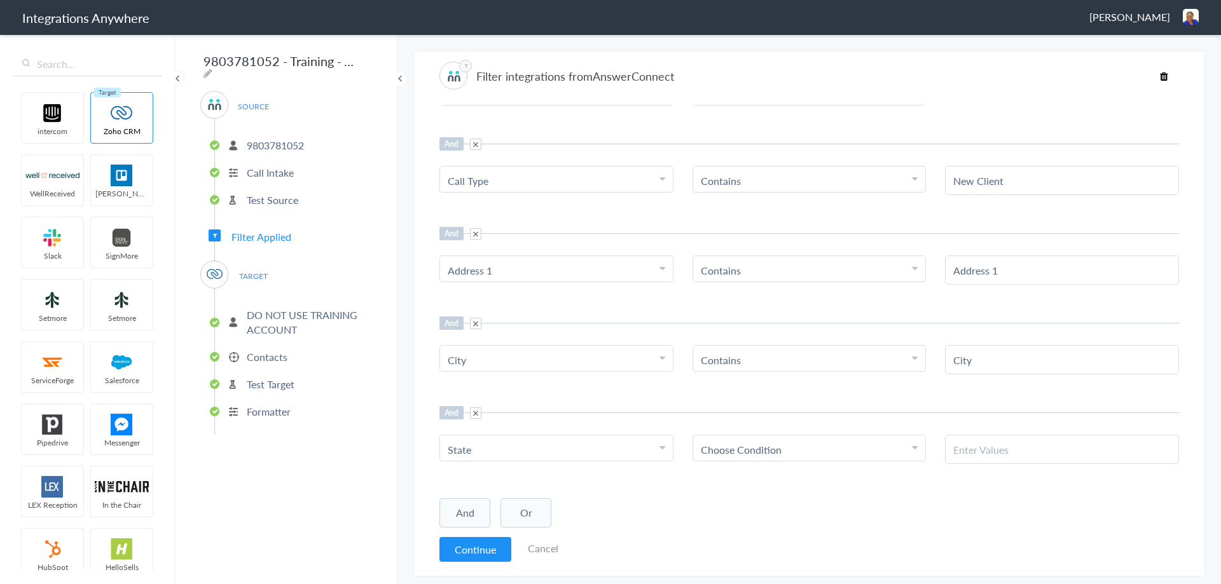
click at [753, 455] on span "Choose Condition" at bounding box center [741, 449] width 81 height 15
click at [729, 510] on link "Contains" at bounding box center [809, 511] width 233 height 27
click at [957, 447] on input "text" at bounding box center [1061, 449] width 217 height 15
type input "State"
click at [470, 512] on button "And" at bounding box center [464, 512] width 51 height 29
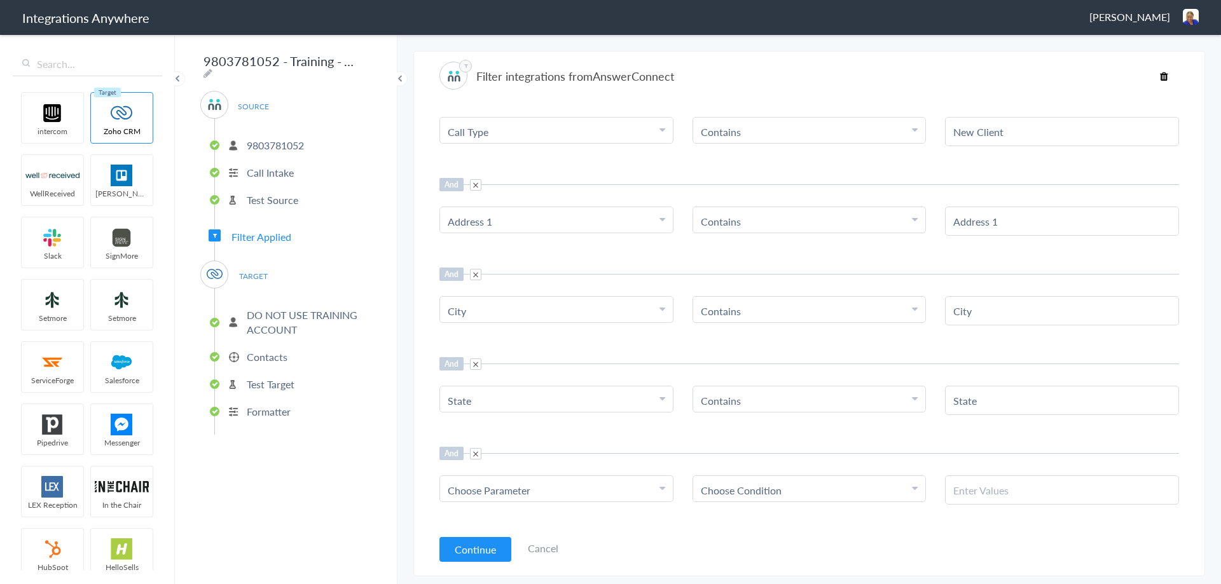
scroll to position [168, 0]
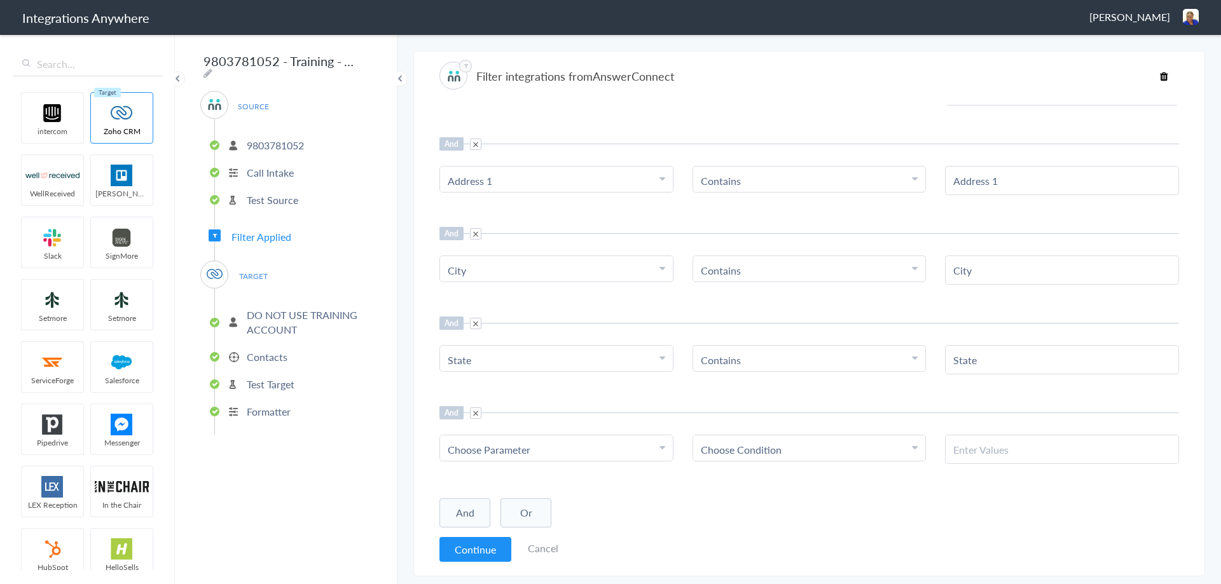
click at [481, 451] on span "Choose Parameter" at bounding box center [489, 449] width 83 height 15
click at [487, 482] on input "text" at bounding box center [556, 484] width 233 height 27
type input "zip"
click at [509, 507] on link "Zip/Postal Code" at bounding box center [556, 511] width 233 height 27
click at [767, 451] on span "Choose Condition" at bounding box center [741, 449] width 81 height 15
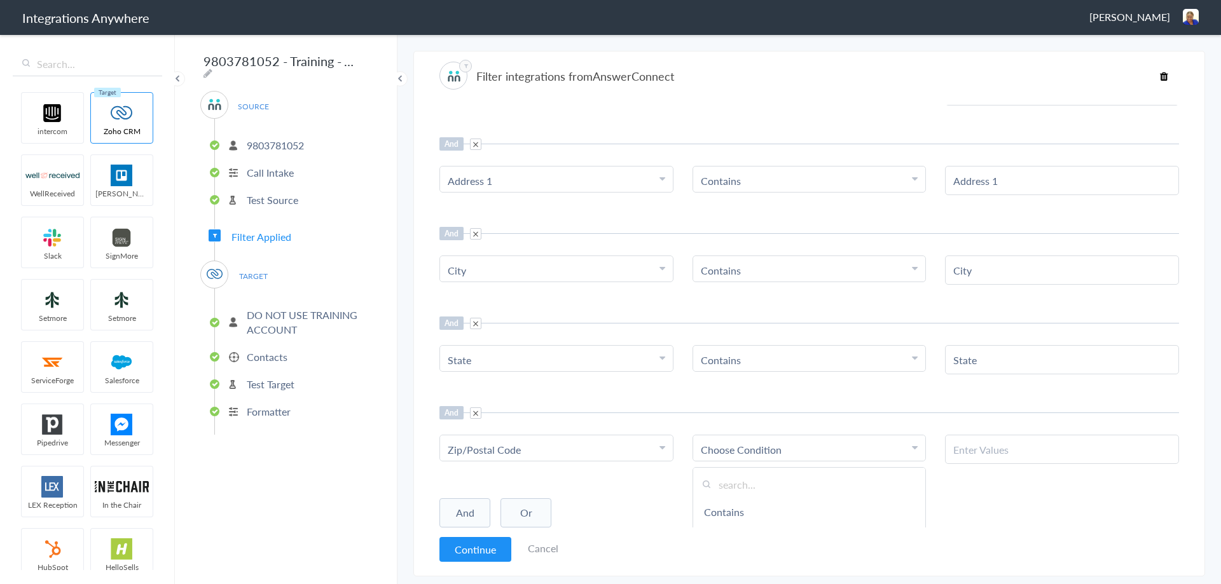
drag, startPoint x: 727, startPoint y: 512, endPoint x: 861, endPoint y: 458, distance: 144.3
click at [727, 512] on link "Contains" at bounding box center [809, 511] width 233 height 27
click at [959, 444] on input "text" at bounding box center [1061, 449] width 217 height 15
drag, startPoint x: 997, startPoint y: 446, endPoint x: 947, endPoint y: 445, distance: 50.2
click at [953, 445] on input "Zip Code" at bounding box center [1061, 449] width 217 height 15
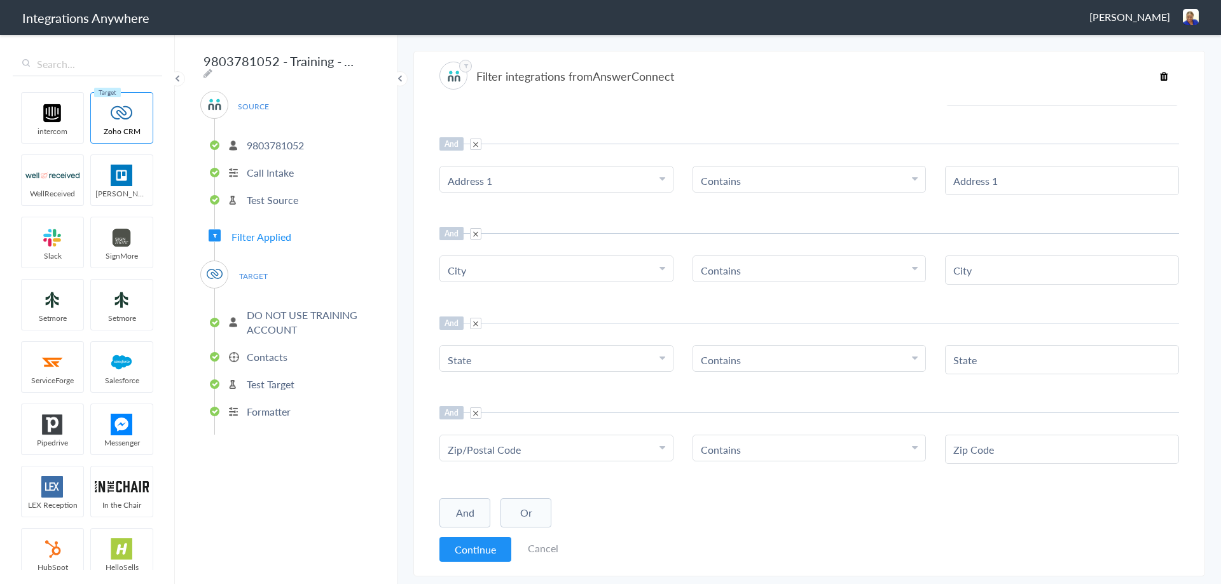
paste input "/Postal"
type input "Zip/Postal Code"
click at [975, 516] on div "And Or Add Filter" at bounding box center [808, 512] width 739 height 32
click at [467, 551] on button "Continue" at bounding box center [475, 549] width 72 height 25
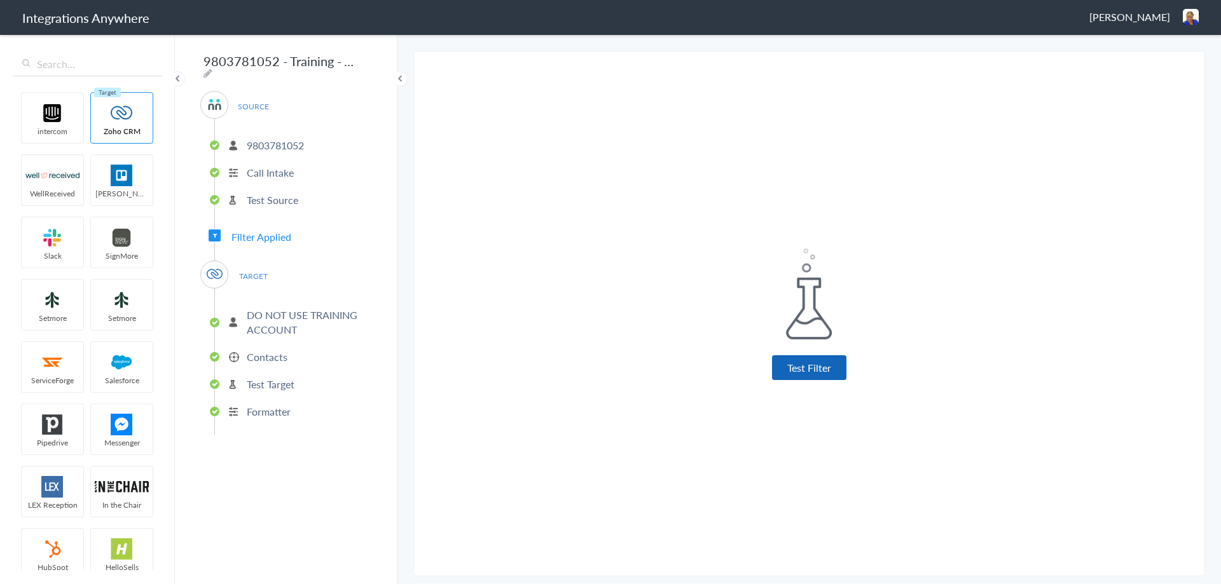
click at [793, 371] on button "Test Filter" at bounding box center [809, 367] width 74 height 25
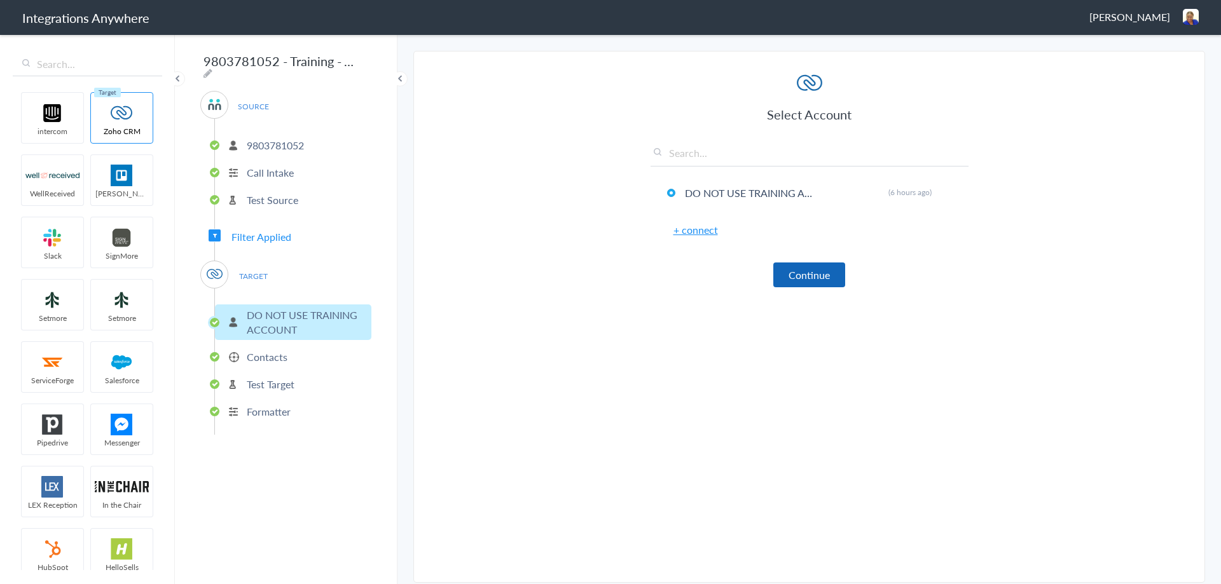
click at [810, 271] on button "Continue" at bounding box center [809, 275] width 72 height 25
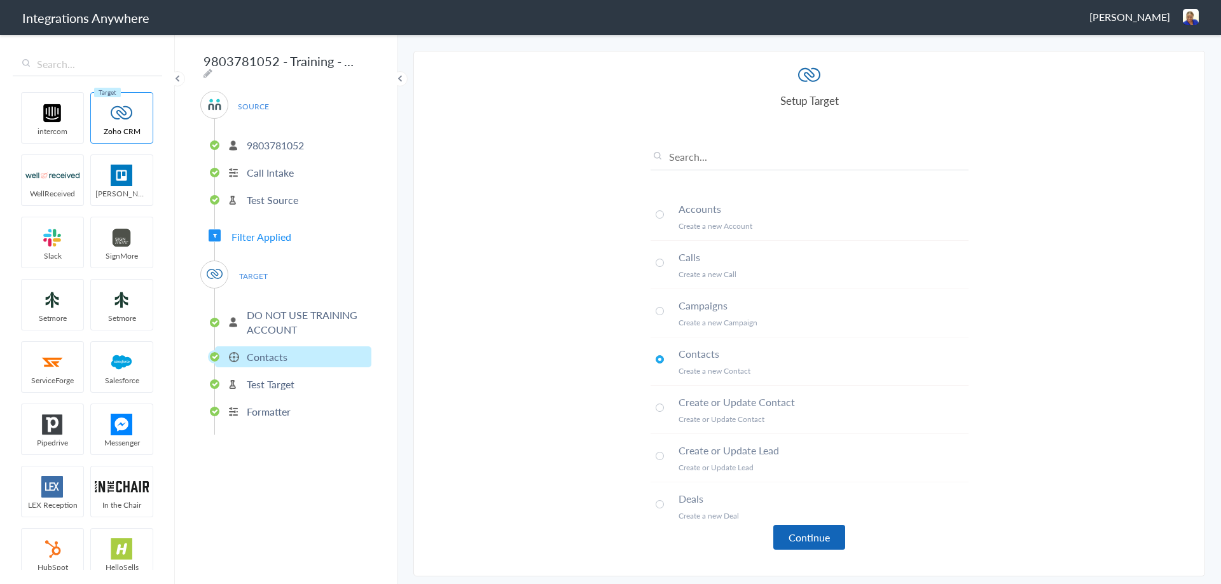
click at [797, 531] on button "Continue" at bounding box center [809, 537] width 72 height 25
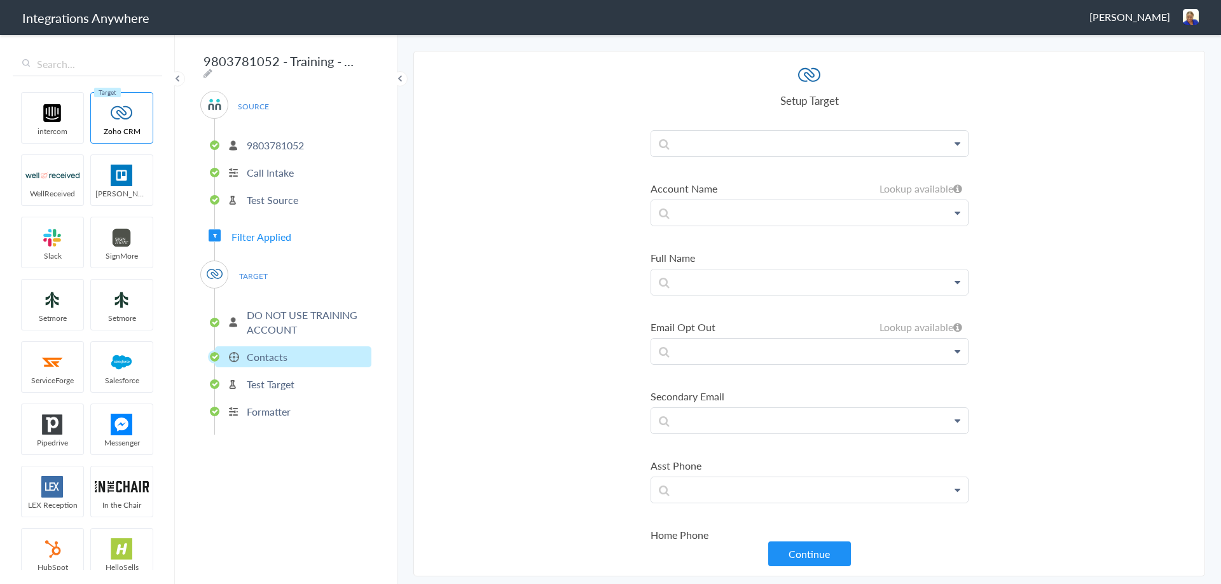
scroll to position [254, 0]
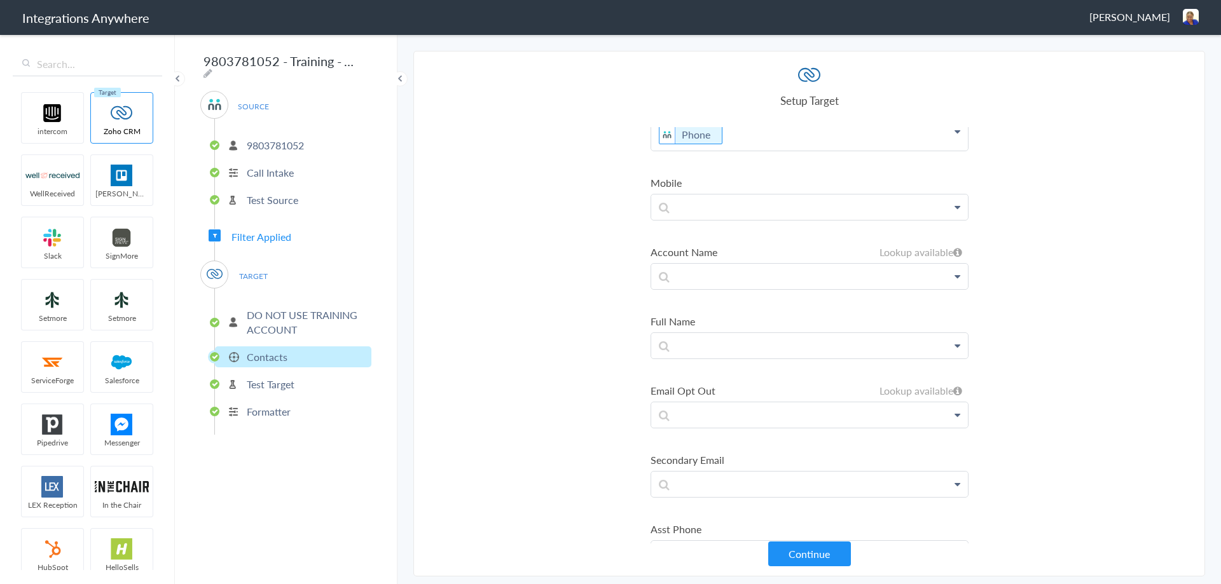
drag, startPoint x: 1002, startPoint y: 116, endPoint x: 999, endPoint y: 106, distance: 10.7
click at [1002, 115] on section "Select Account 9803781052 Rename Delete (6 hours ago) + connect Continue Setup …" at bounding box center [808, 314] width 791 height 526
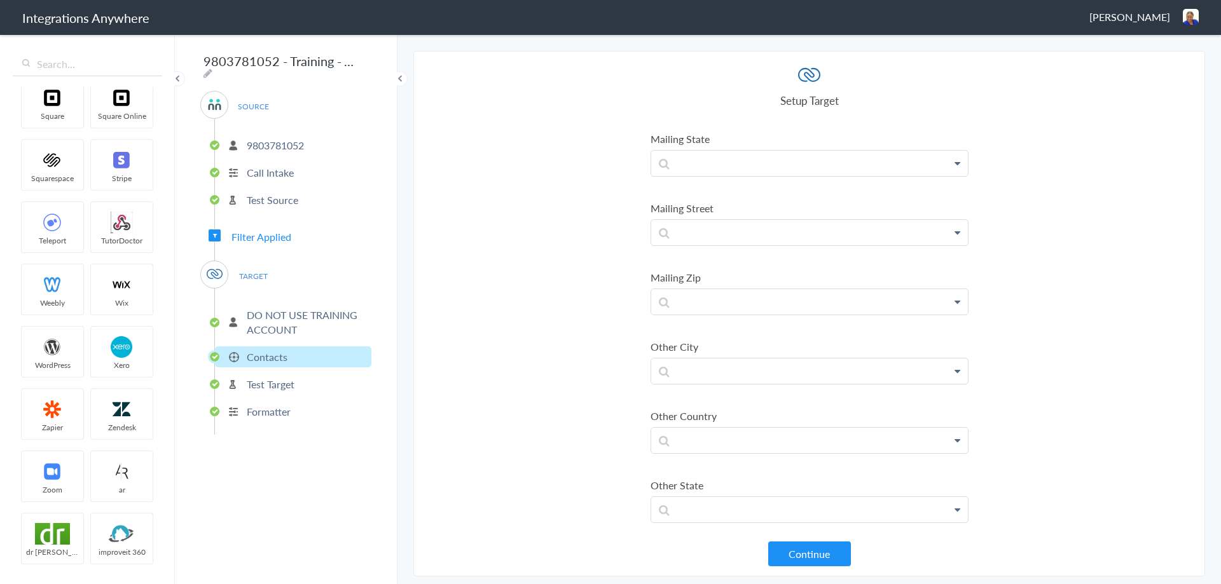
scroll to position [1446, 0]
click at [723, 362] on p at bounding box center [809, 359] width 317 height 25
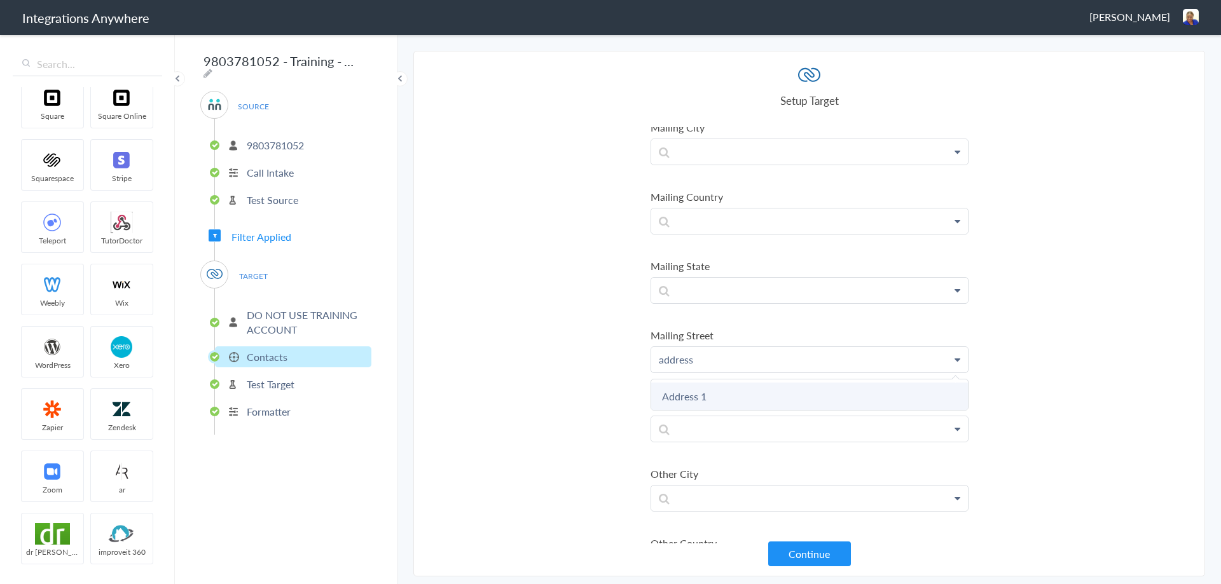
click at [690, 393] on link "Address 1" at bounding box center [809, 396] width 317 height 27
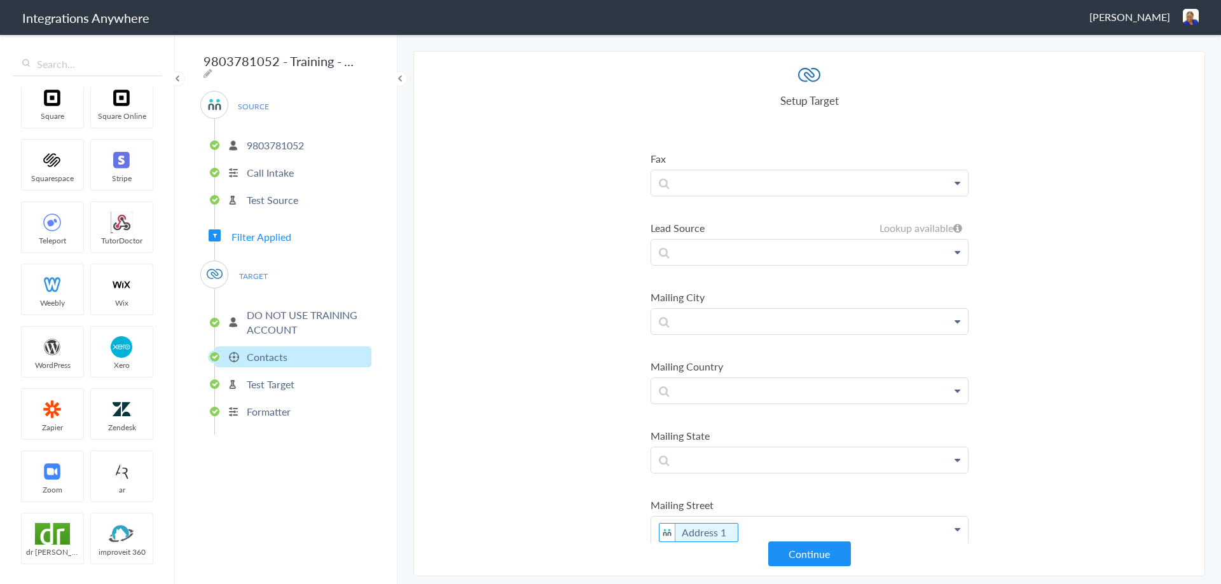
scroll to position [1255, 0]
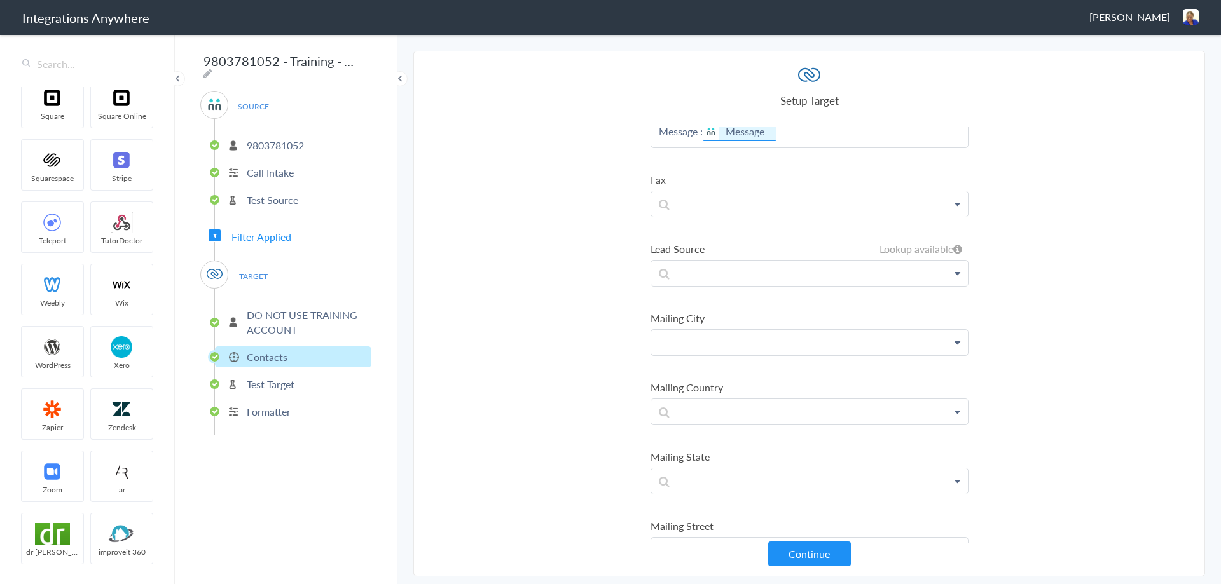
click at [693, 342] on p at bounding box center [809, 342] width 317 height 25
click at [693, 379] on link "City" at bounding box center [809, 379] width 317 height 27
click at [696, 479] on p at bounding box center [809, 481] width 317 height 25
click at [679, 515] on link "State" at bounding box center [809, 517] width 317 height 27
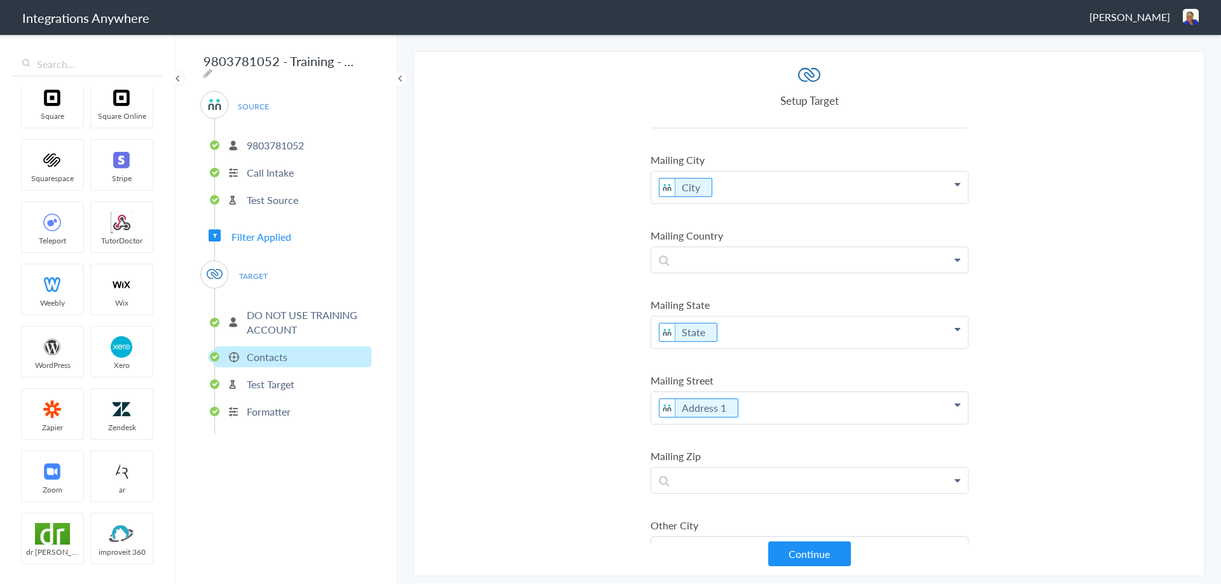
scroll to position [1459, 0]
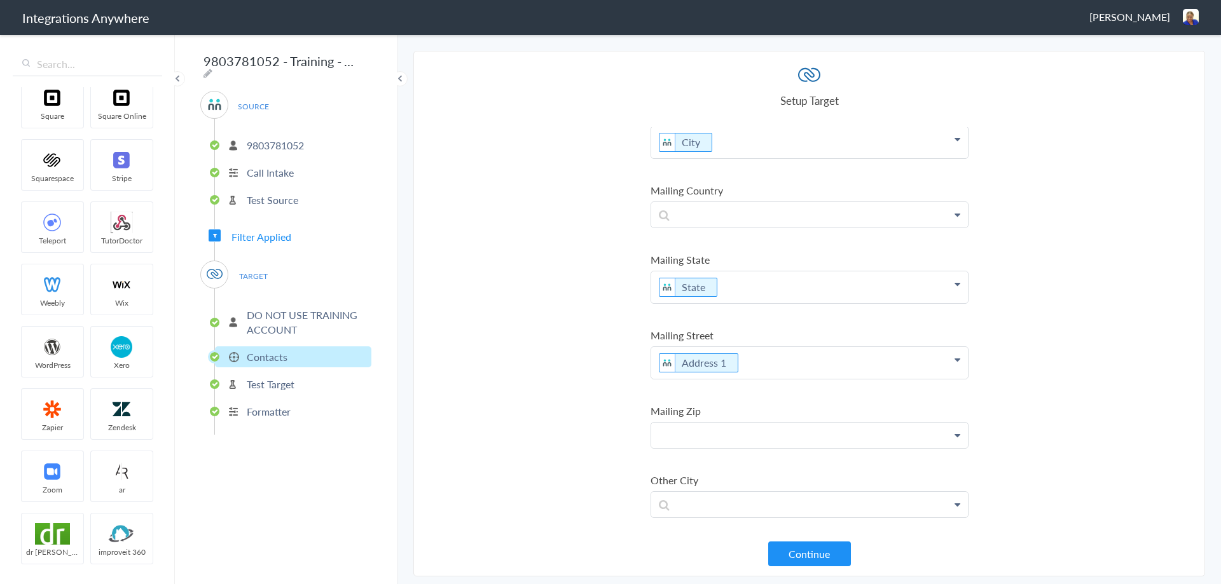
click at [686, 445] on p at bounding box center [809, 435] width 317 height 25
click at [696, 474] on link "Zip/Postal Code" at bounding box center [809, 471] width 317 height 27
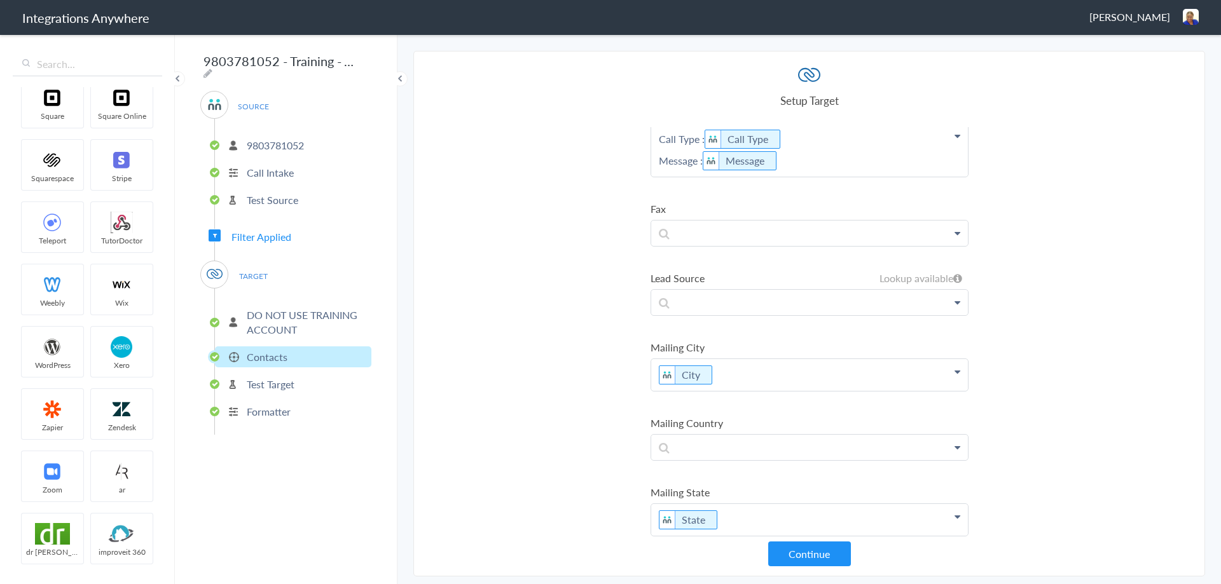
scroll to position [1112, 0]
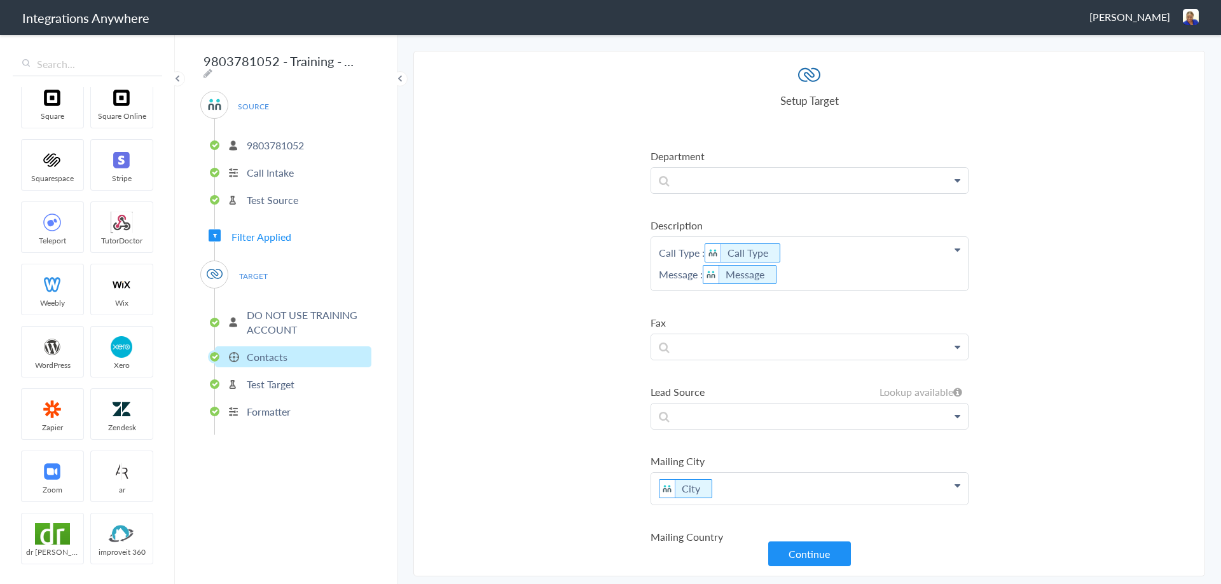
click at [808, 558] on button "Continue" at bounding box center [809, 554] width 83 height 25
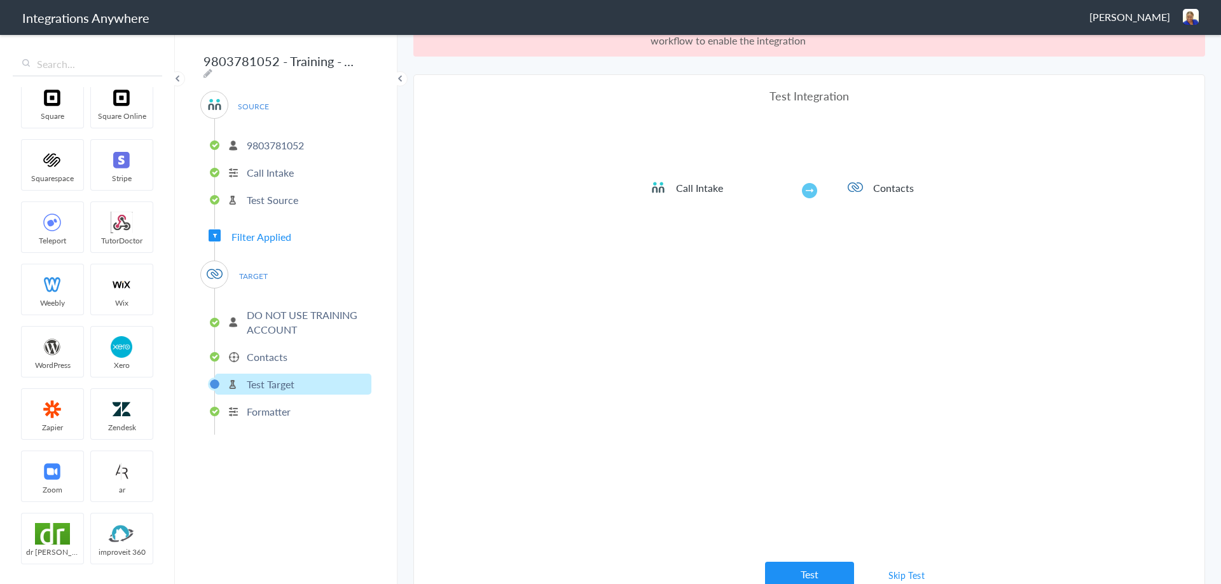
scroll to position [47, 0]
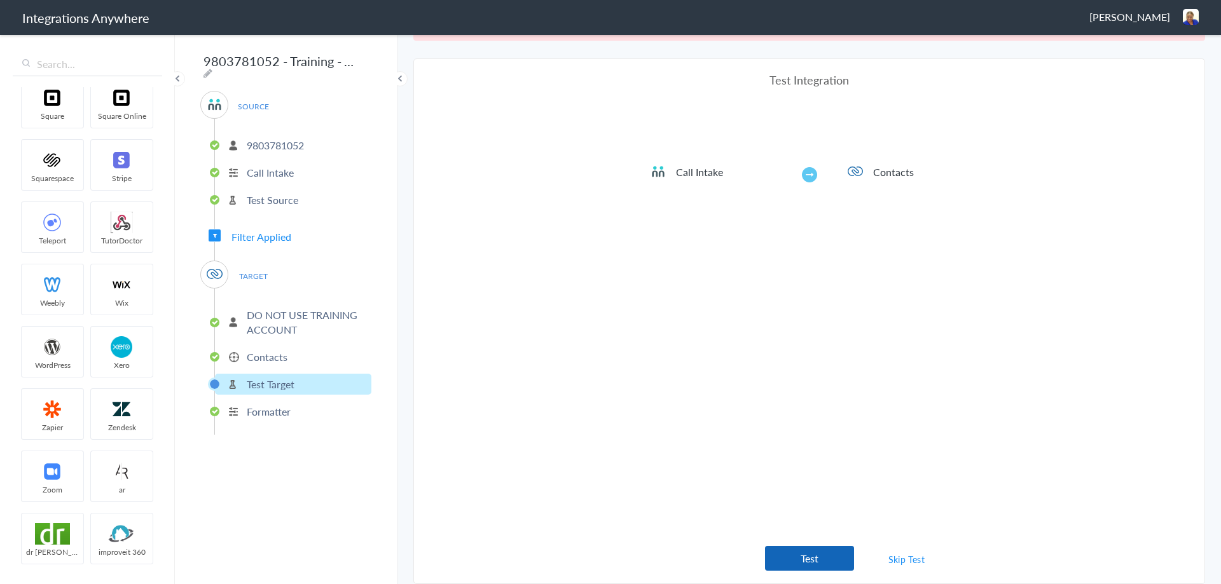
click at [819, 560] on button "Test" at bounding box center [809, 558] width 89 height 25
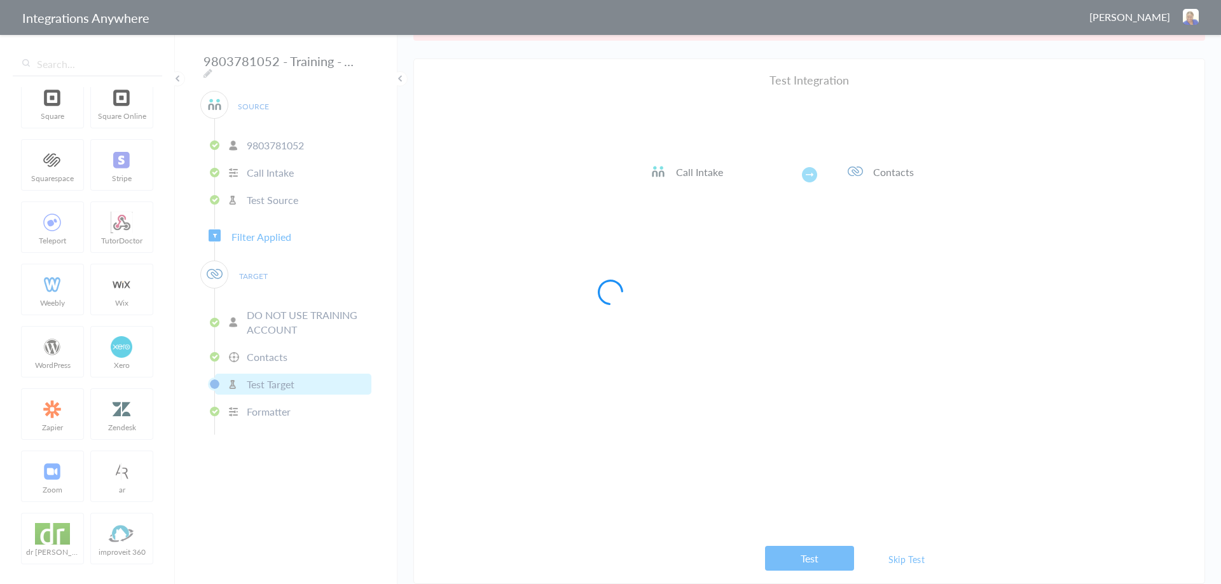
scroll to position [0, 0]
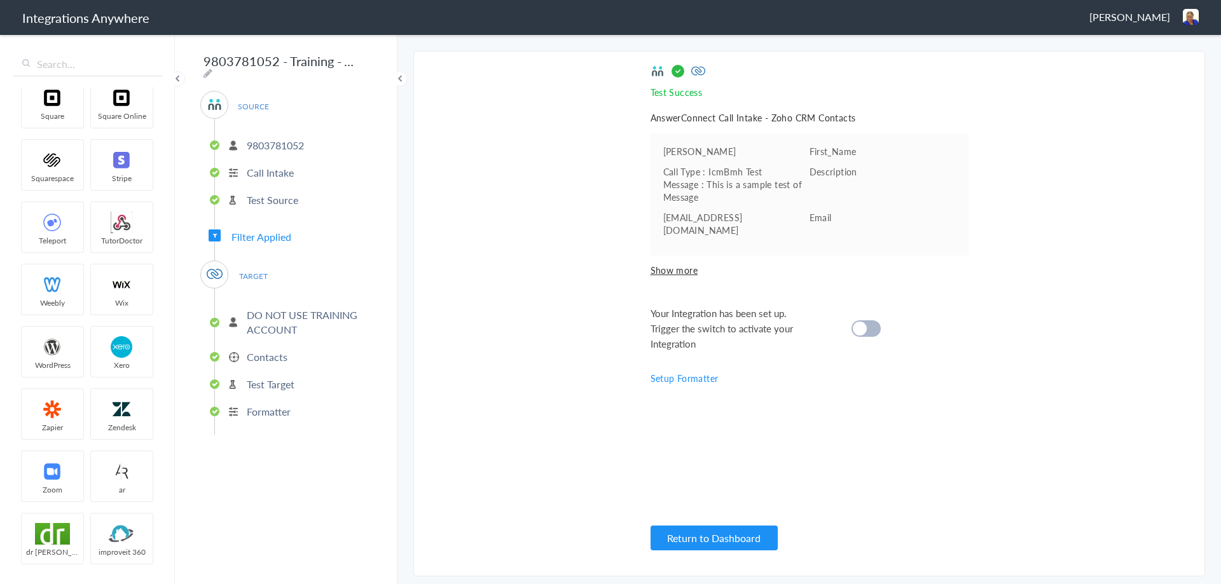
click at [868, 320] on div at bounding box center [865, 328] width 29 height 17
click at [264, 350] on p "Contacts" at bounding box center [267, 357] width 41 height 15
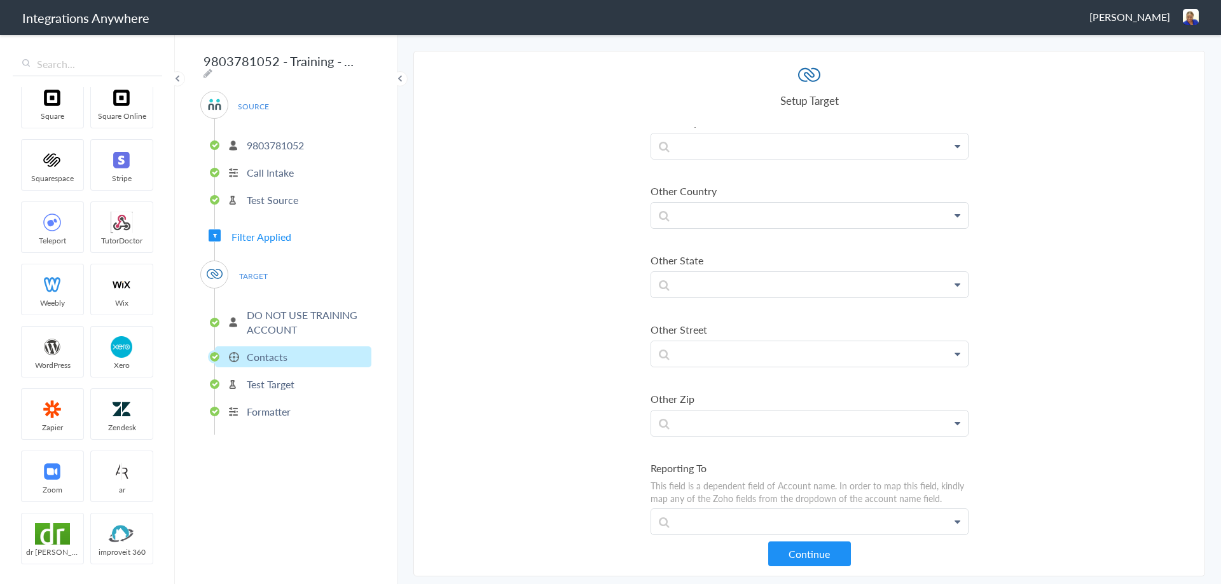
scroll to position [1875, 0]
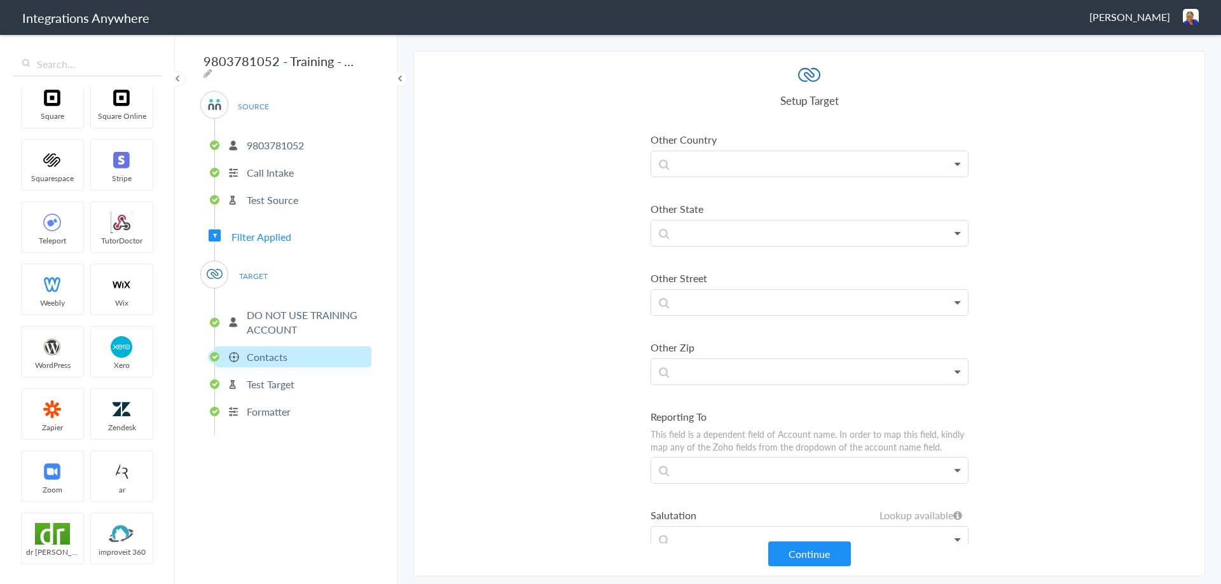
click at [265, 382] on p "Test Target" at bounding box center [271, 384] width 48 height 15
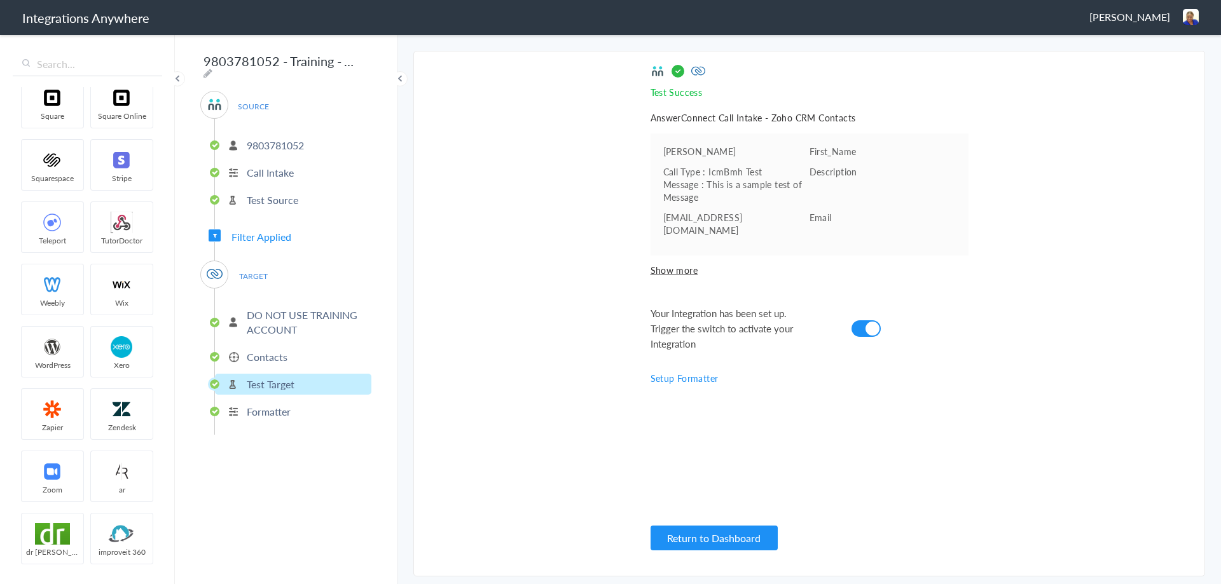
click at [669, 264] on span "Show more" at bounding box center [809, 270] width 318 height 13
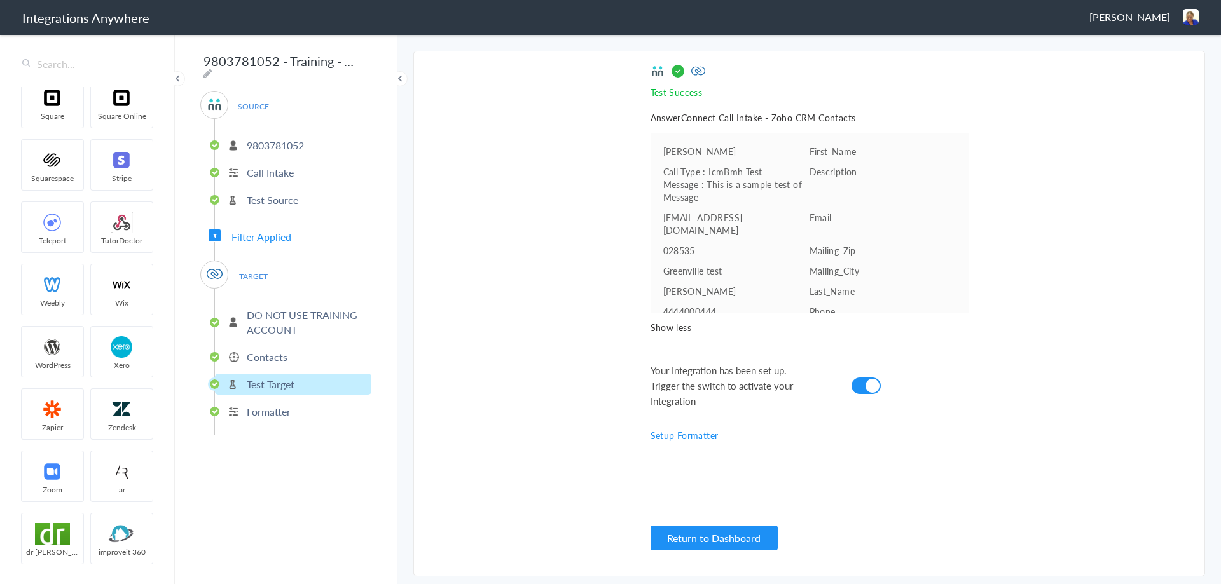
click at [1188, 15] on img at bounding box center [1190, 17] width 16 height 16
click at [1146, 67] on li "Dashboard" at bounding box center [1163, 65] width 88 height 19
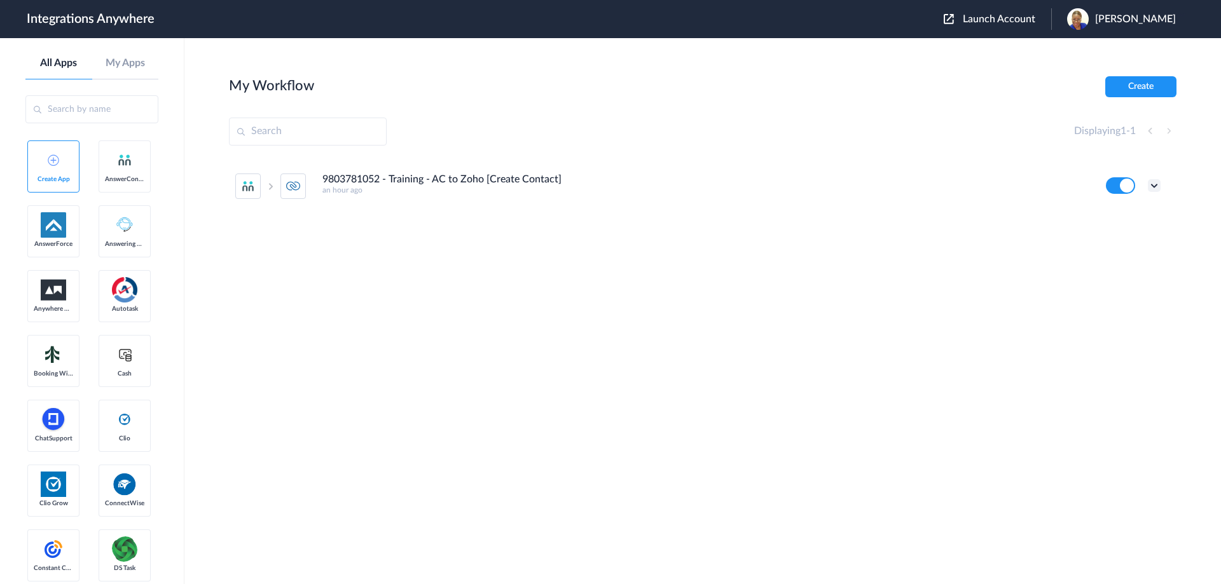
click at [1154, 186] on icon at bounding box center [1153, 185] width 13 height 13
click at [1112, 215] on link "Edit" at bounding box center [1102, 214] width 31 height 9
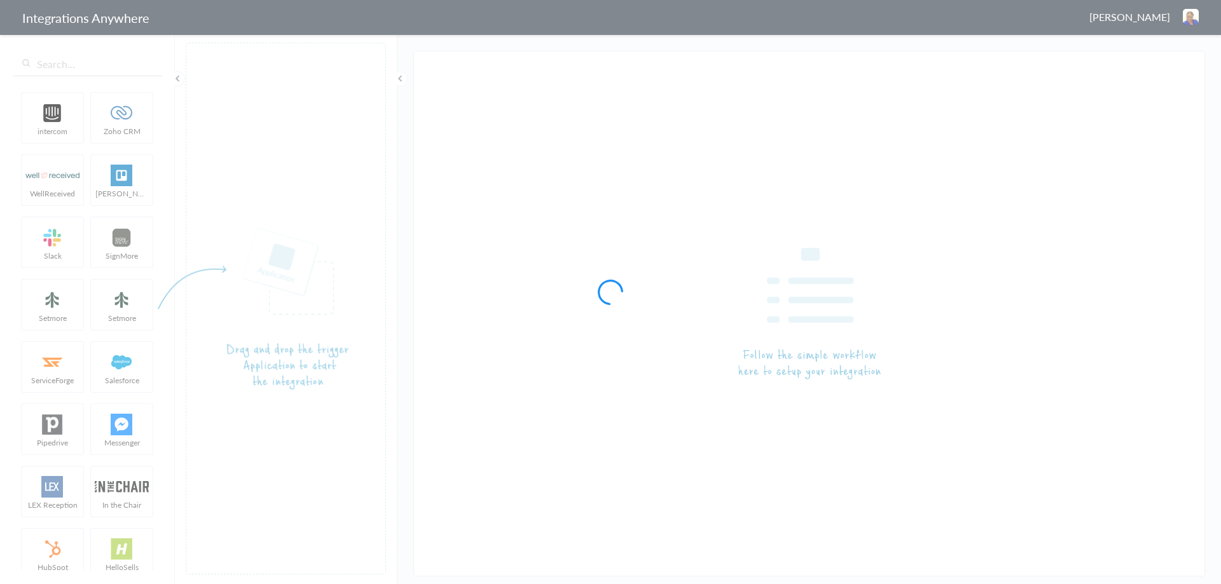
type input "9803781052 - Training - AC to Zoho [Create Contact]"
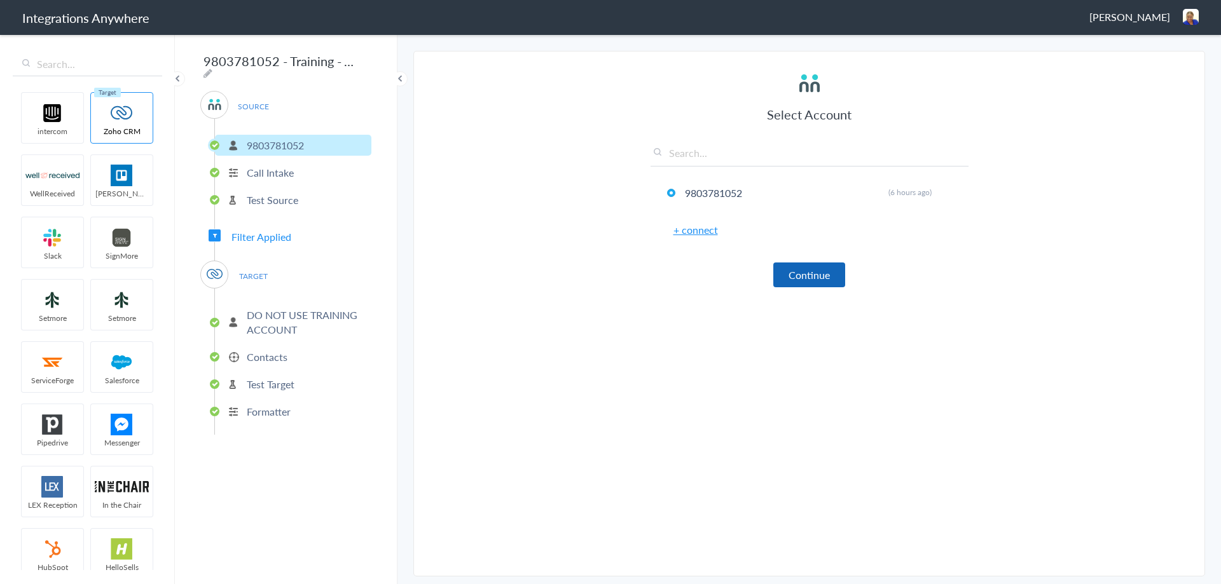
click at [814, 278] on button "Continue" at bounding box center [809, 275] width 72 height 25
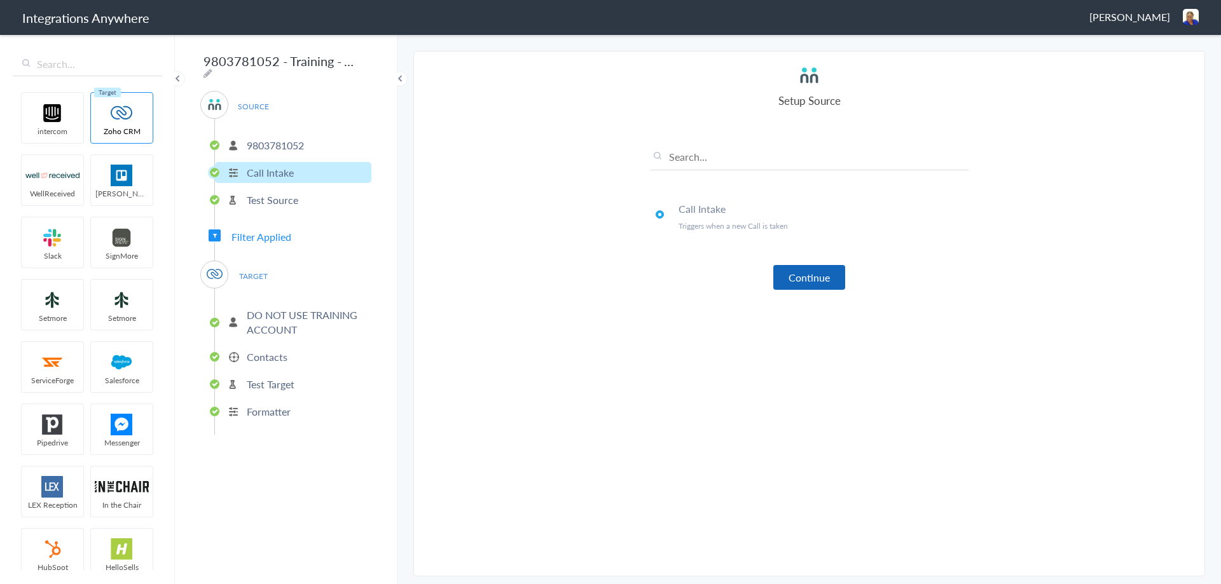
click at [816, 275] on button "Continue" at bounding box center [809, 277] width 72 height 25
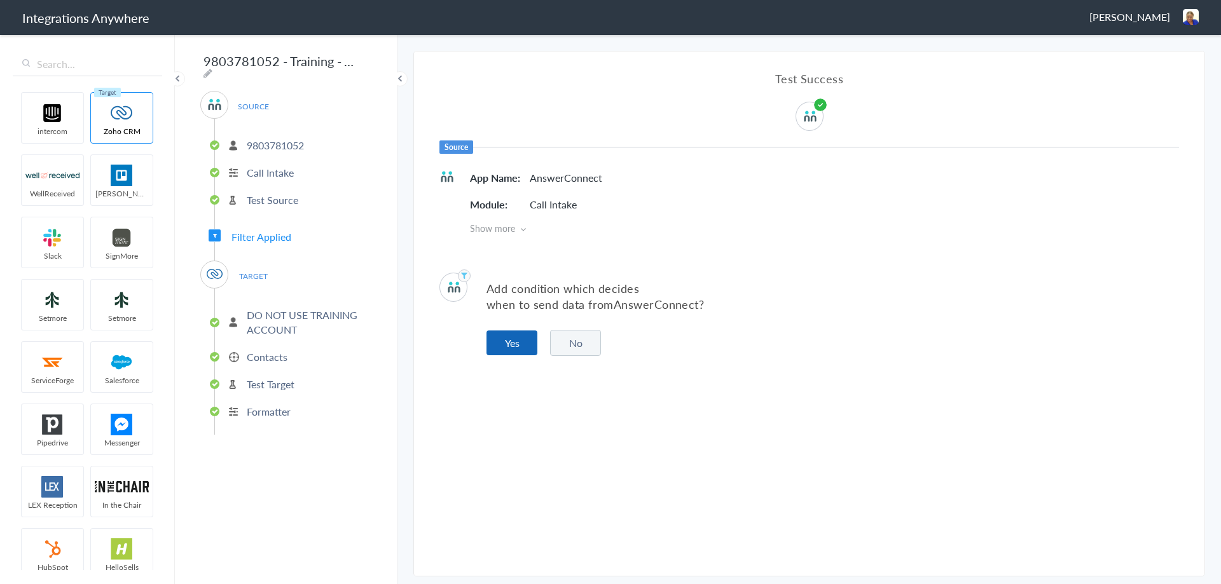
click at [496, 343] on button "Yes" at bounding box center [511, 343] width 51 height 25
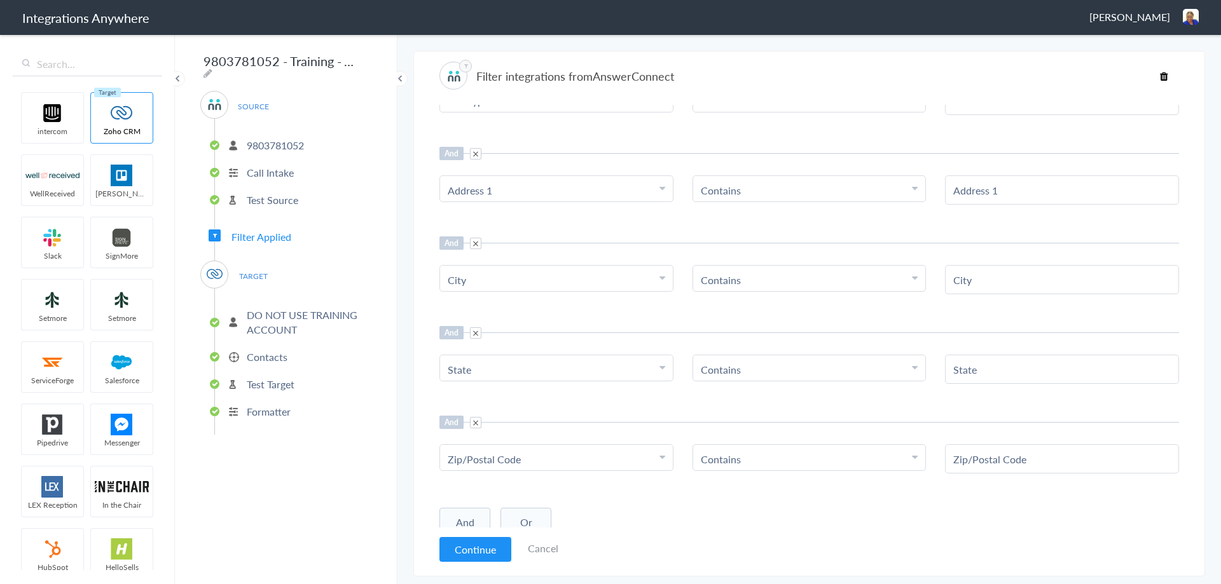
scroll to position [168, 0]
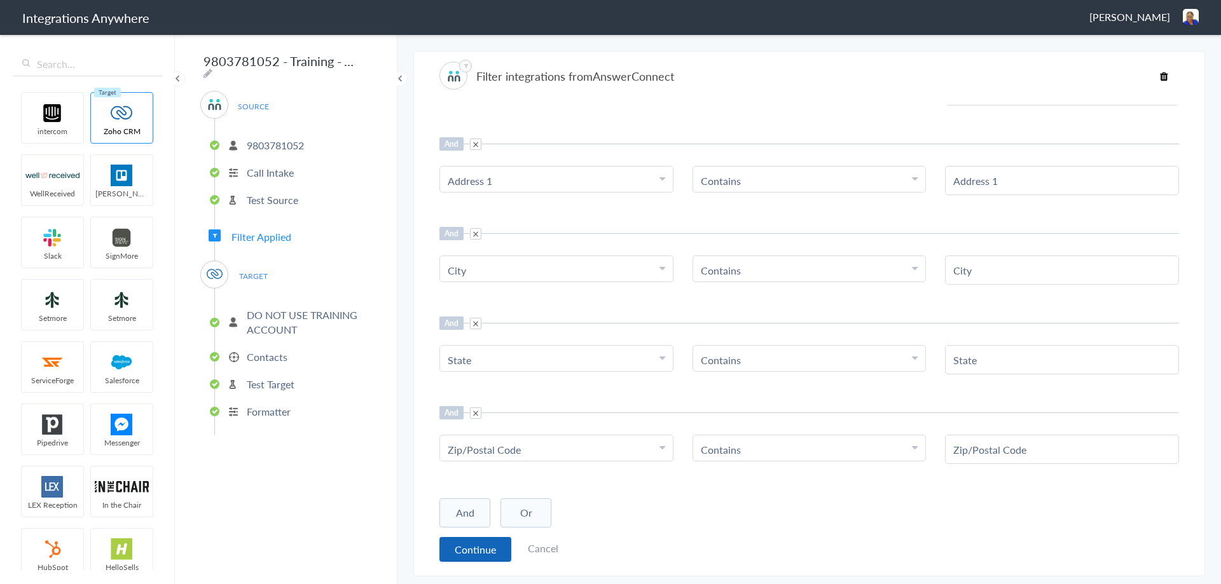
click at [468, 542] on button "Continue" at bounding box center [475, 549] width 72 height 25
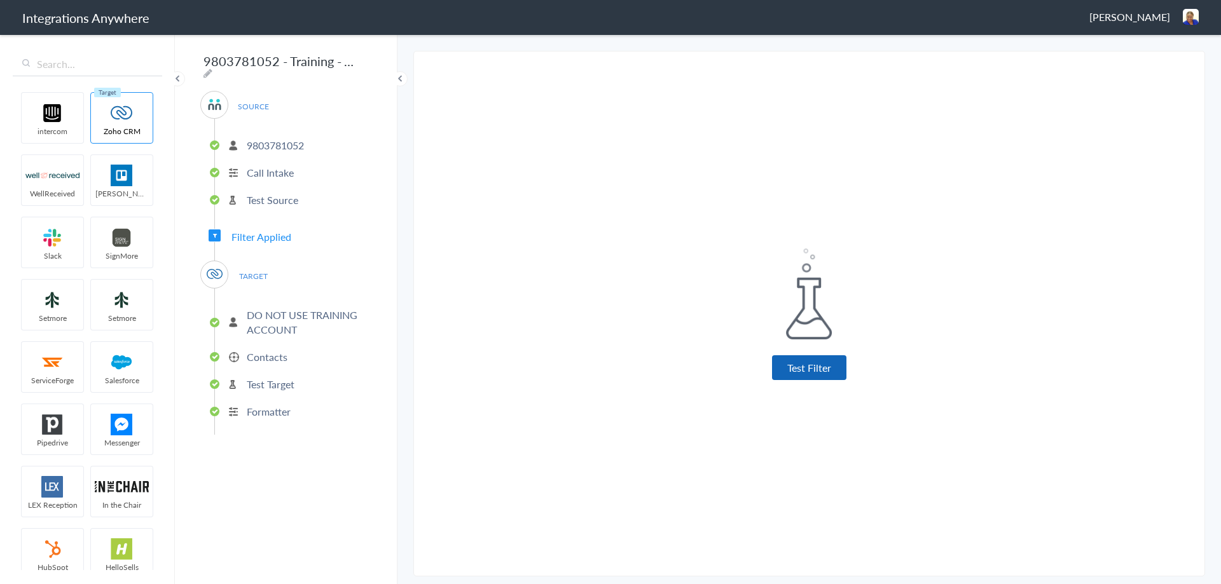
click at [797, 362] on button "Test Filter" at bounding box center [809, 367] width 74 height 25
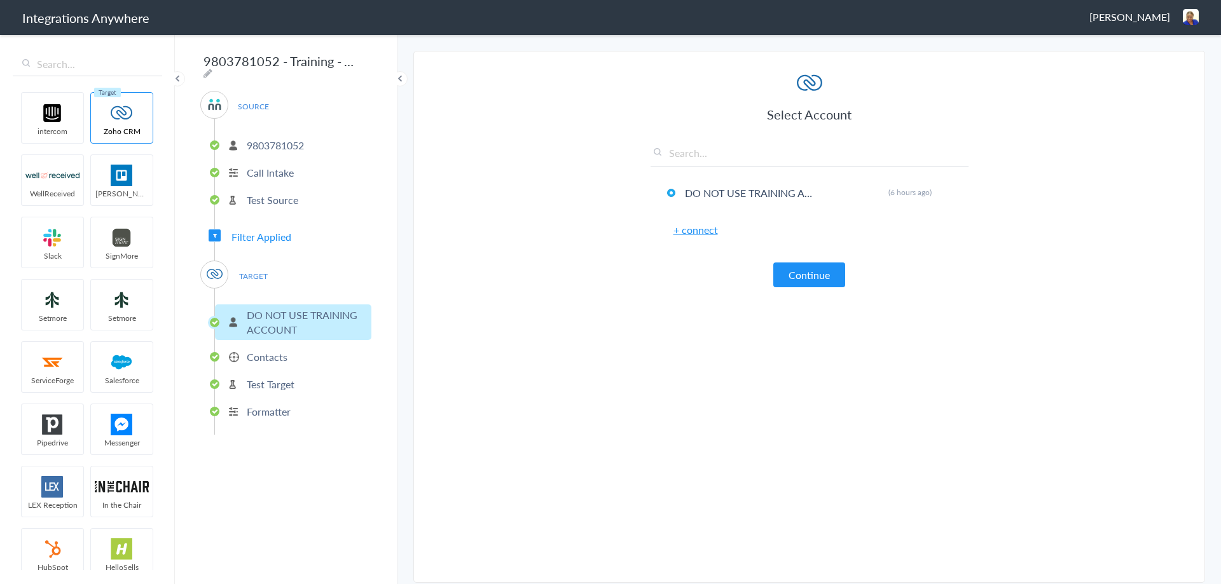
click at [826, 271] on button "Continue" at bounding box center [809, 275] width 72 height 25
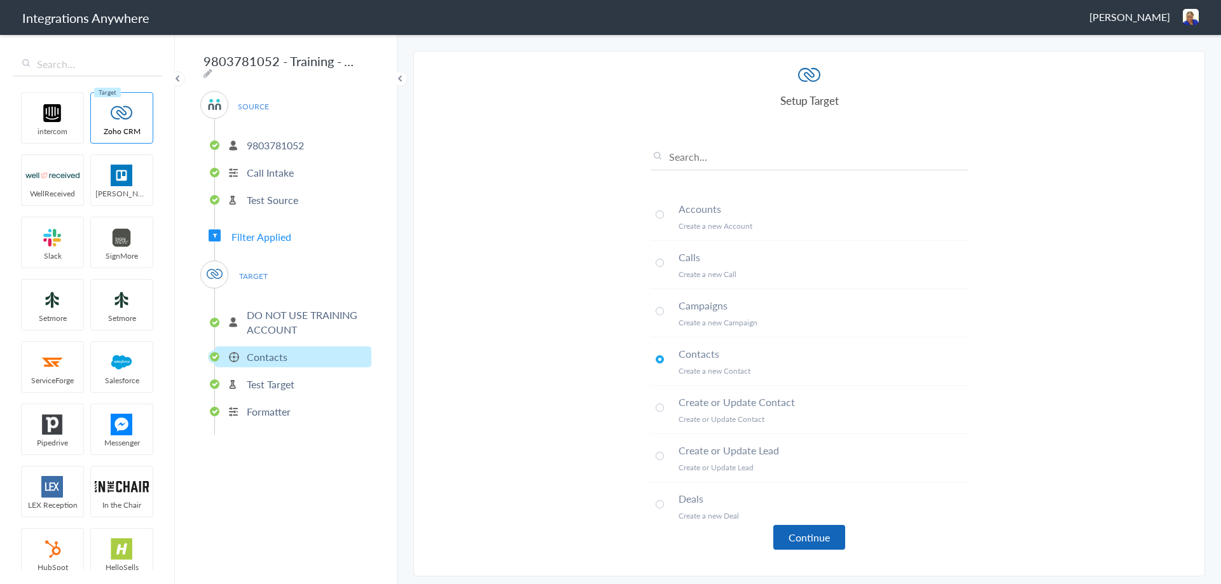
click at [804, 532] on button "Continue" at bounding box center [809, 537] width 72 height 25
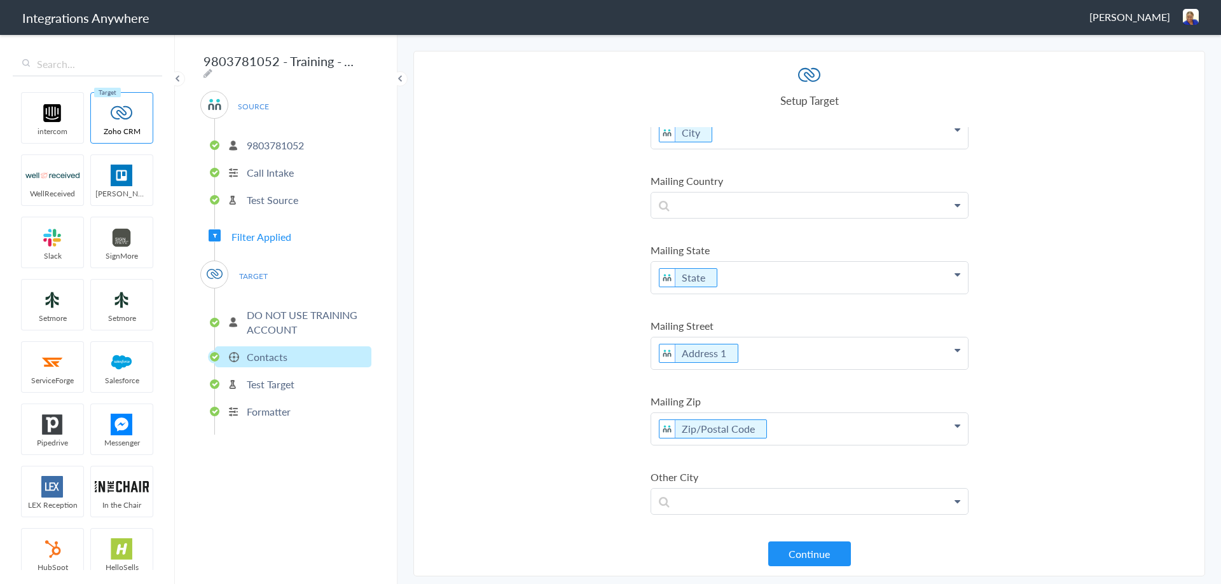
scroll to position [1526, 0]
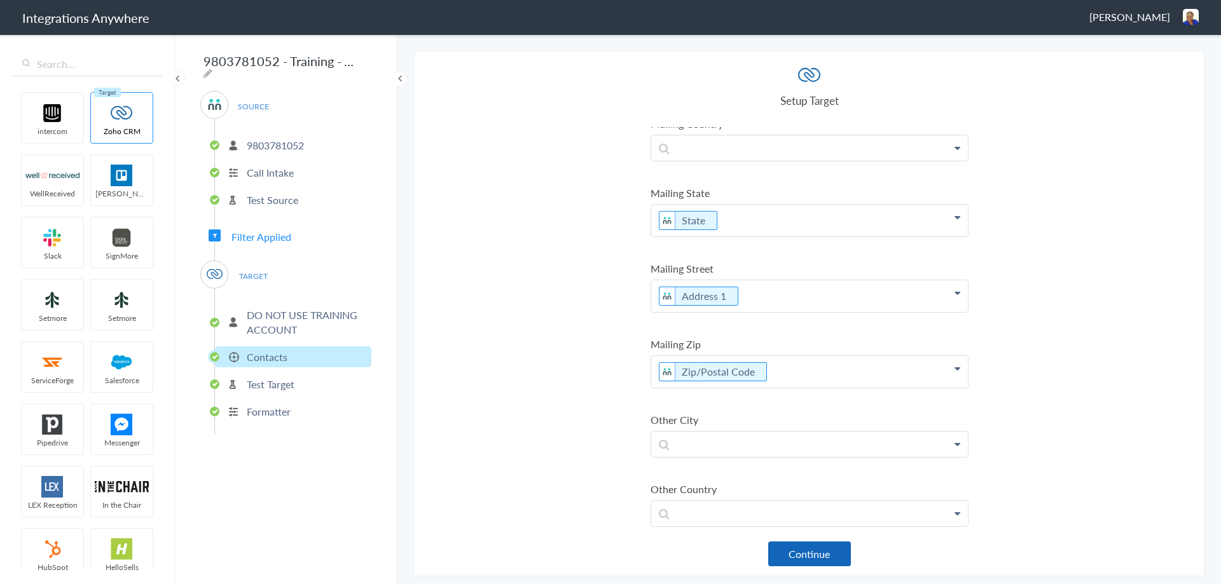
click at [804, 552] on button "Continue" at bounding box center [809, 554] width 83 height 25
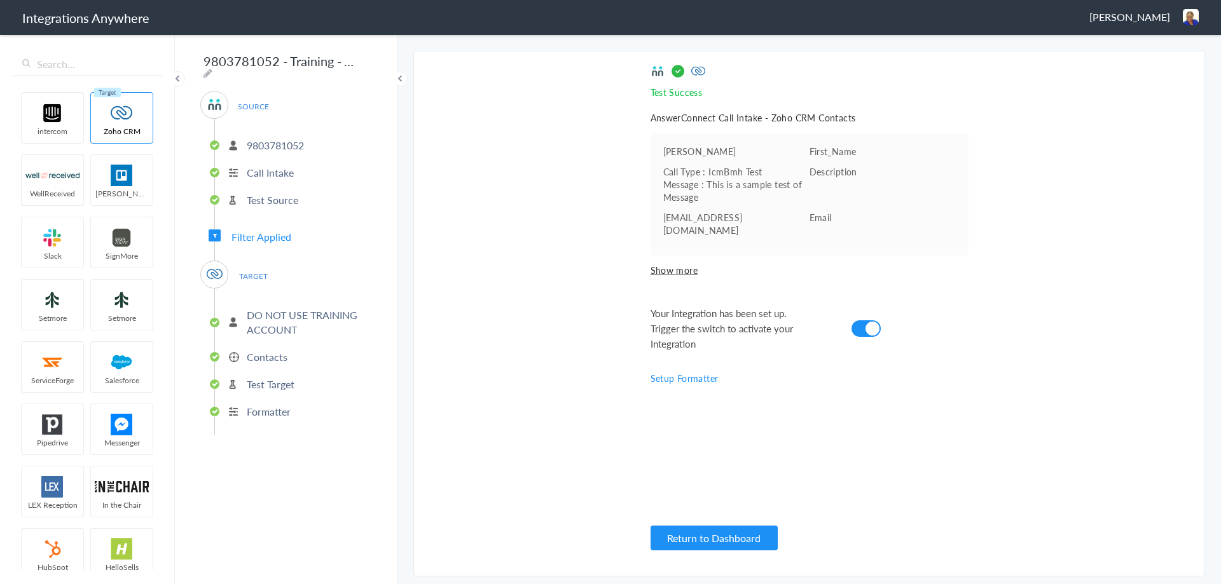
click at [669, 264] on span "Show more" at bounding box center [809, 270] width 318 height 13
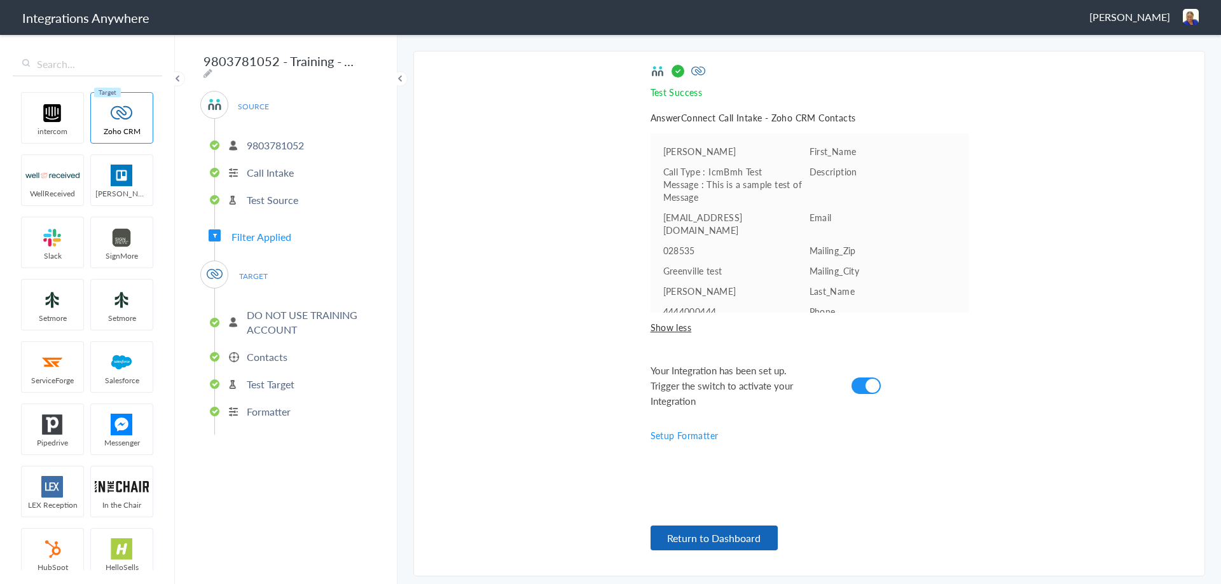
click at [722, 543] on button "Return to Dashboard" at bounding box center [713, 538] width 127 height 25
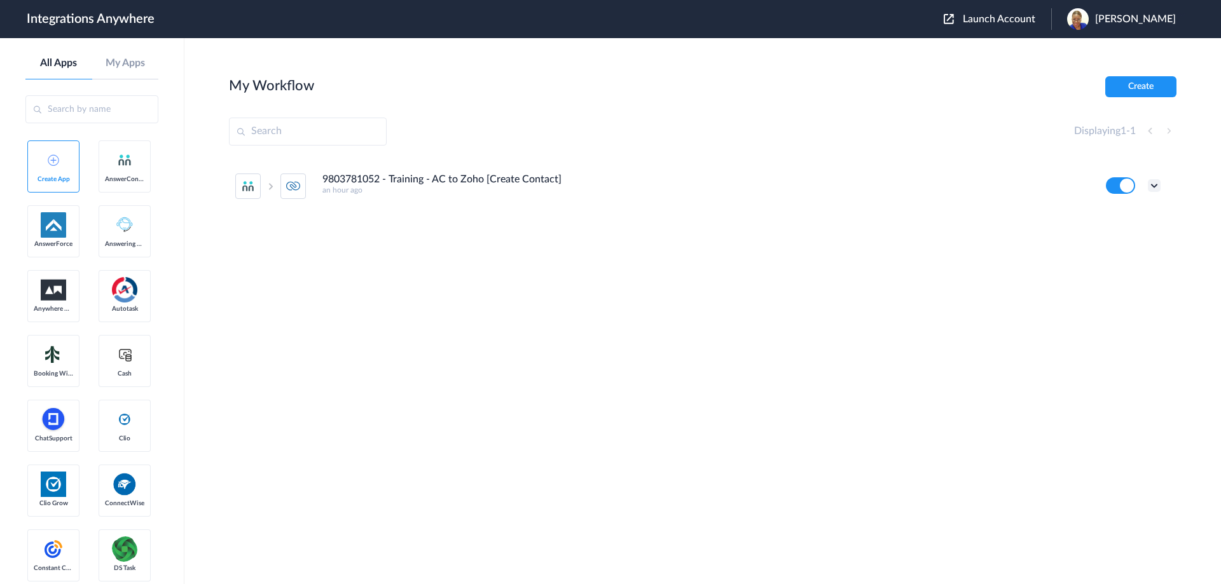
click at [1153, 185] on icon at bounding box center [1153, 185] width 13 height 13
click at [1109, 214] on link "Edit" at bounding box center [1102, 214] width 31 height 9
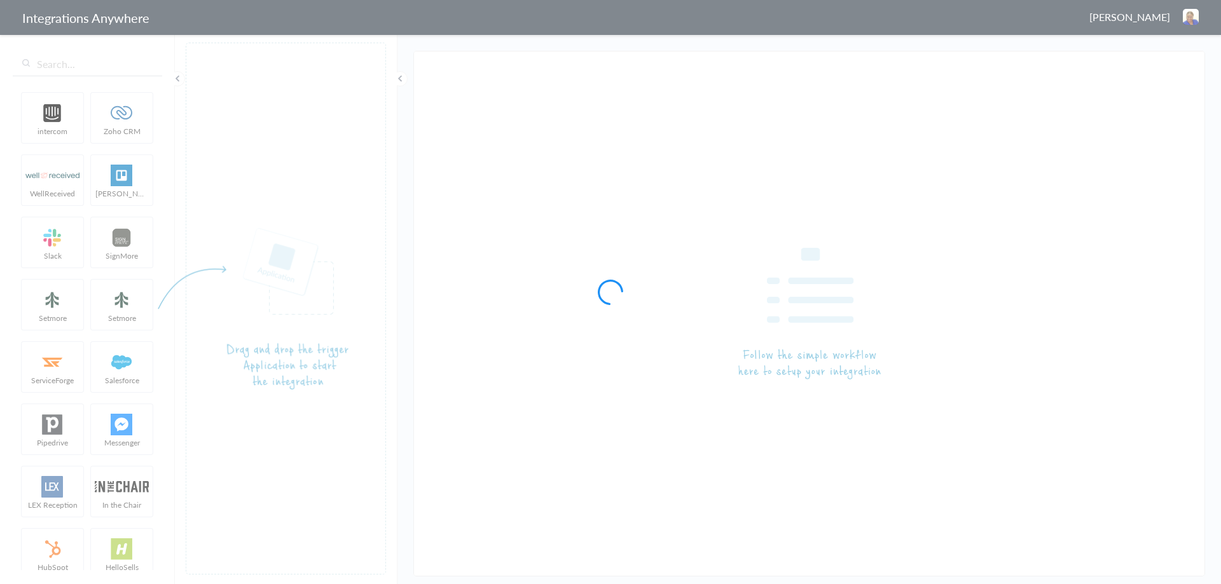
type input "9803781052 - Training - AC to Zoho [Create Contact]"
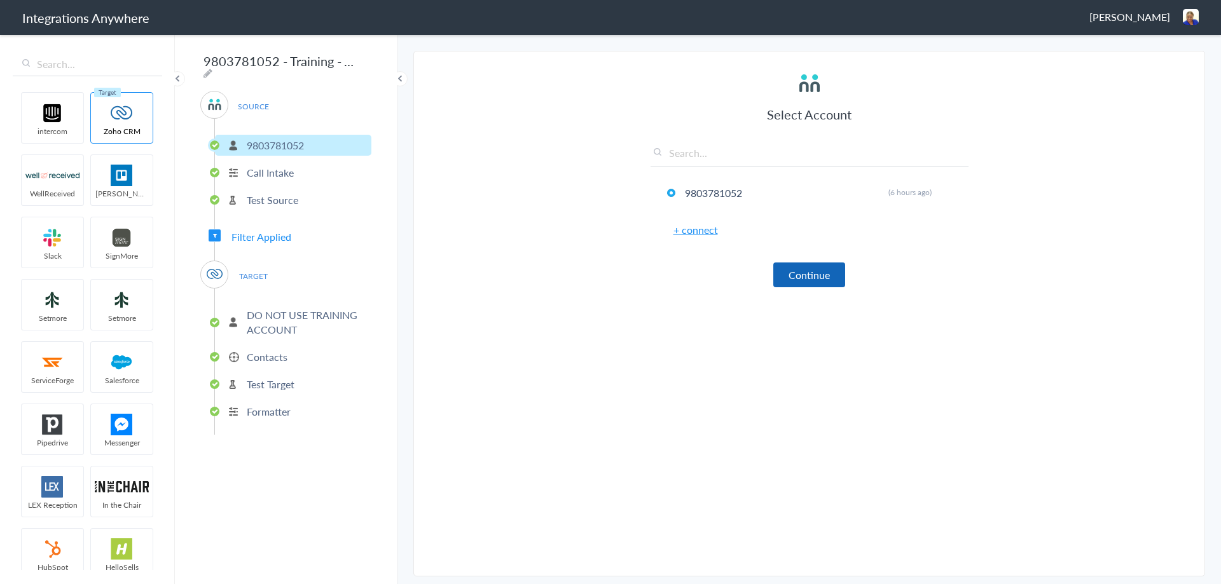
drag, startPoint x: 795, startPoint y: 268, endPoint x: 785, endPoint y: 262, distance: 11.5
click at [791, 268] on button "Continue" at bounding box center [809, 275] width 72 height 25
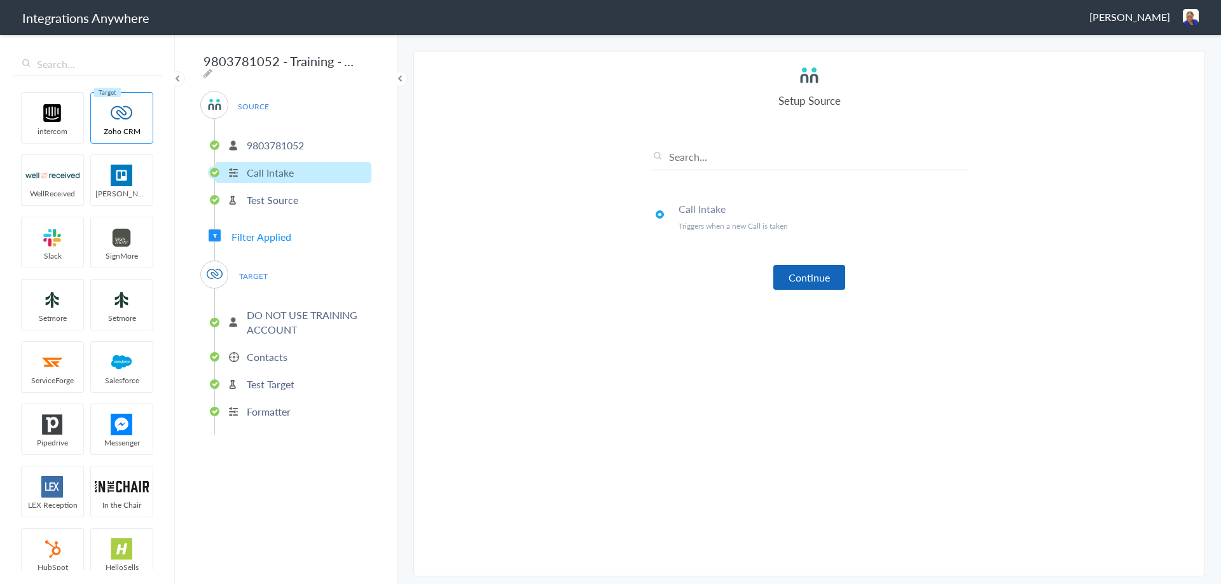
click at [797, 280] on button "Continue" at bounding box center [809, 277] width 72 height 25
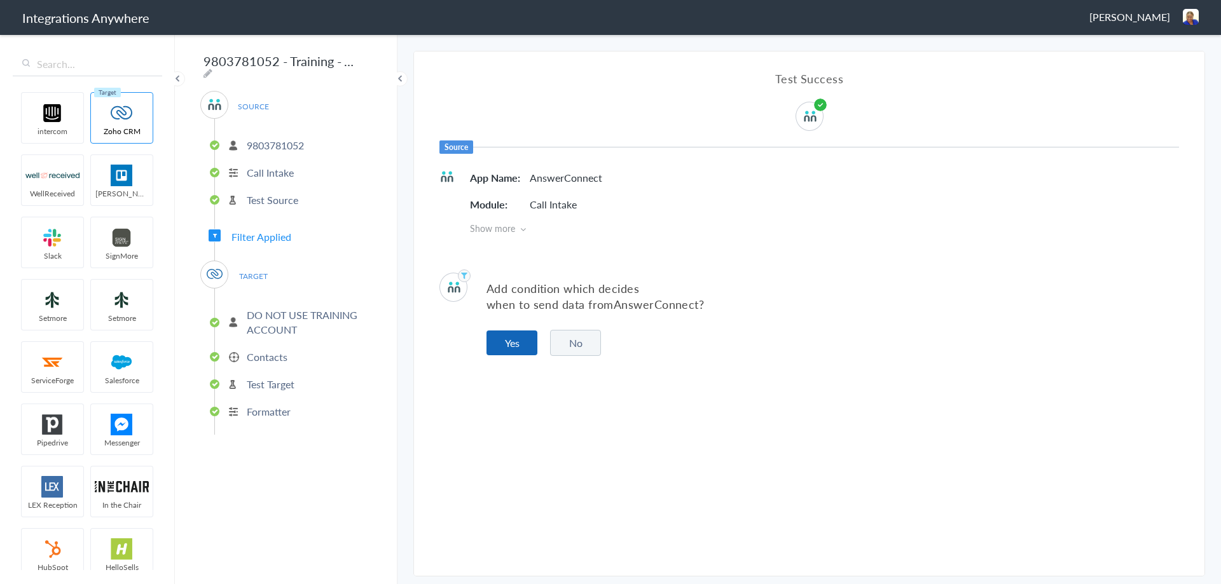
click at [505, 332] on button "Yes" at bounding box center [511, 343] width 51 height 25
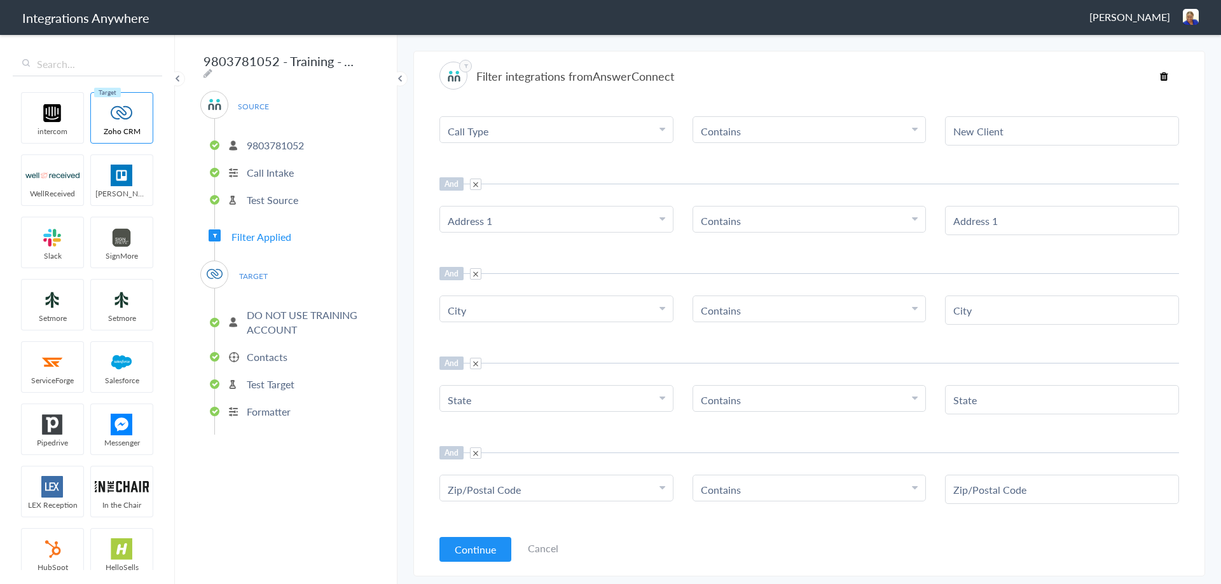
scroll to position [168, 0]
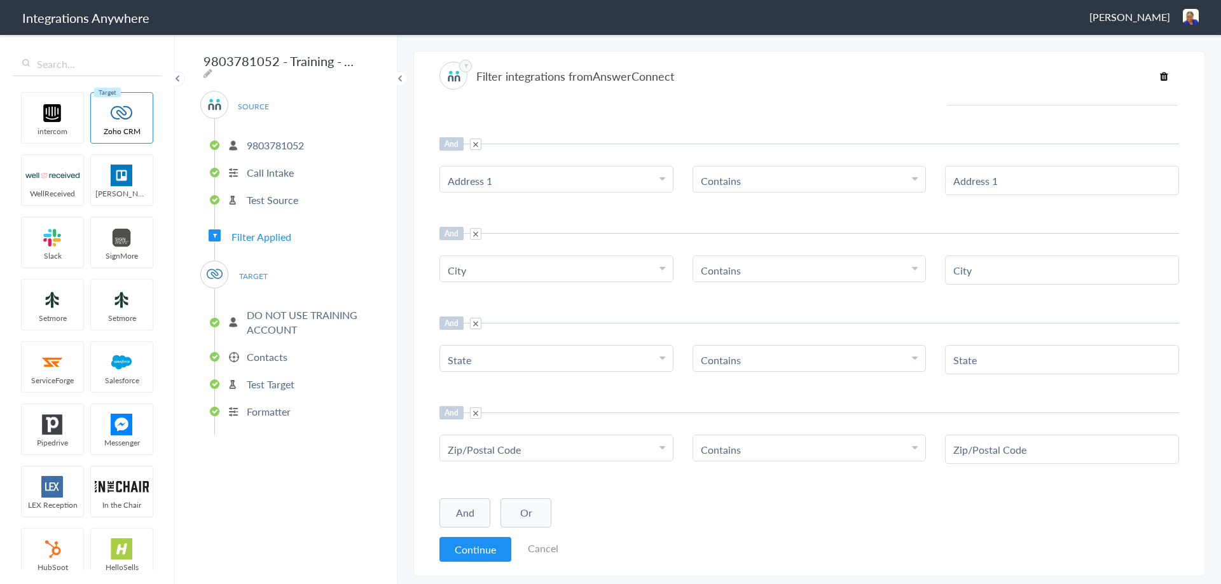
click at [470, 512] on button "And" at bounding box center [464, 512] width 51 height 29
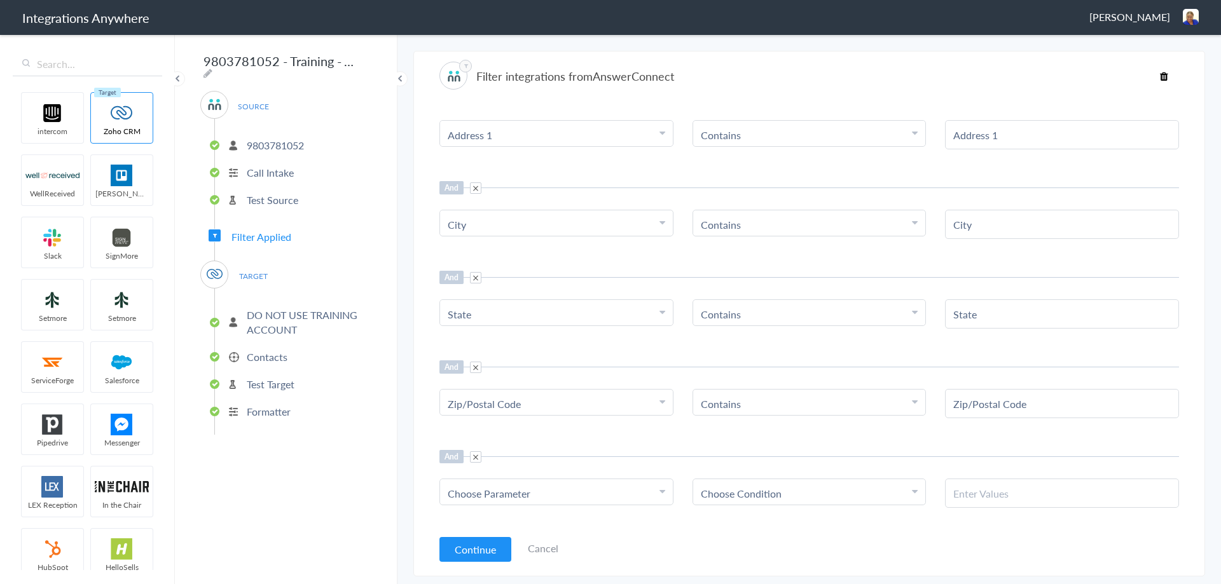
scroll to position [257, 0]
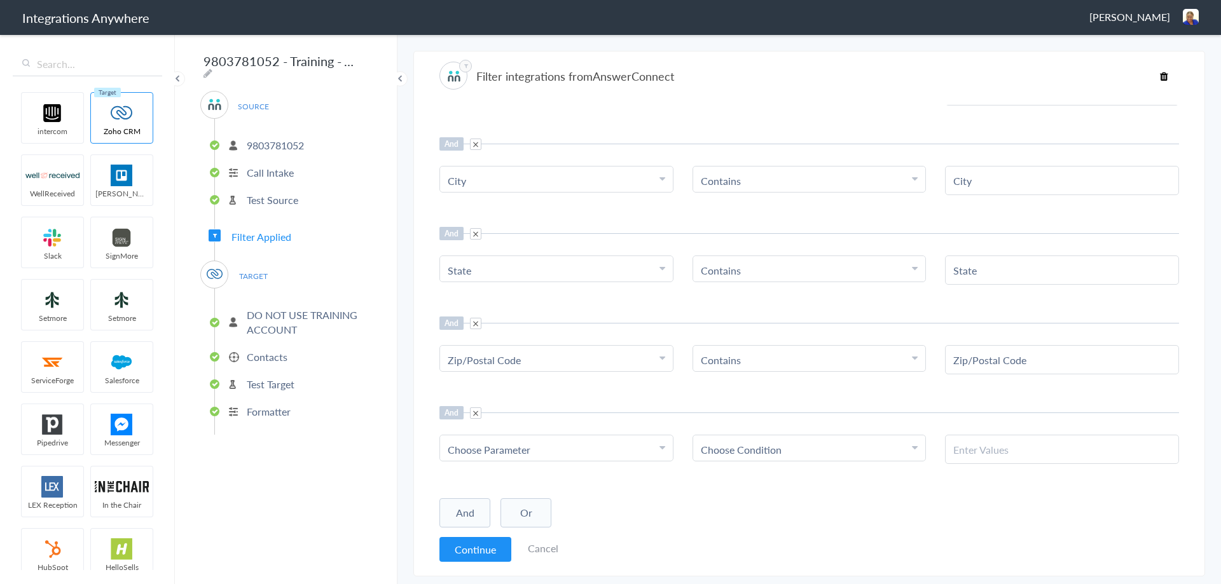
click at [493, 451] on span "Choose Parameter" at bounding box center [489, 449] width 83 height 15
click at [490, 489] on input "text" at bounding box center [556, 484] width 233 height 27
type input "email"
click at [476, 516] on link "Email" at bounding box center [556, 511] width 233 height 27
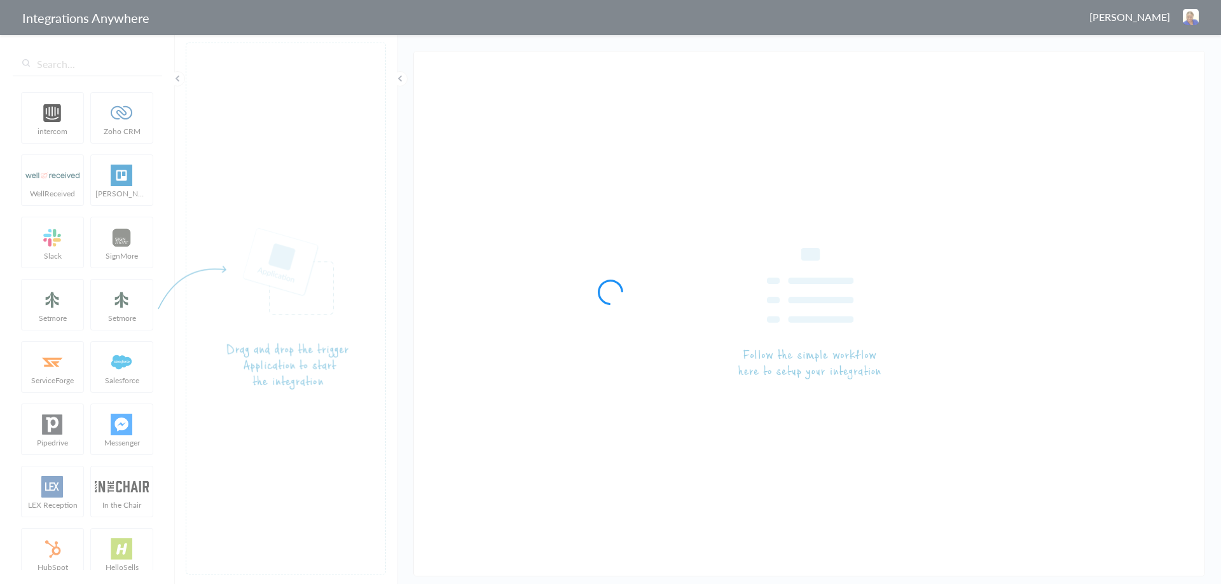
type input "9803781052 - Training - AC to Zoho [Create Contact]"
